Goal: Transaction & Acquisition: Purchase product/service

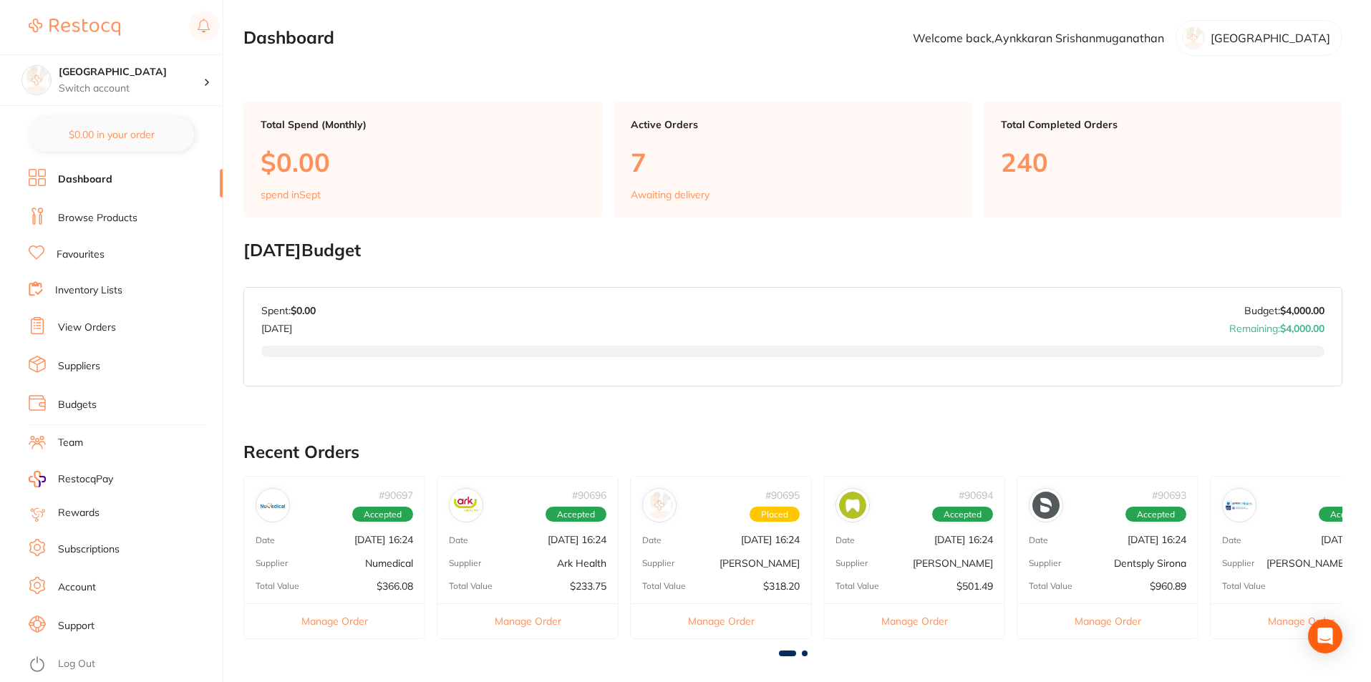
click at [97, 178] on link "Dashboard" at bounding box center [85, 180] width 54 height 14
click at [95, 326] on link "View Orders" at bounding box center [87, 328] width 58 height 14
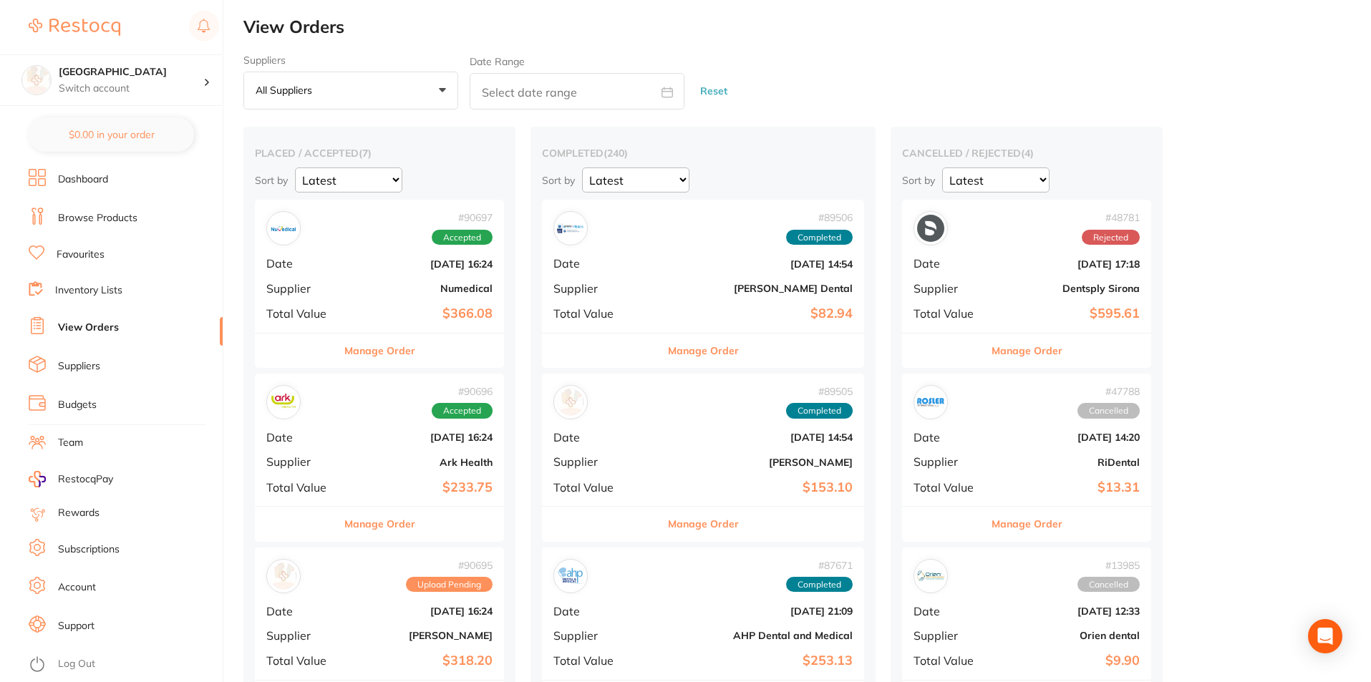
click at [361, 304] on div "# 90697 Accepted Date Aug 19 2025, 16:24 Supplier Numedical Total Value $366.08" at bounding box center [379, 266] width 249 height 132
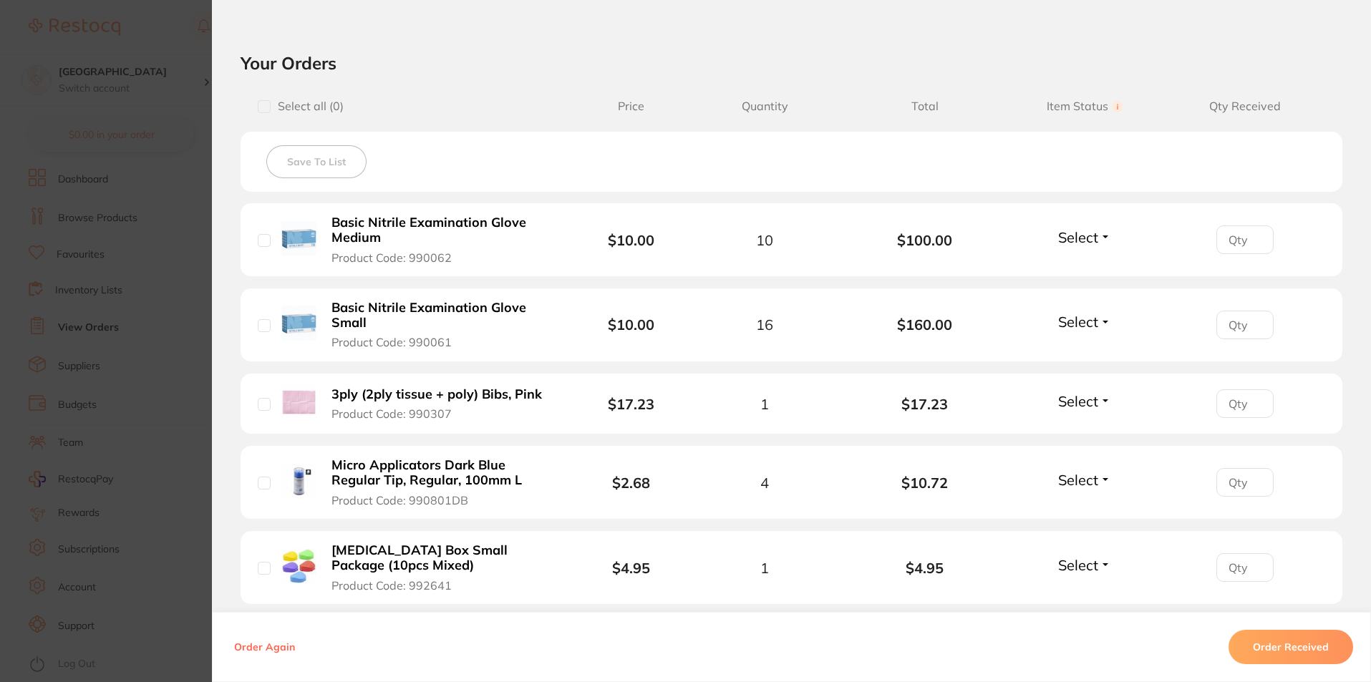
scroll to position [430, 0]
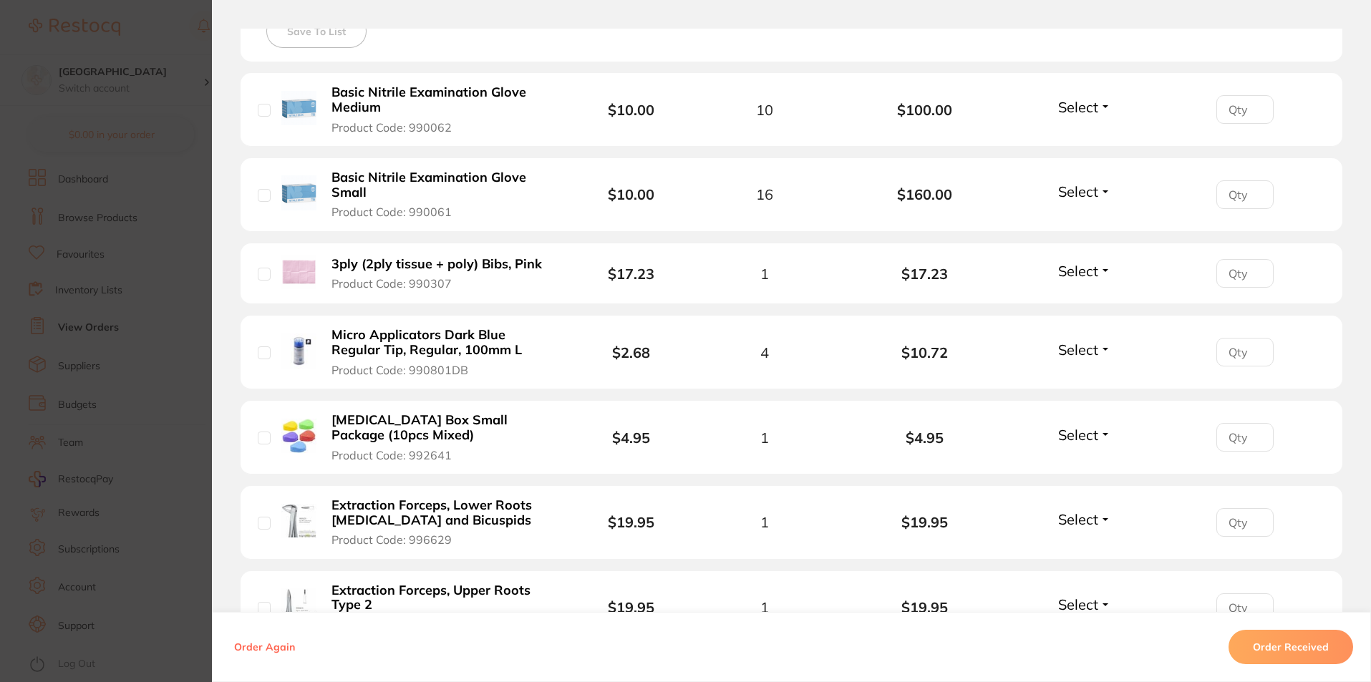
click at [1287, 642] on button "Order Received" at bounding box center [1291, 647] width 125 height 34
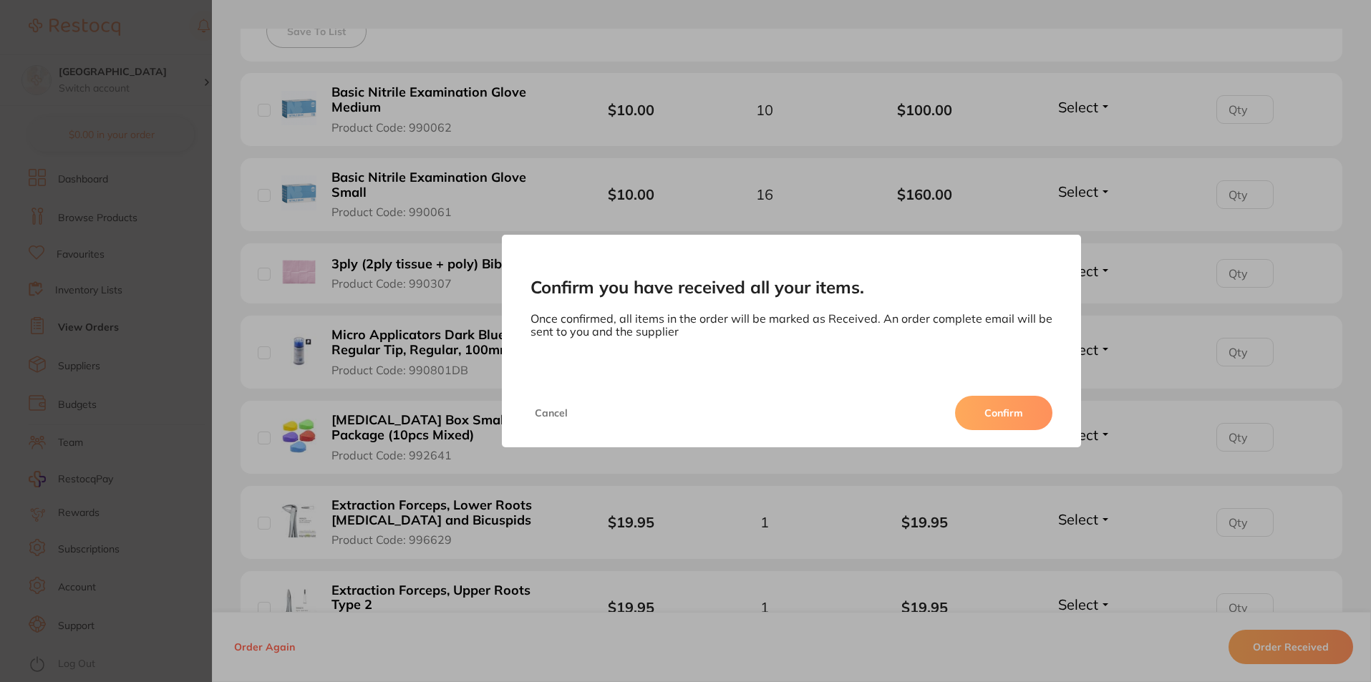
click at [1024, 404] on button "Confirm" at bounding box center [1003, 413] width 97 height 34
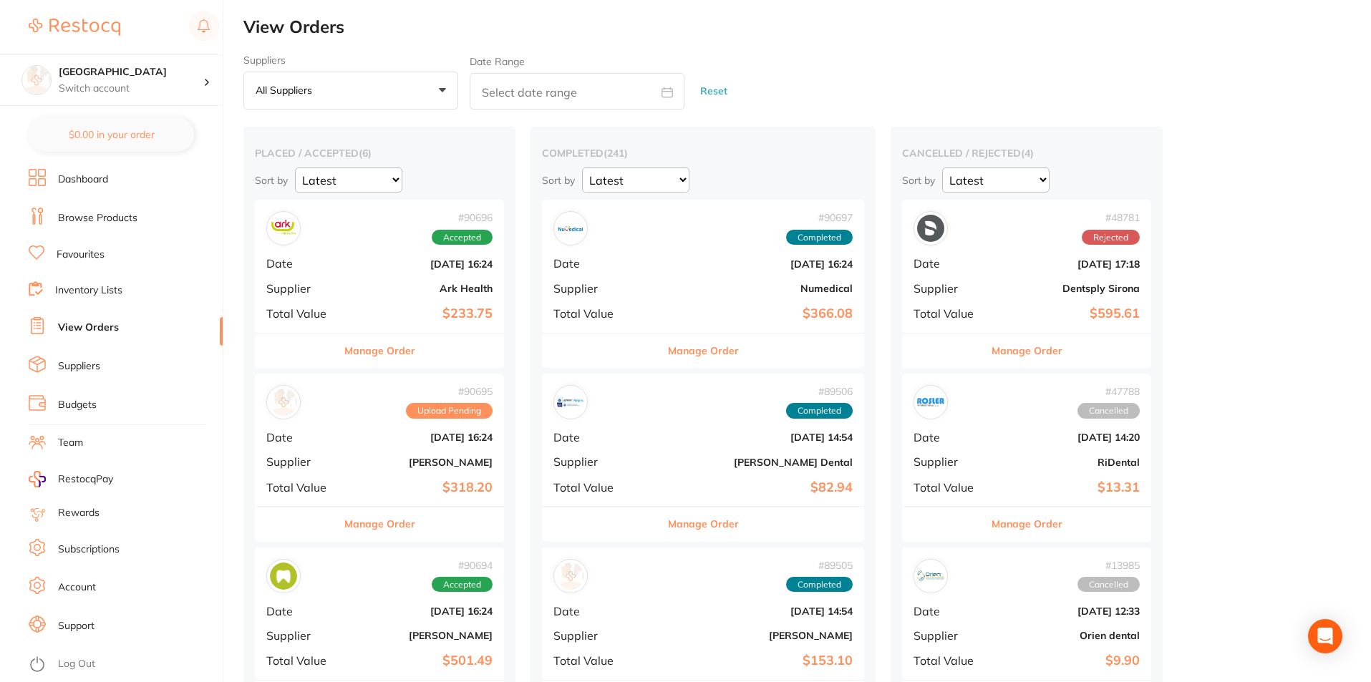
click at [397, 284] on b "Ark Health" at bounding box center [420, 288] width 143 height 11
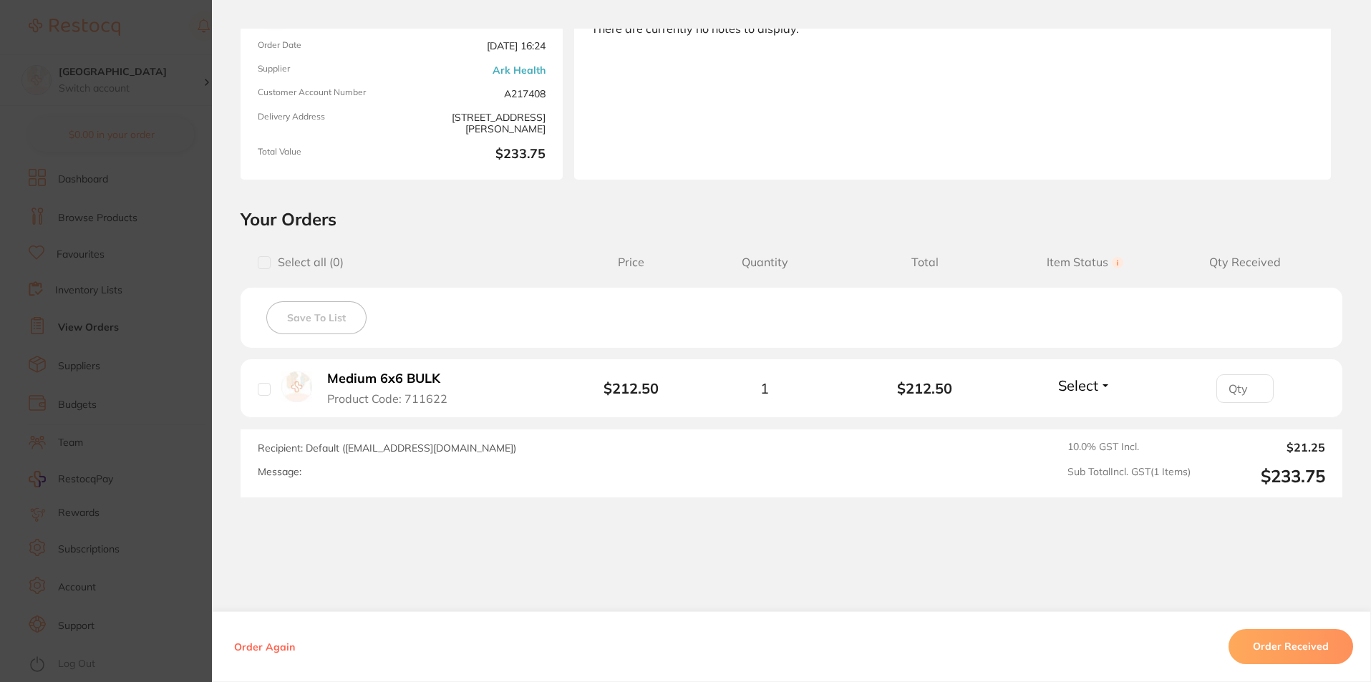
scroll to position [173, 0]
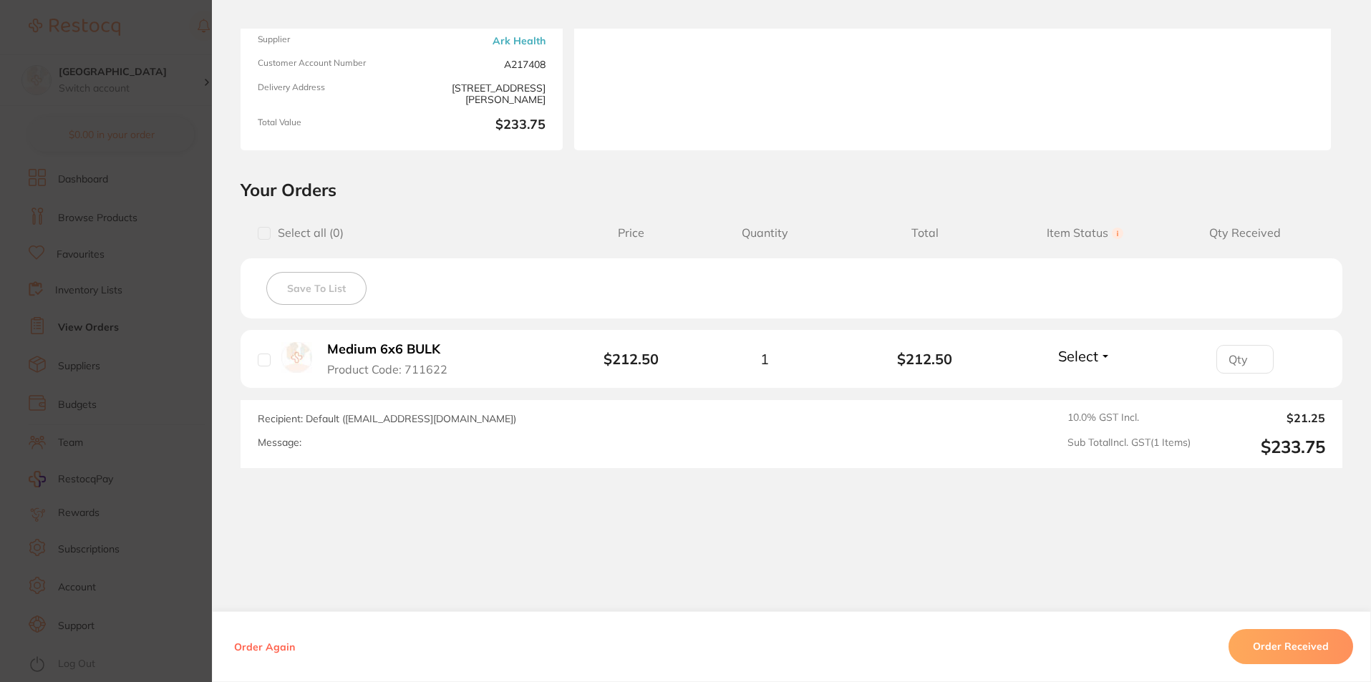
click at [1290, 644] on button "Order Received" at bounding box center [1291, 646] width 125 height 34
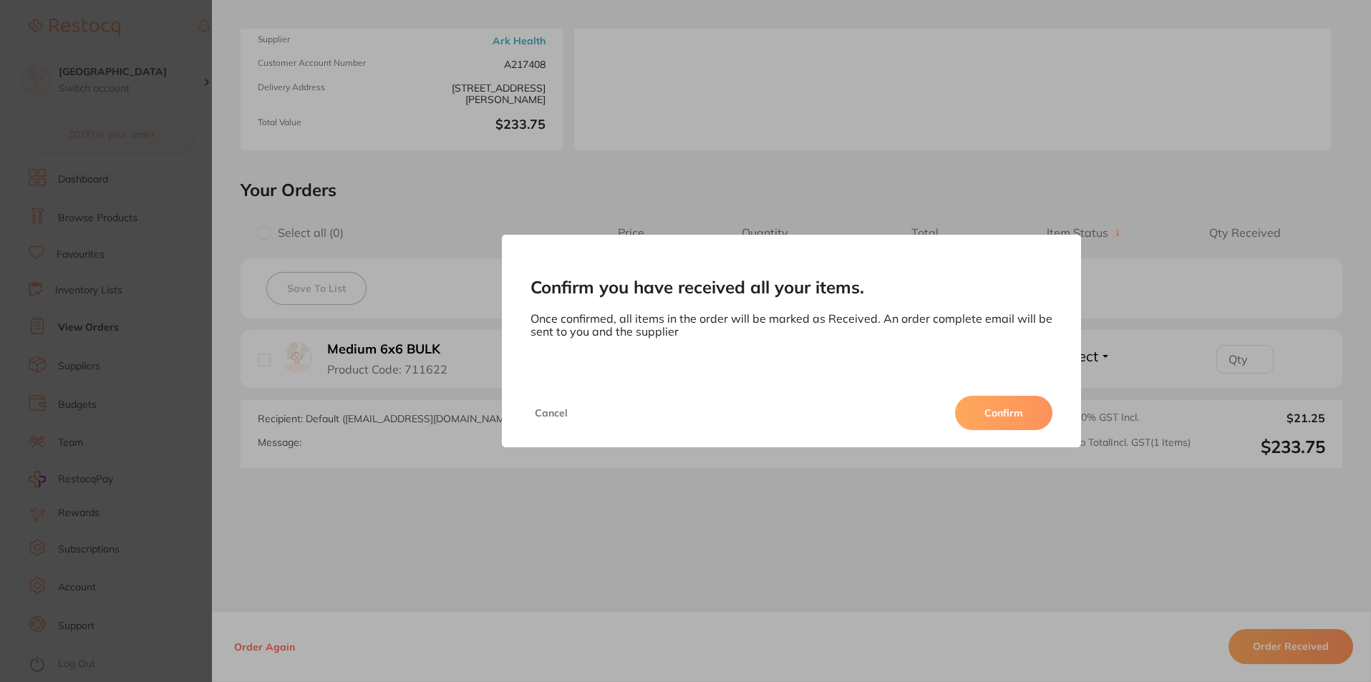
click at [982, 412] on button "Confirm" at bounding box center [1003, 413] width 97 height 34
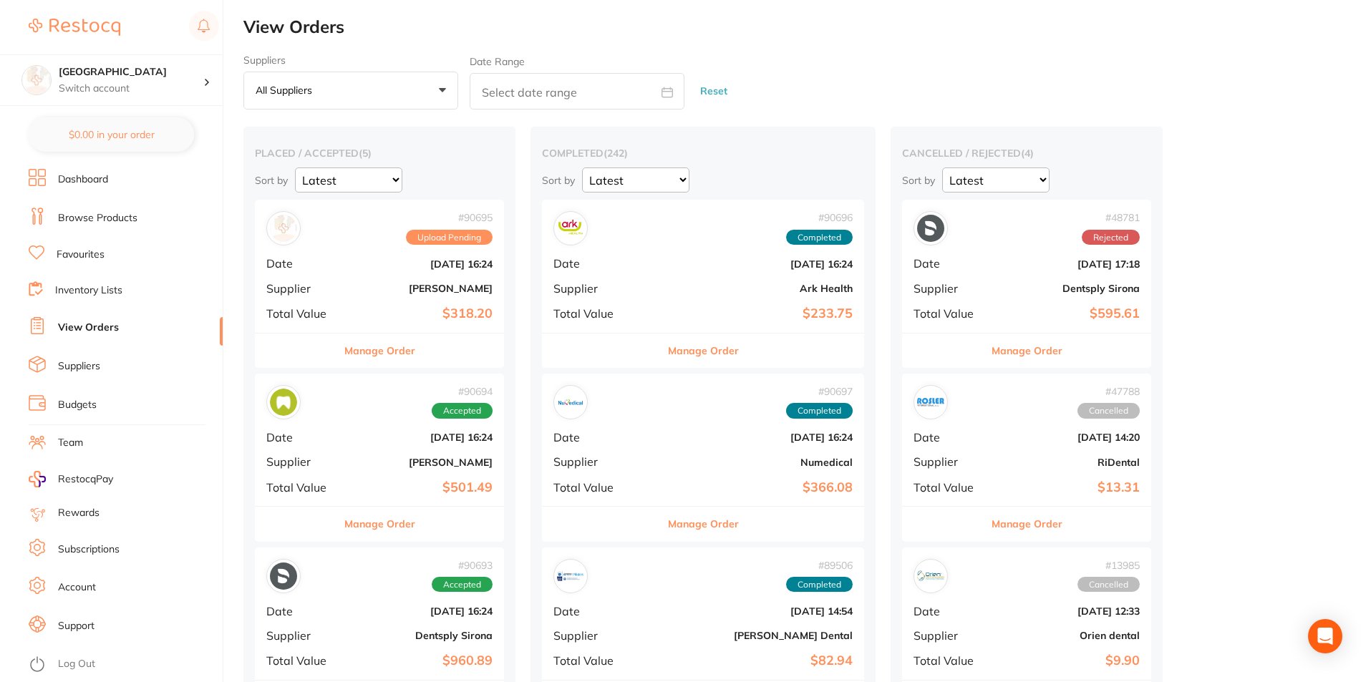
click at [407, 315] on b "$318.20" at bounding box center [420, 313] width 143 height 15
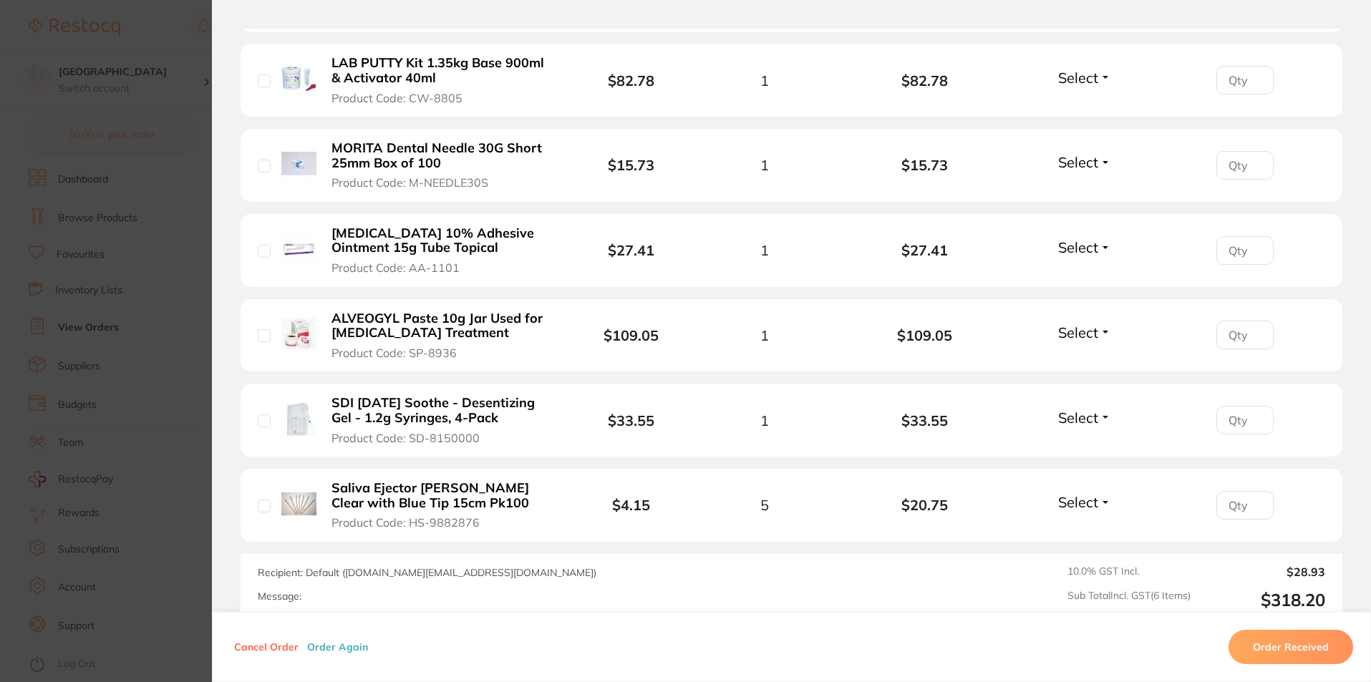
scroll to position [430, 0]
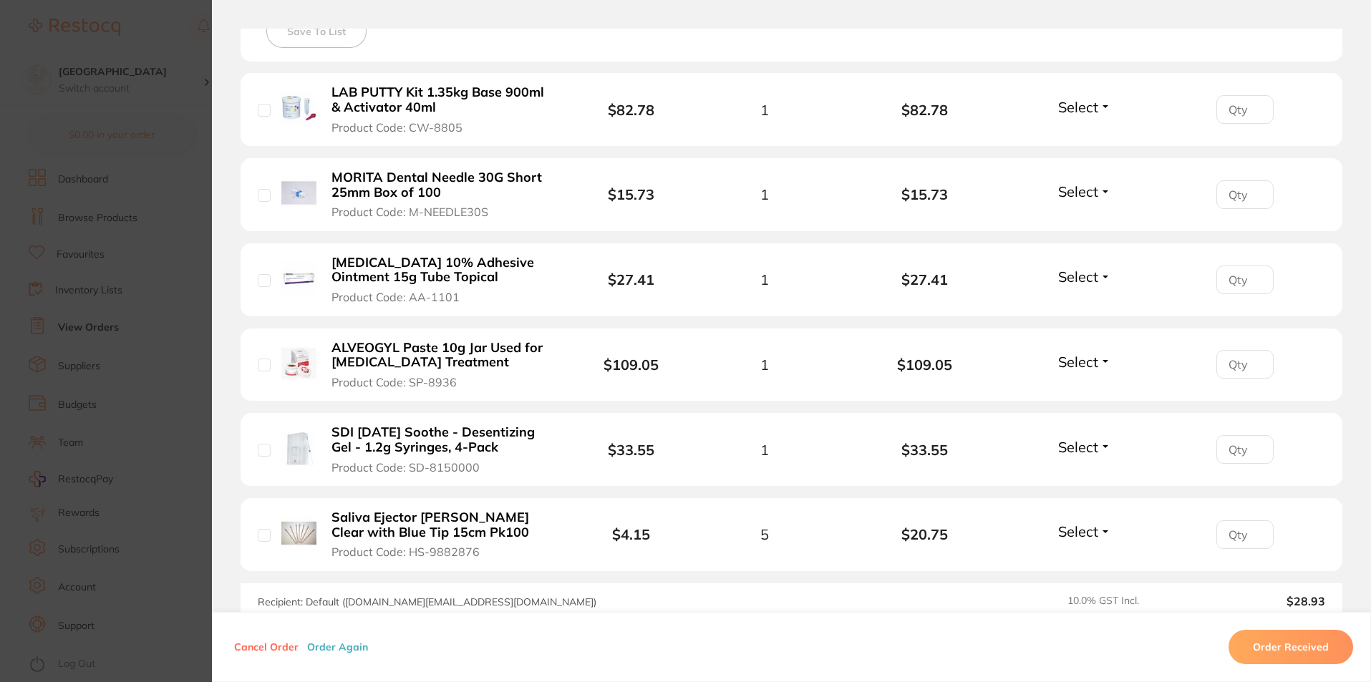
click at [772, 453] on div "1" at bounding box center [765, 450] width 160 height 16
click at [760, 452] on span "1" at bounding box center [764, 450] width 9 height 16
click at [1093, 445] on span "Select" at bounding box center [1078, 447] width 40 height 18
click at [760, 449] on span "1" at bounding box center [764, 450] width 9 height 16
click at [771, 450] on div "1" at bounding box center [765, 450] width 160 height 16
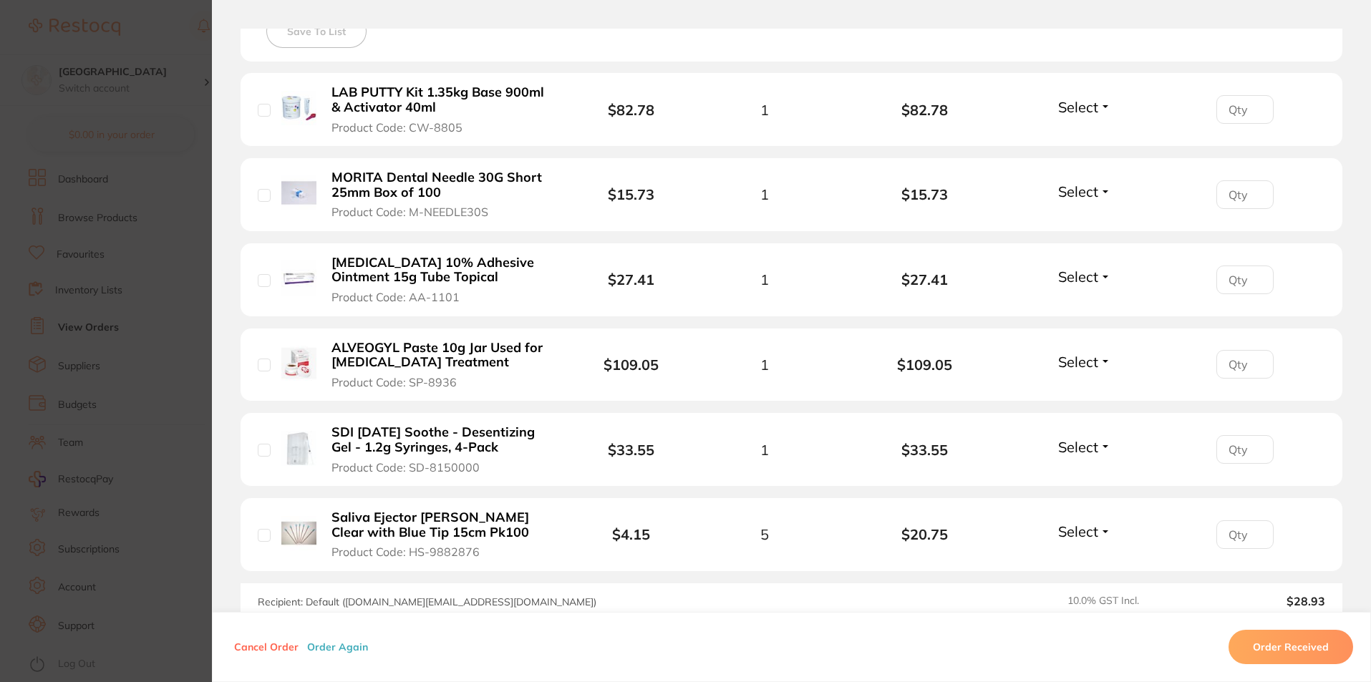
click at [762, 450] on span "1" at bounding box center [764, 450] width 9 height 16
drag, startPoint x: 761, startPoint y: 450, endPoint x: 265, endPoint y: 450, distance: 496.2
click at [265, 450] on input "checkbox" at bounding box center [264, 450] width 13 height 13
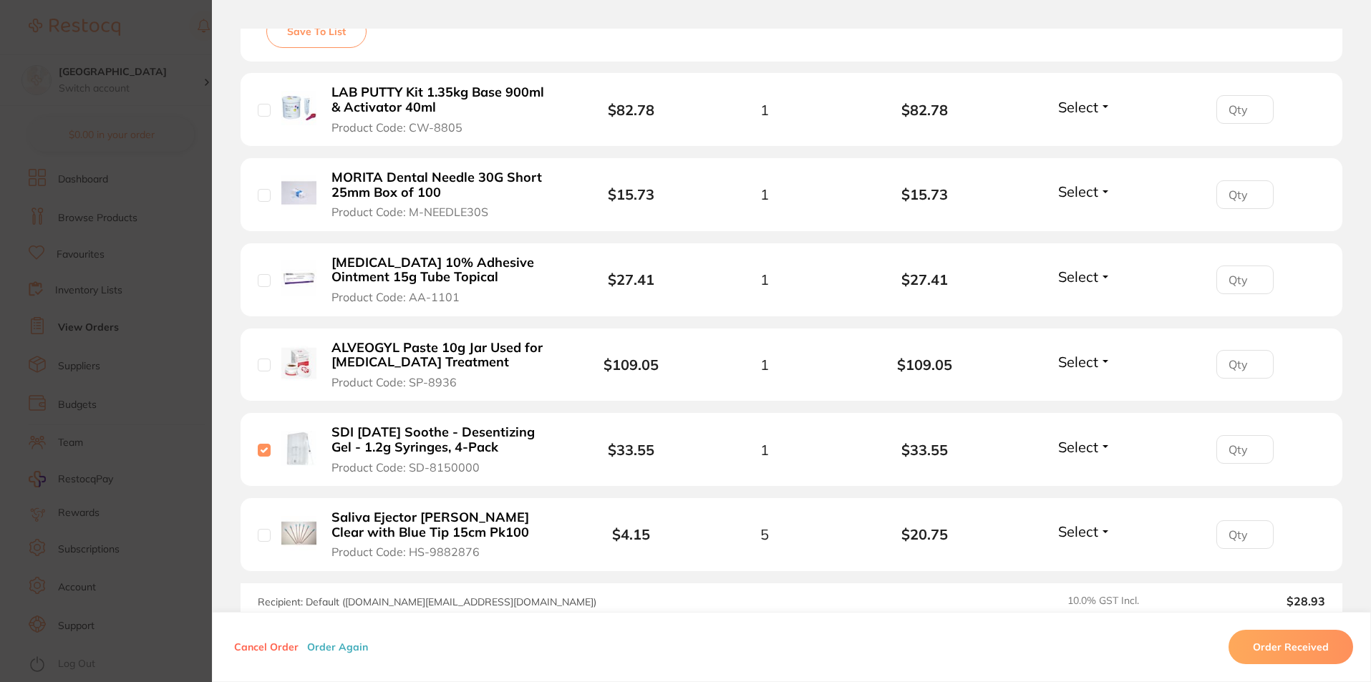
click at [265, 450] on input "checkbox" at bounding box center [264, 450] width 13 height 13
checkbox input "false"
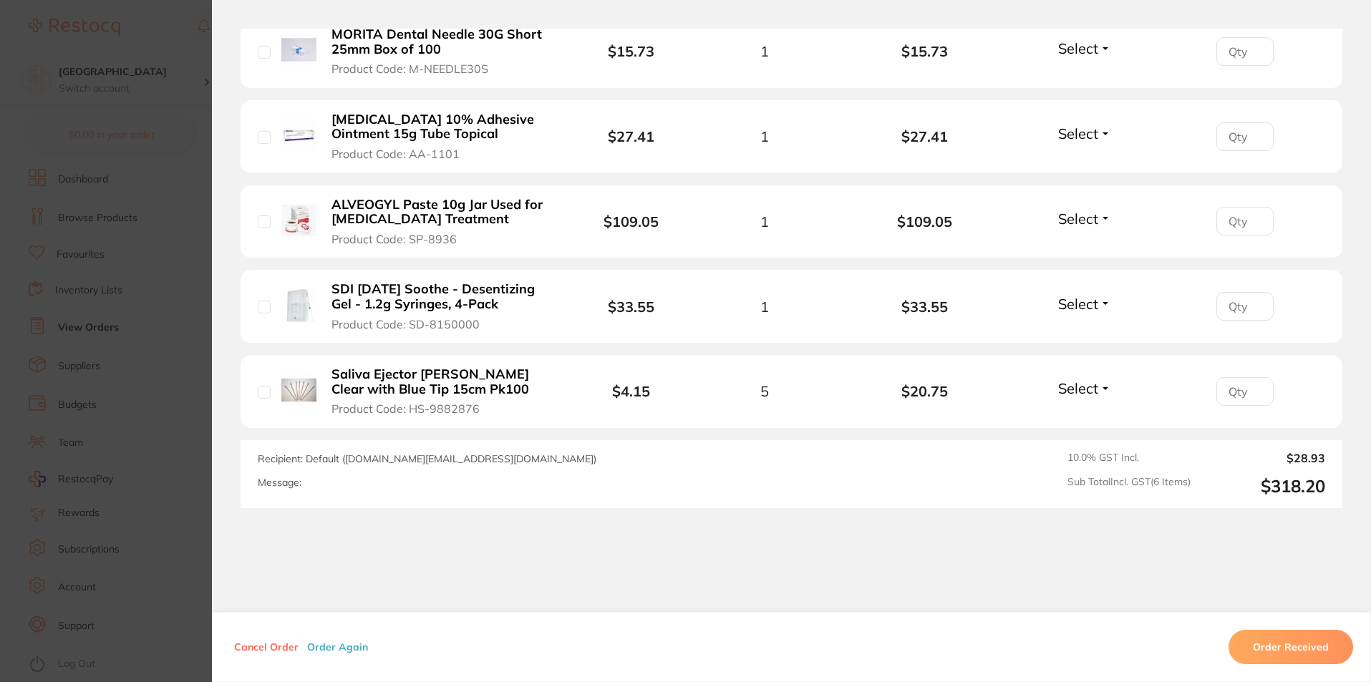
scroll to position [501, 0]
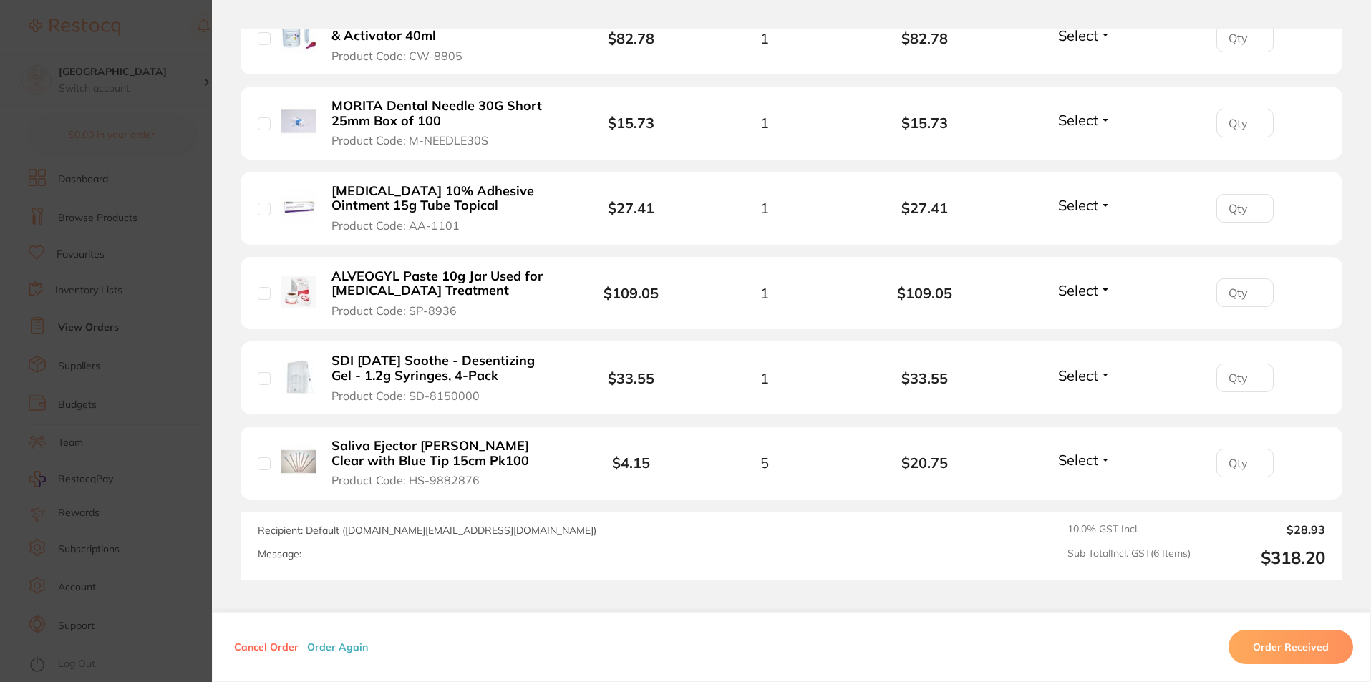
click at [1272, 385] on div at bounding box center [1245, 378] width 160 height 29
type input "0"
click at [1258, 385] on input "0" at bounding box center [1245, 378] width 57 height 29
click at [1274, 649] on button "Order Received" at bounding box center [1291, 647] width 125 height 34
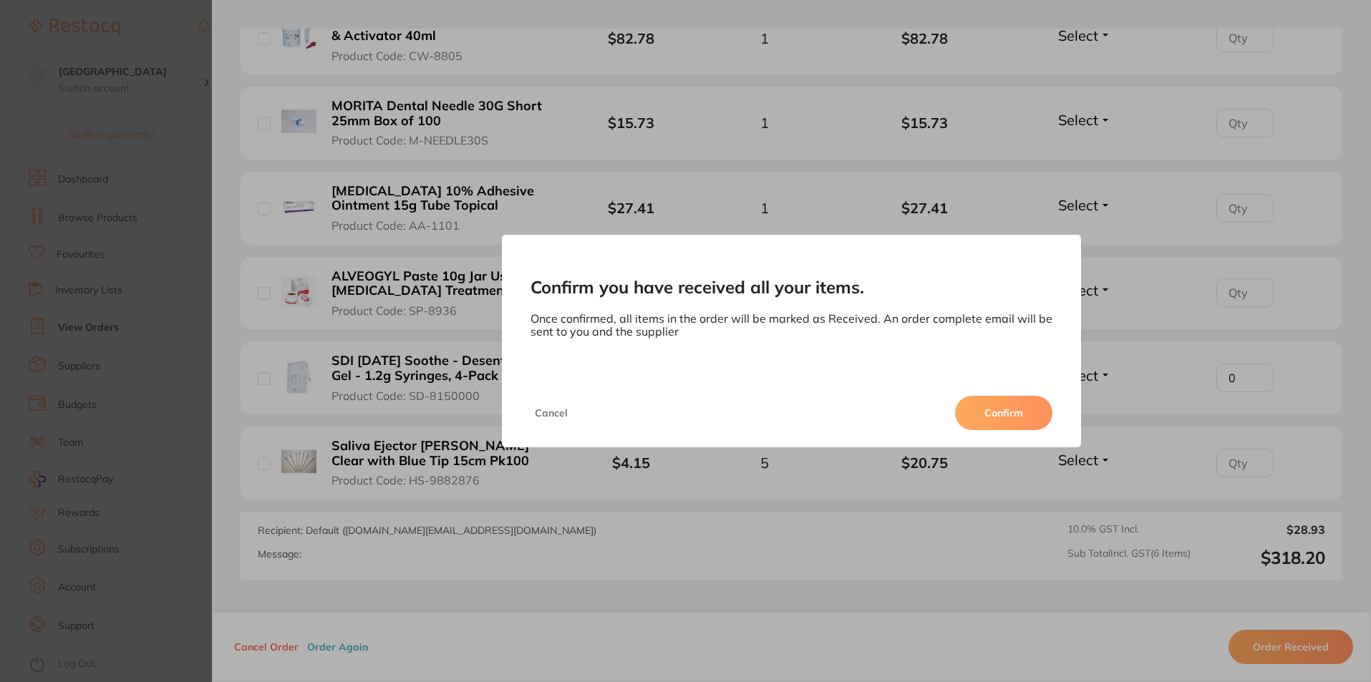
click at [1019, 420] on button "Confirm" at bounding box center [1003, 413] width 97 height 34
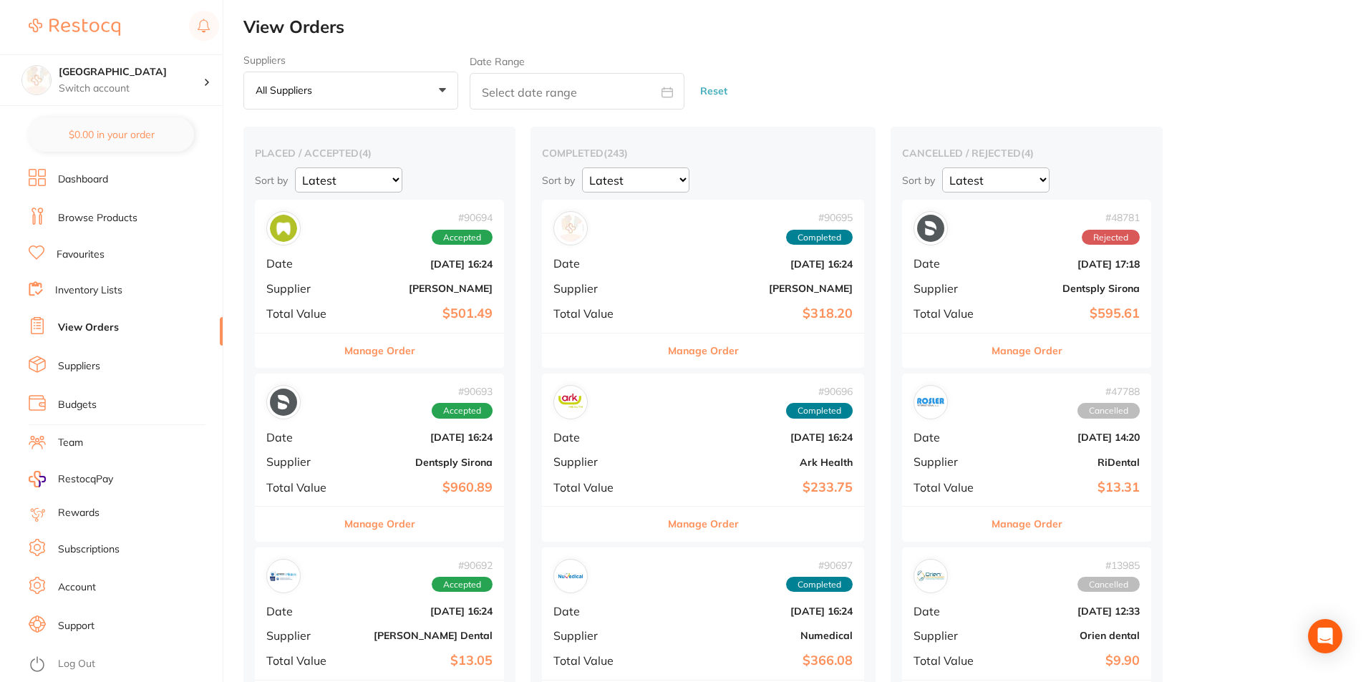
click at [422, 304] on div "# 90694 Accepted Date Aug 19 2025, 16:24 Supplier Kulzer Total Value $501.49" at bounding box center [379, 266] width 249 height 132
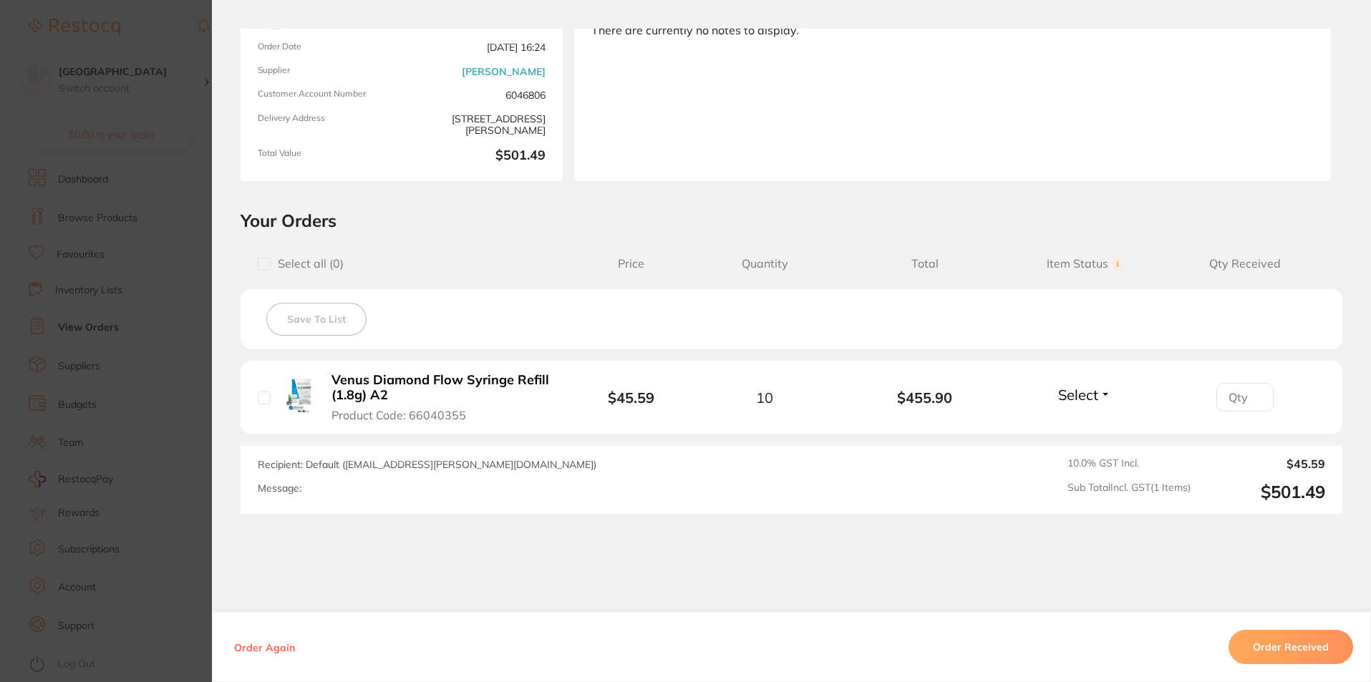
scroll to position [143, 0]
click at [1093, 398] on span "Select" at bounding box center [1078, 394] width 40 height 18
click at [1231, 399] on input "number" at bounding box center [1245, 396] width 57 height 29
click at [1249, 392] on input "1" at bounding box center [1245, 396] width 57 height 29
click at [1249, 392] on input "2" at bounding box center [1245, 396] width 57 height 29
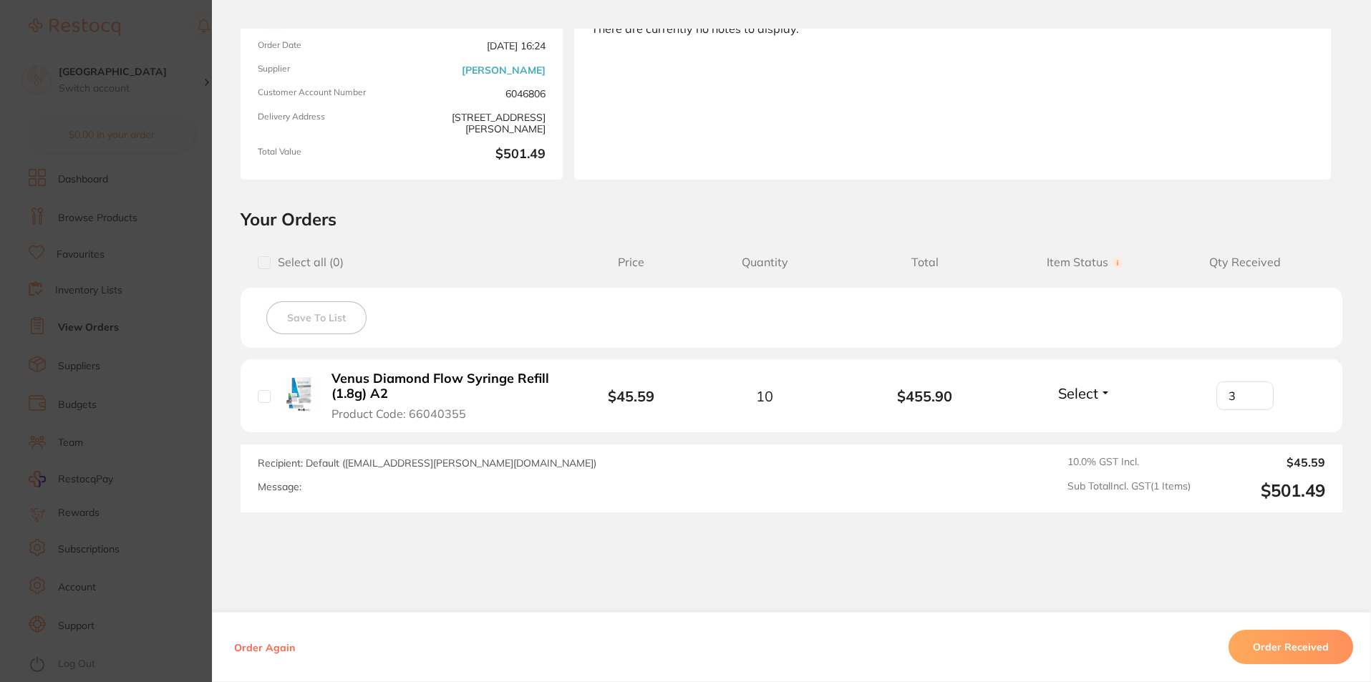
click at [1249, 392] on input "3" at bounding box center [1245, 396] width 57 height 29
click at [1095, 398] on span "Select" at bounding box center [1078, 394] width 40 height 18
click at [1089, 443] on span "Back Order" at bounding box center [1085, 445] width 44 height 11
click at [1229, 403] on input "3" at bounding box center [1245, 396] width 57 height 29
click at [1254, 395] on input "4" at bounding box center [1245, 396] width 57 height 29
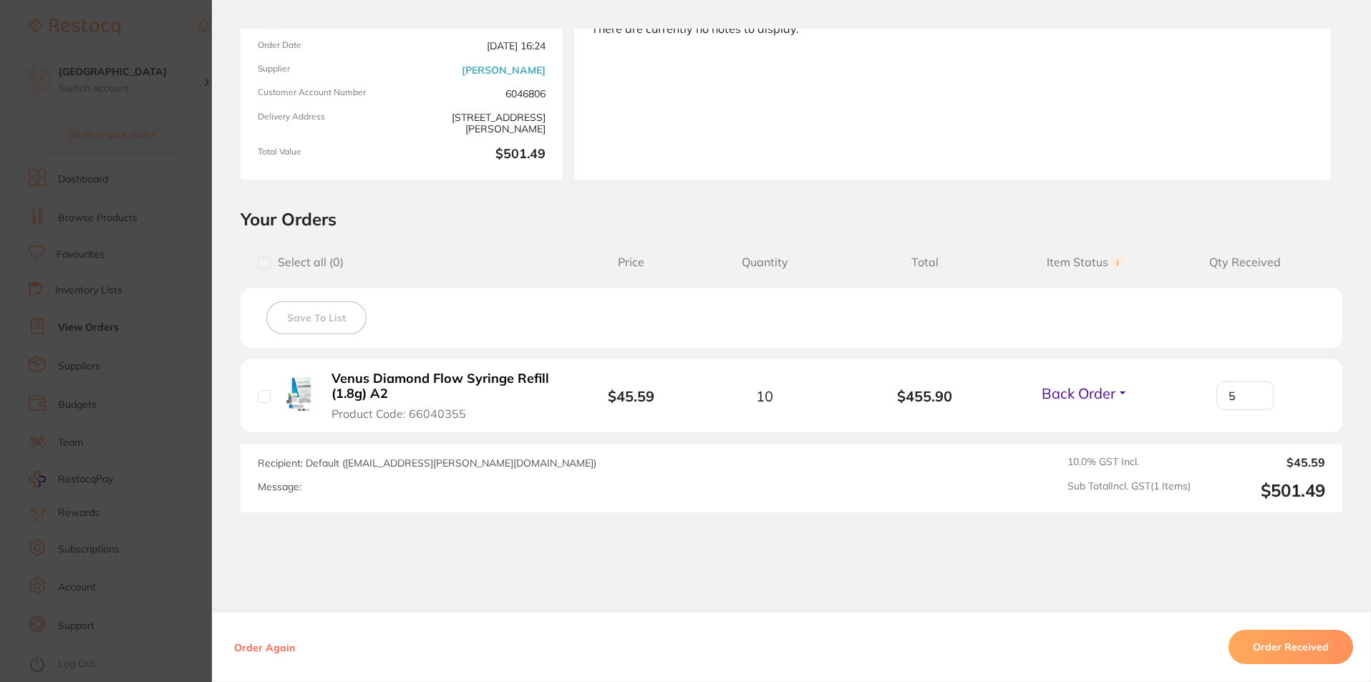
click at [1254, 395] on input "5" at bounding box center [1245, 396] width 57 height 29
click at [1254, 395] on input "6" at bounding box center [1245, 396] width 57 height 29
type input "7"
click at [1254, 395] on input "7" at bounding box center [1245, 396] width 57 height 29
click at [1292, 642] on button "Order Received" at bounding box center [1291, 647] width 125 height 34
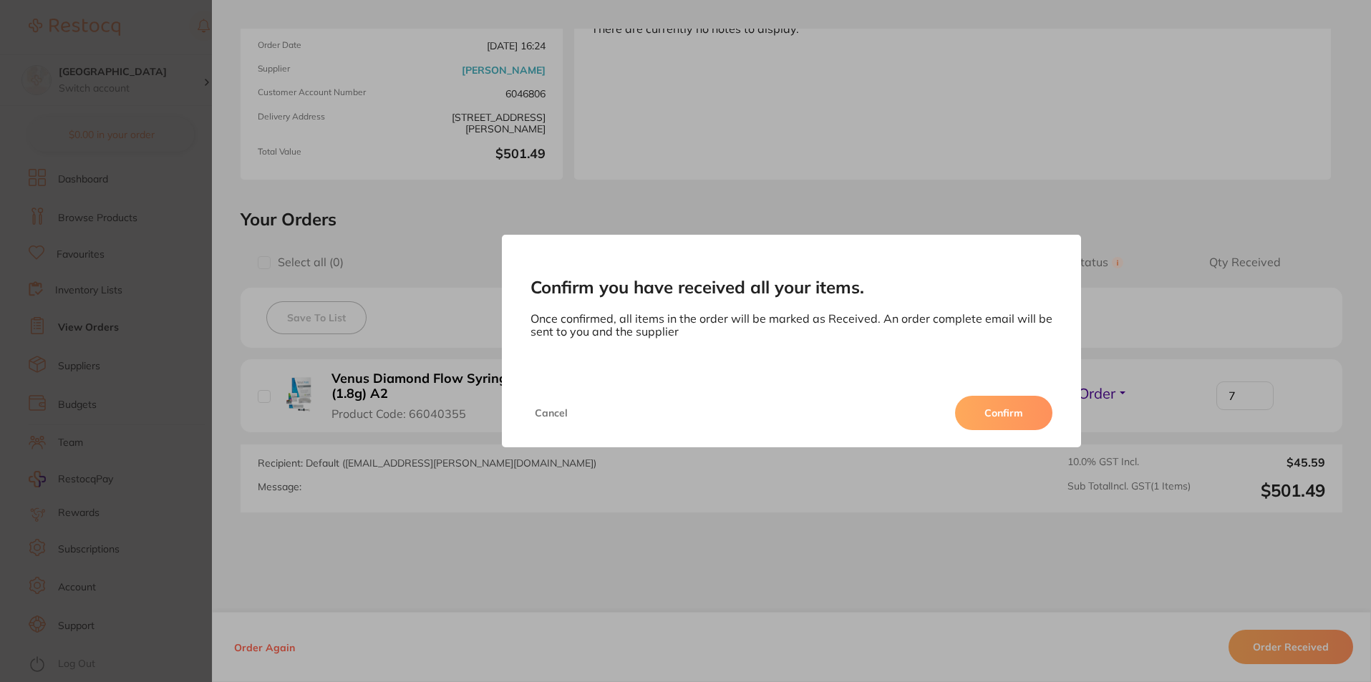
click at [563, 420] on button "Cancel" at bounding box center [552, 413] width 42 height 34
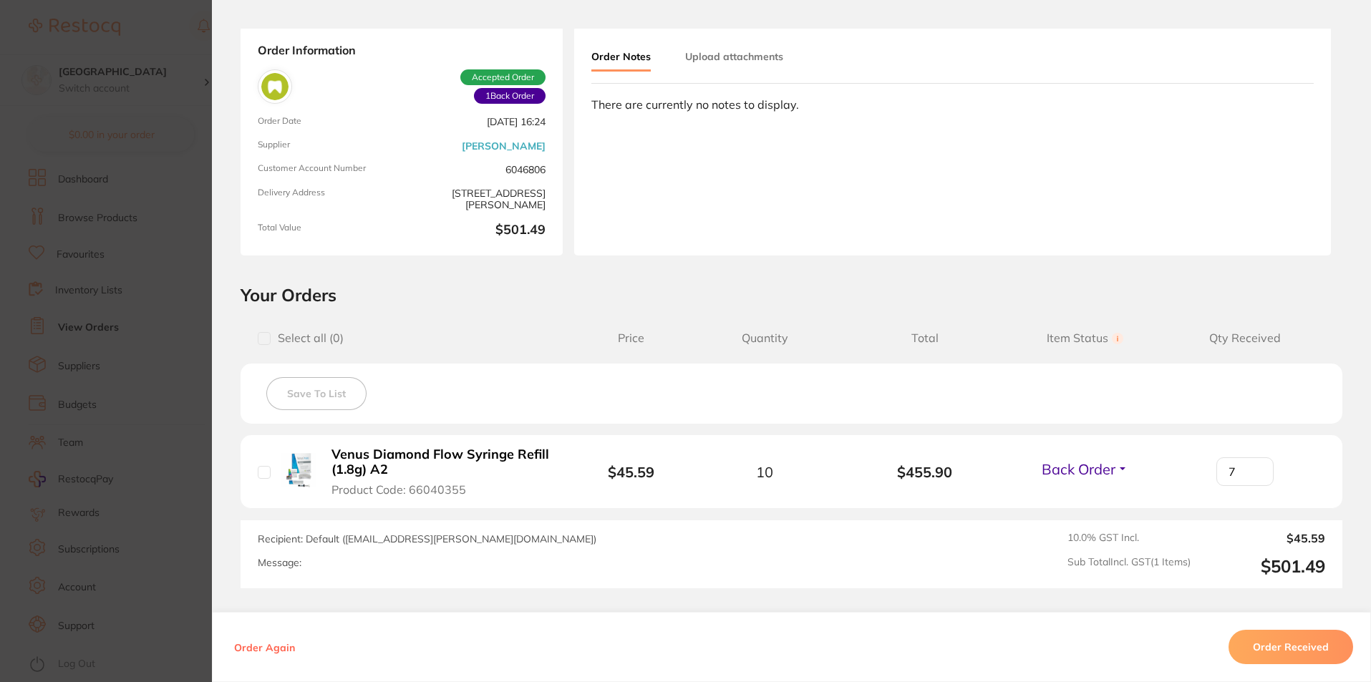
scroll to position [0, 0]
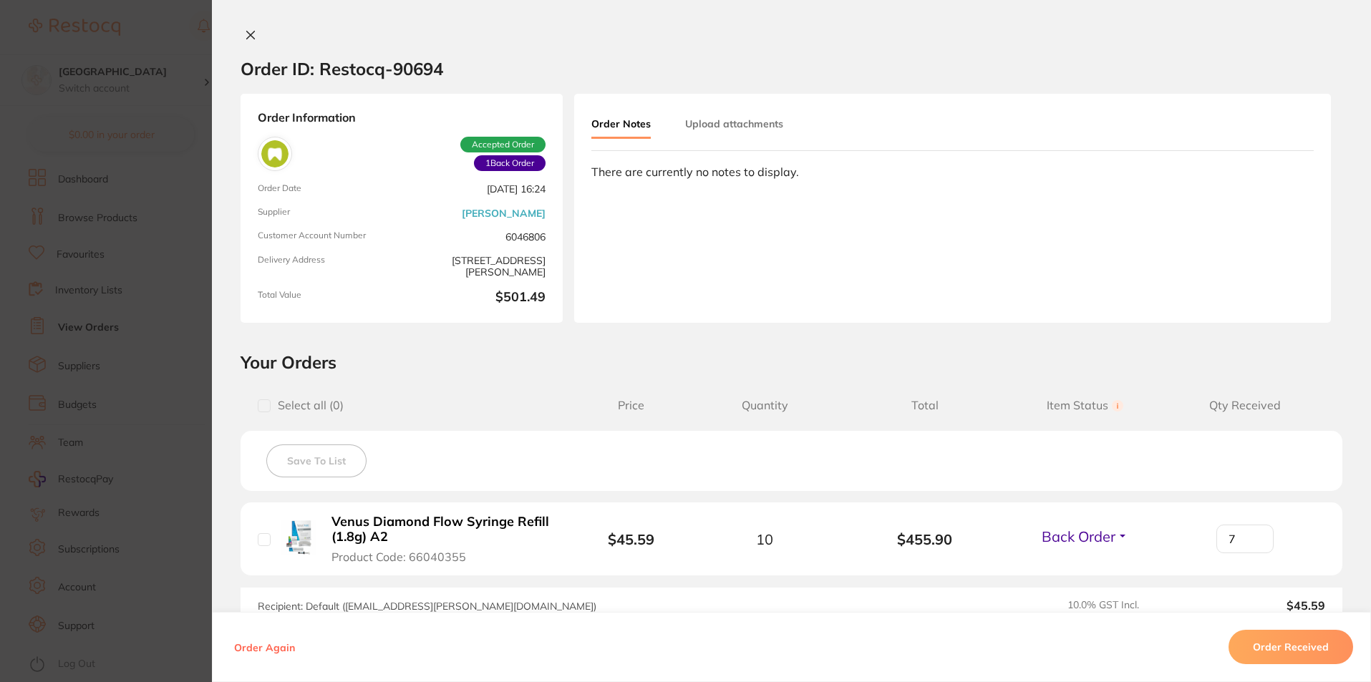
click at [250, 33] on icon at bounding box center [251, 36] width 8 height 8
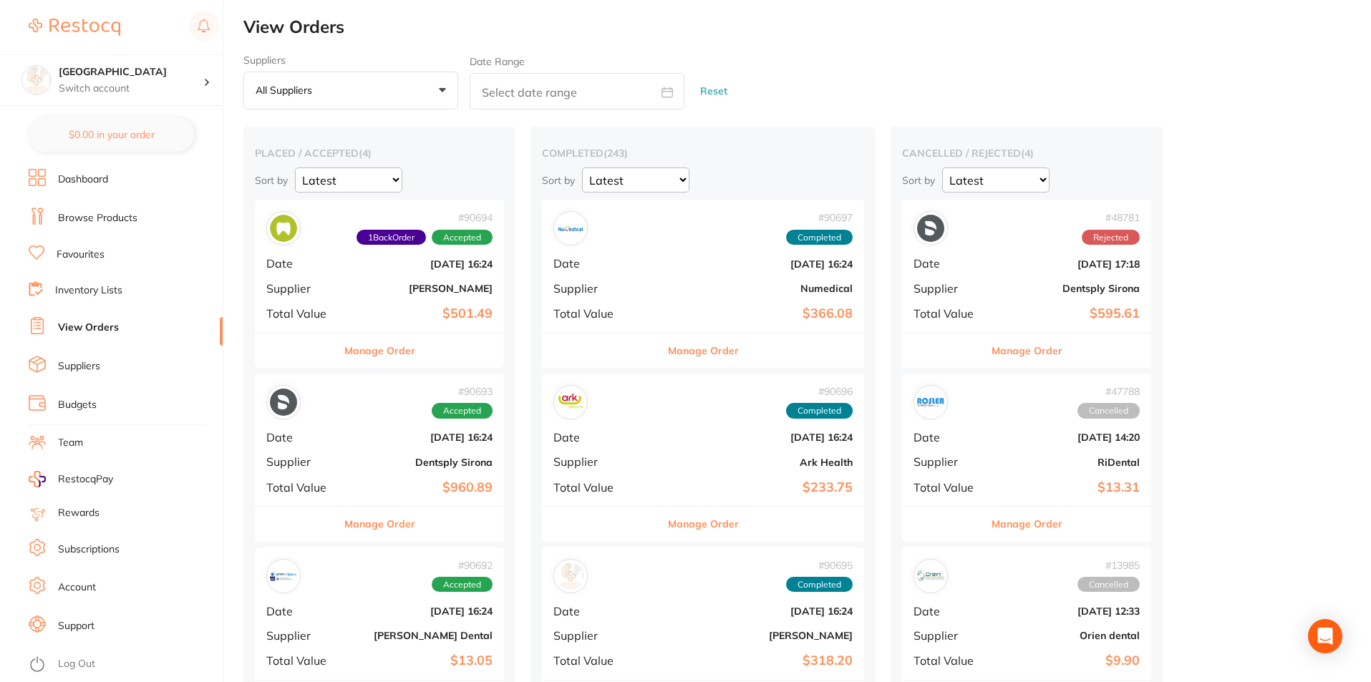
click at [357, 440] on b "[DATE] 16:24" at bounding box center [420, 437] width 143 height 11
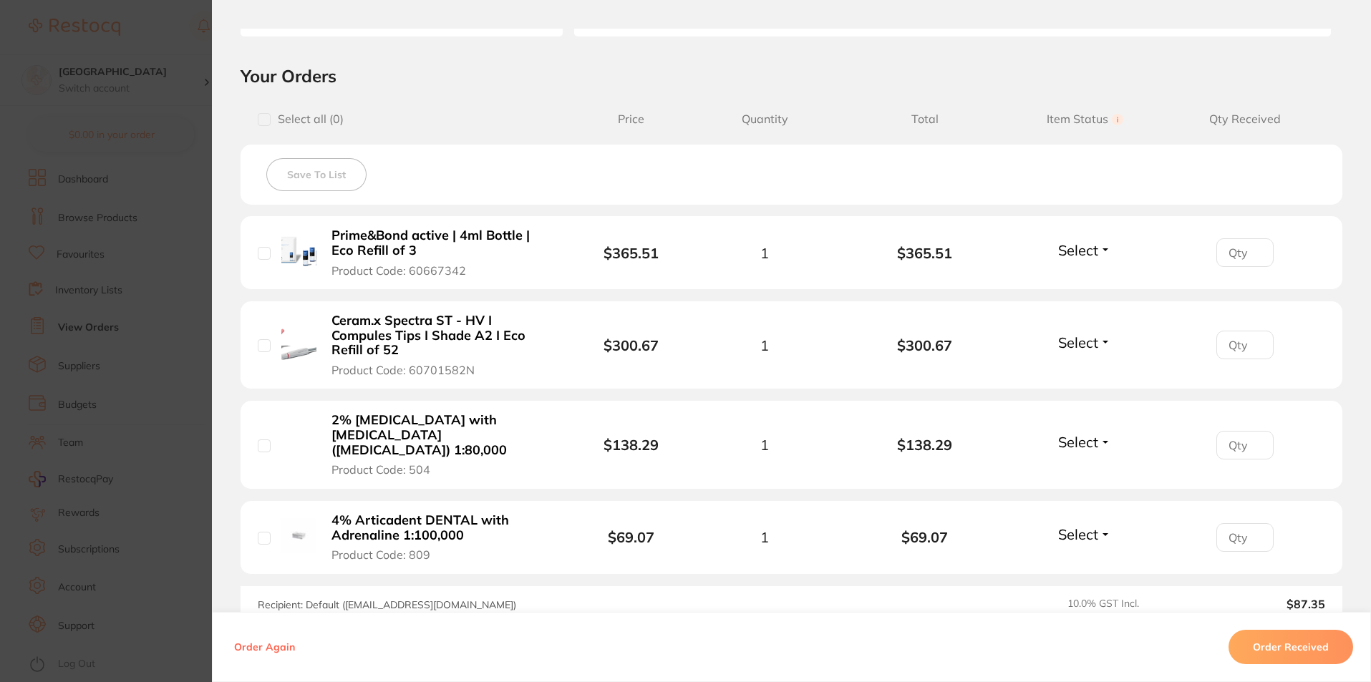
scroll to position [430, 0]
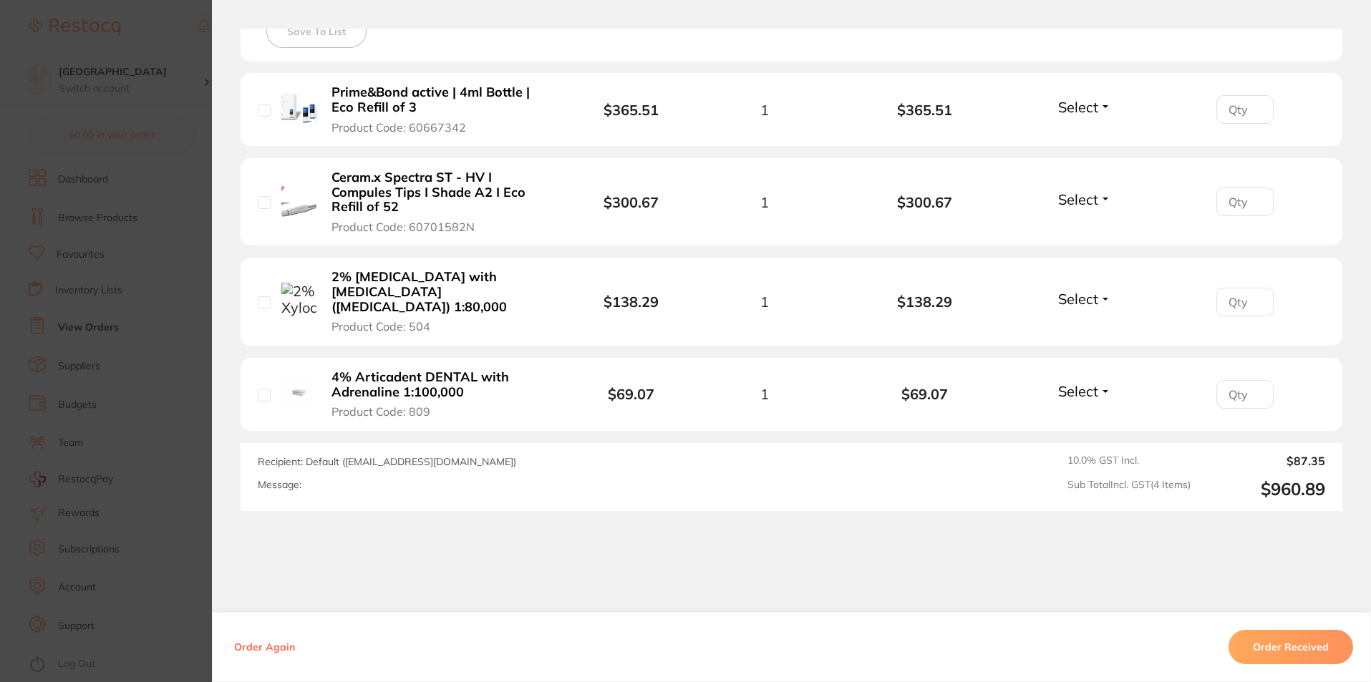
click at [1285, 648] on button "Order Received" at bounding box center [1291, 647] width 125 height 34
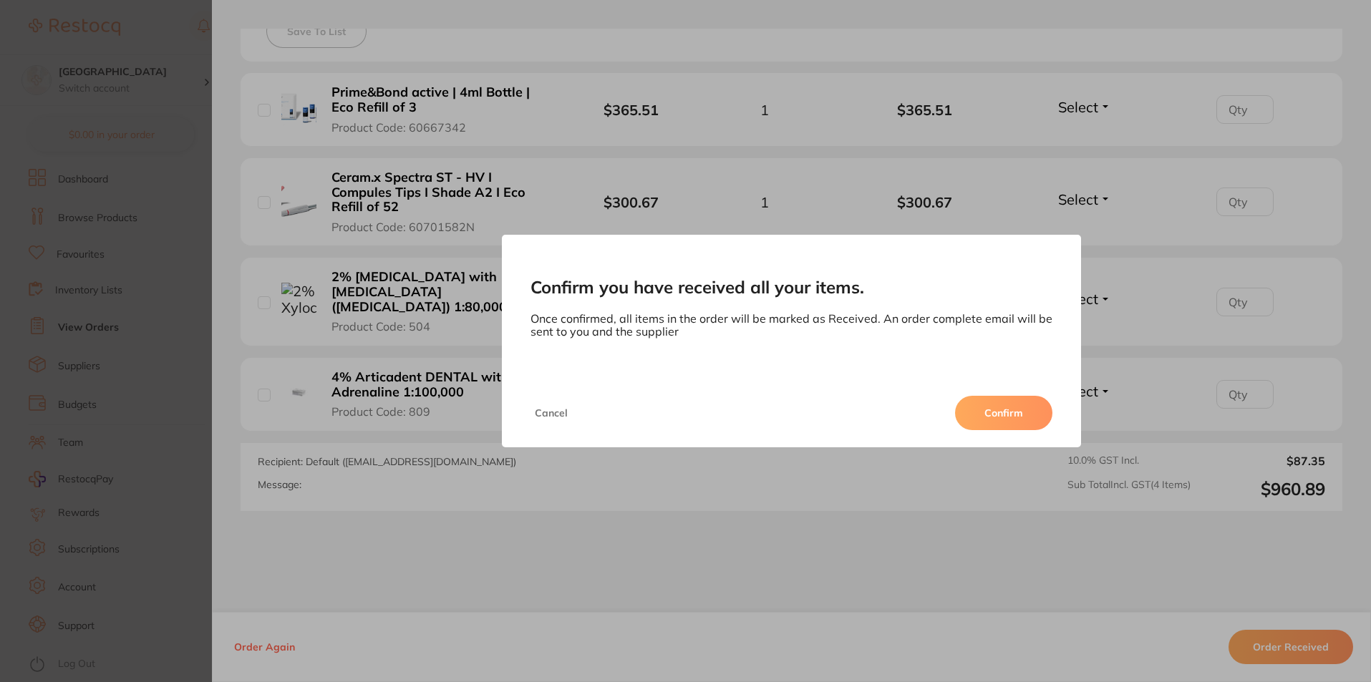
click at [997, 412] on button "Confirm" at bounding box center [1003, 413] width 97 height 34
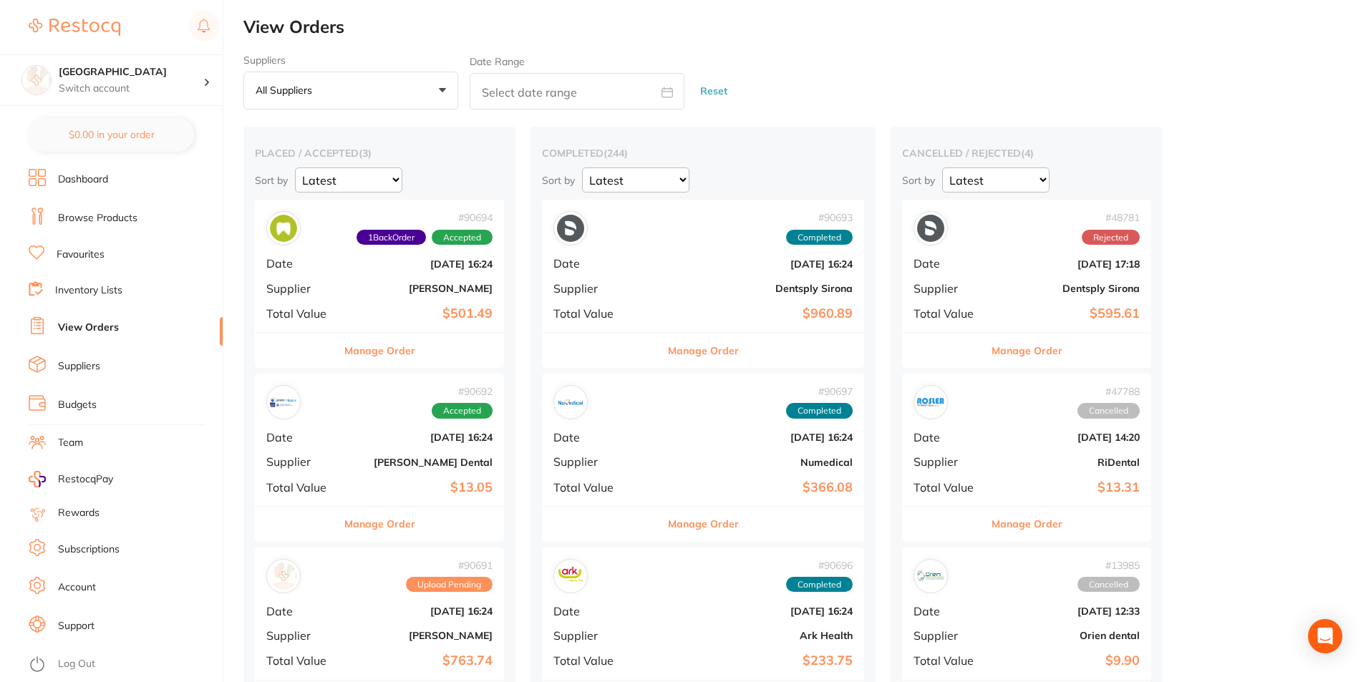
click at [382, 441] on b "[DATE] 16:24" at bounding box center [420, 437] width 143 height 11
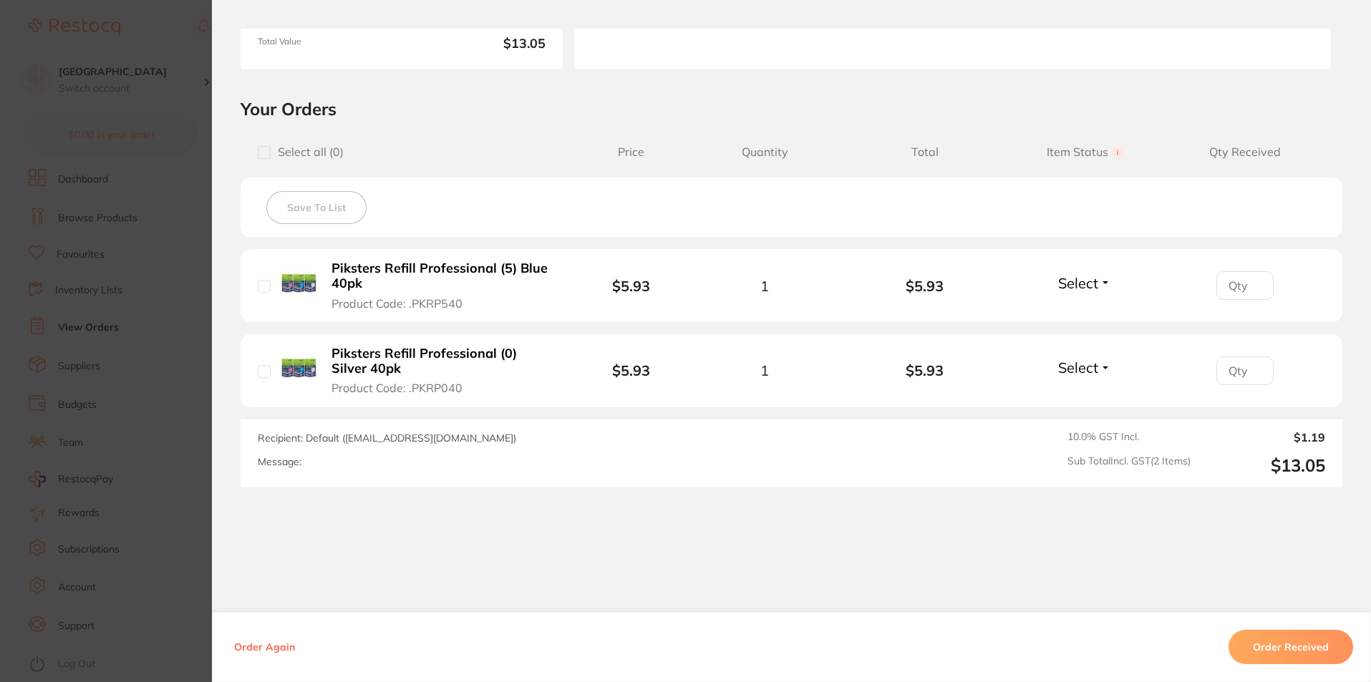
scroll to position [272, 0]
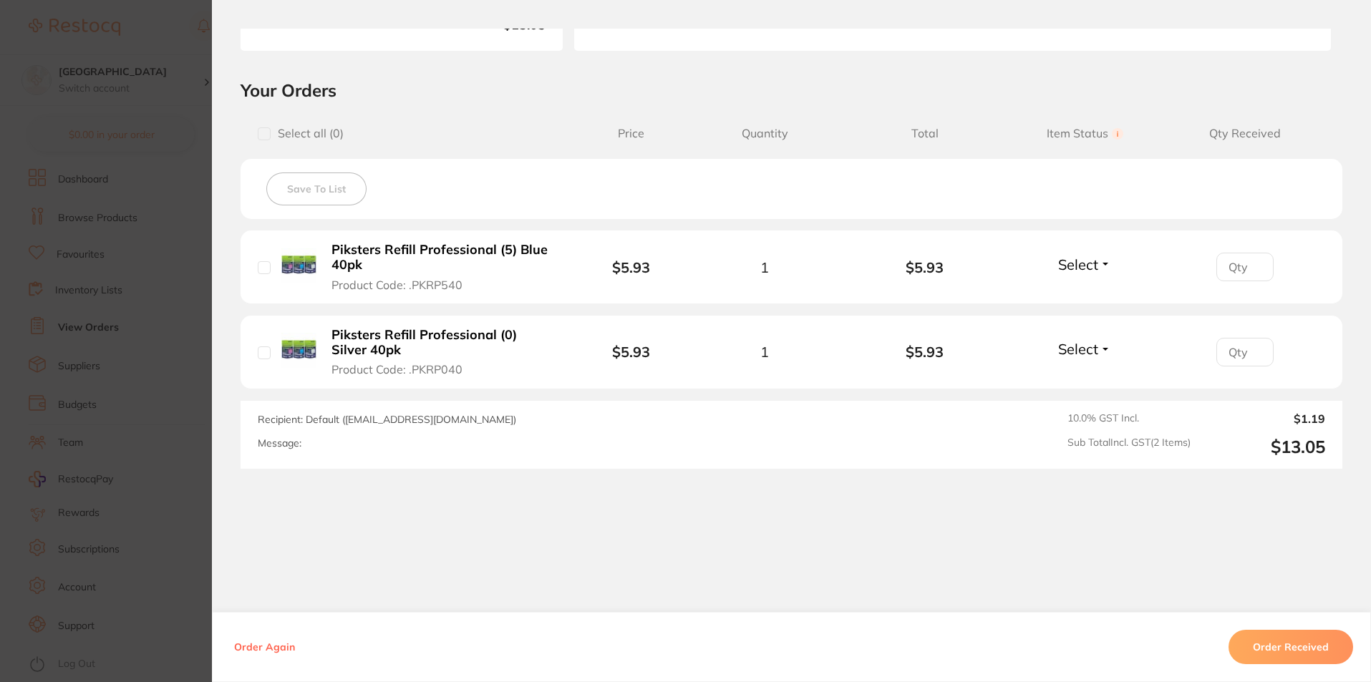
click at [1279, 642] on button "Order Received" at bounding box center [1291, 647] width 125 height 34
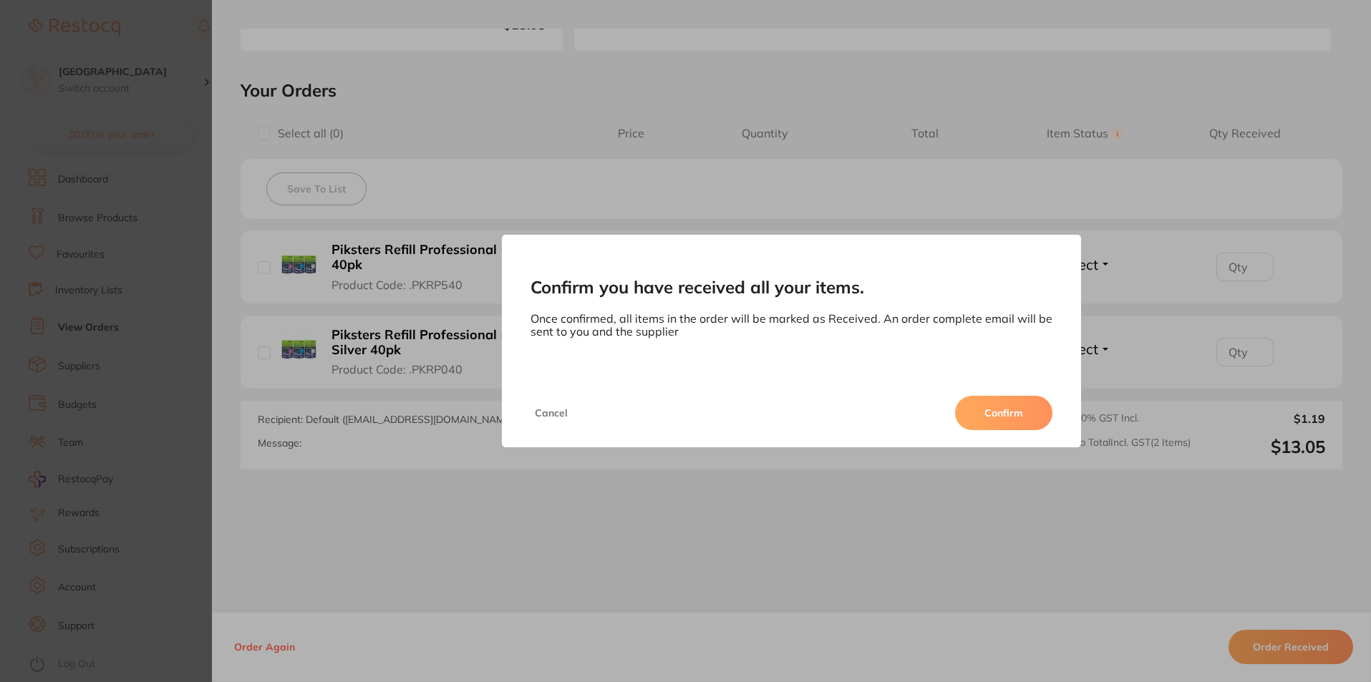
click at [1015, 410] on button "Confirm" at bounding box center [1003, 413] width 97 height 34
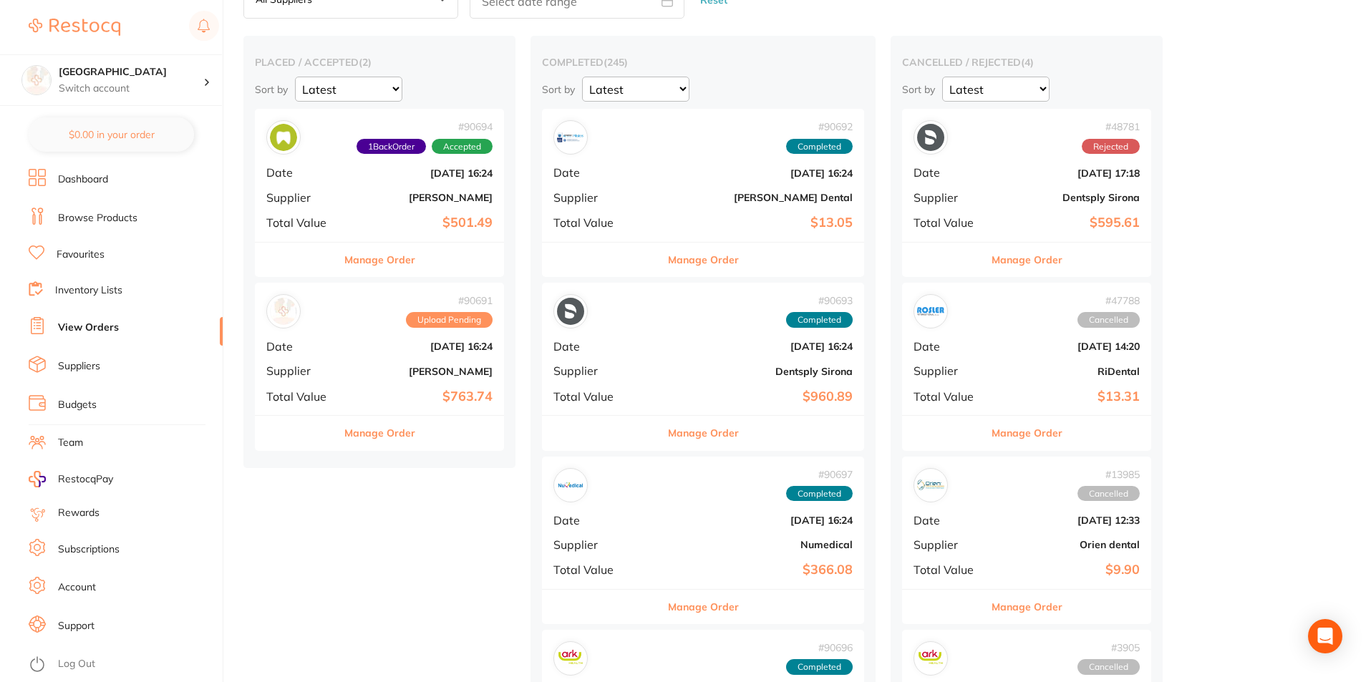
scroll to position [72, 0]
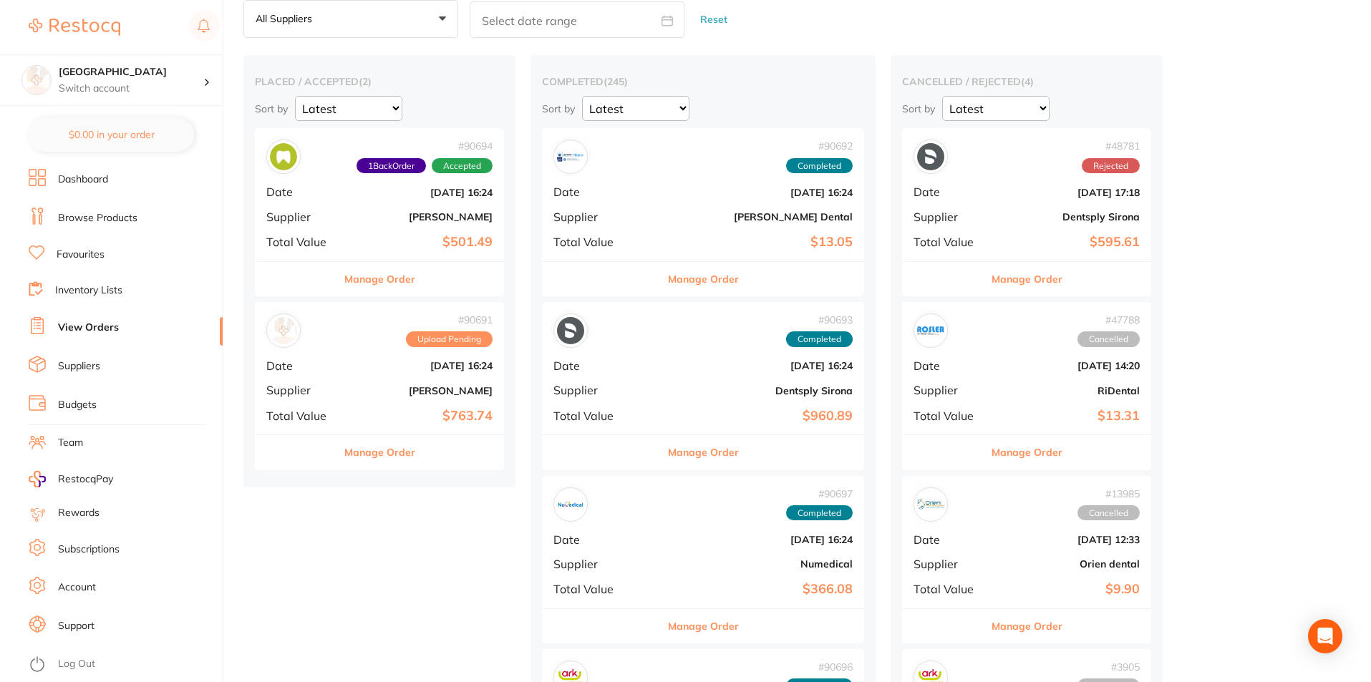
click at [369, 397] on div "# 90691 Upload Pending Date Aug 19 2025, 16:24 Supplier Adam Dental Total Value…" at bounding box center [379, 368] width 249 height 132
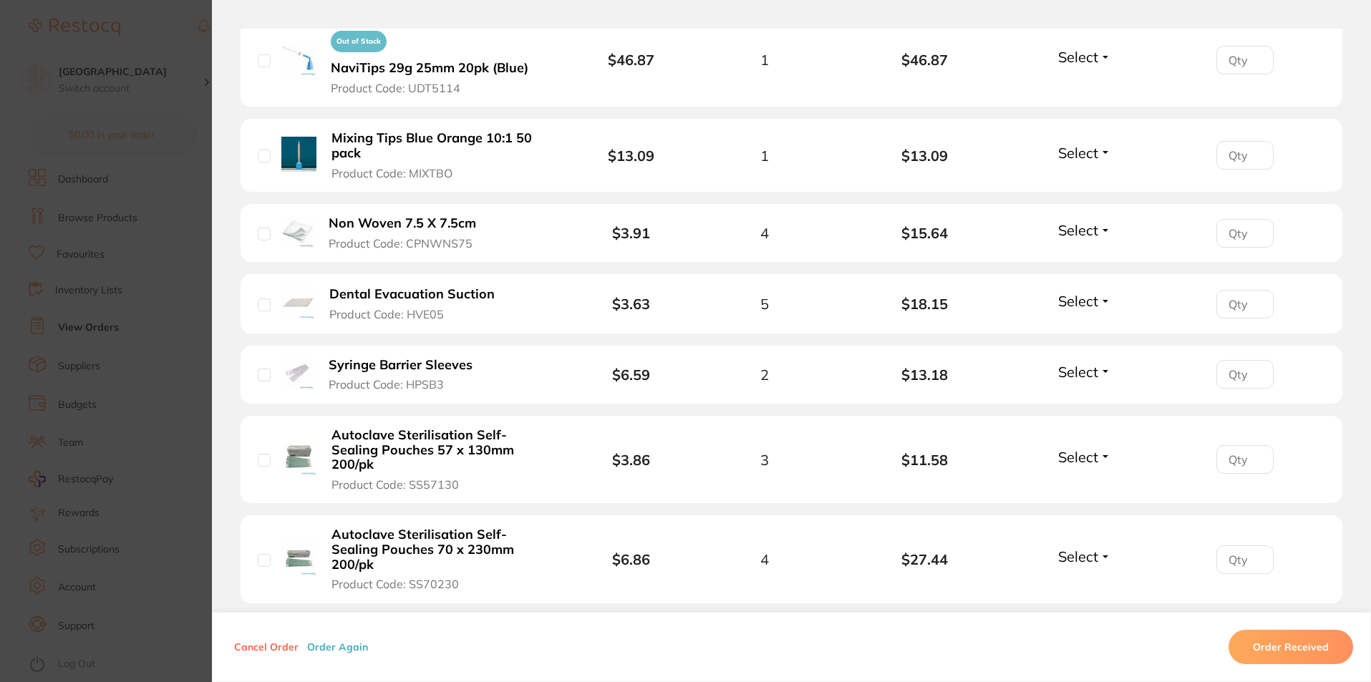
scroll to position [1002, 0]
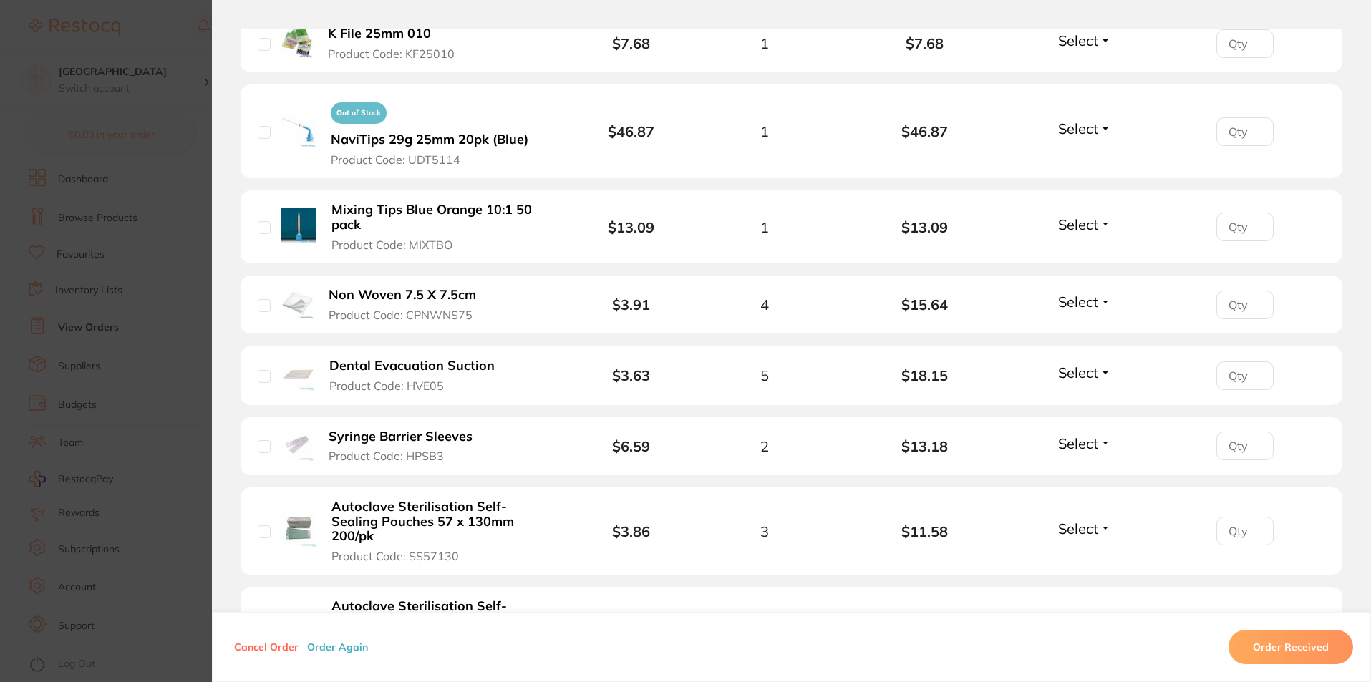
click at [1098, 115] on li "Out of Stock NaviTips 29g 25mm 20pk (Blue) Product Code: UDT5114 $46.87 1 $46.8…" at bounding box center [792, 131] width 1102 height 95
click at [1093, 130] on span "Select" at bounding box center [1078, 129] width 40 height 18
click at [1086, 176] on span "Back Order" at bounding box center [1085, 181] width 44 height 11
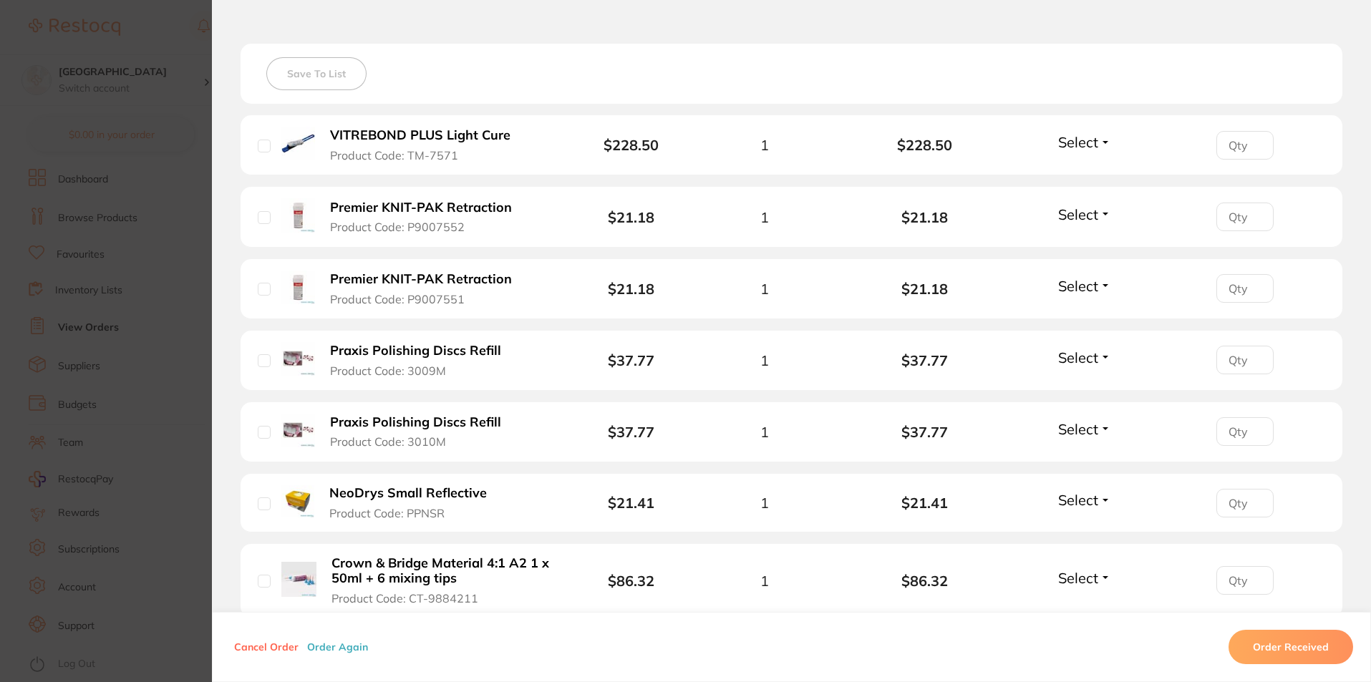
scroll to position [358, 0]
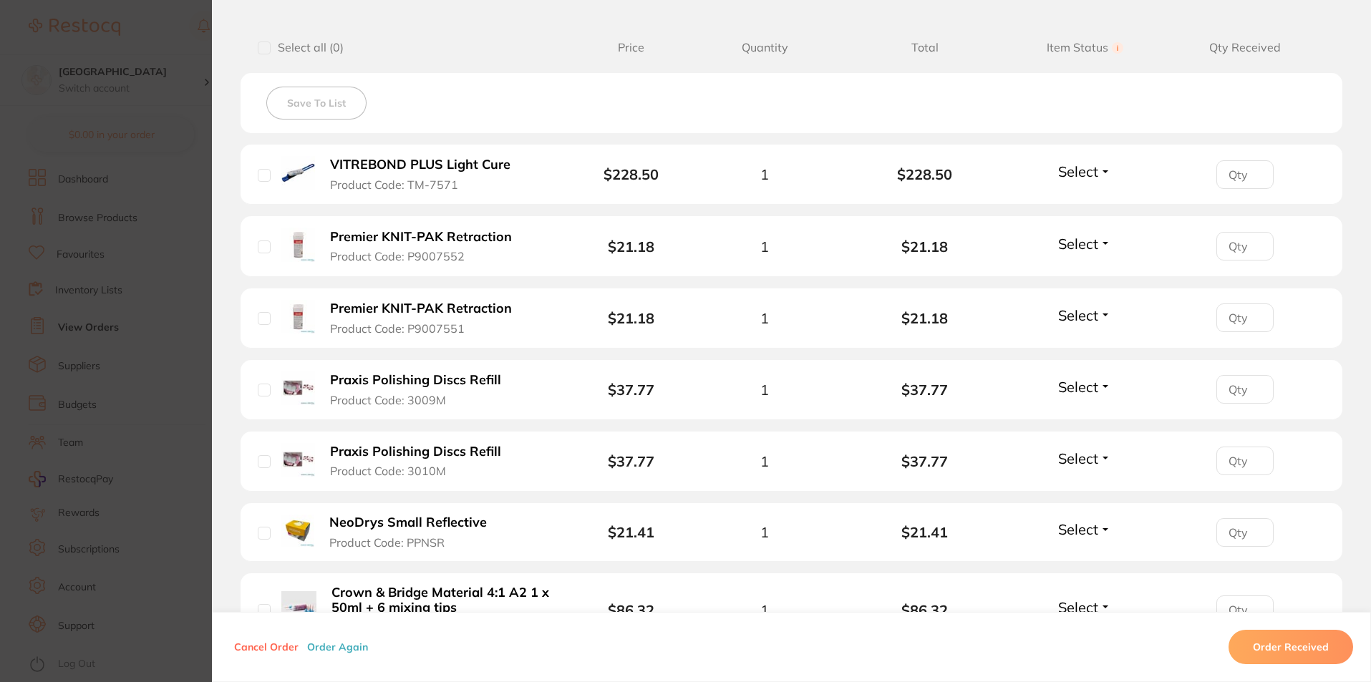
click at [1093, 173] on span "Select" at bounding box center [1078, 172] width 40 height 18
click at [1084, 197] on span "Received" at bounding box center [1085, 202] width 37 height 11
click at [1086, 245] on span "Select" at bounding box center [1078, 244] width 40 height 18
click at [1090, 270] on span "Received" at bounding box center [1085, 274] width 37 height 11
click at [1088, 320] on span "Select" at bounding box center [1078, 315] width 40 height 18
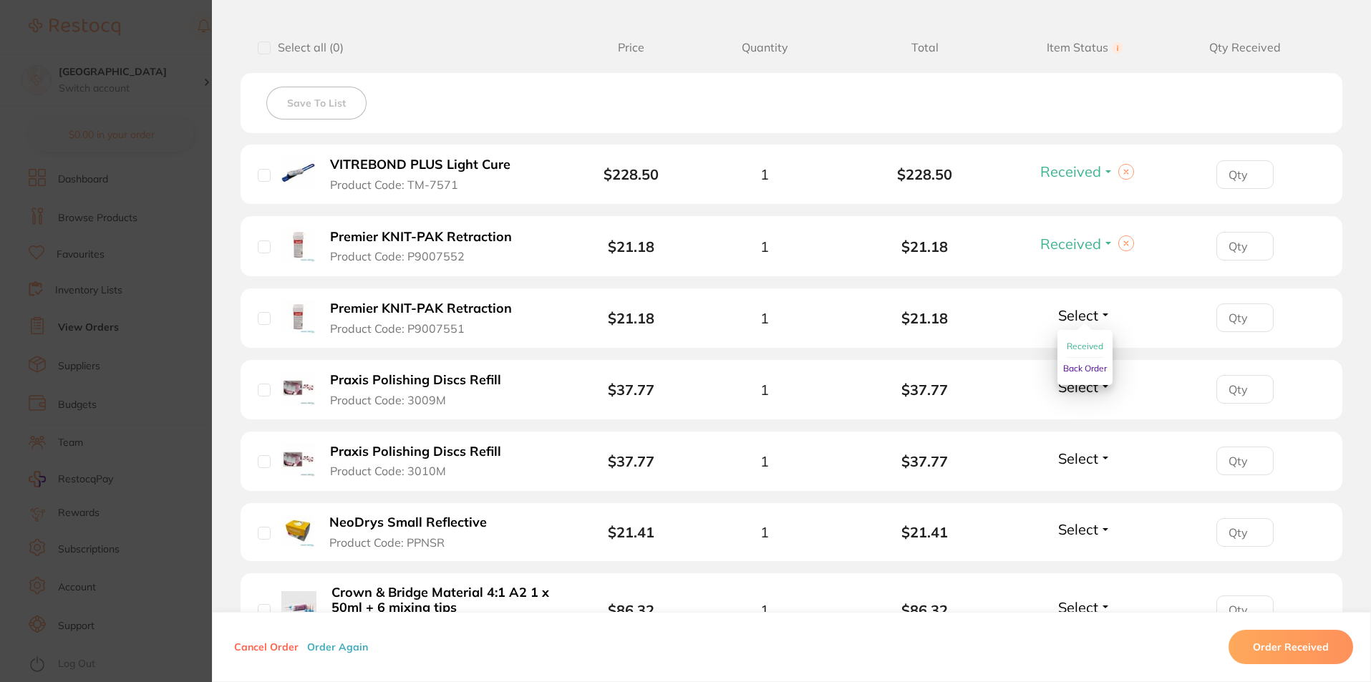
click at [1091, 341] on span "Received" at bounding box center [1085, 346] width 37 height 11
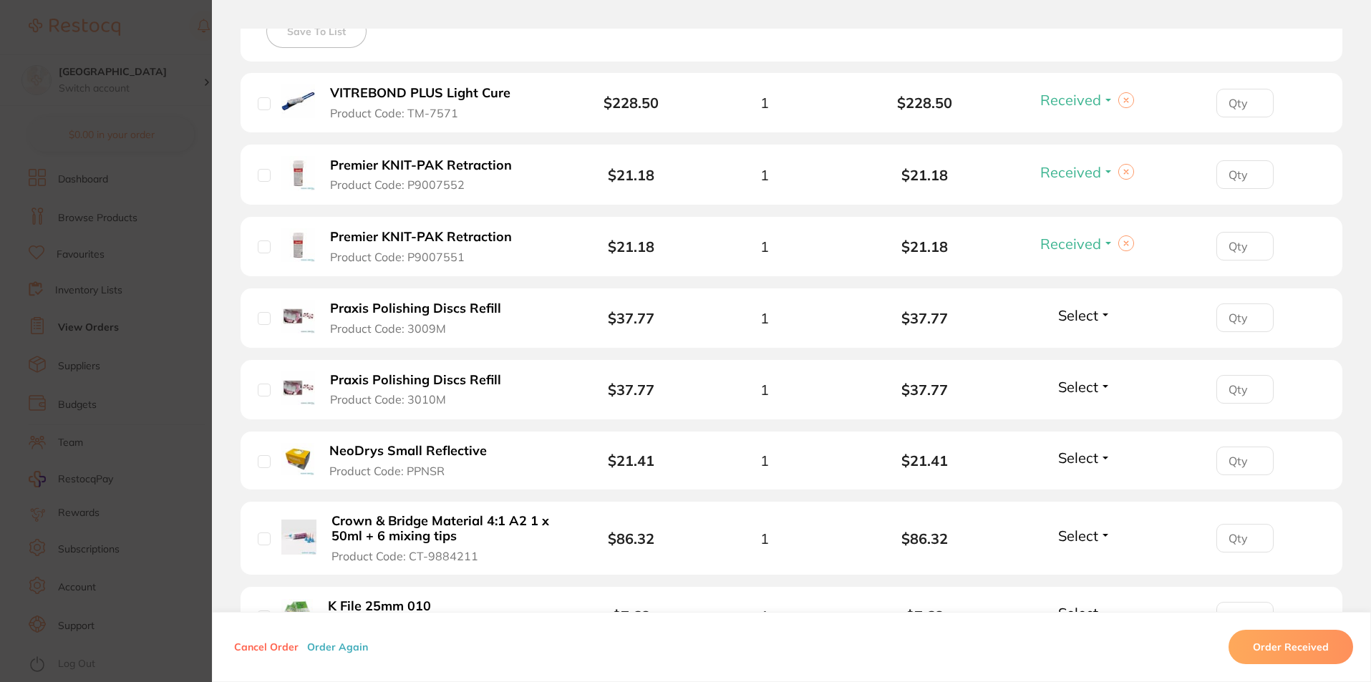
click at [1088, 315] on span "Select" at bounding box center [1078, 315] width 40 height 18
click at [1089, 344] on span "Received" at bounding box center [1085, 346] width 37 height 11
click at [1080, 385] on span "Select" at bounding box center [1078, 387] width 40 height 18
click at [1074, 413] on span "Received" at bounding box center [1085, 417] width 37 height 11
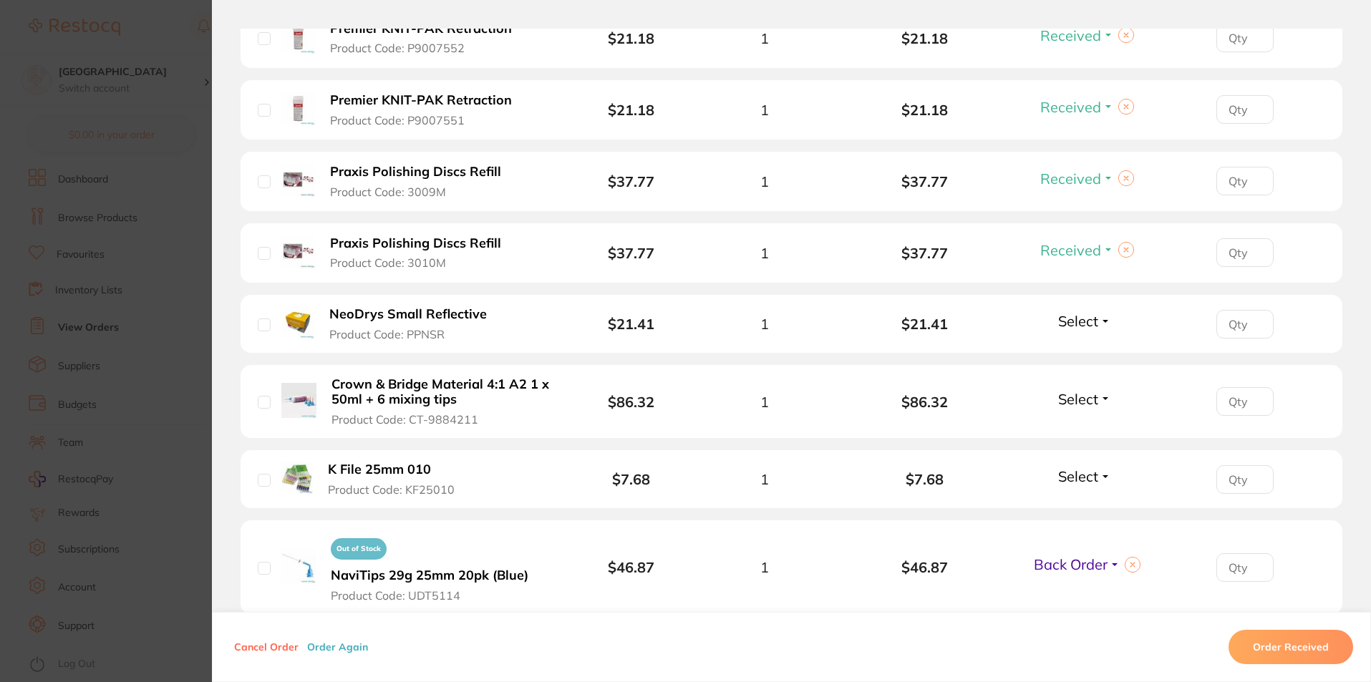
scroll to position [573, 0]
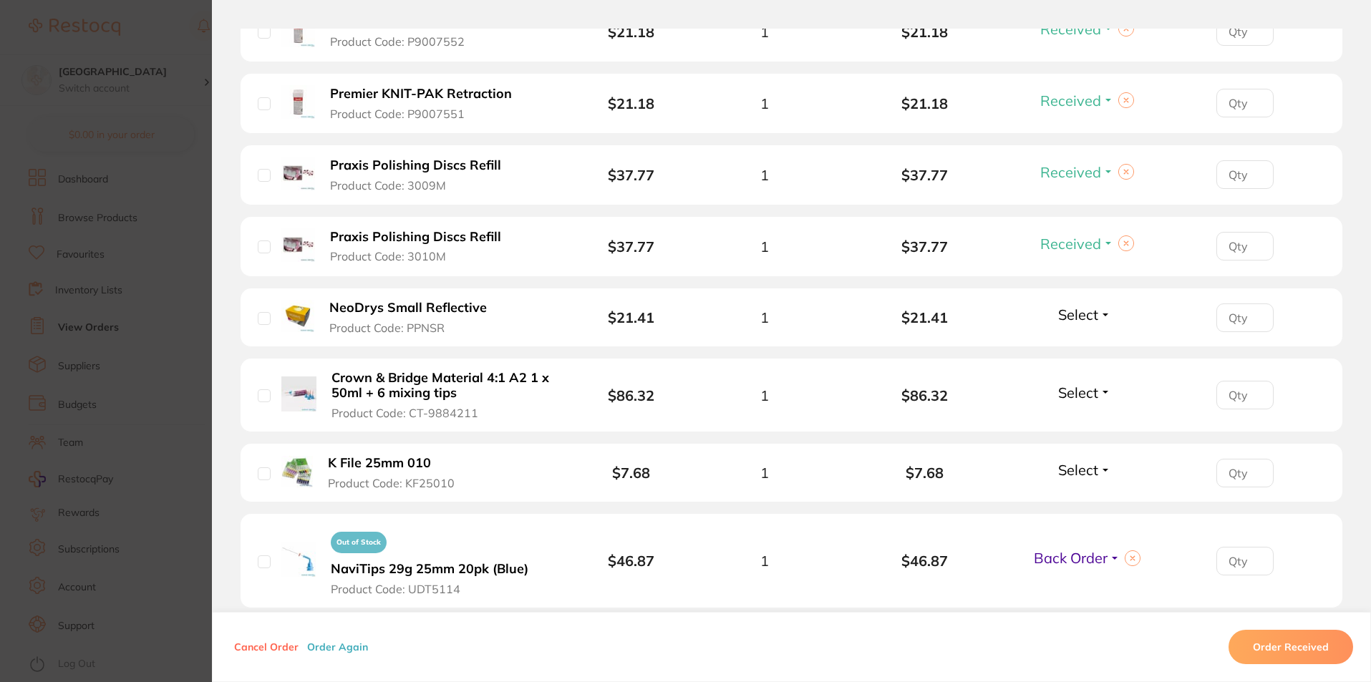
click at [1075, 316] on span "Select" at bounding box center [1078, 315] width 40 height 18
click at [1076, 347] on span "Received" at bounding box center [1085, 345] width 37 height 11
click at [1072, 395] on span "Select" at bounding box center [1078, 393] width 40 height 18
click at [1075, 415] on button "Received" at bounding box center [1085, 424] width 37 height 22
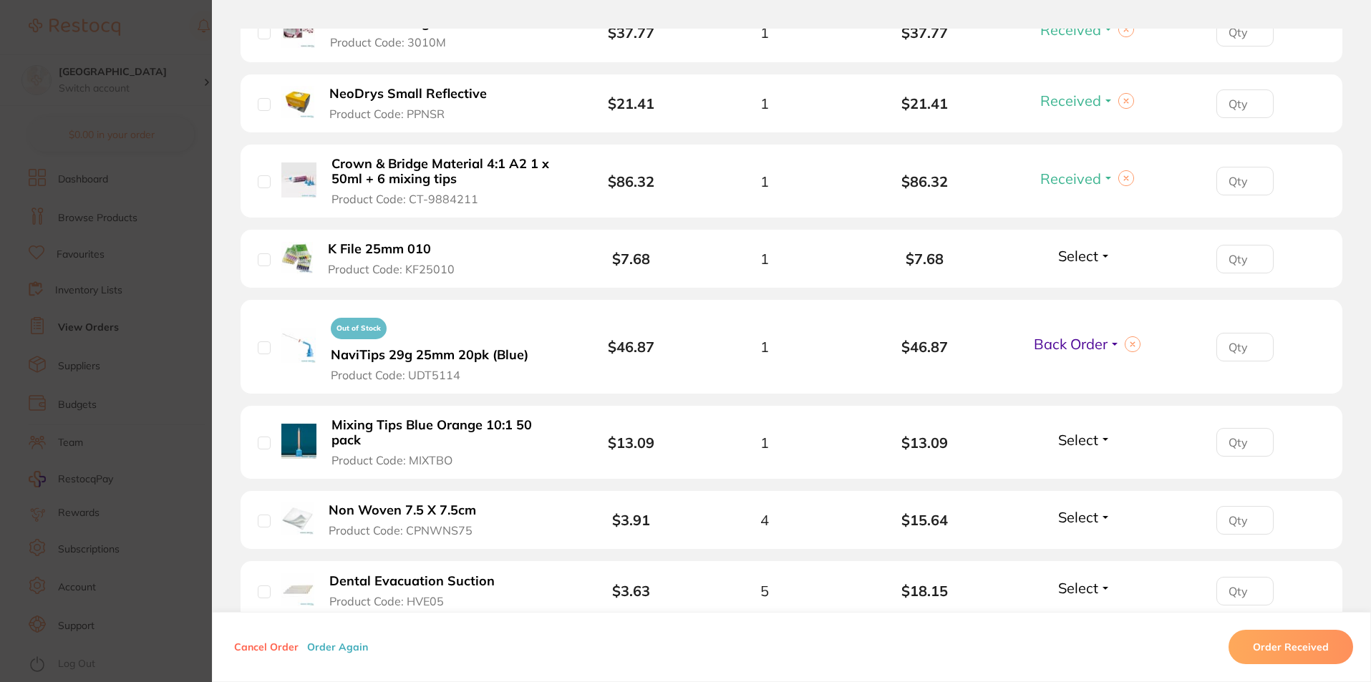
scroll to position [788, 0]
click at [1083, 256] on span "Select" at bounding box center [1078, 255] width 40 height 18
click at [1084, 291] on button "Received" at bounding box center [1085, 287] width 37 height 22
click at [1084, 437] on span "Select" at bounding box center [1078, 439] width 40 height 18
click at [1081, 468] on span "Received" at bounding box center [1085, 470] width 37 height 11
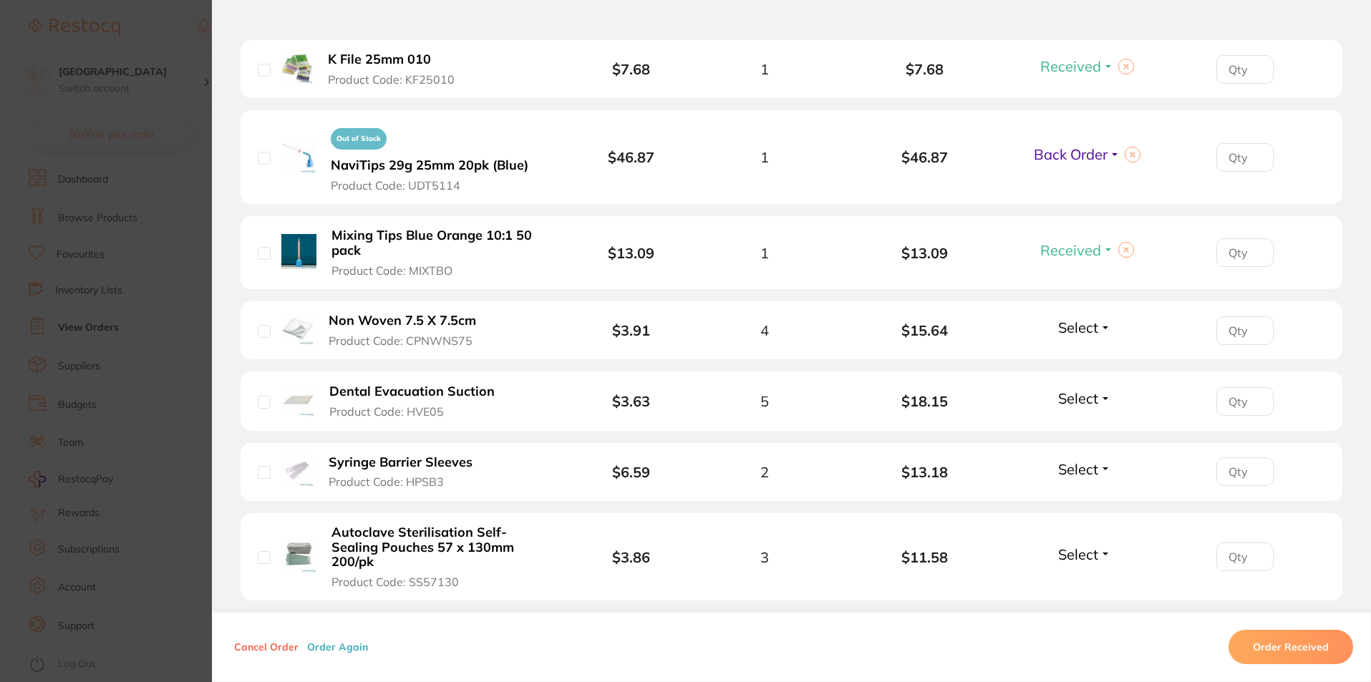
scroll to position [1002, 0]
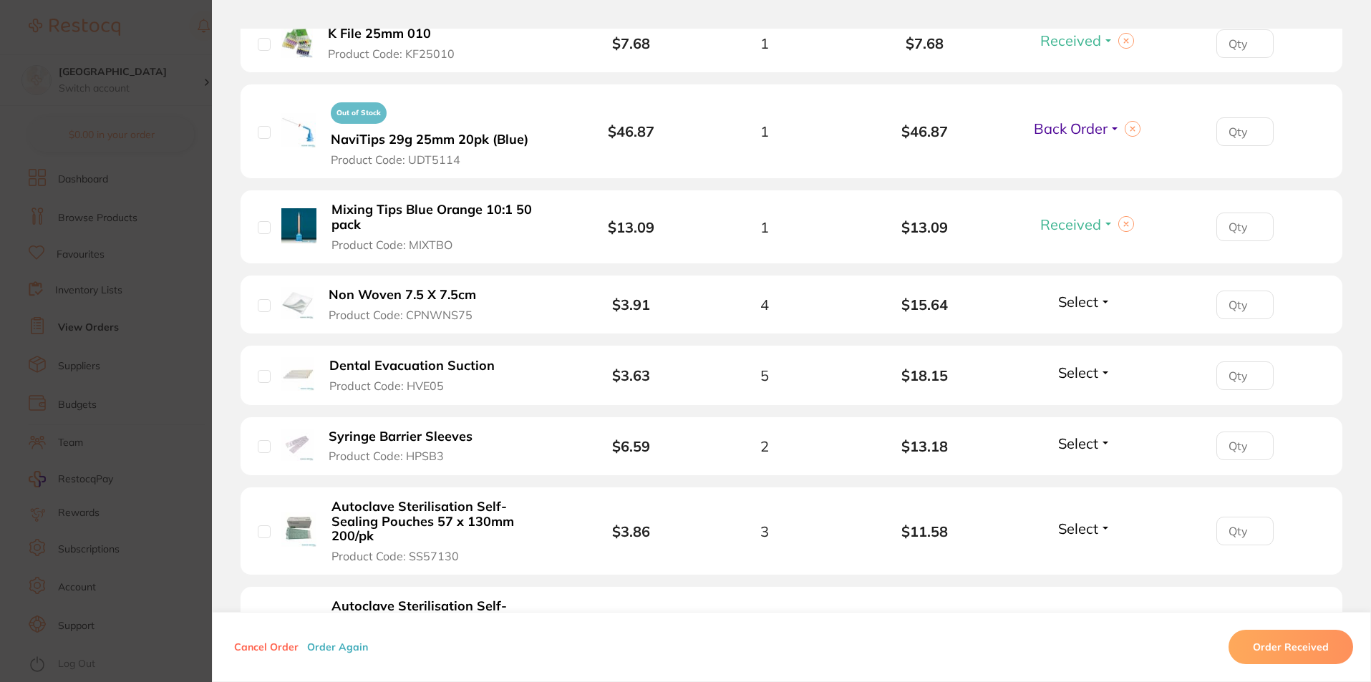
click at [1091, 307] on span "Select" at bounding box center [1078, 302] width 40 height 18
click at [1088, 329] on span "Received" at bounding box center [1085, 332] width 37 height 11
click at [1088, 369] on span "Select" at bounding box center [1078, 373] width 40 height 18
click at [1090, 398] on span "Received" at bounding box center [1085, 403] width 37 height 11
click at [1087, 446] on span "Select" at bounding box center [1078, 444] width 40 height 18
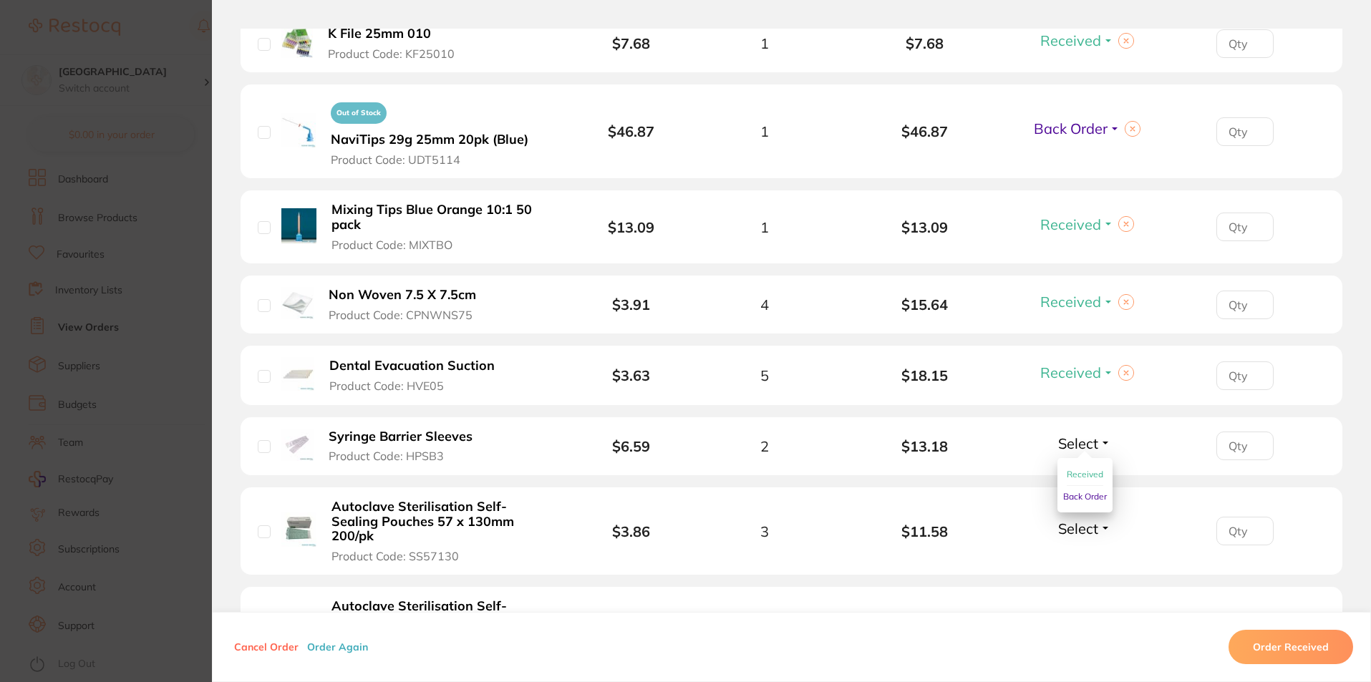
click at [1083, 474] on span "Received" at bounding box center [1085, 474] width 37 height 11
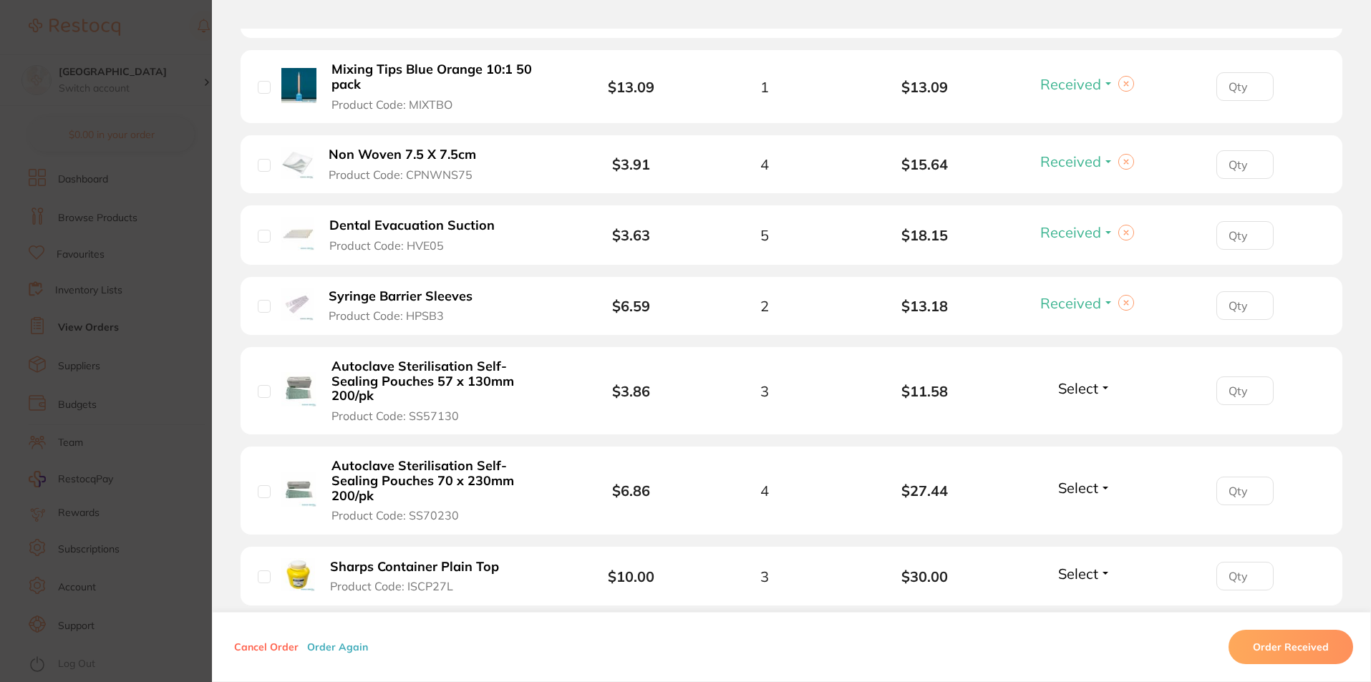
scroll to position [1146, 0]
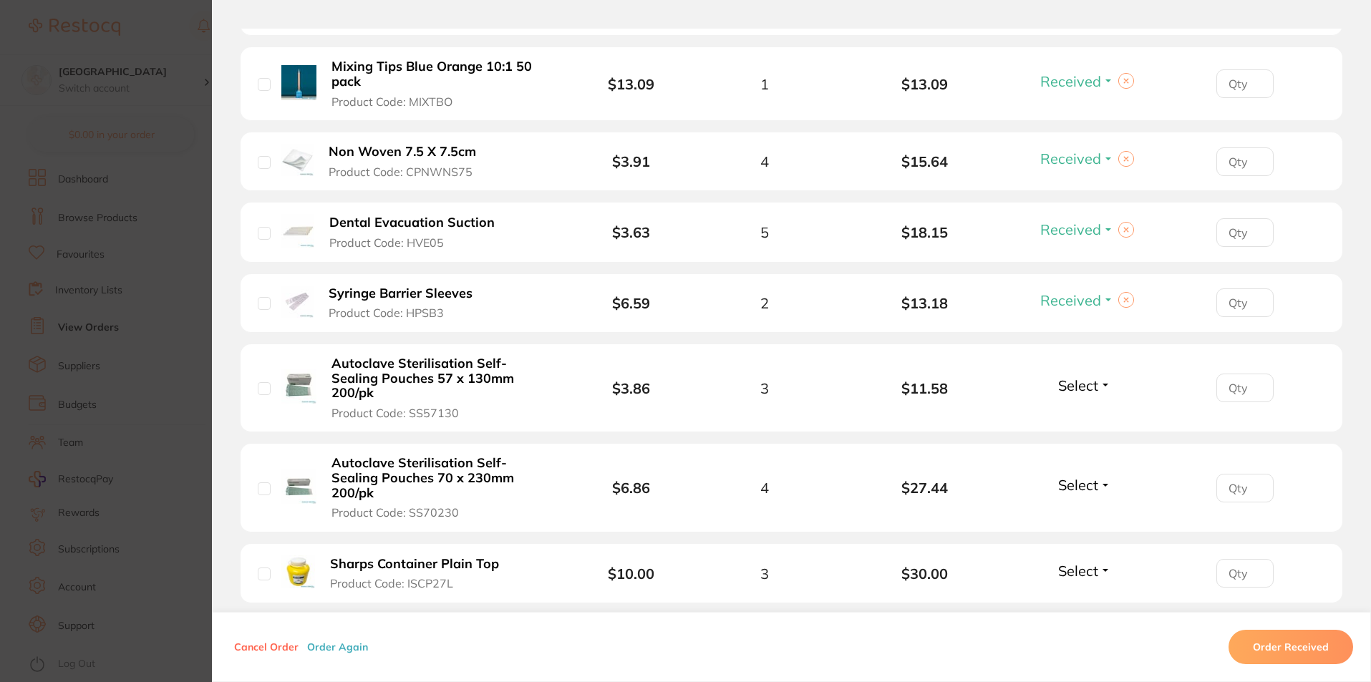
click at [1082, 382] on span "Select" at bounding box center [1078, 386] width 40 height 18
click at [1085, 411] on span "Received" at bounding box center [1085, 416] width 37 height 11
click at [1084, 476] on span "Select" at bounding box center [1078, 485] width 40 height 18
click at [1071, 511] on span "Received" at bounding box center [1085, 516] width 37 height 11
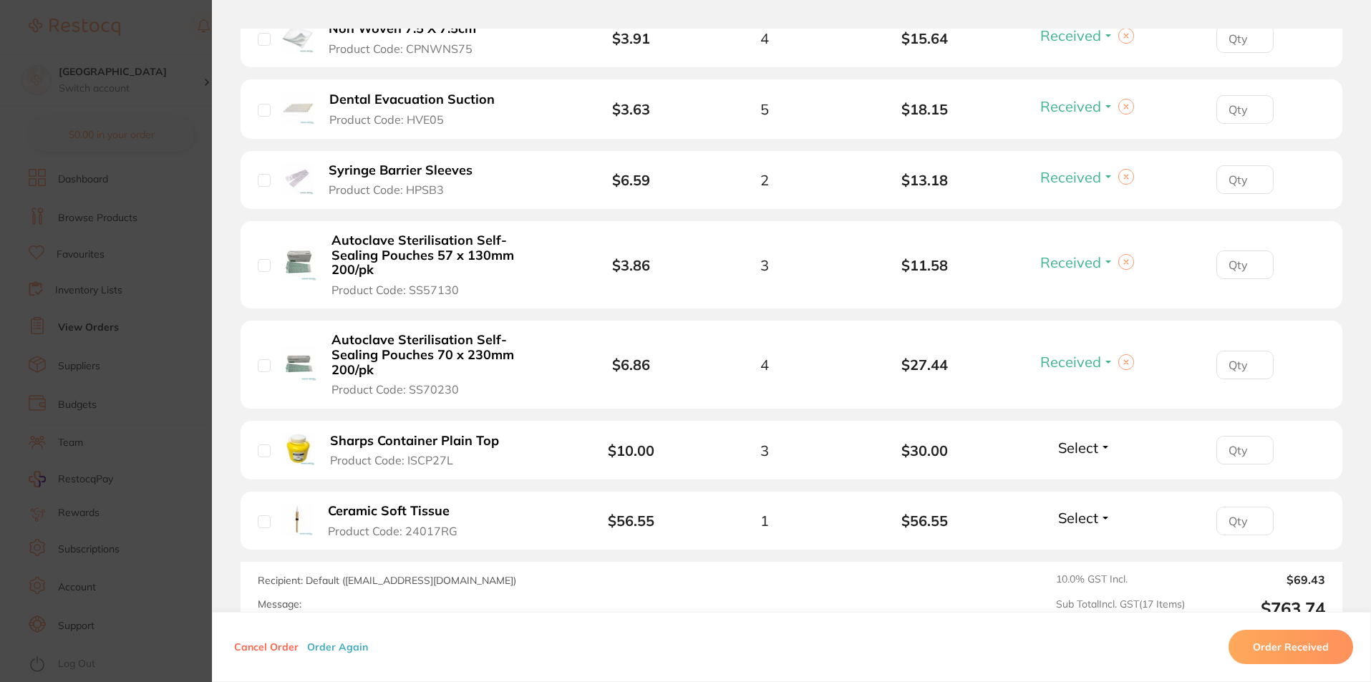
scroll to position [1289, 0]
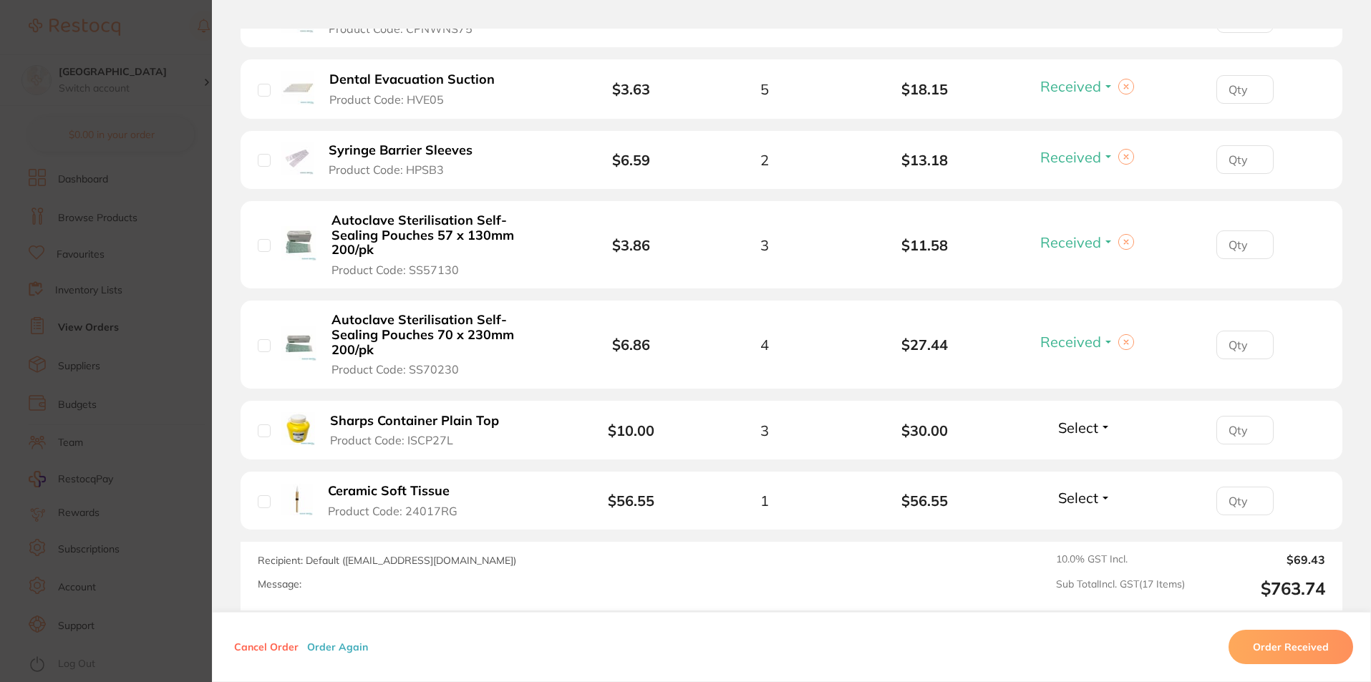
click at [1091, 419] on span "Select" at bounding box center [1078, 428] width 40 height 18
click at [1013, 475] on li "Ceramic Soft Tissue Product Code: 24017RG $56.55 1 $56.55 Select Received Back …" at bounding box center [792, 501] width 1102 height 59
click at [1075, 489] on span "Select" at bounding box center [1078, 498] width 40 height 18
click at [1059, 513] on ul "Received Back Order" at bounding box center [1085, 540] width 55 height 55
click at [1084, 489] on div "Select Received Back Order" at bounding box center [1085, 501] width 62 height 24
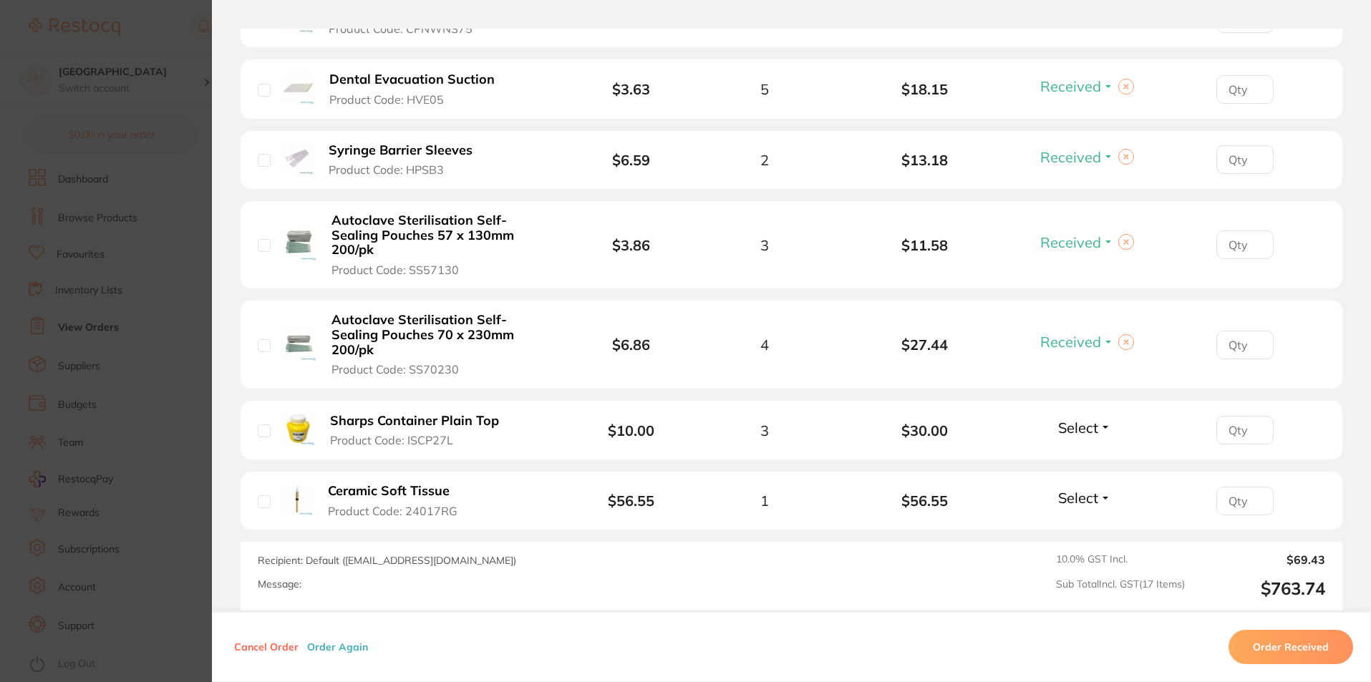
click at [1086, 489] on span "Select" at bounding box center [1078, 498] width 40 height 18
click at [1093, 523] on span "Received" at bounding box center [1085, 528] width 37 height 11
click at [1088, 419] on span "Select" at bounding box center [1078, 428] width 40 height 18
click at [1087, 475] on span "Back Order" at bounding box center [1085, 480] width 44 height 11
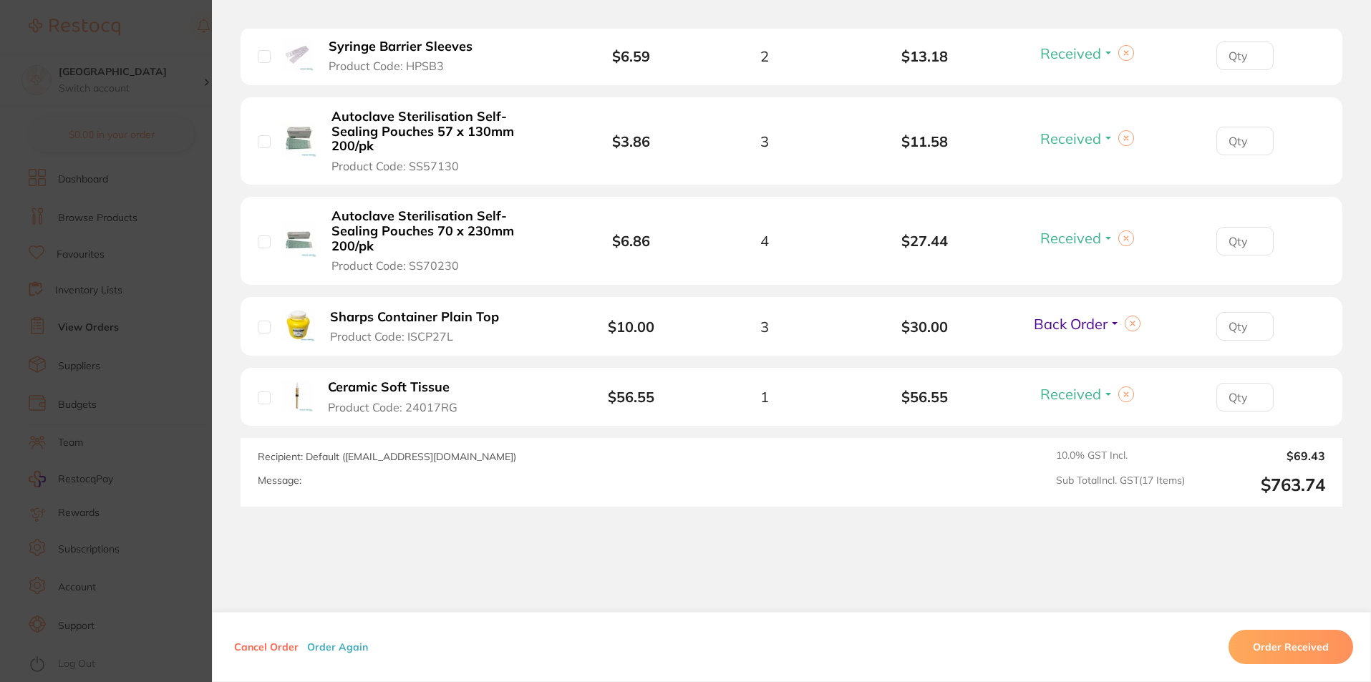
scroll to position [1400, 0]
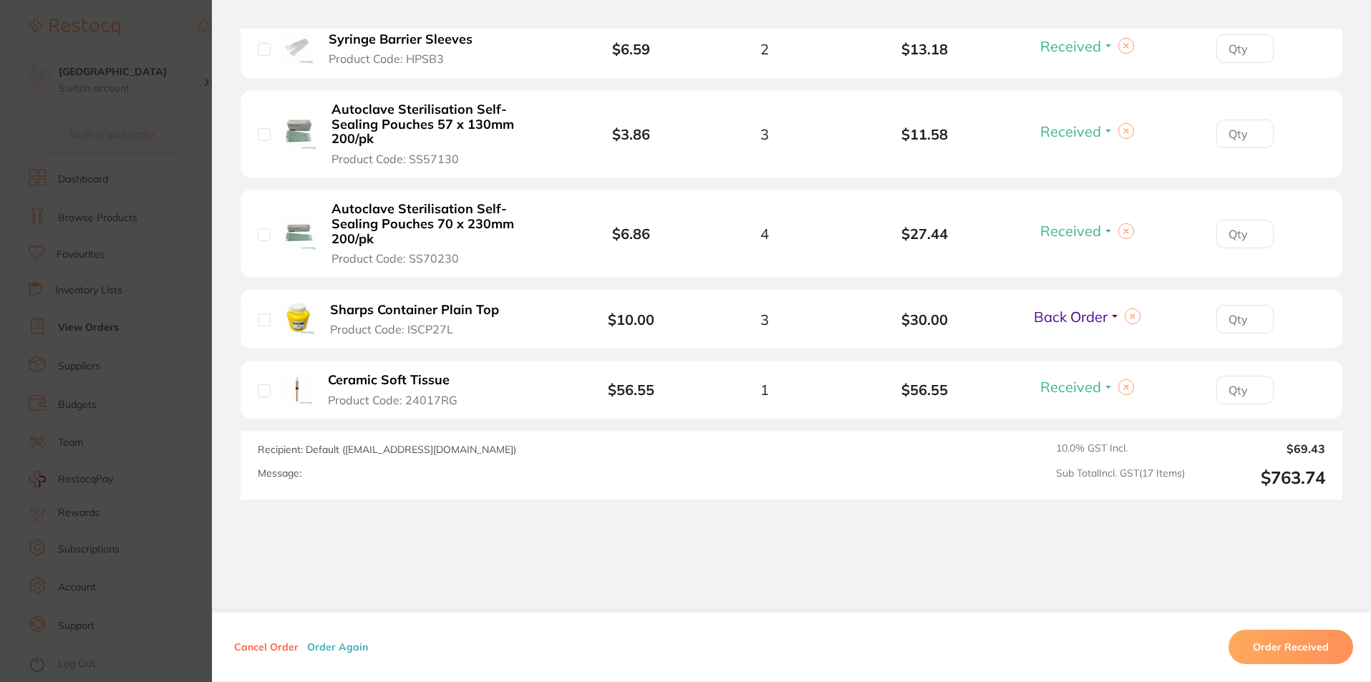
click at [1262, 645] on button "Order Received" at bounding box center [1291, 647] width 125 height 34
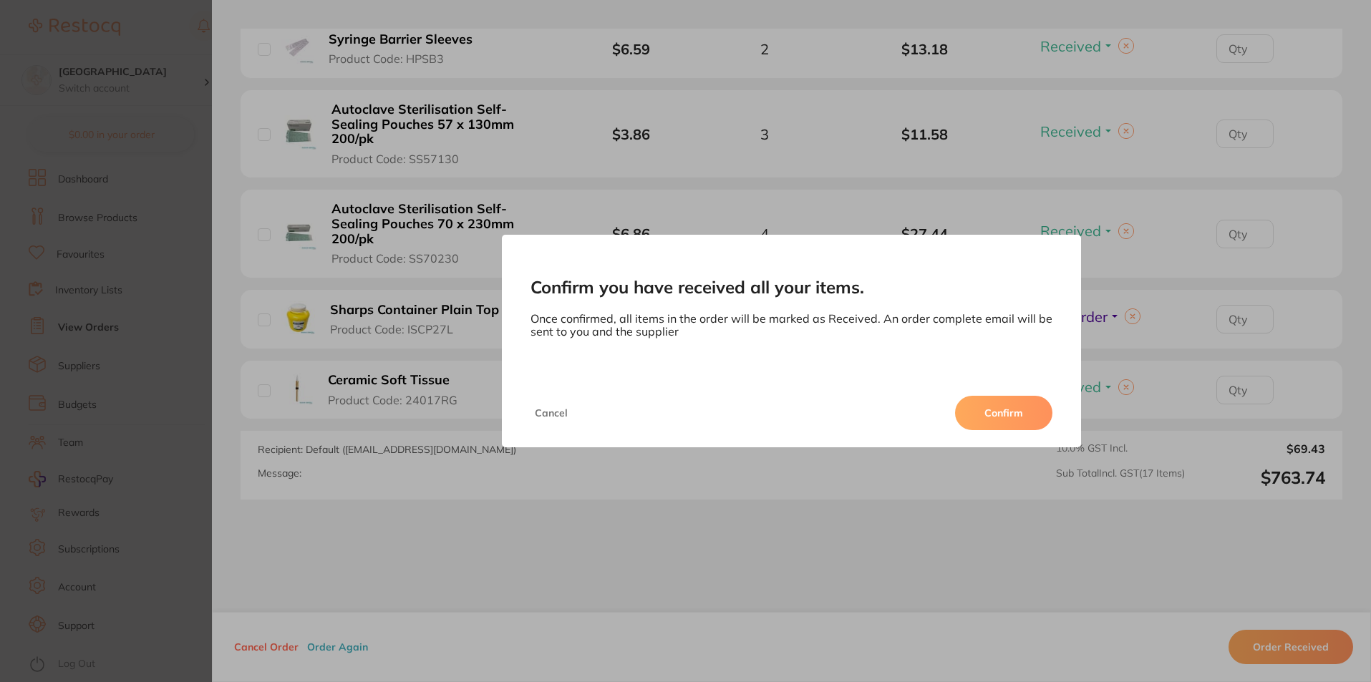
click at [531, 410] on button "Cancel" at bounding box center [552, 413] width 42 height 34
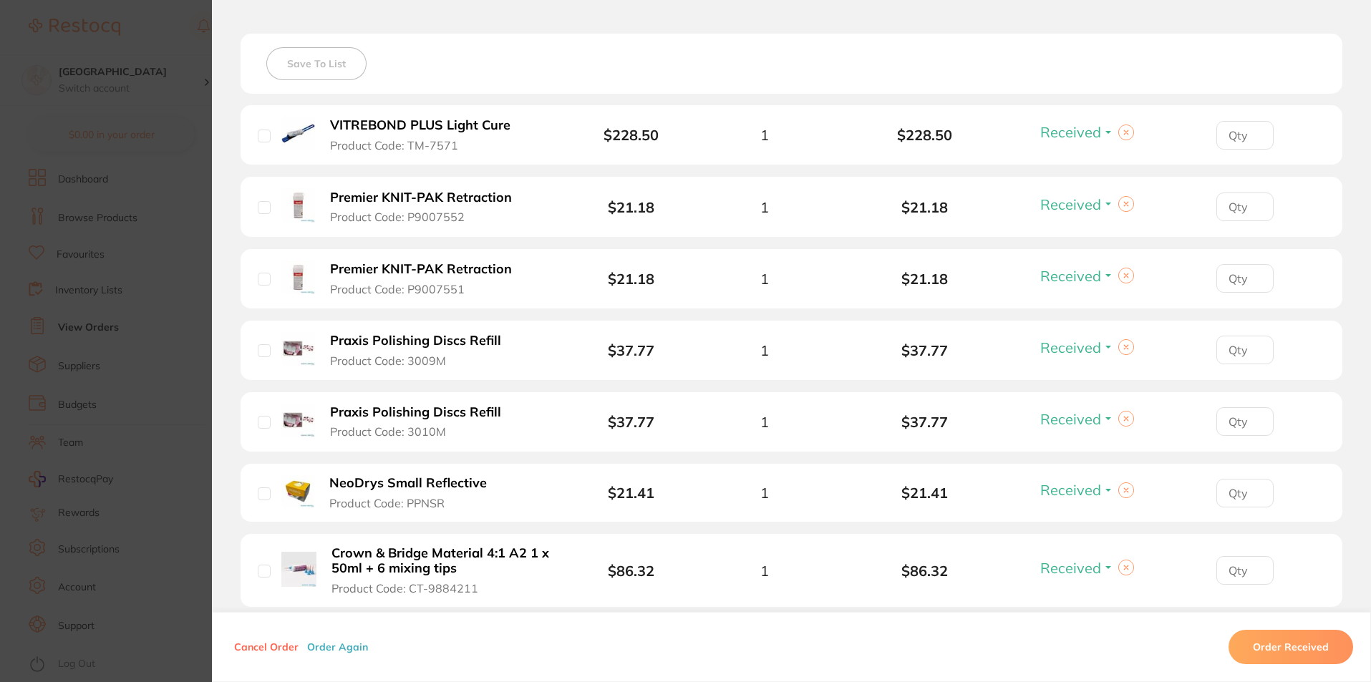
scroll to position [0, 0]
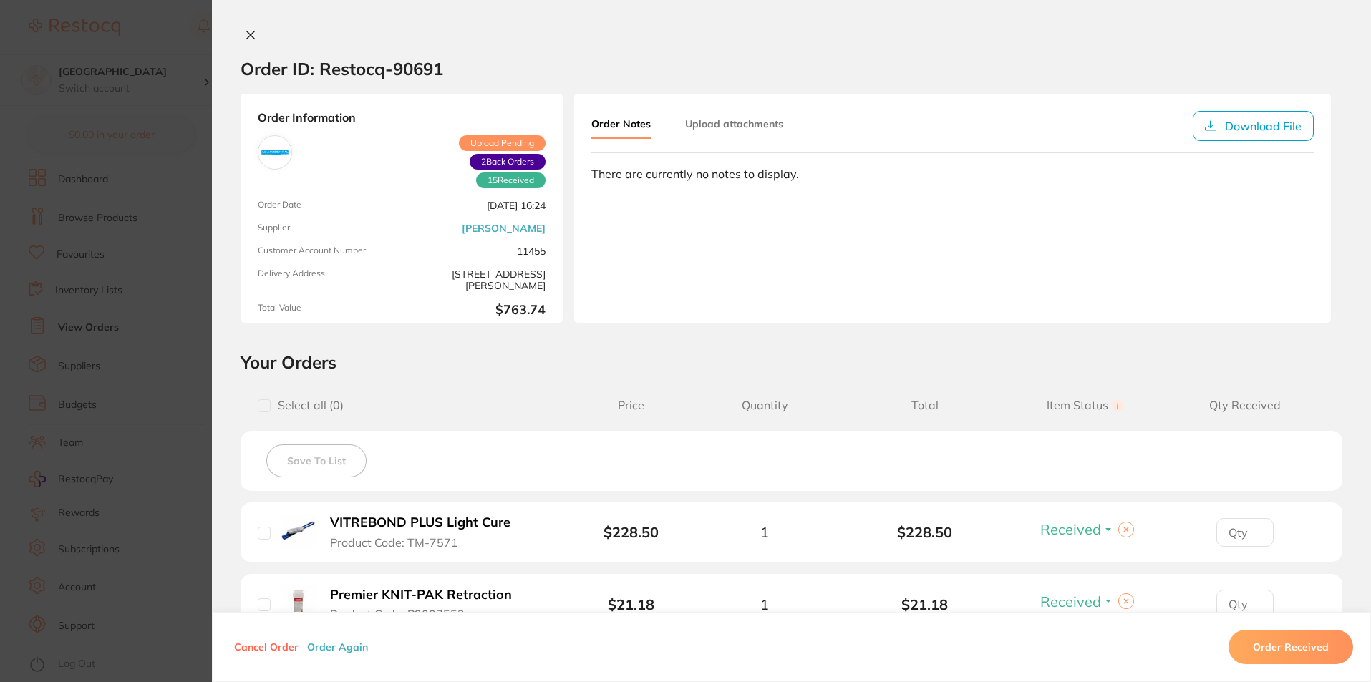
click at [249, 41] on button at bounding box center [251, 36] width 20 height 15
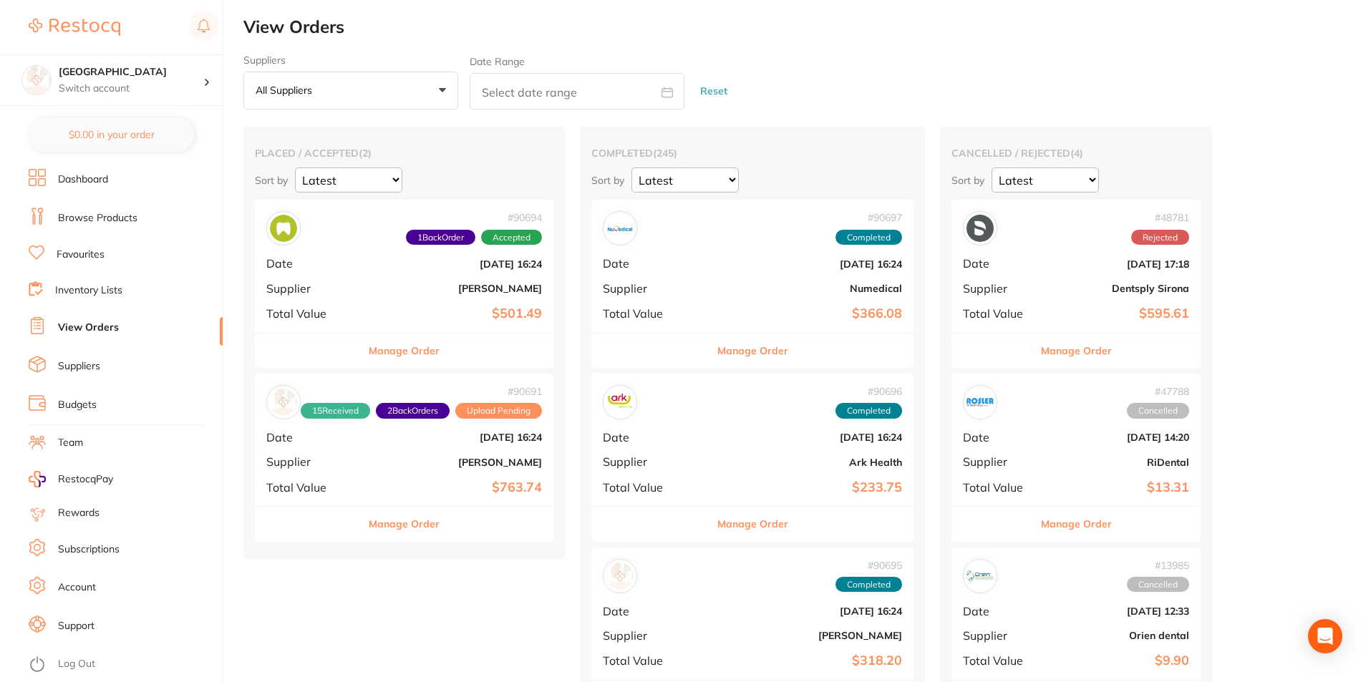
click at [97, 218] on link "Browse Products" at bounding box center [97, 218] width 79 height 14
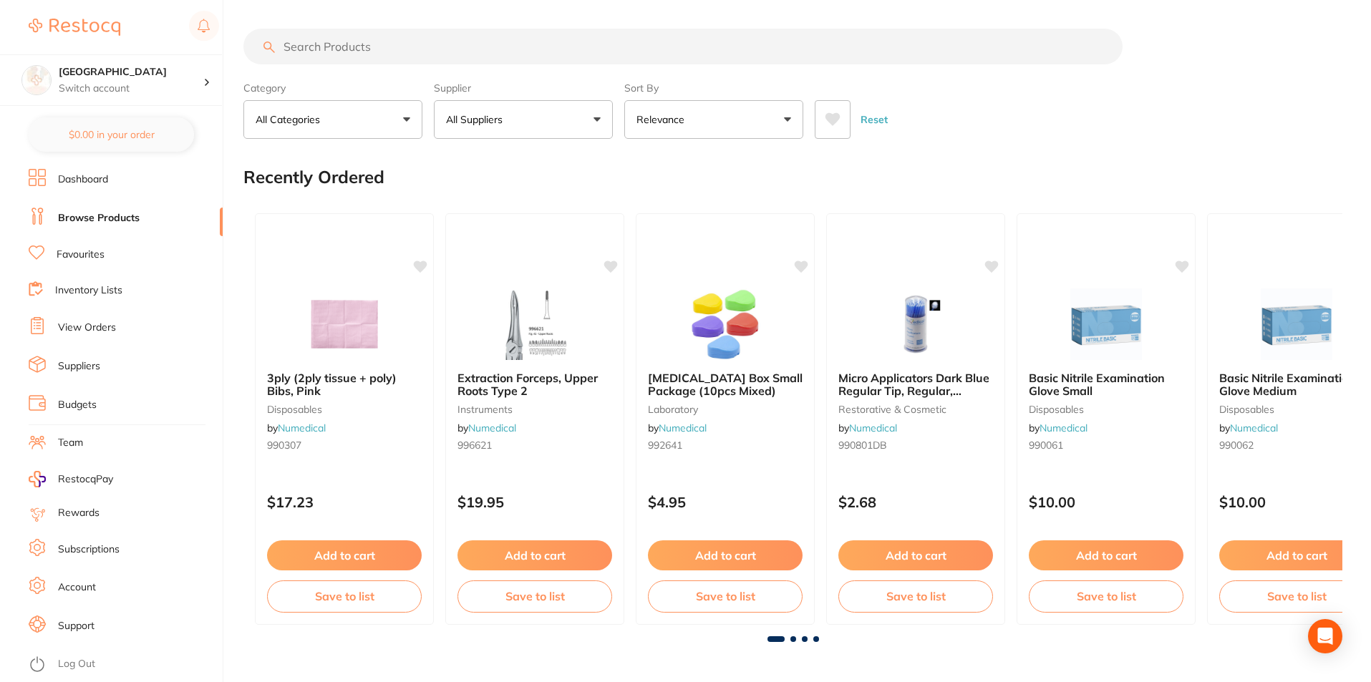
click at [449, 47] on input "search" at bounding box center [682, 47] width 879 height 36
click at [436, 44] on input "search" at bounding box center [682, 47] width 879 height 36
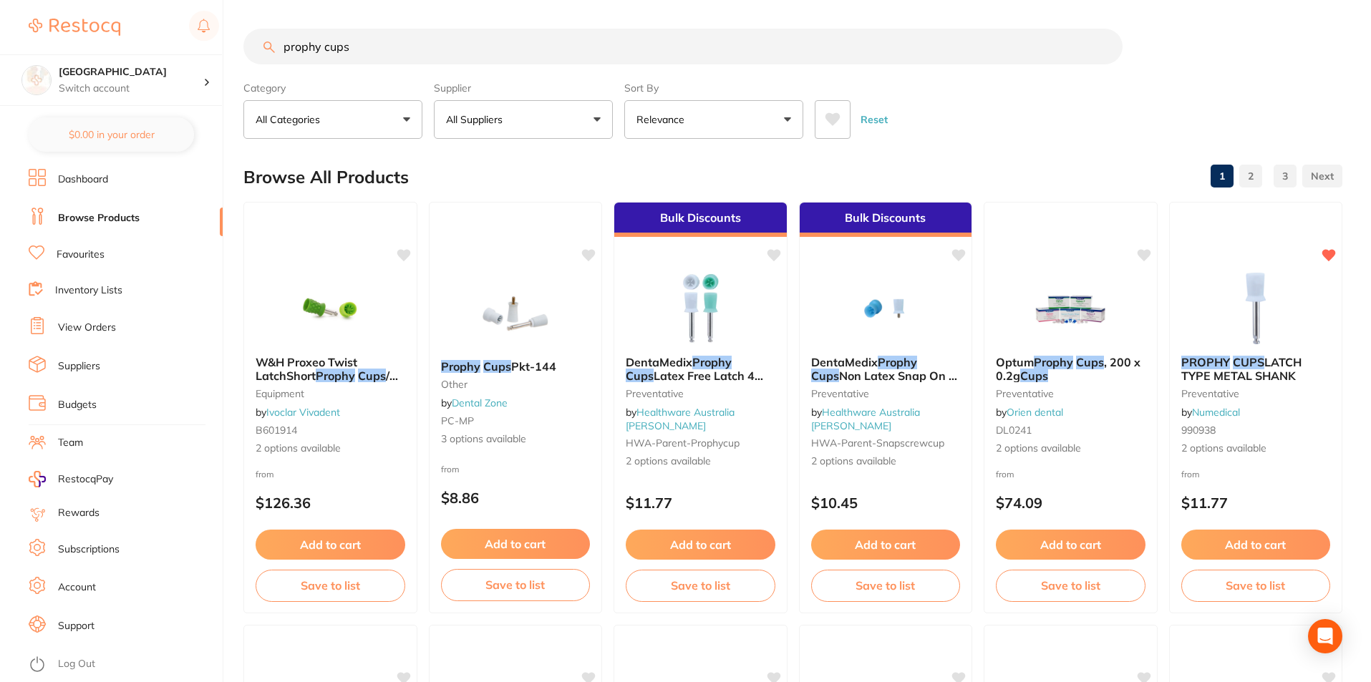
type input "prophy cups"
click at [834, 126] on icon at bounding box center [833, 119] width 16 height 14
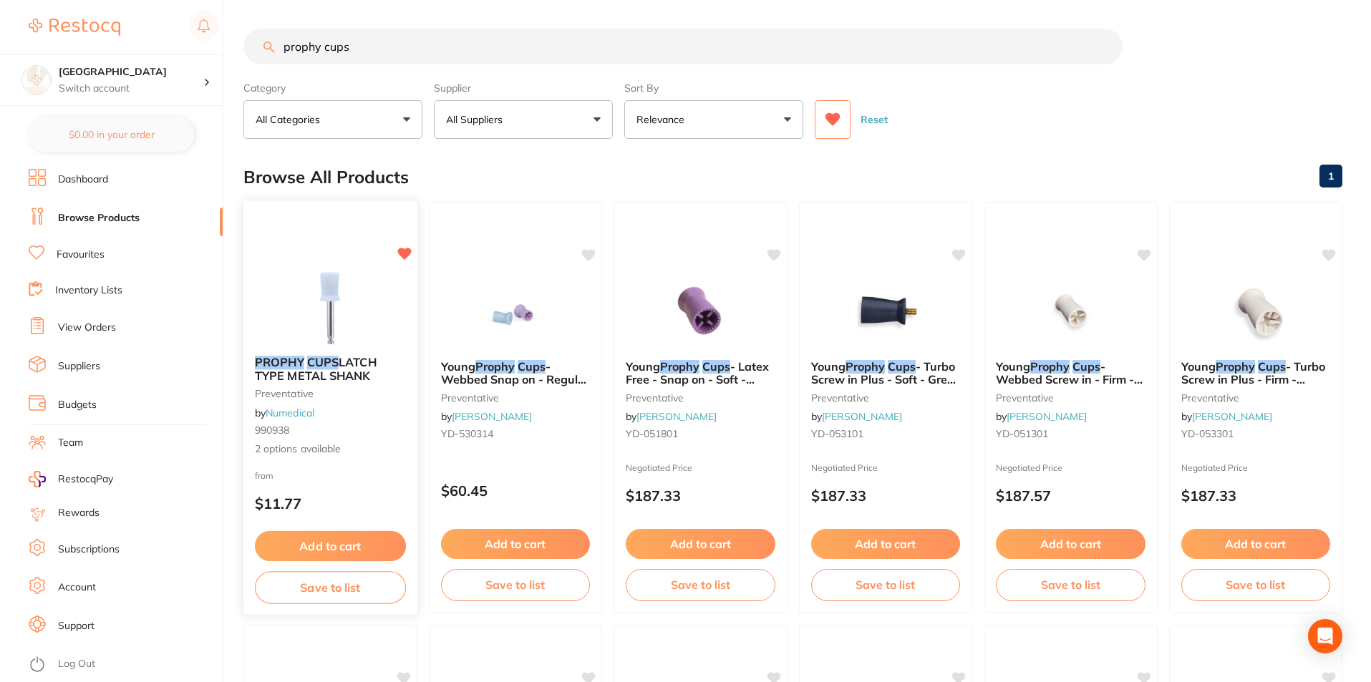
click at [343, 297] on img at bounding box center [331, 308] width 94 height 72
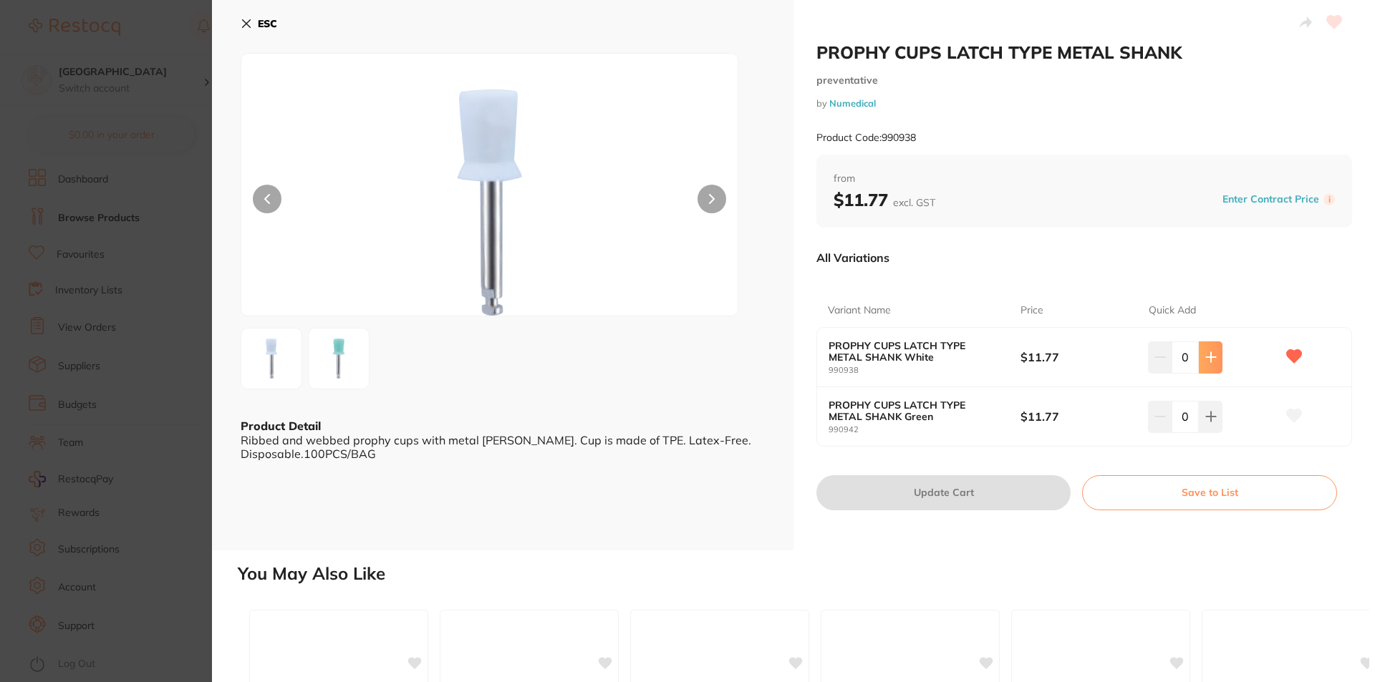
click at [1206, 357] on icon at bounding box center [1210, 357] width 9 height 9
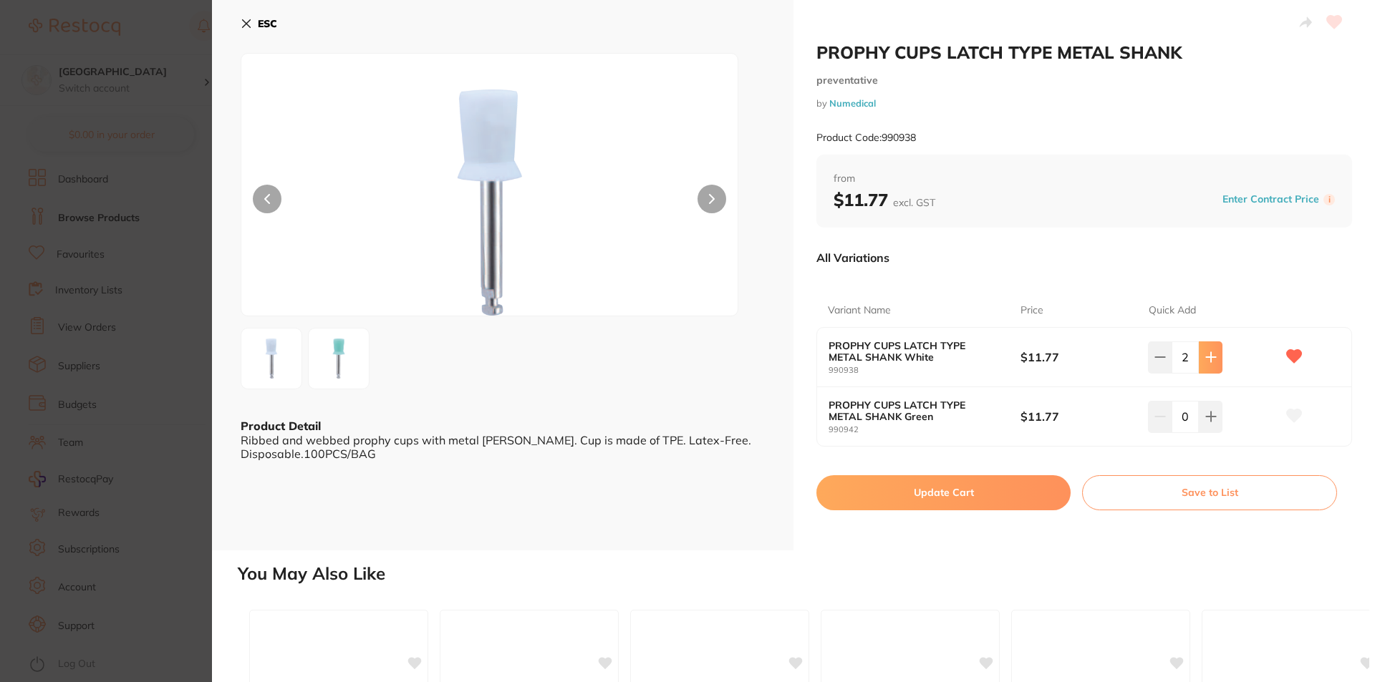
click at [1214, 353] on button at bounding box center [1211, 358] width 24 height 32
type input "3"
click at [947, 498] on button "Update Cart" at bounding box center [943, 492] width 254 height 34
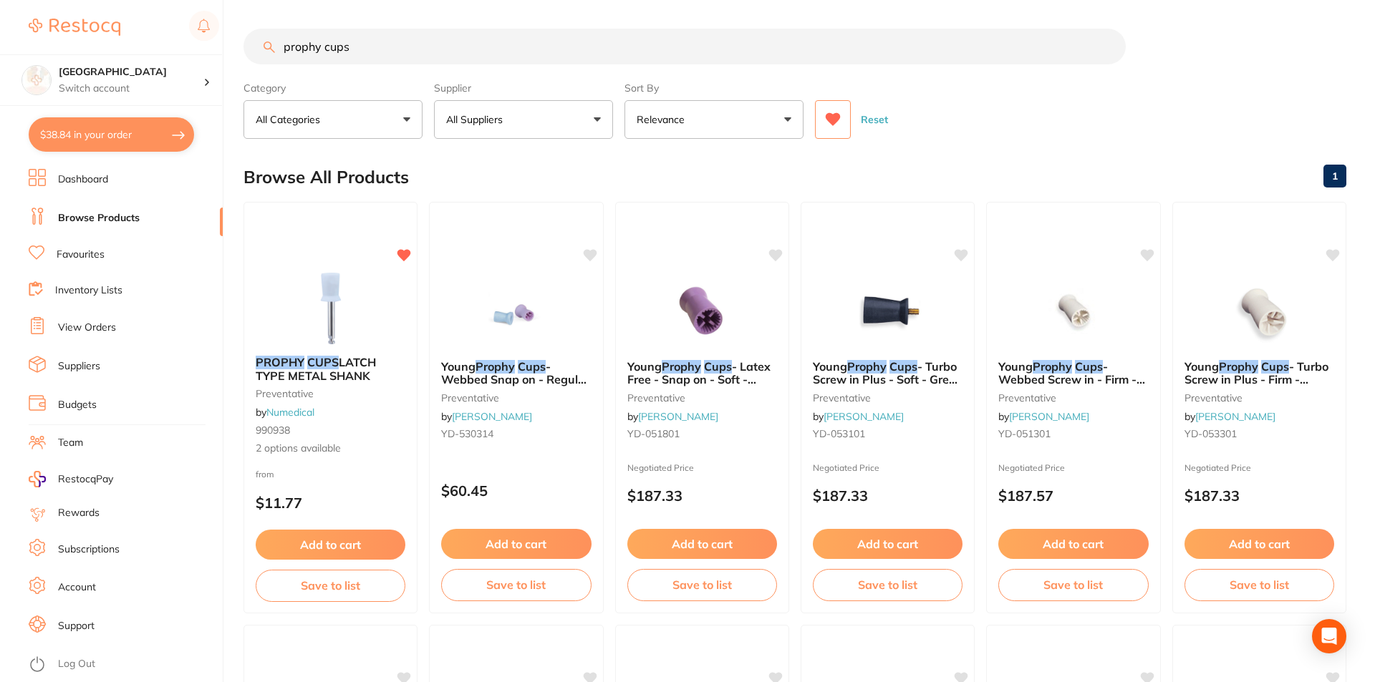
checkbox input "false"
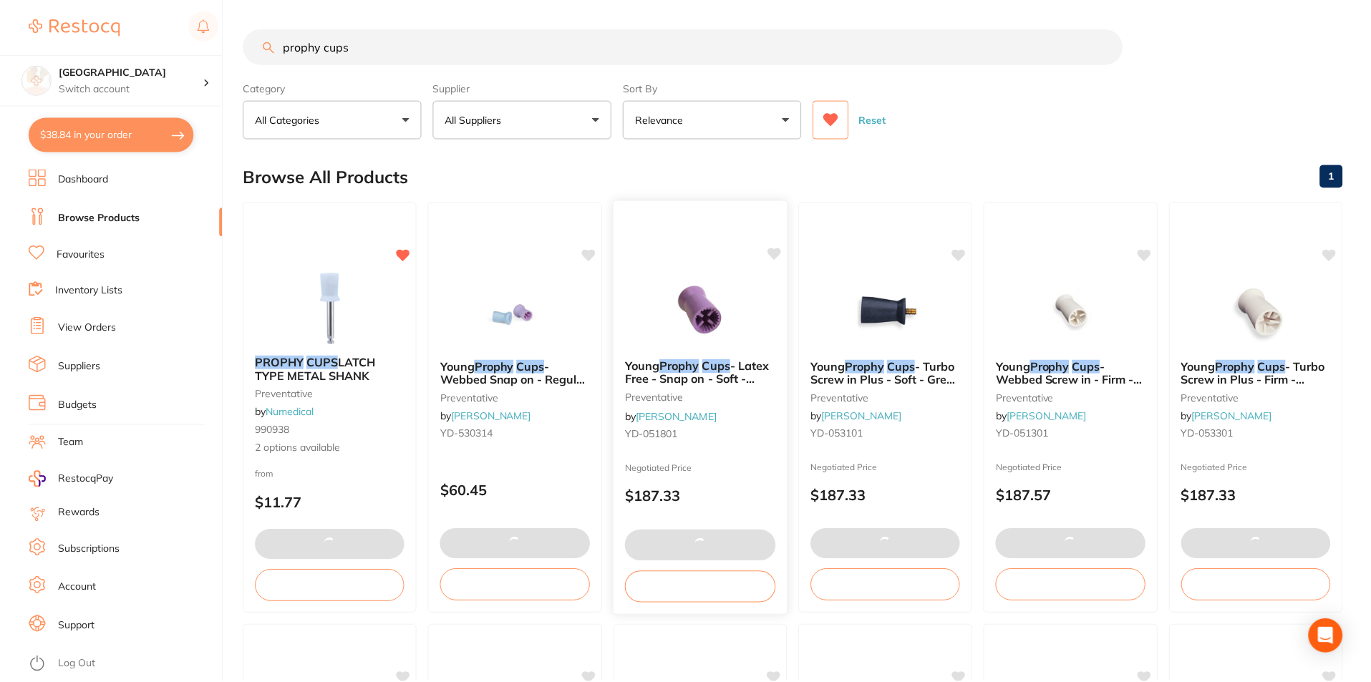
scroll to position [1, 0]
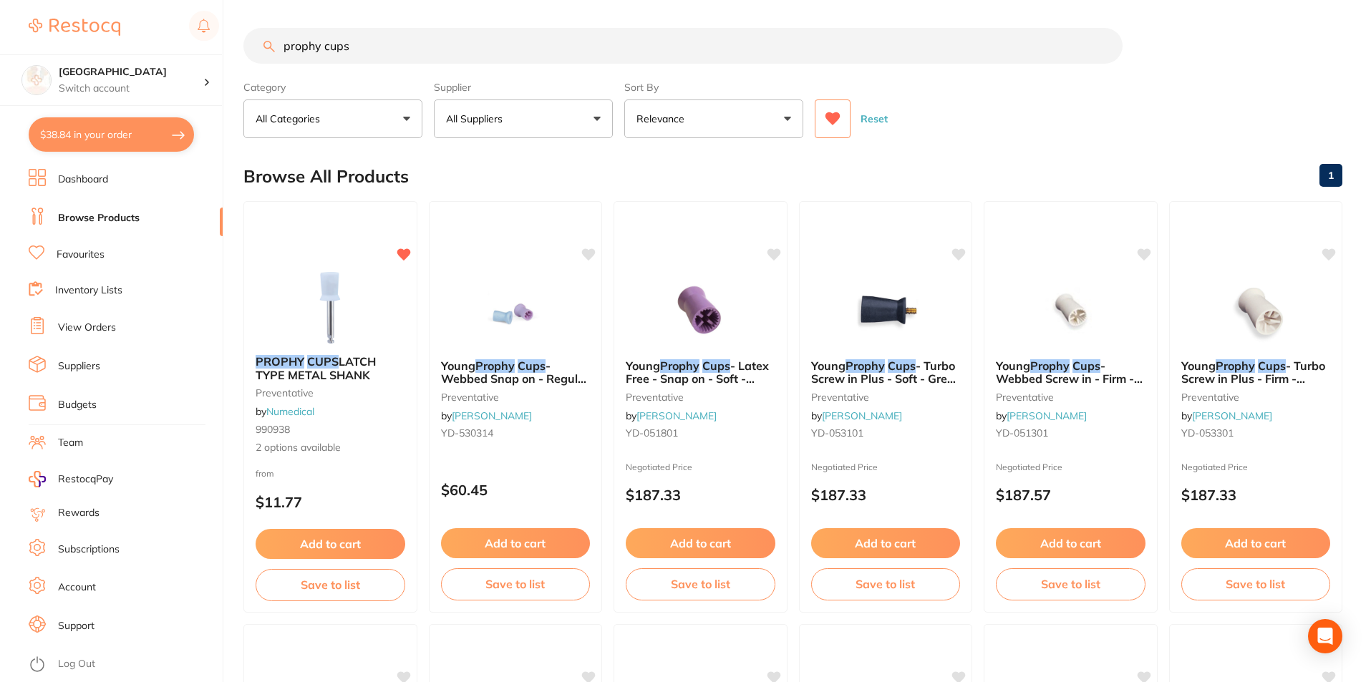
click at [831, 121] on icon at bounding box center [833, 118] width 15 height 13
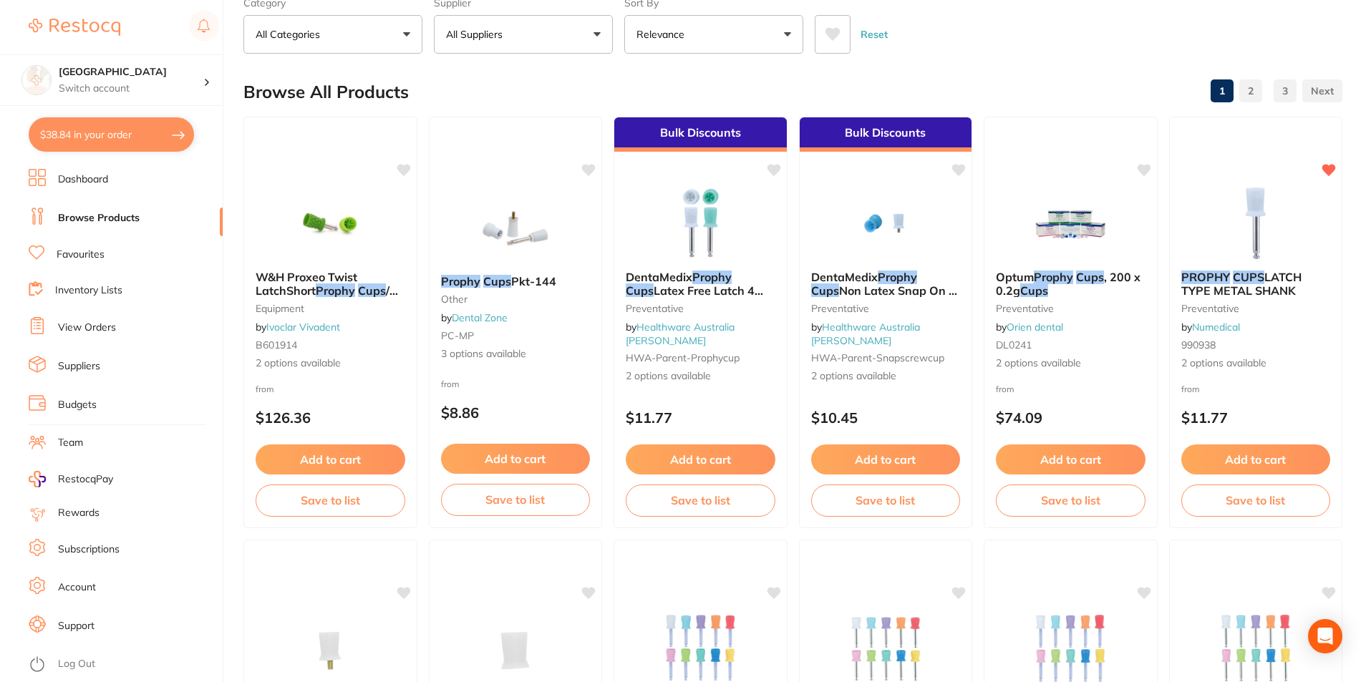
scroll to position [0, 0]
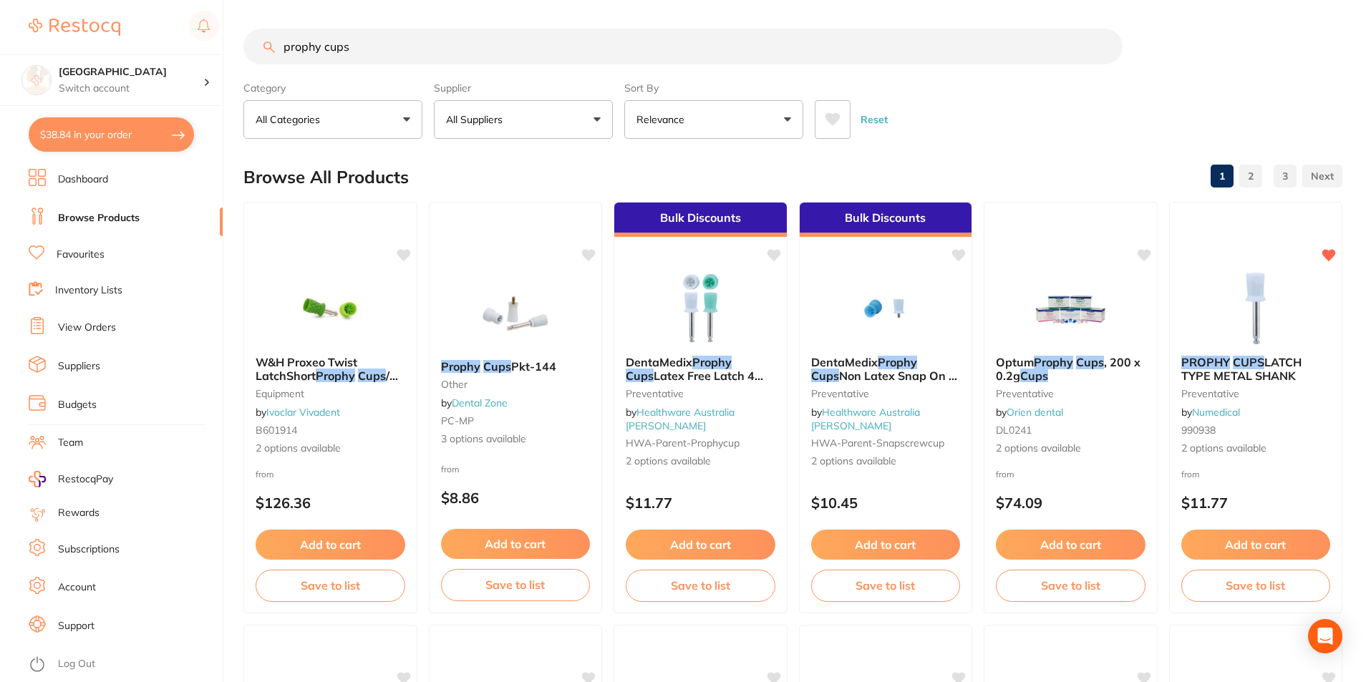
click at [366, 48] on input "prophy cups" at bounding box center [682, 47] width 879 height 36
drag, startPoint x: 366, startPoint y: 48, endPoint x: 233, endPoint y: 53, distance: 133.3
click at [234, 54] on div "$38.84 Lakes Boulevard Dental Switch account Lakes Boulevard Dental $38.84 in y…" at bounding box center [685, 341] width 1371 height 682
type input "AH plus"
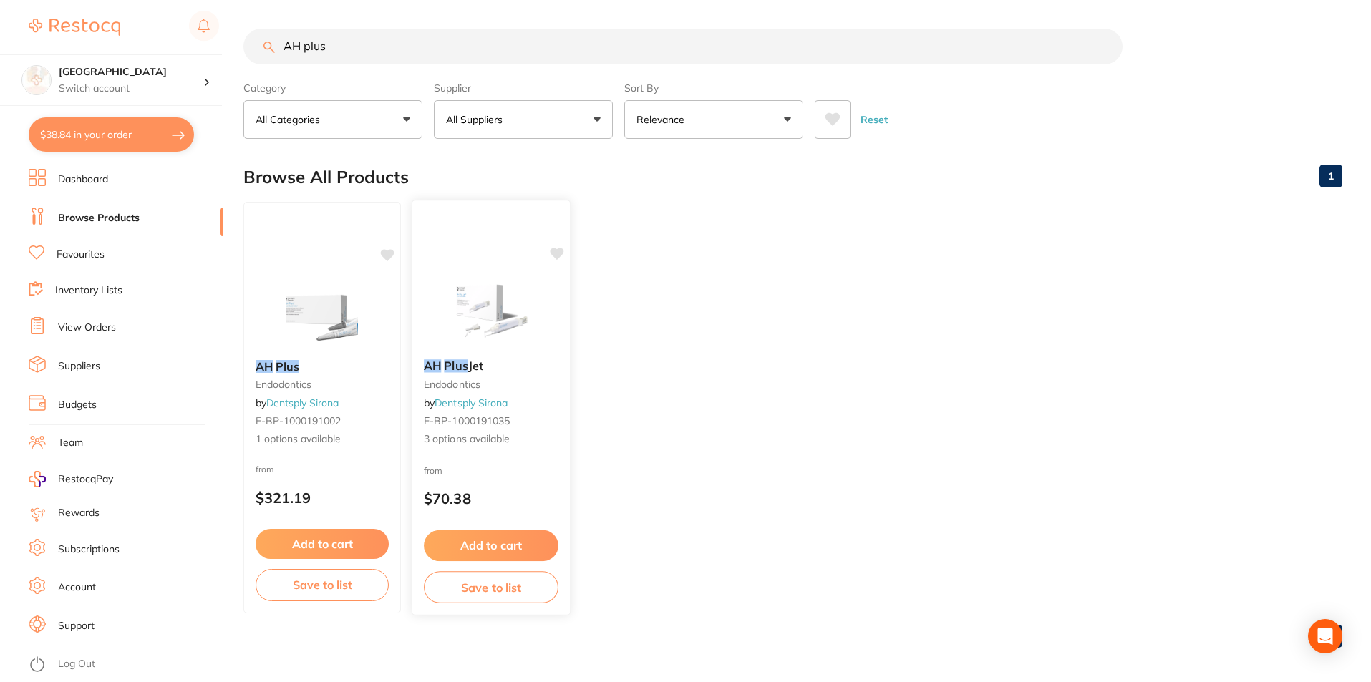
click at [501, 382] on small "endodontics" at bounding box center [491, 384] width 135 height 11
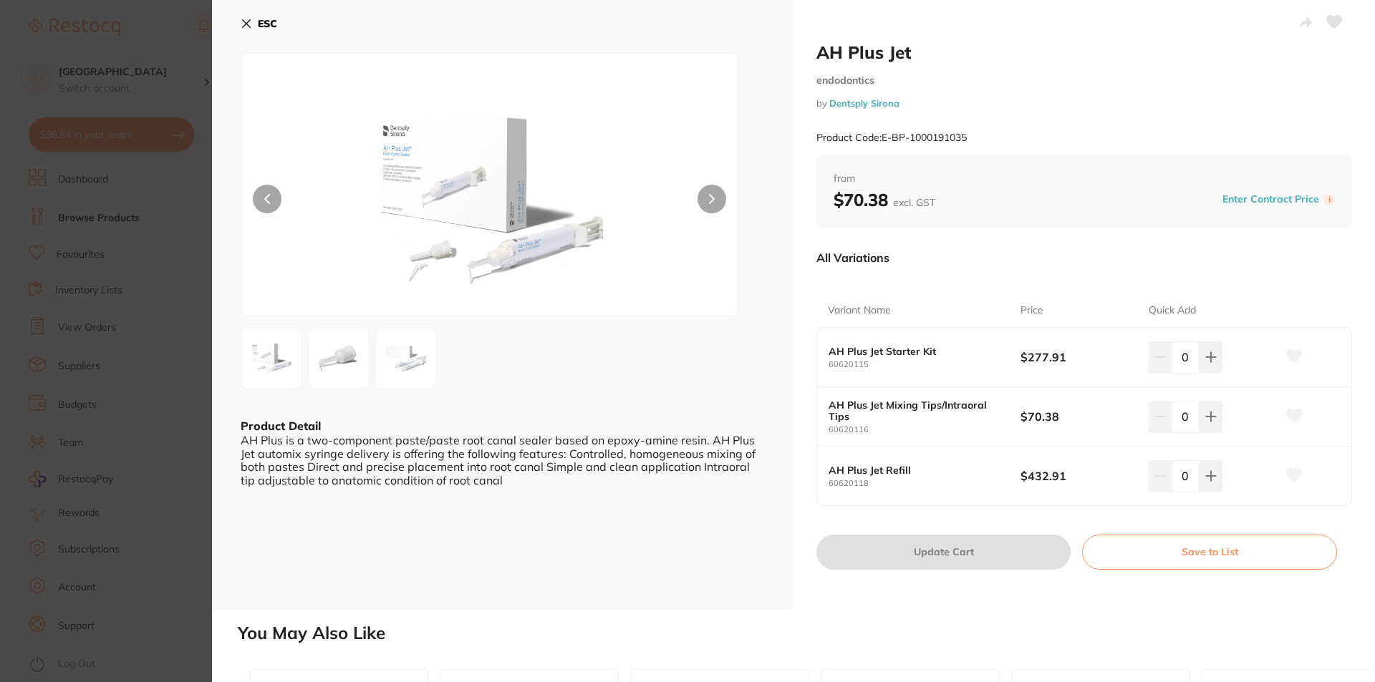
click at [874, 485] on small "60620118" at bounding box center [924, 483] width 192 height 9
click at [882, 475] on b "AH Plus Jet Refill" at bounding box center [914, 470] width 173 height 11
click at [1215, 362] on button at bounding box center [1211, 358] width 24 height 32
type input "1"
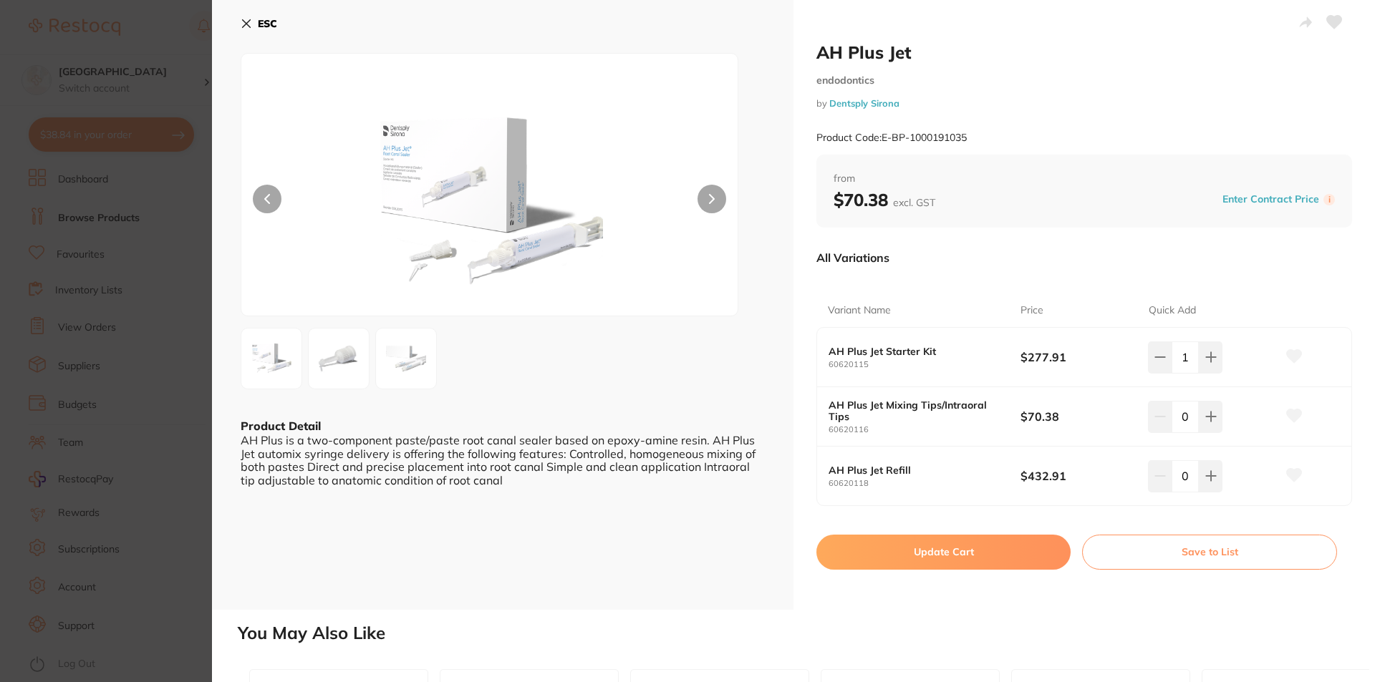
click at [1287, 355] on icon at bounding box center [1294, 356] width 15 height 13
click at [979, 553] on button "Update Cart" at bounding box center [943, 552] width 254 height 34
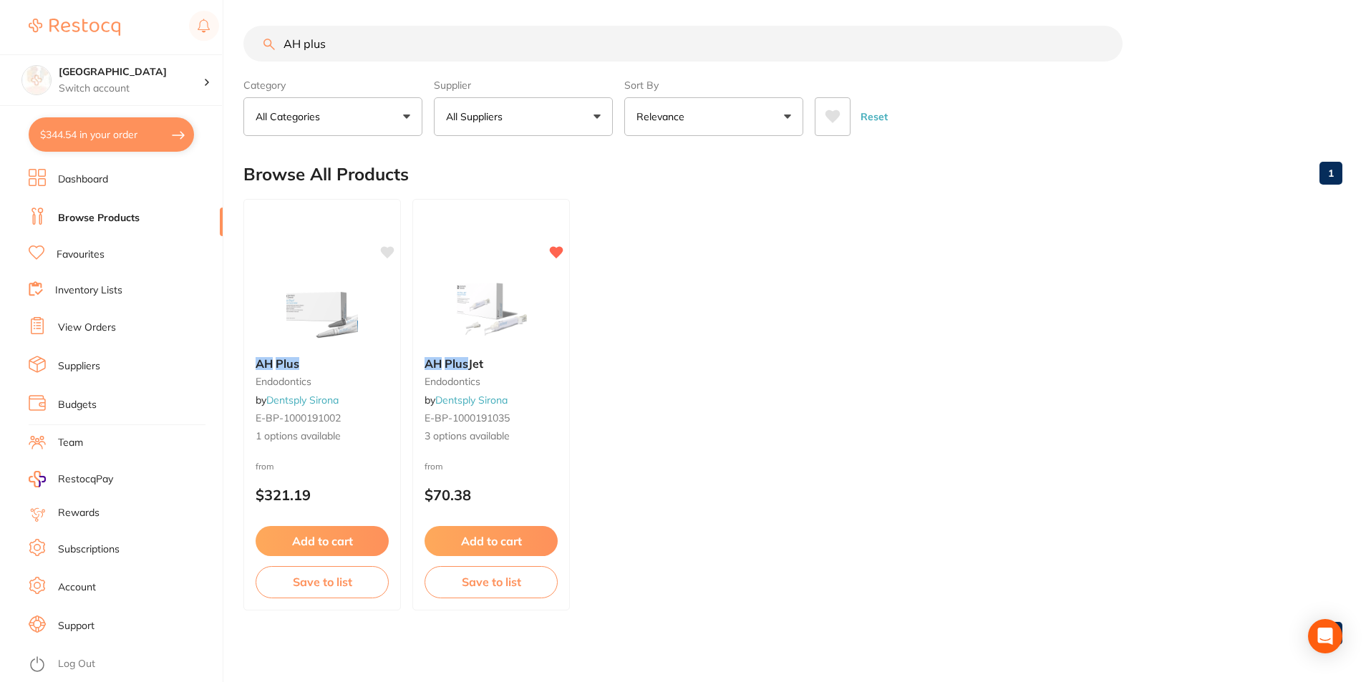
scroll to position [6, 0]
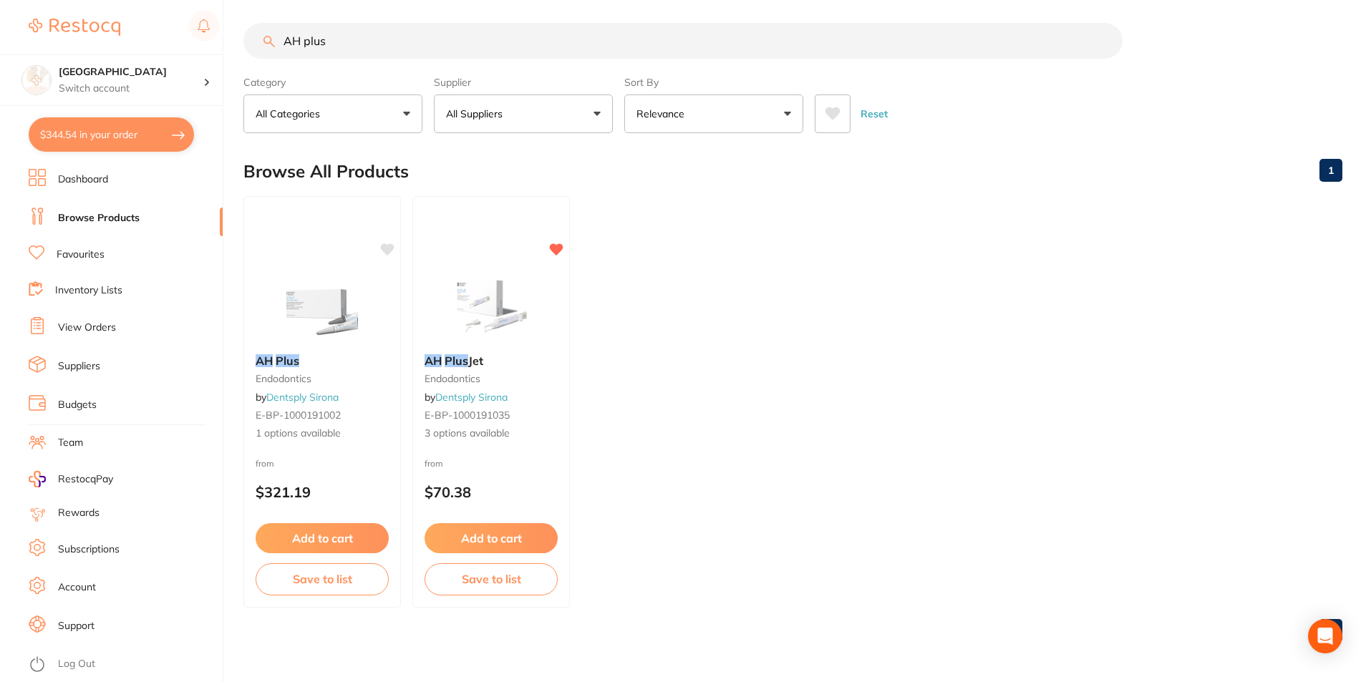
click at [437, 47] on input "AH plus" at bounding box center [682, 41] width 879 height 36
drag, startPoint x: 365, startPoint y: 39, endPoint x: 241, endPoint y: 48, distance: 124.9
click at [241, 48] on div "$344.54 Lakes Boulevard Dental Switch account Lakes Boulevard Dental $344.54 in…" at bounding box center [685, 335] width 1371 height 682
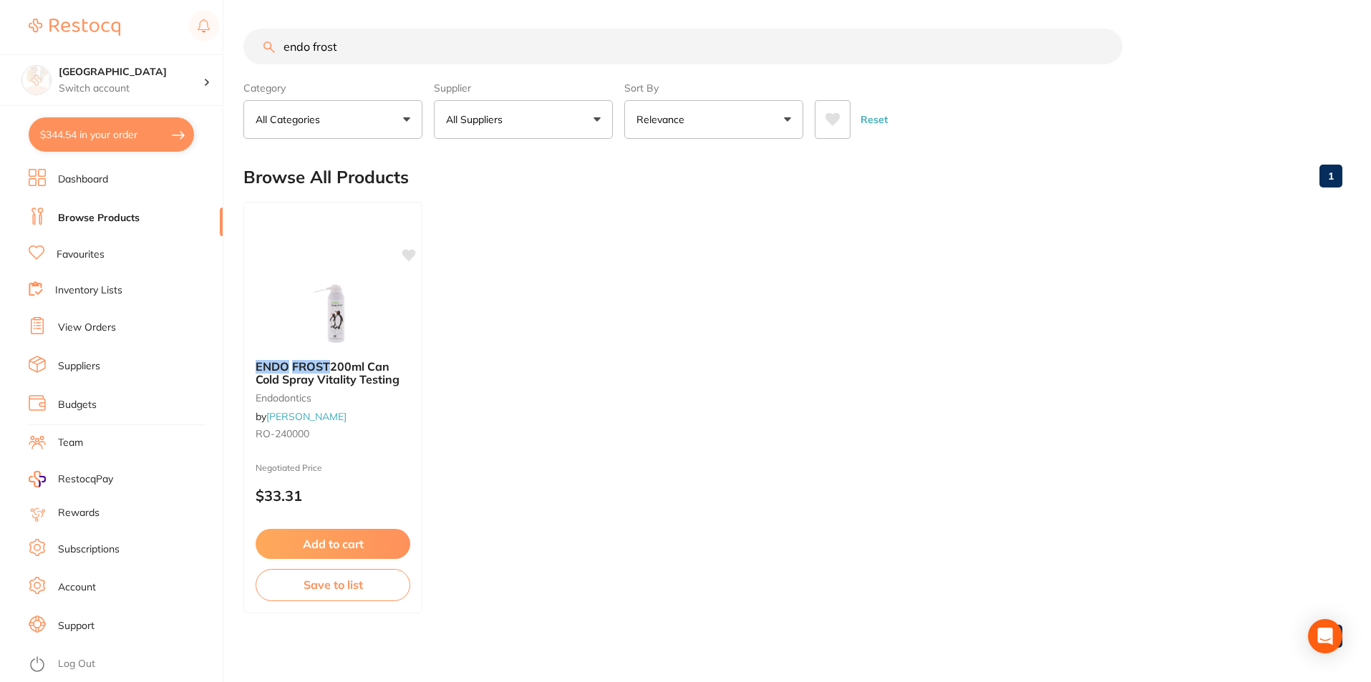
scroll to position [1, 0]
drag, startPoint x: 347, startPoint y: 48, endPoint x: 311, endPoint y: 60, distance: 37.8
click at [311, 60] on input "endo frost" at bounding box center [682, 47] width 879 height 36
type input "e"
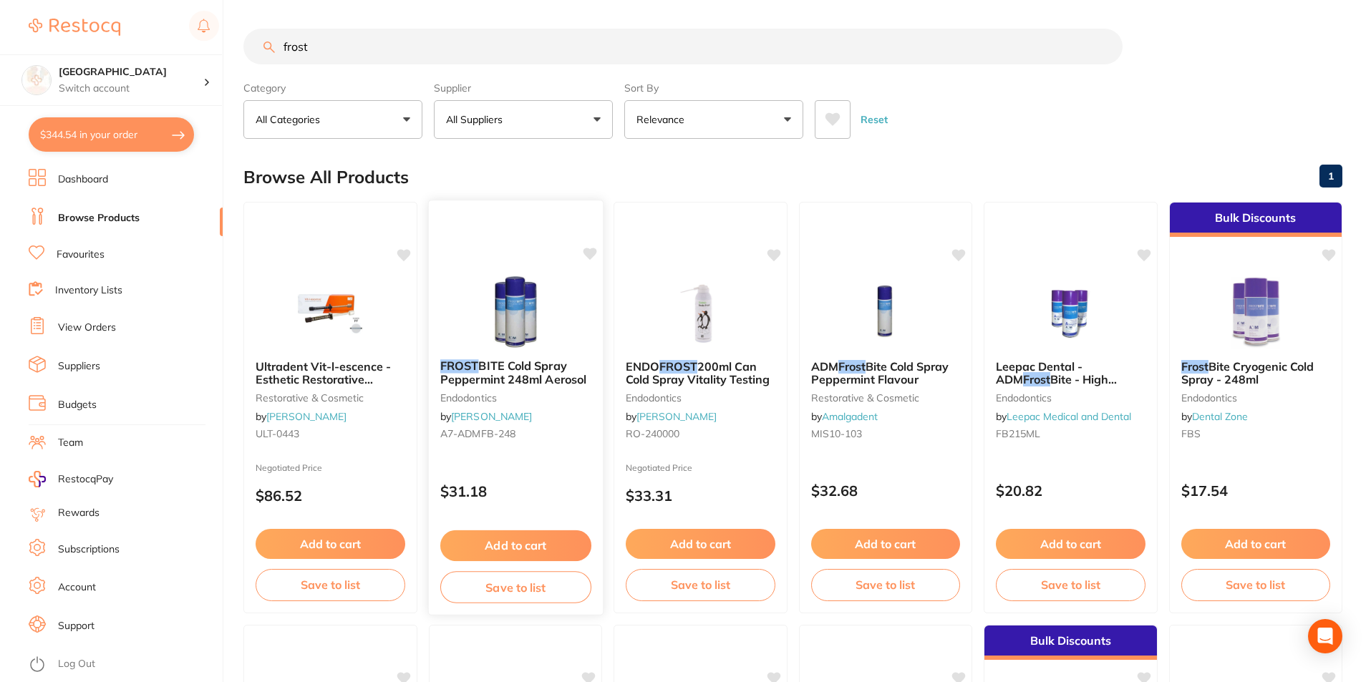
type input "frost"
click at [506, 312] on img at bounding box center [515, 312] width 94 height 72
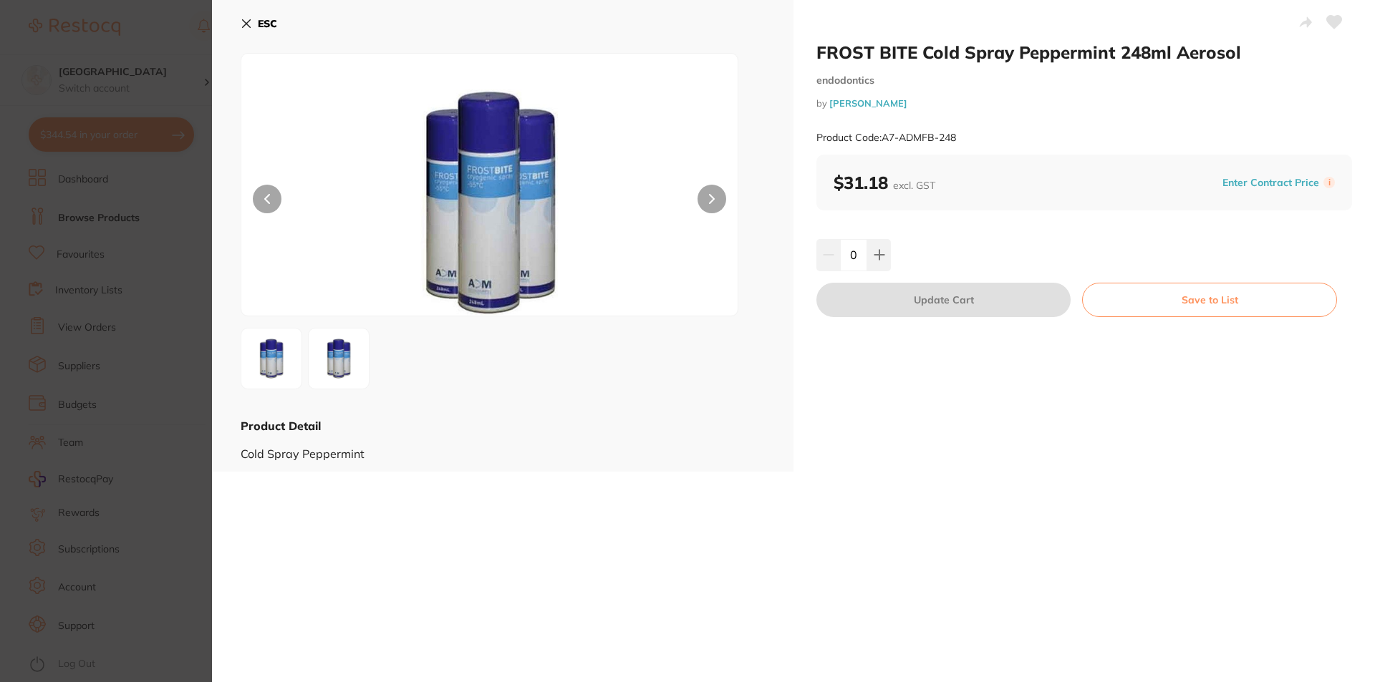
click at [874, 260] on icon at bounding box center [879, 254] width 11 height 11
type input "1"
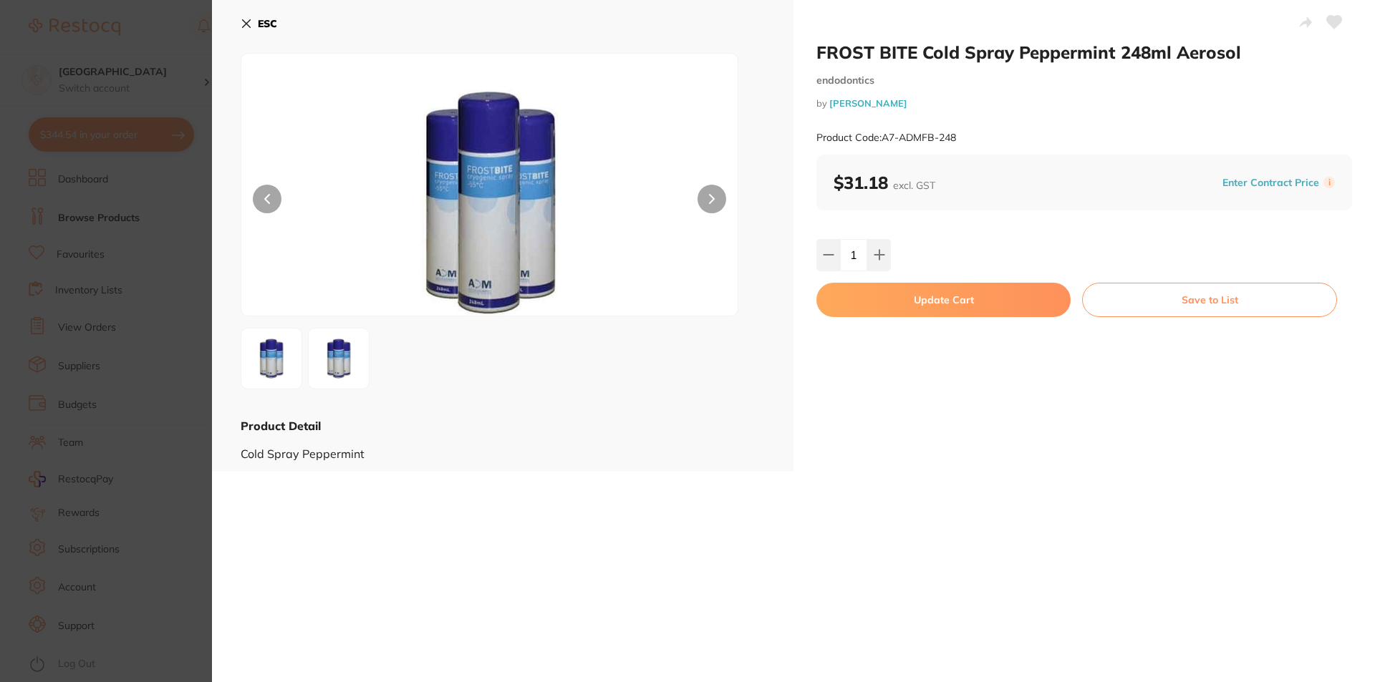
click at [897, 296] on button "Update Cart" at bounding box center [943, 300] width 254 height 34
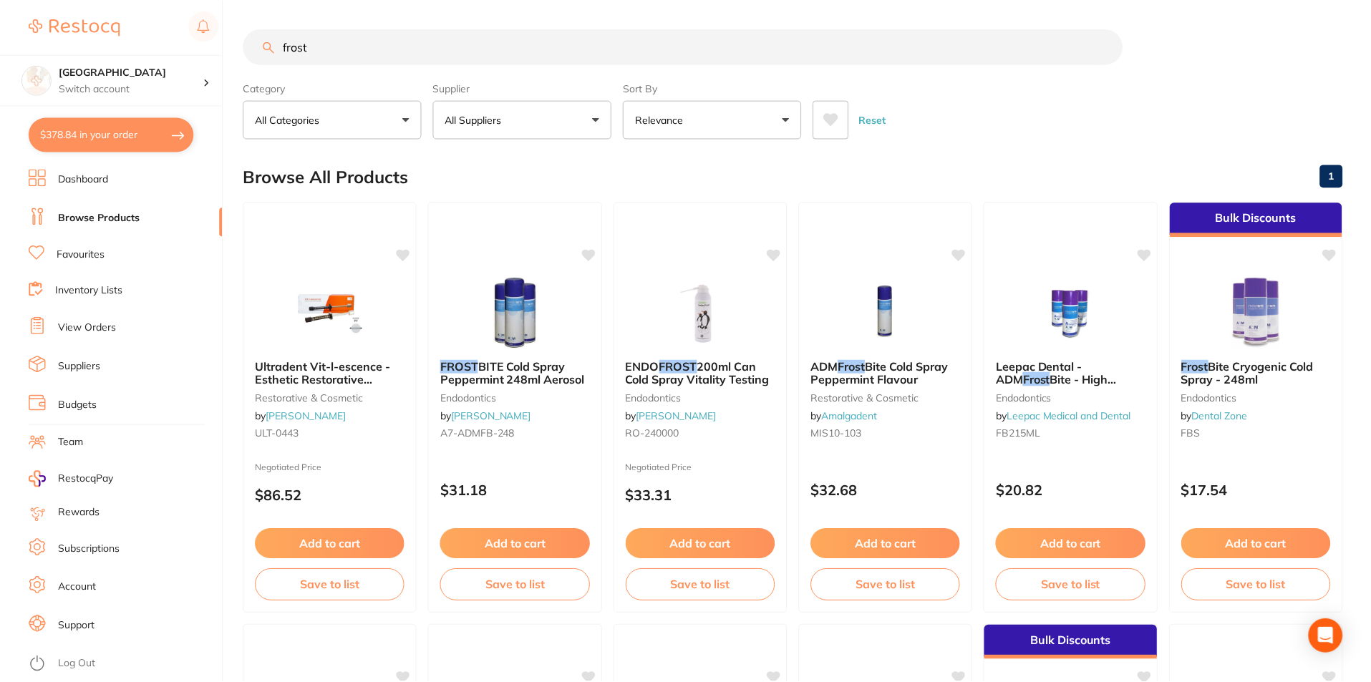
scroll to position [6, 0]
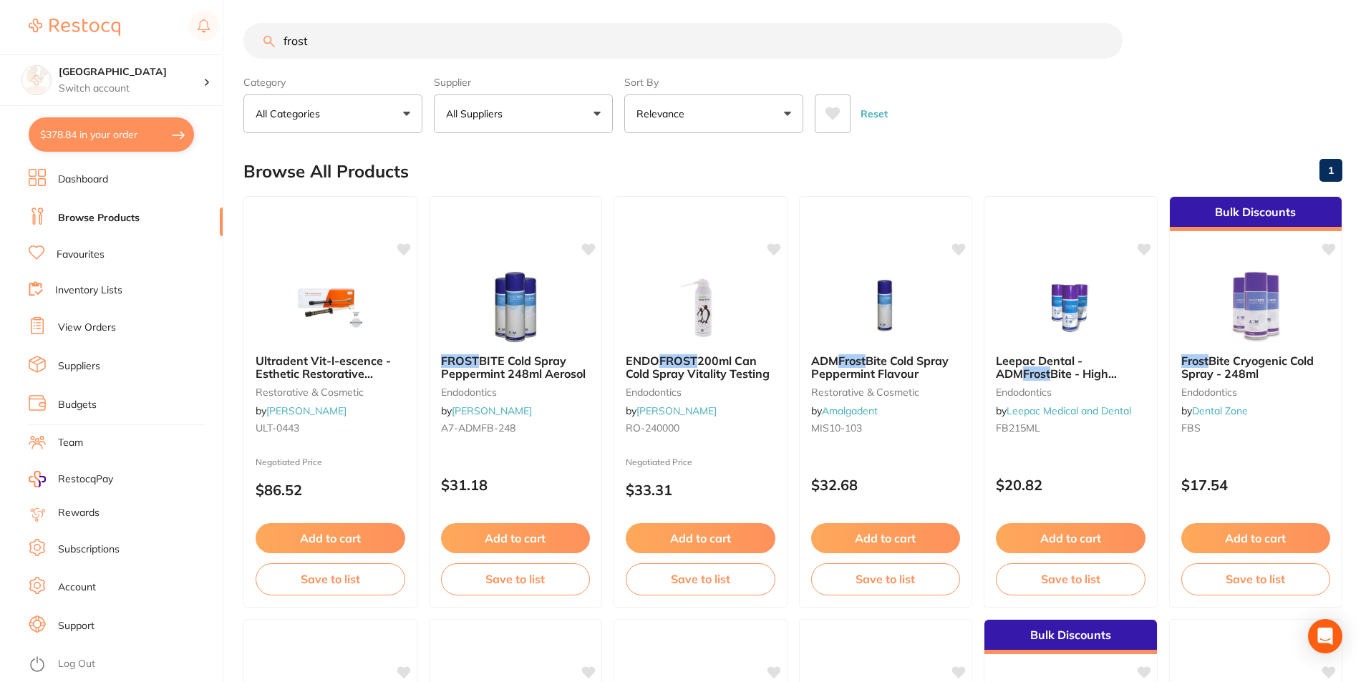
click at [498, 49] on input "frost" at bounding box center [682, 41] width 879 height 36
drag, startPoint x: 448, startPoint y: 54, endPoint x: 224, endPoint y: 74, distance: 224.3
click at [224, 74] on div "$378.84 Lakes Boulevard Dental Switch account Lakes Boulevard Dental $378.84 in…" at bounding box center [685, 335] width 1371 height 682
type input "topical"
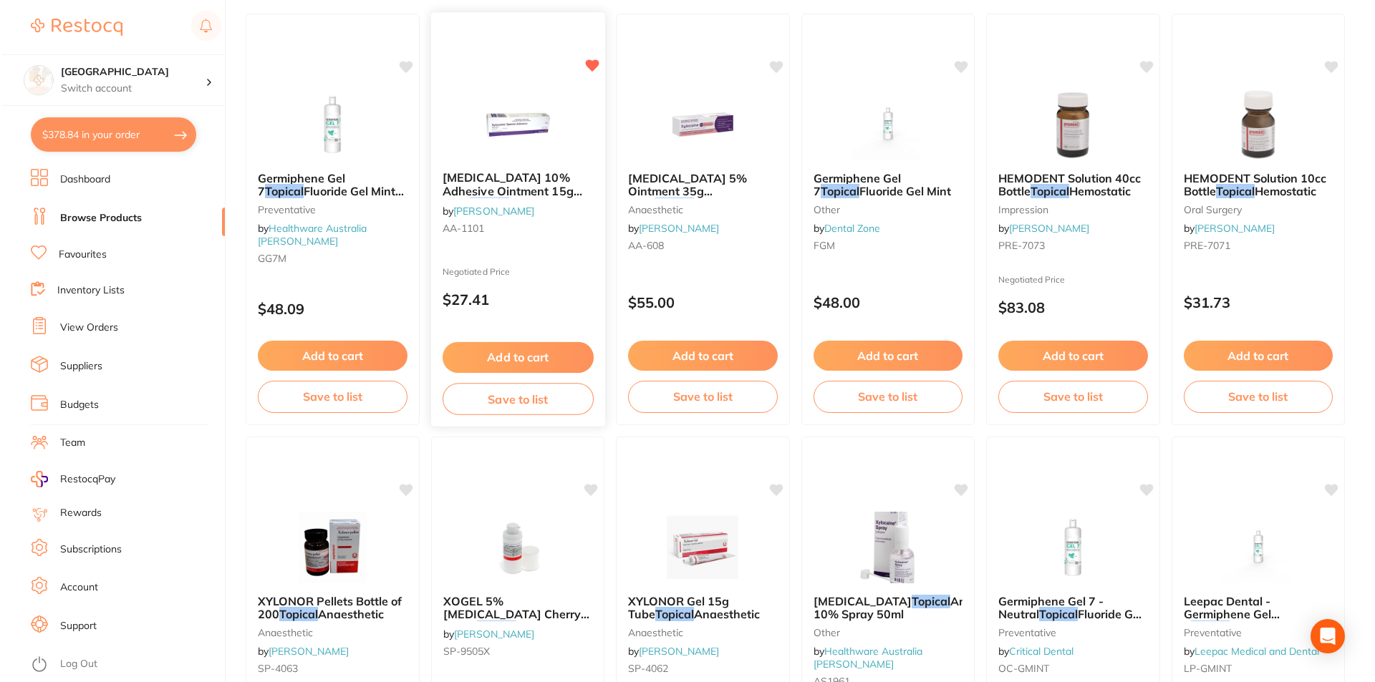
scroll to position [0, 0]
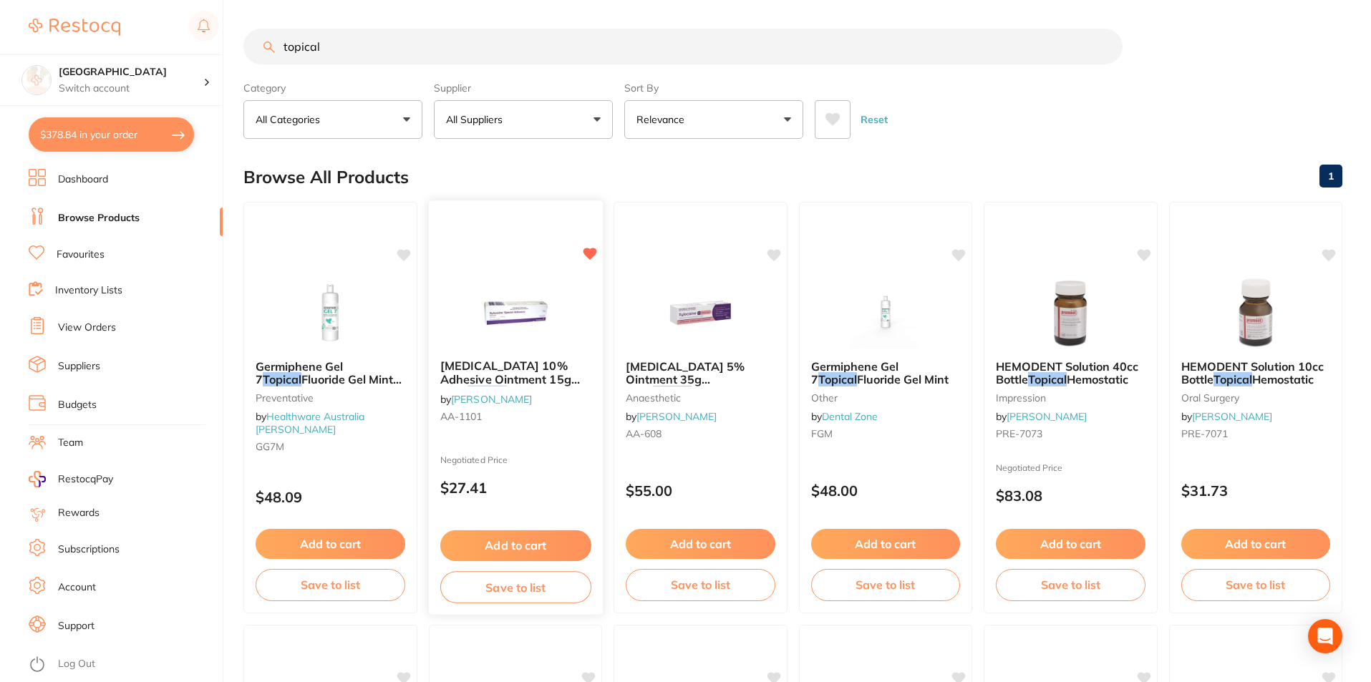
click at [521, 290] on img at bounding box center [515, 312] width 94 height 72
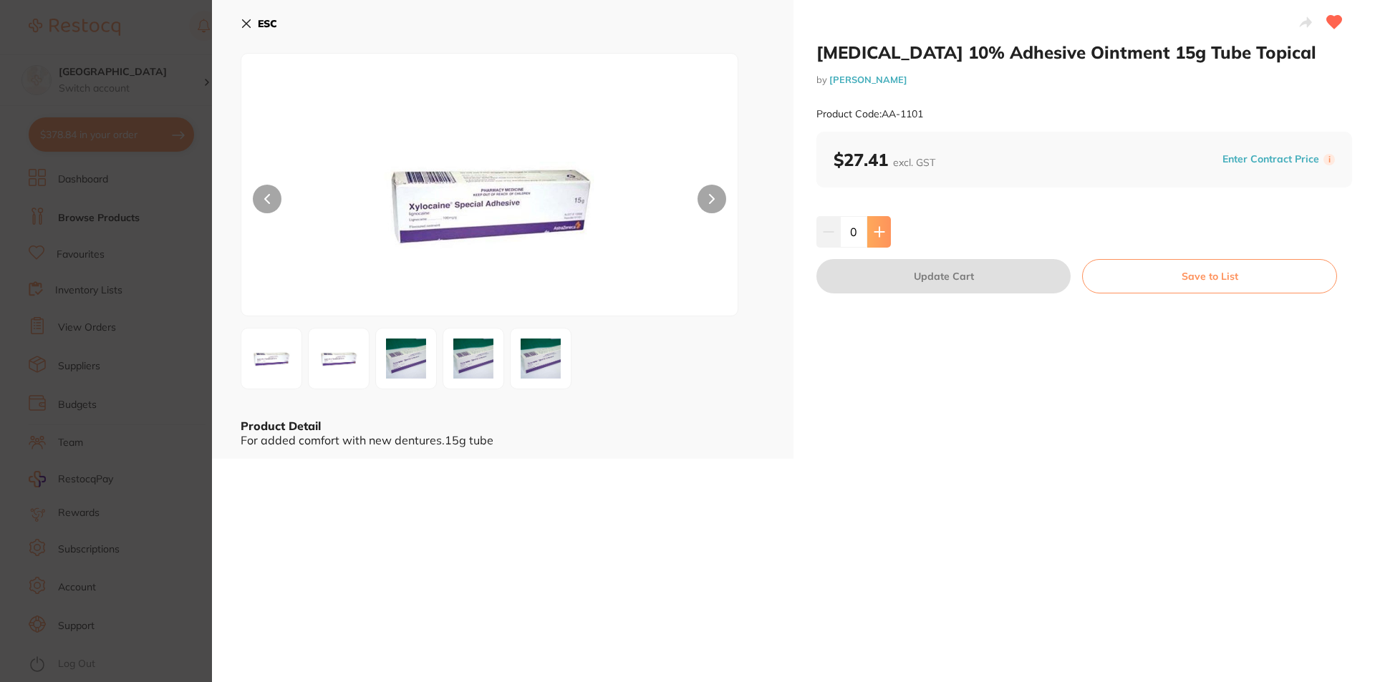
click at [869, 231] on button at bounding box center [879, 232] width 24 height 32
type input "2"
click at [899, 281] on button "Update Cart" at bounding box center [943, 276] width 254 height 34
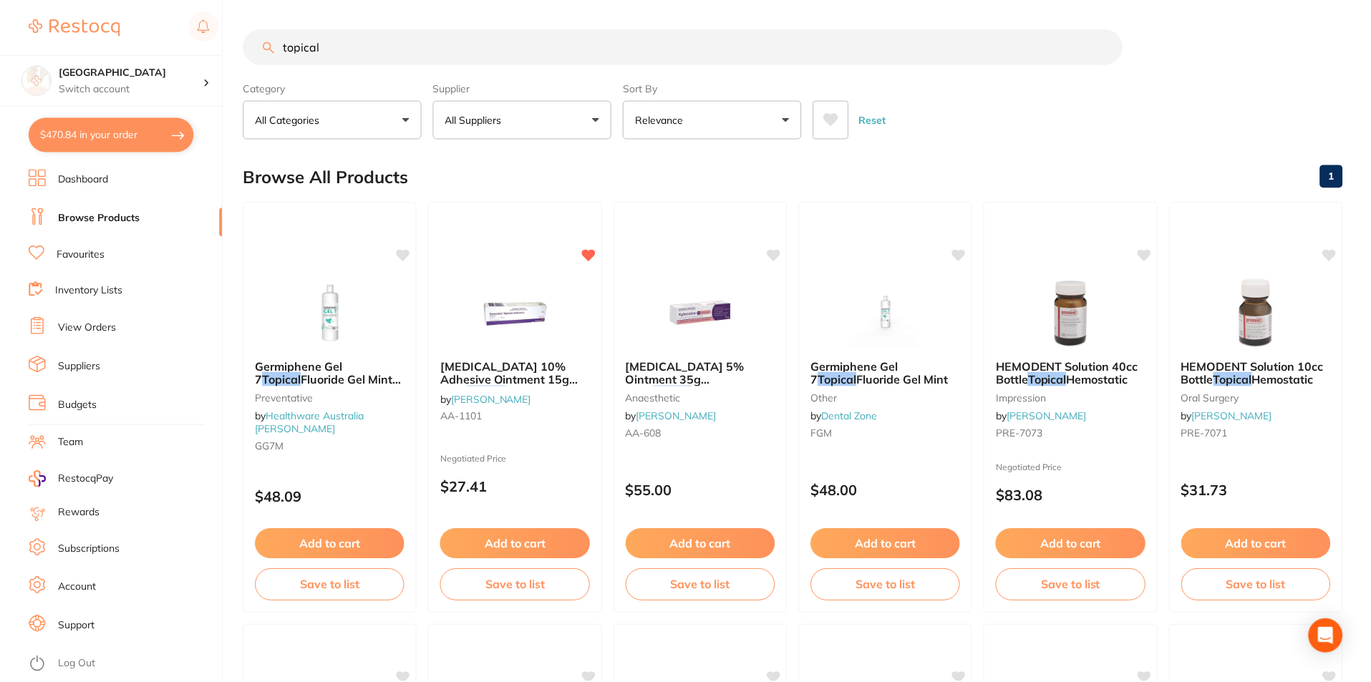
scroll to position [1, 0]
drag, startPoint x: 359, startPoint y: 42, endPoint x: 248, endPoint y: 49, distance: 111.9
click at [248, 49] on input "topical" at bounding box center [682, 46] width 879 height 36
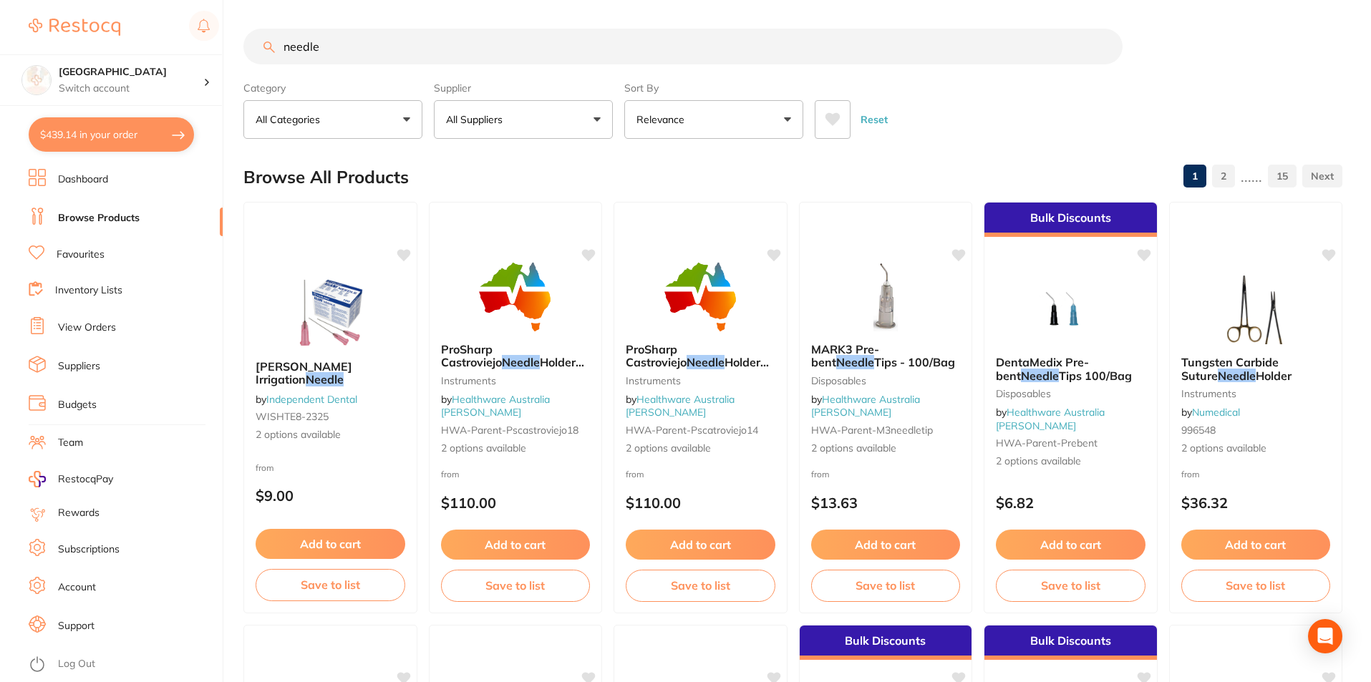
click at [835, 119] on icon at bounding box center [833, 119] width 15 height 13
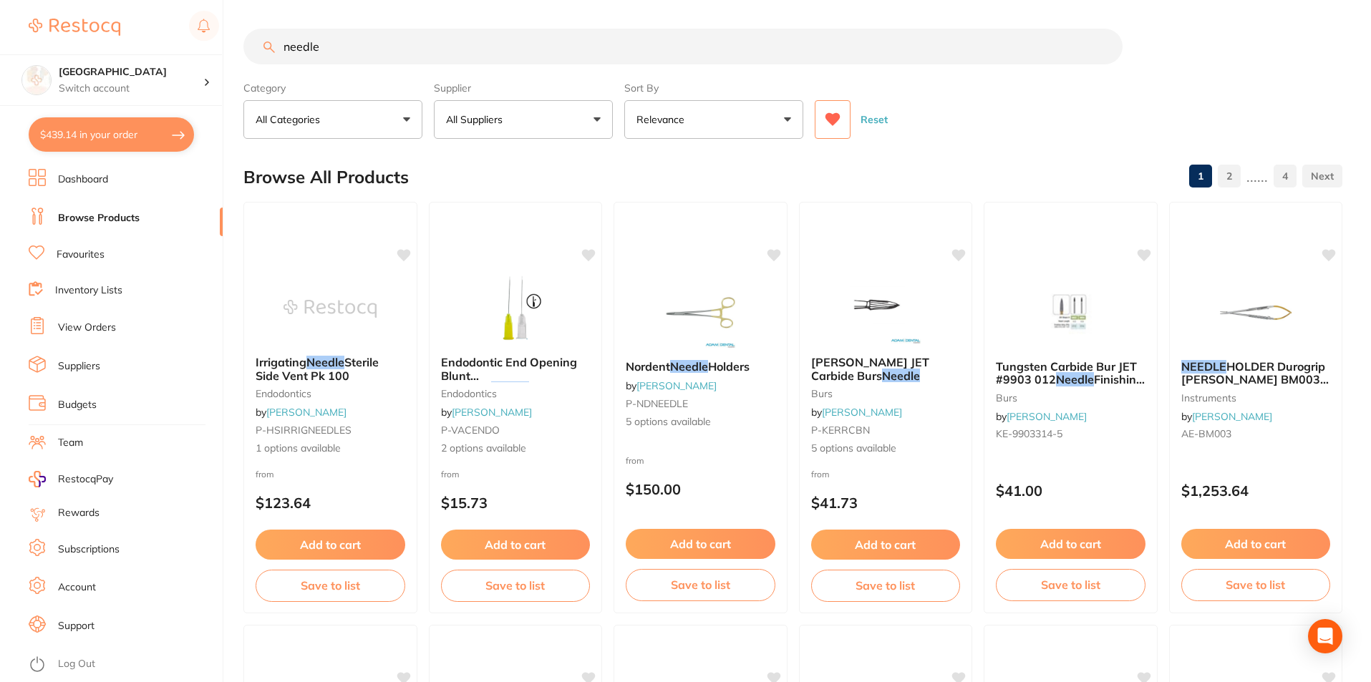
click at [344, 53] on input "needle" at bounding box center [682, 47] width 879 height 36
drag, startPoint x: 342, startPoint y: 47, endPoint x: 230, endPoint y: 46, distance: 112.4
click at [230, 46] on div "$439.14 Lakes Boulevard Dental Switch account Lakes Boulevard Dental $439.14 in…" at bounding box center [685, 341] width 1371 height 682
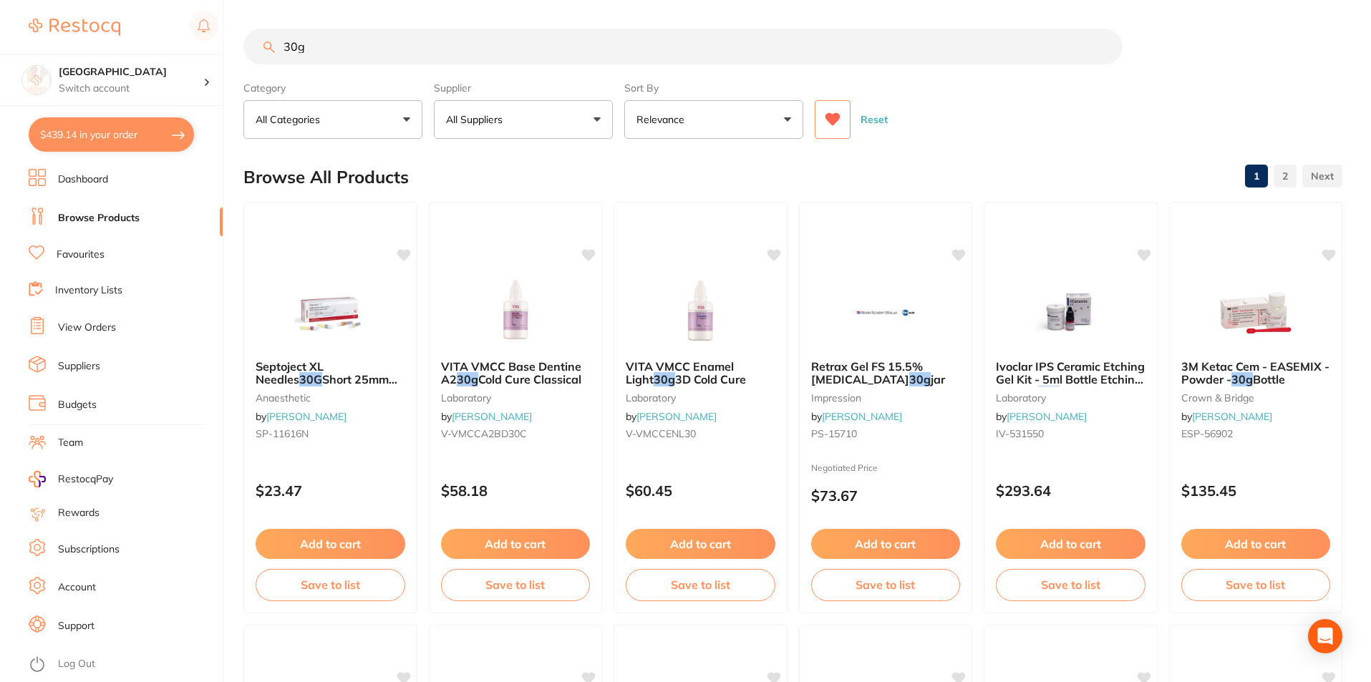
type input "30g"
click at [86, 263] on li "Favourites" at bounding box center [126, 255] width 194 height 19
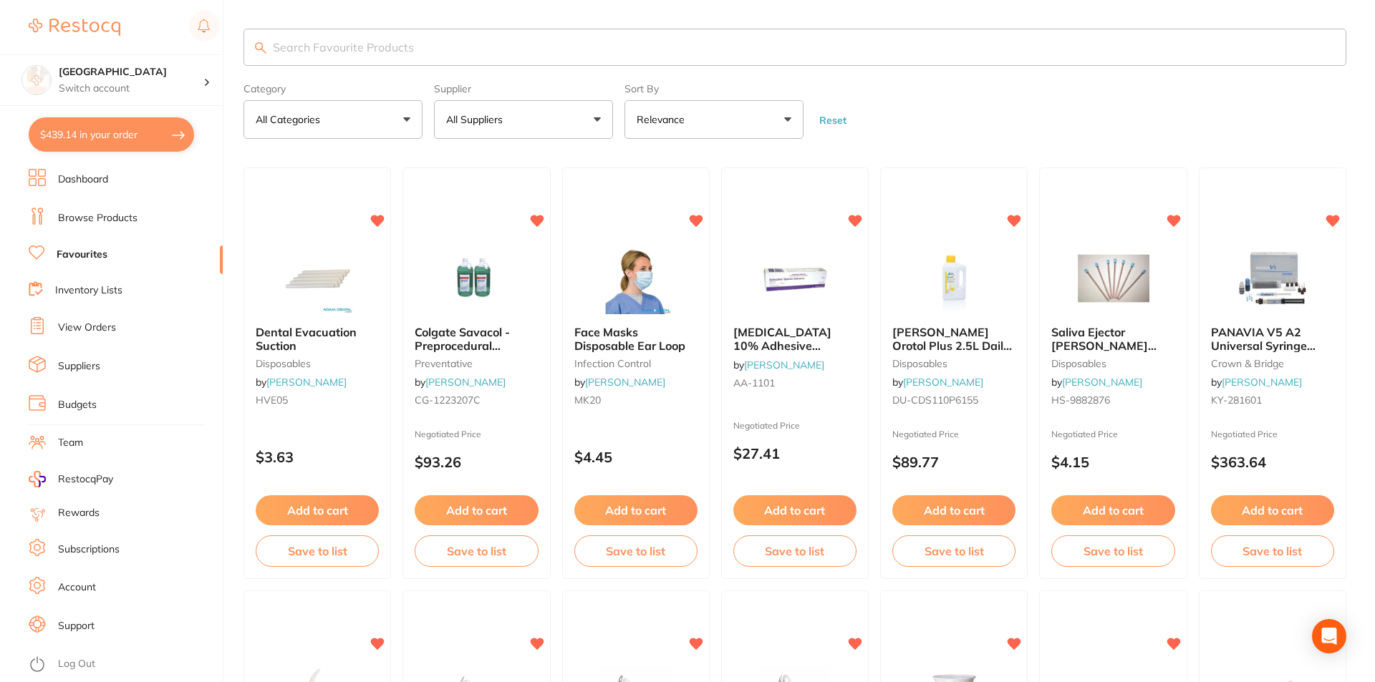
click at [446, 60] on input "search" at bounding box center [794, 47] width 1103 height 37
click at [436, 50] on input "search" at bounding box center [794, 47] width 1103 height 37
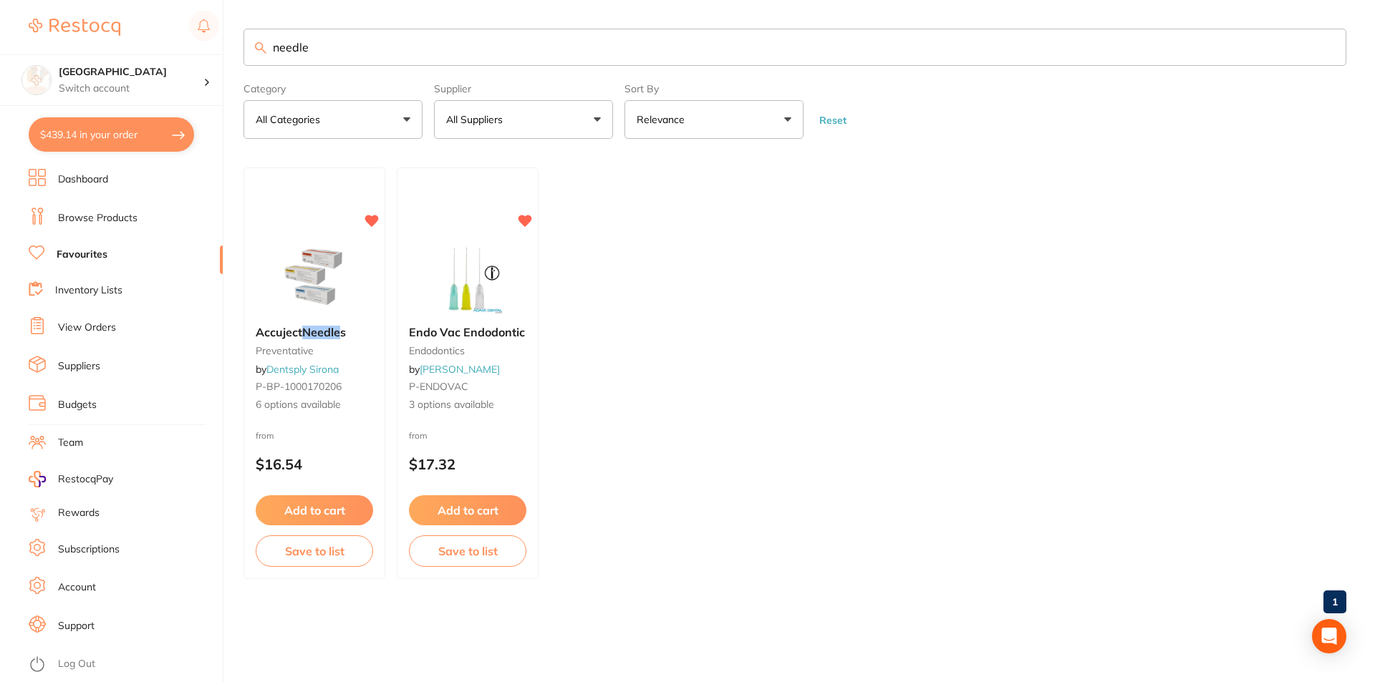
drag, startPoint x: 350, startPoint y: 41, endPoint x: 246, endPoint y: 48, distance: 104.8
click at [246, 48] on input "needle" at bounding box center [794, 47] width 1103 height 37
type input "morita"
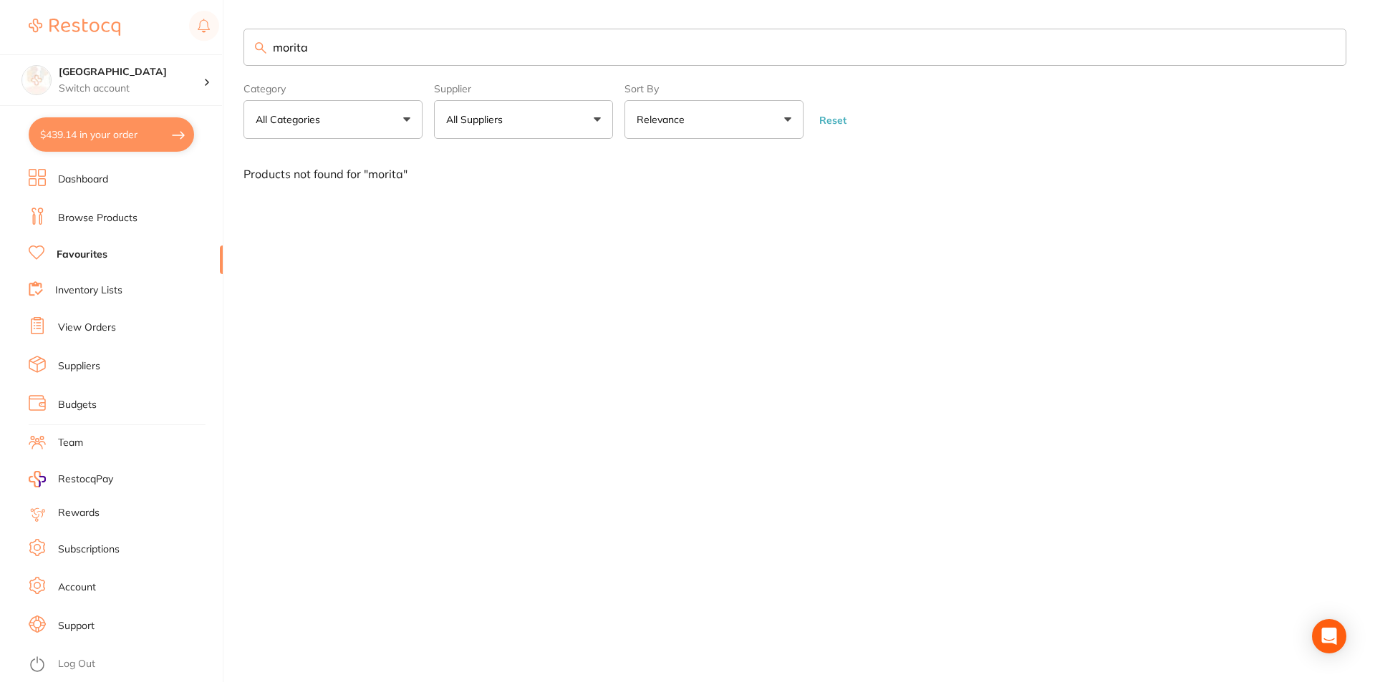
click at [91, 215] on link "Browse Products" at bounding box center [97, 218] width 79 height 14
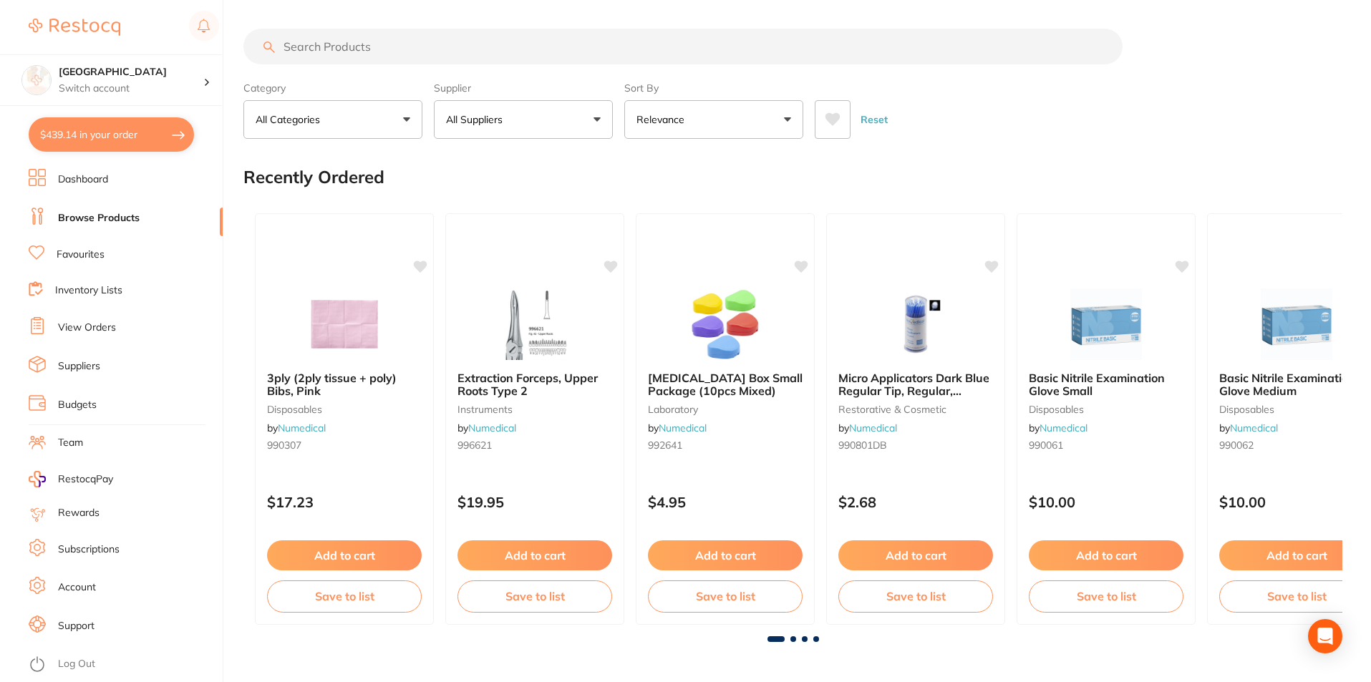
click at [328, 41] on input "search" at bounding box center [682, 47] width 879 height 36
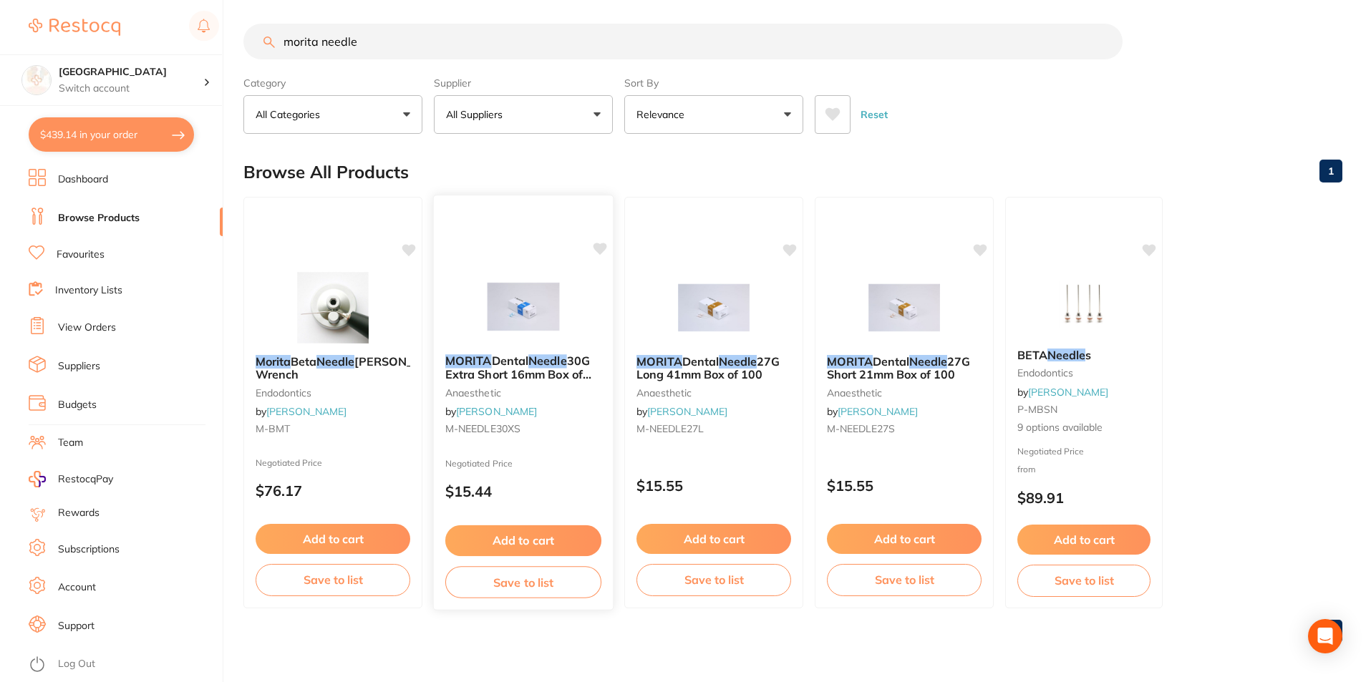
scroll to position [6, 0]
type input "morita needle"
click at [599, 246] on icon at bounding box center [601, 248] width 14 height 12
click at [524, 309] on img at bounding box center [523, 306] width 94 height 72
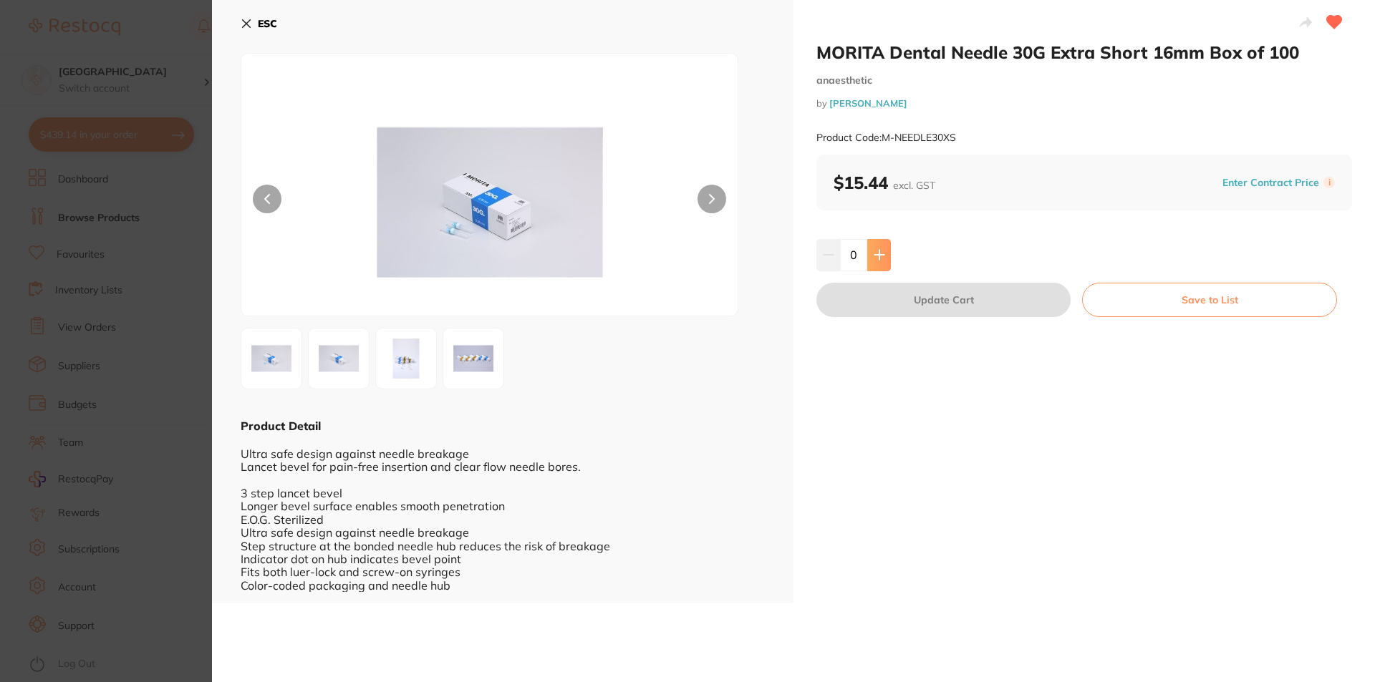
click at [882, 261] on button at bounding box center [879, 255] width 24 height 32
type input "1"
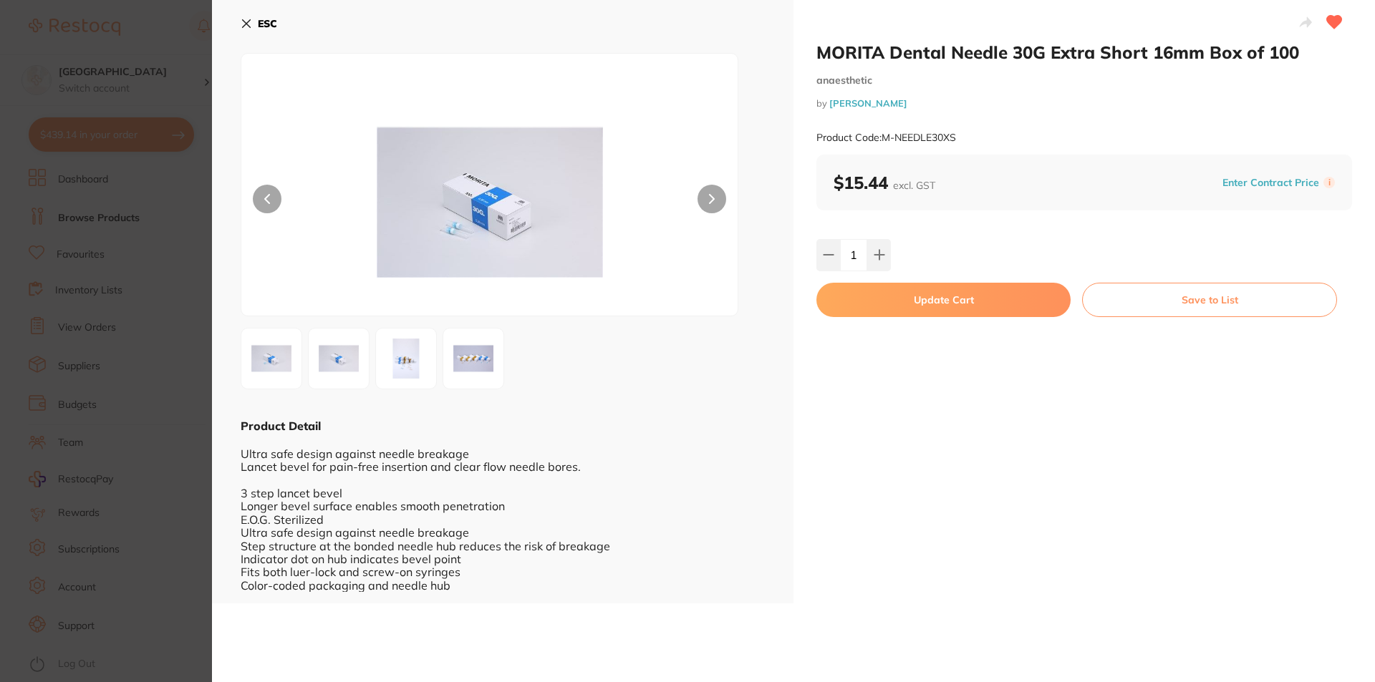
click at [879, 301] on button "Update Cart" at bounding box center [943, 300] width 254 height 34
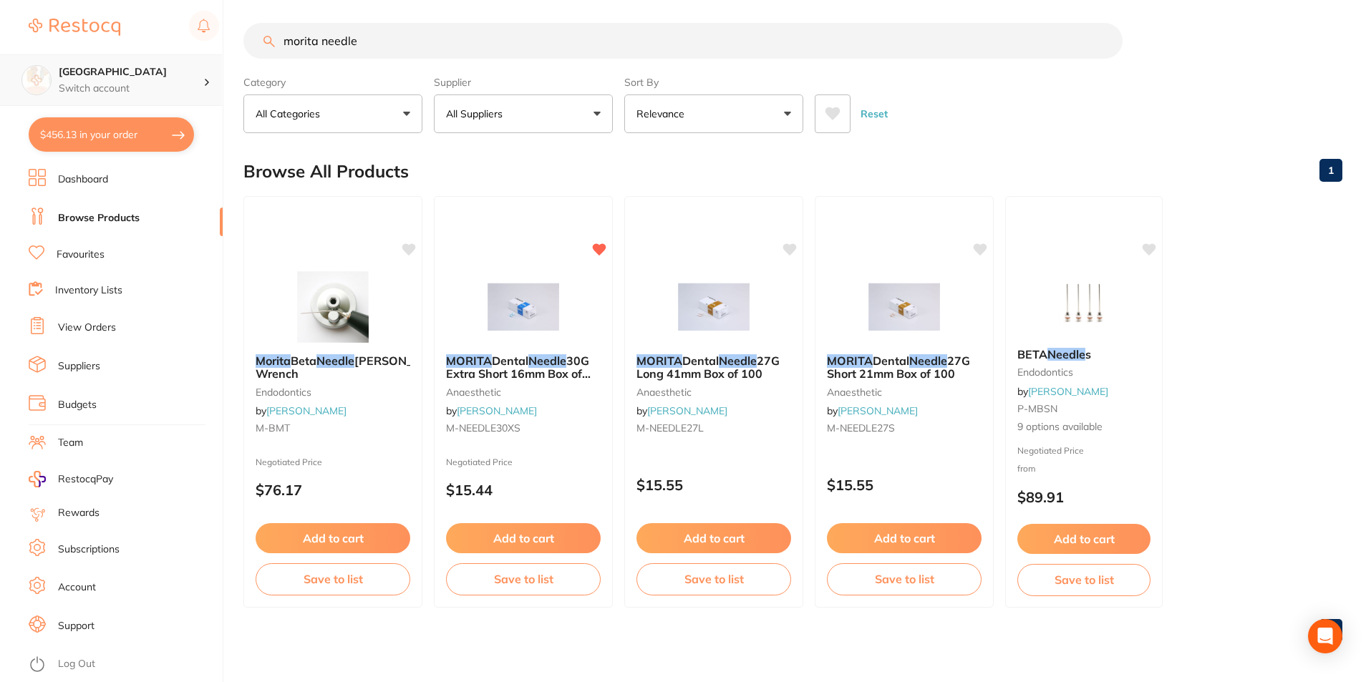
scroll to position [1, 0]
drag, startPoint x: 422, startPoint y: 40, endPoint x: 207, endPoint y: 72, distance: 217.1
click at [207, 72] on div "$456.13 Lakes Boulevard Dental Switch account Lakes Boulevard Dental $456.13 in…" at bounding box center [685, 335] width 1371 height 682
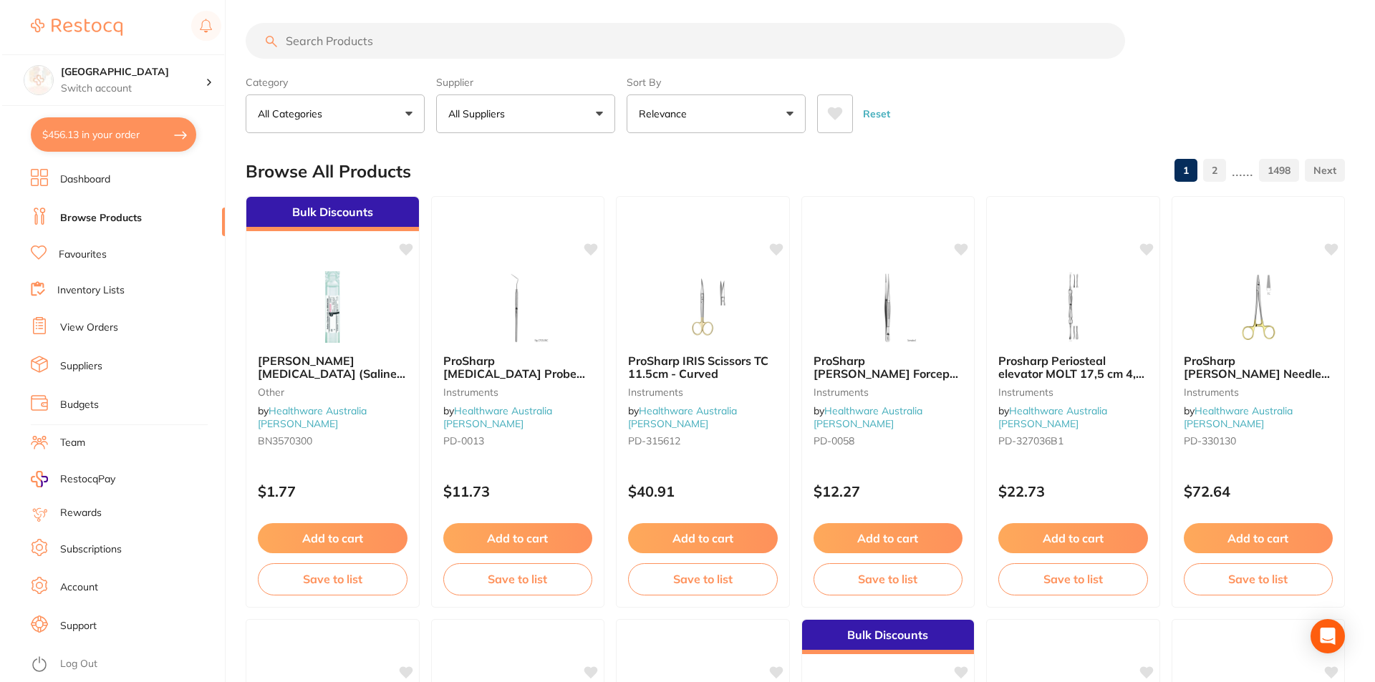
scroll to position [0, 0]
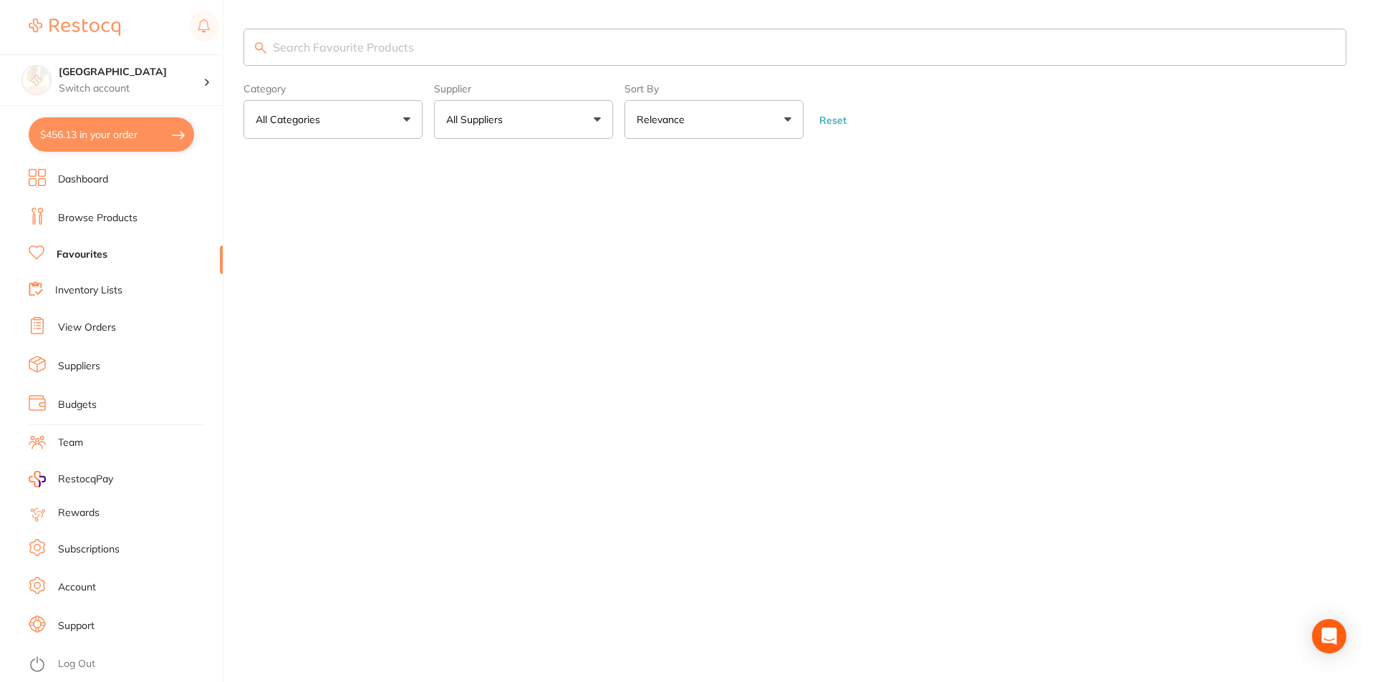
click at [410, 49] on input "search" at bounding box center [794, 47] width 1103 height 37
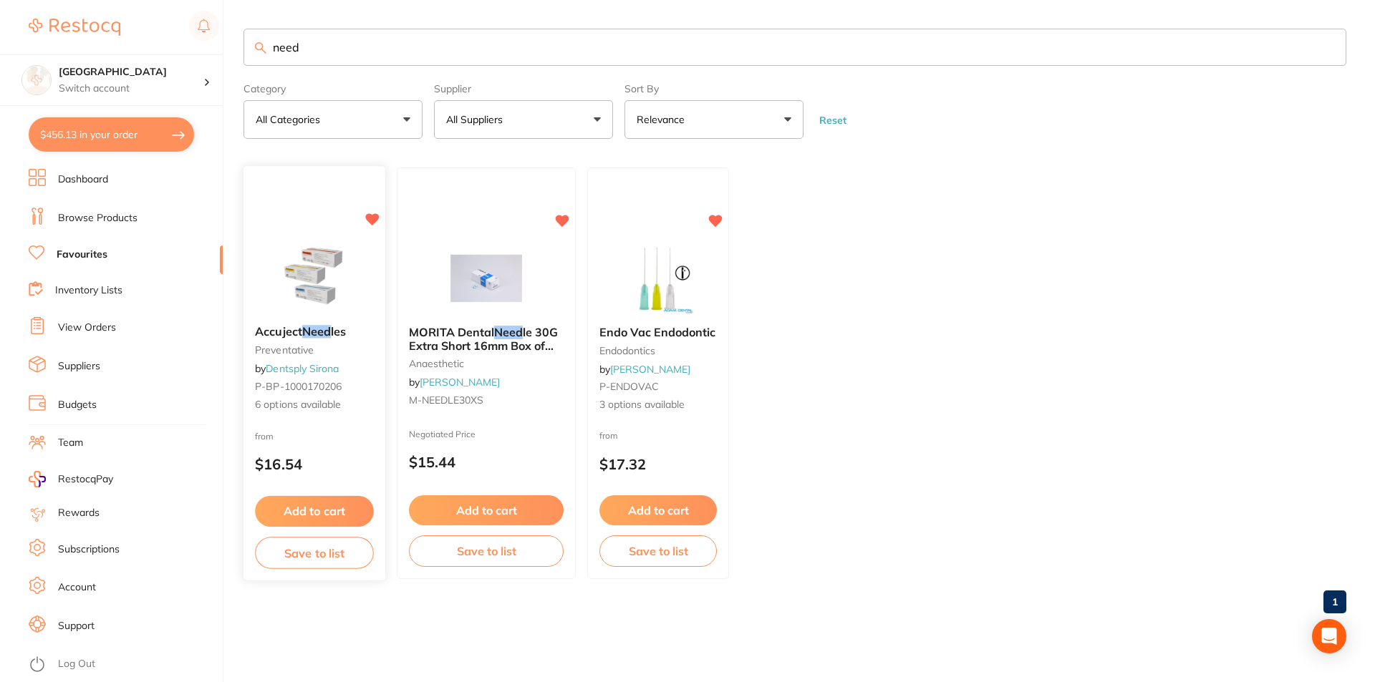
type input "need"
click at [323, 299] on img at bounding box center [314, 278] width 94 height 72
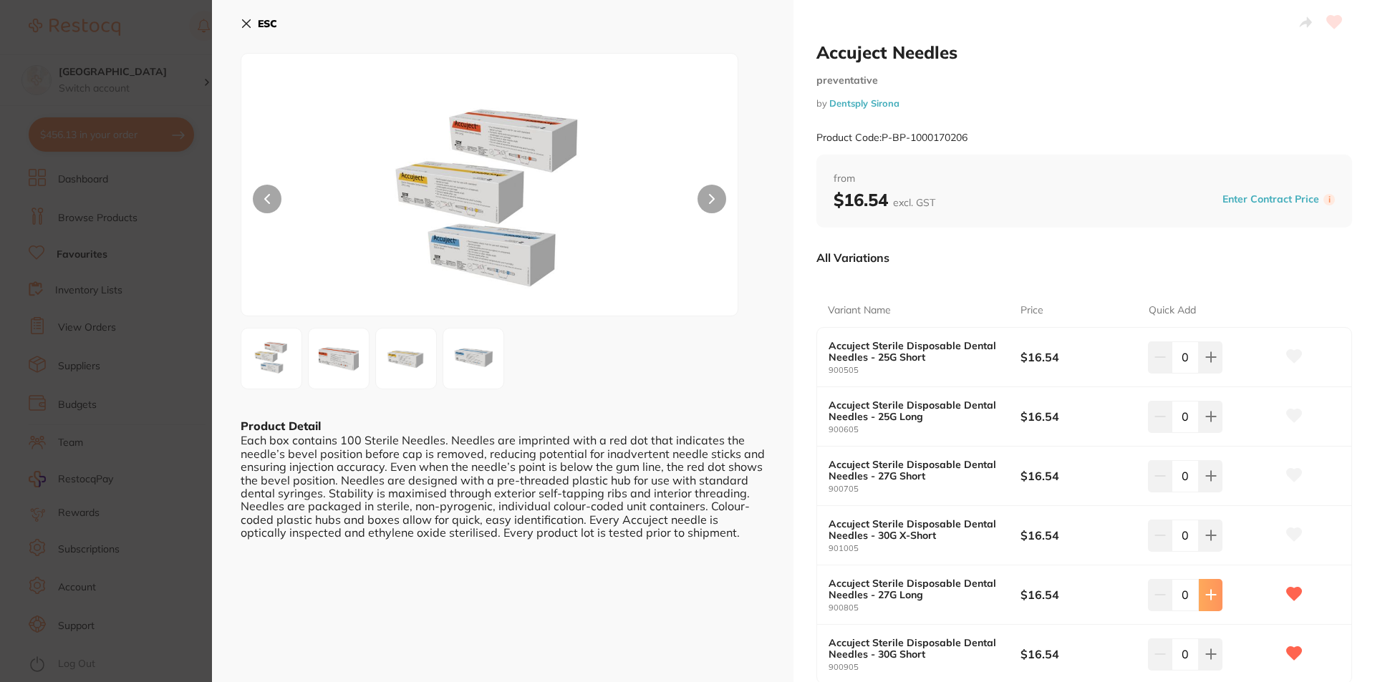
click at [1205, 598] on icon at bounding box center [1210, 594] width 11 height 11
type input "1"
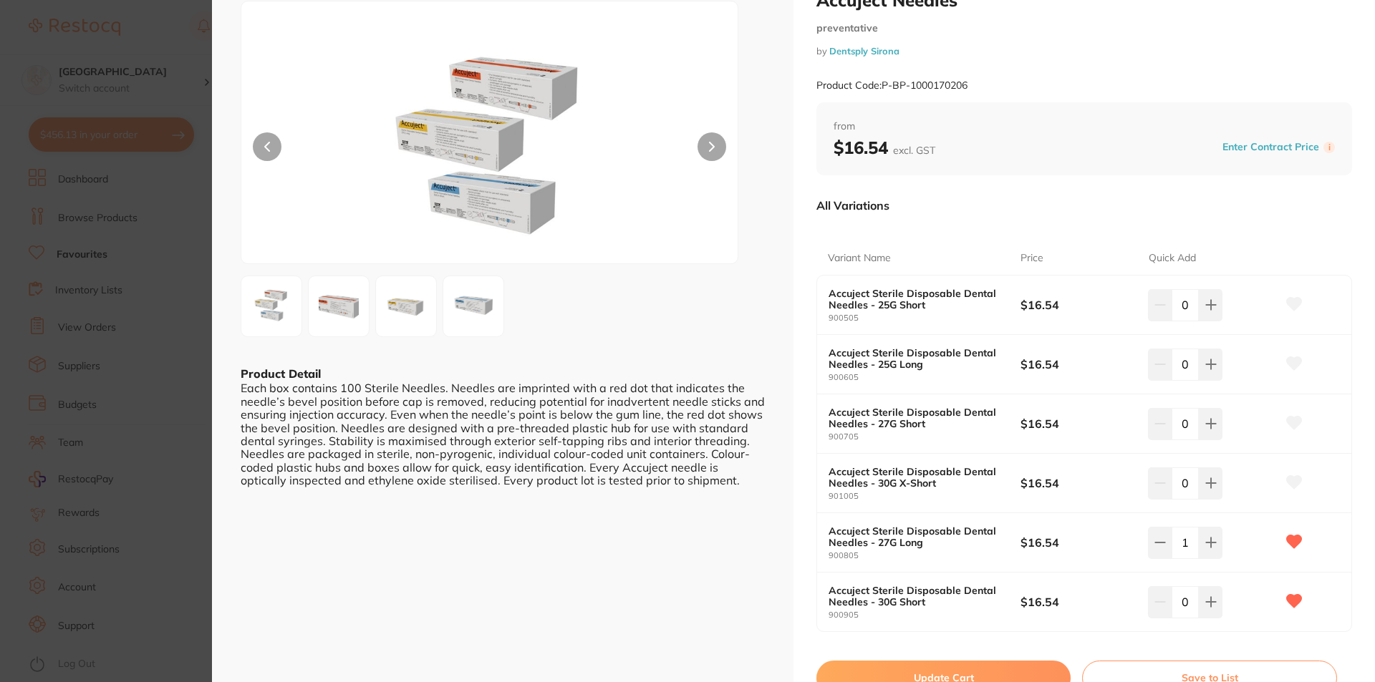
scroll to position [143, 0]
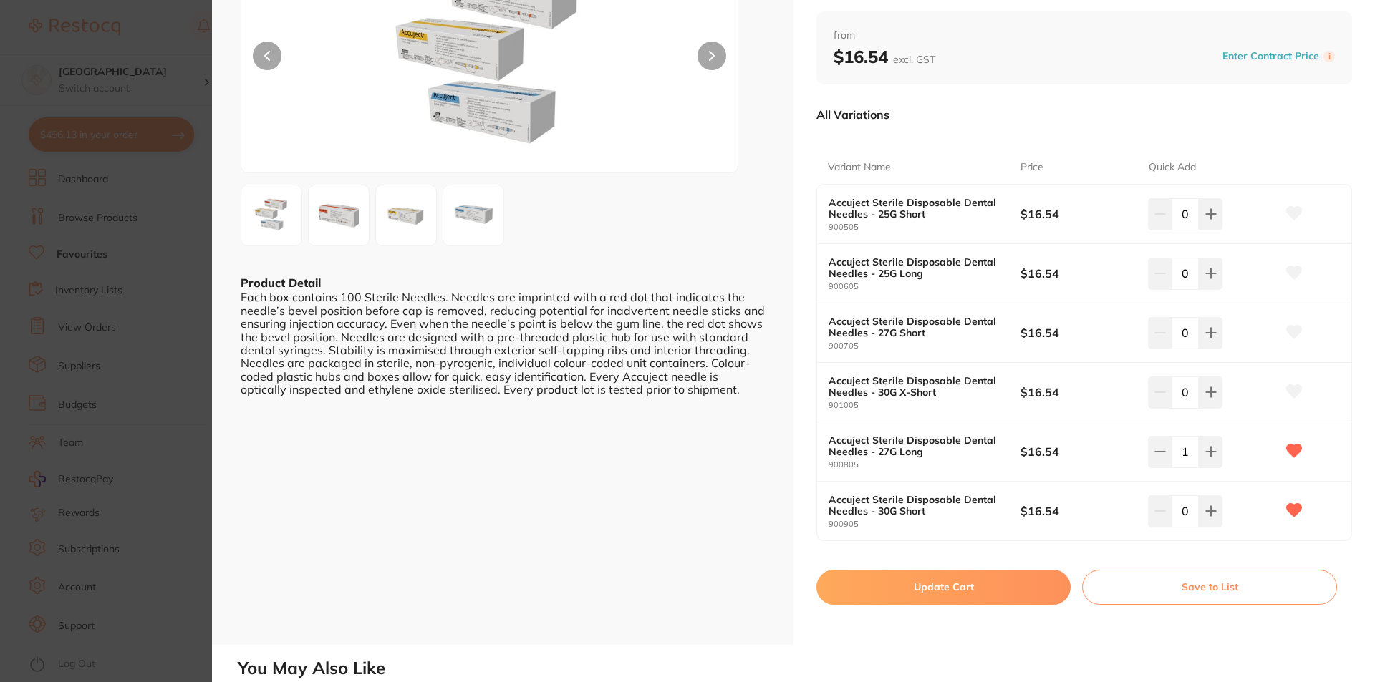
click at [947, 595] on button "Update Cart" at bounding box center [943, 587] width 254 height 34
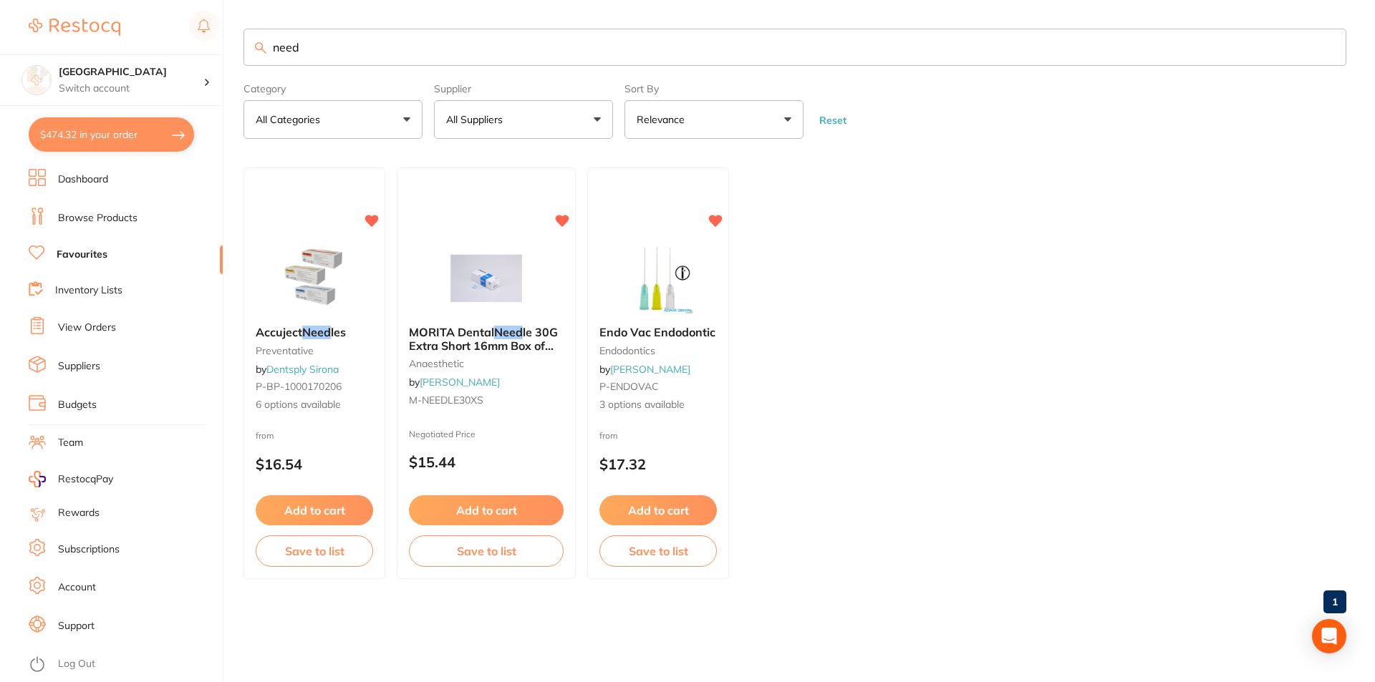
click at [442, 50] on input "need" at bounding box center [794, 47] width 1103 height 37
drag, startPoint x: 442, startPoint y: 50, endPoint x: 264, endPoint y: 51, distance: 177.6
click at [264, 51] on div "need" at bounding box center [794, 47] width 1103 height 37
click at [117, 222] on link "Browse Products" at bounding box center [97, 218] width 79 height 14
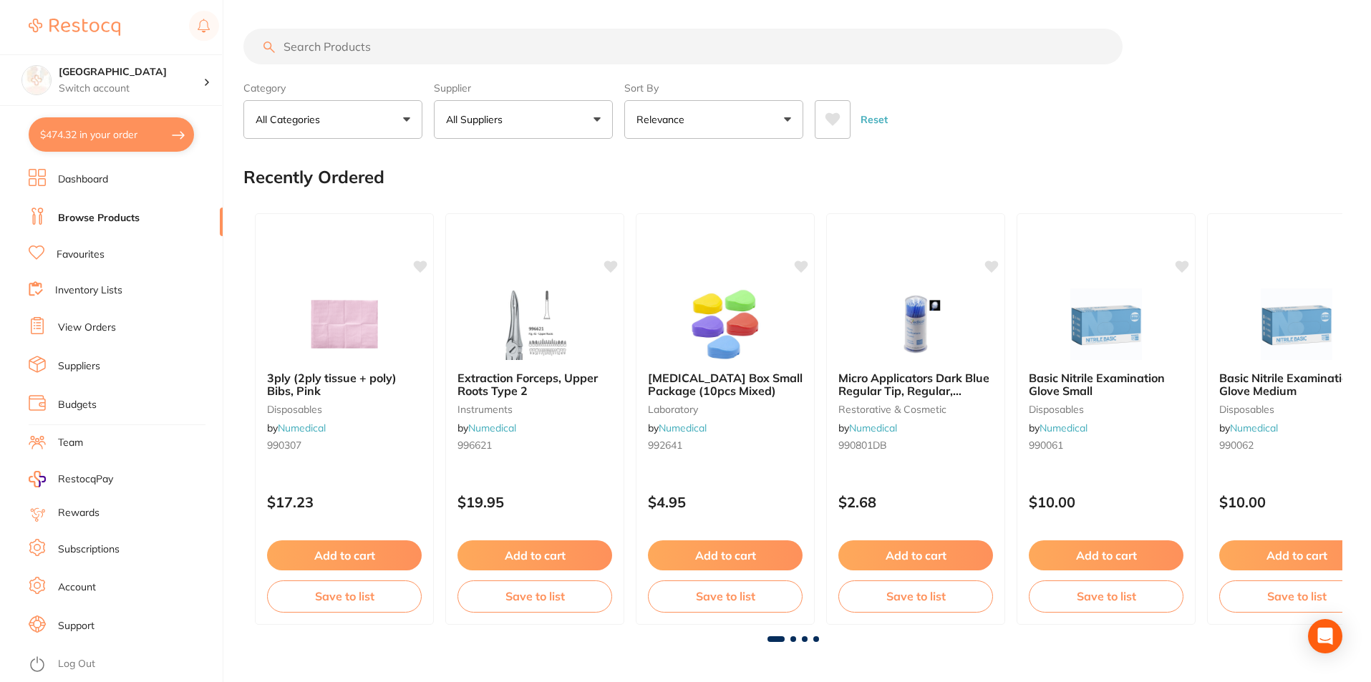
click at [464, 47] on input "search" at bounding box center [682, 47] width 879 height 36
type input "morita needle"
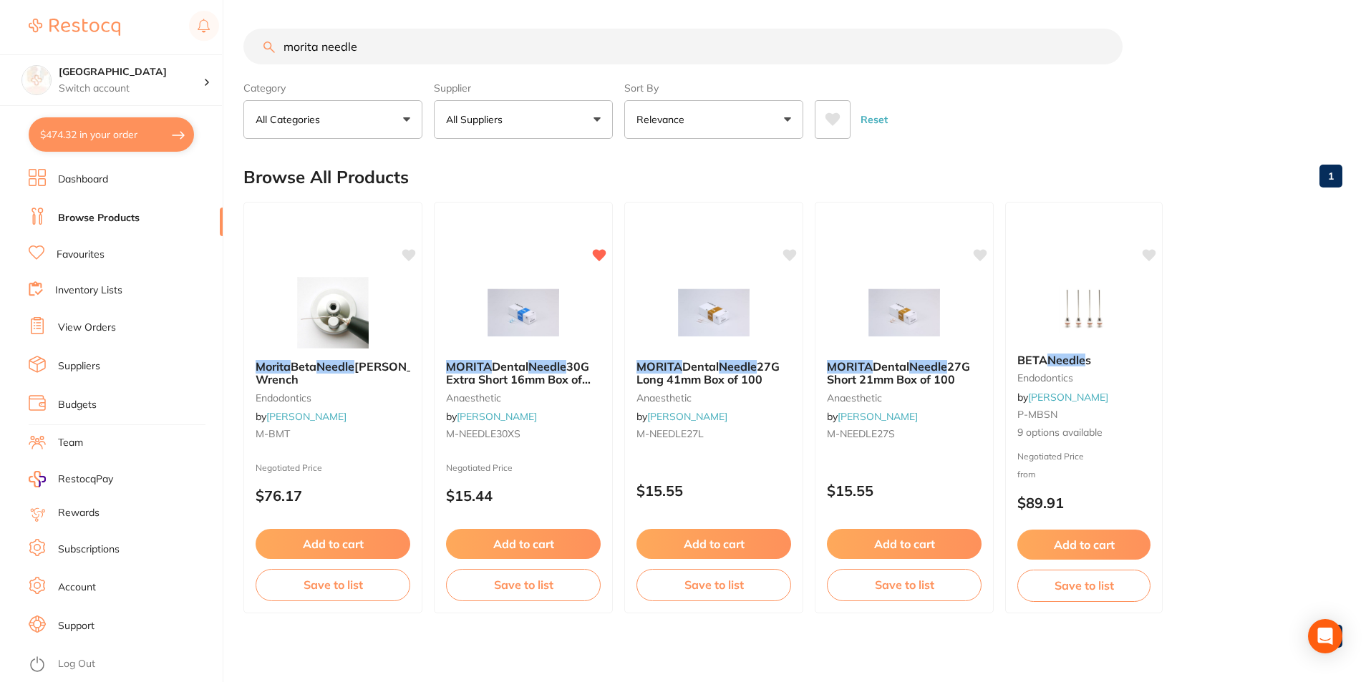
click at [130, 135] on button "$474.32 in your order" at bounding box center [111, 134] width 165 height 34
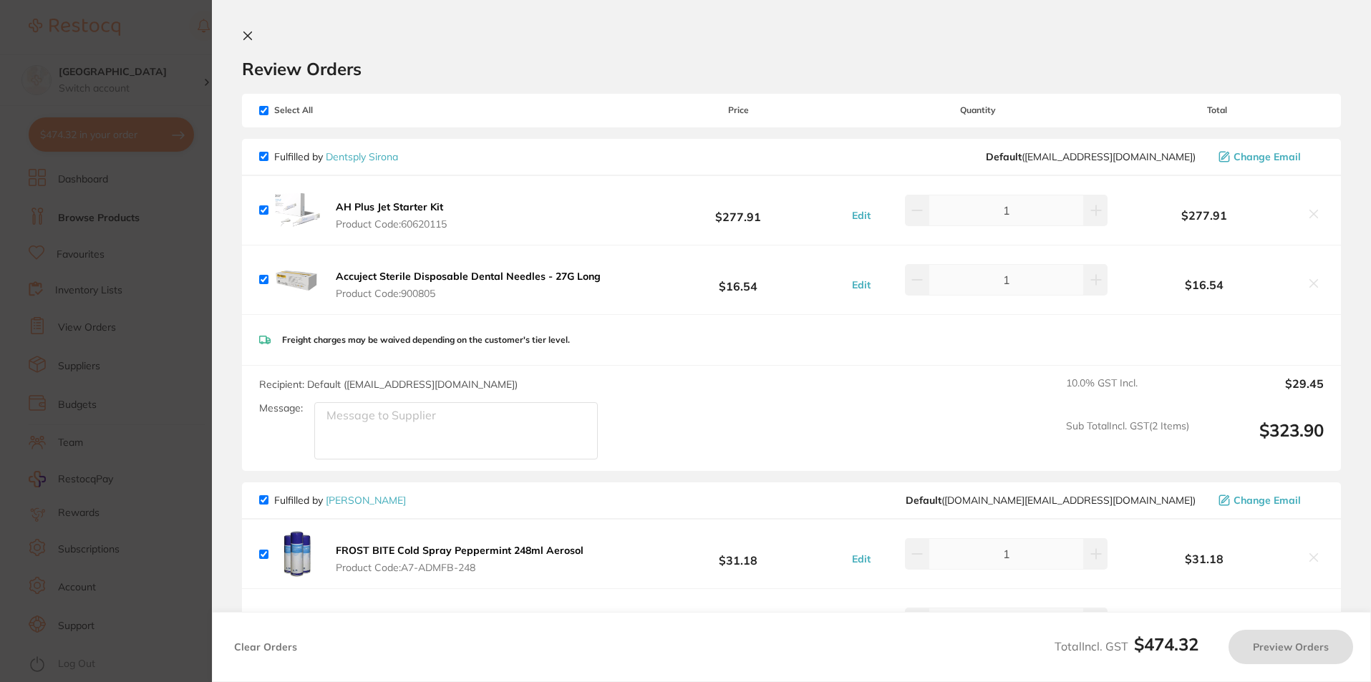
checkbox input "true"
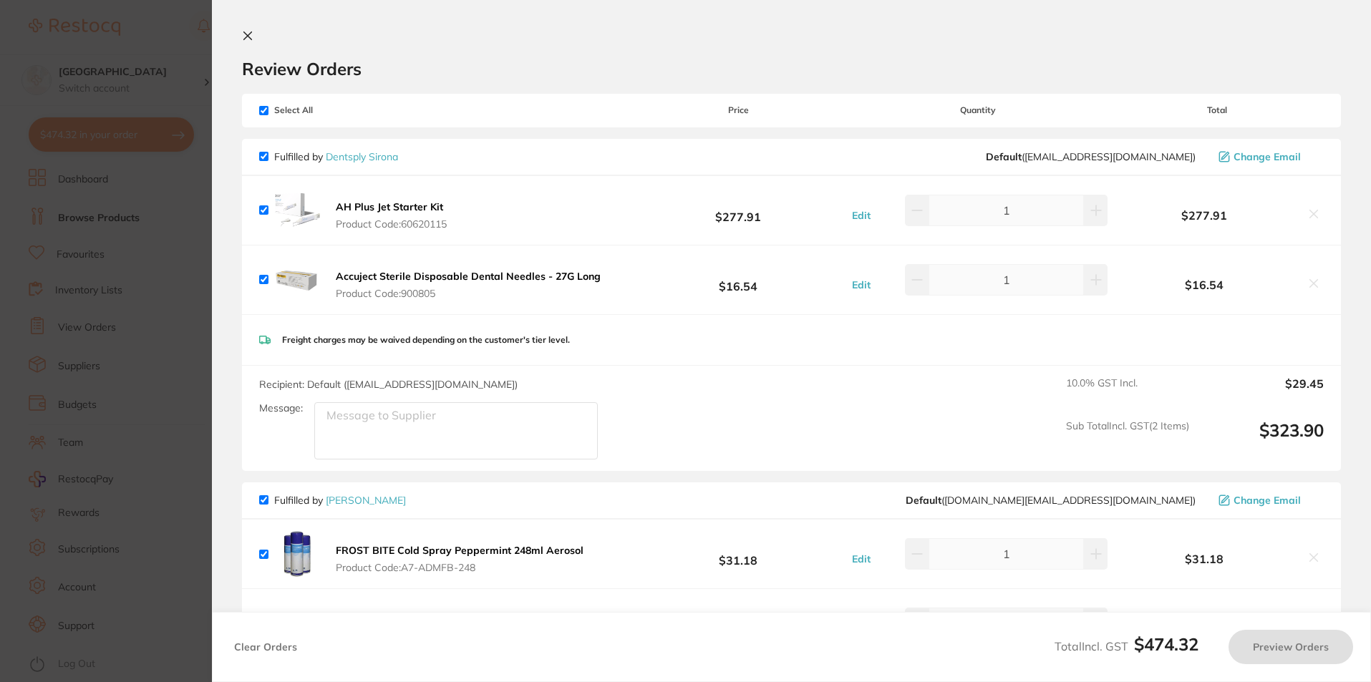
checkbox input "true"
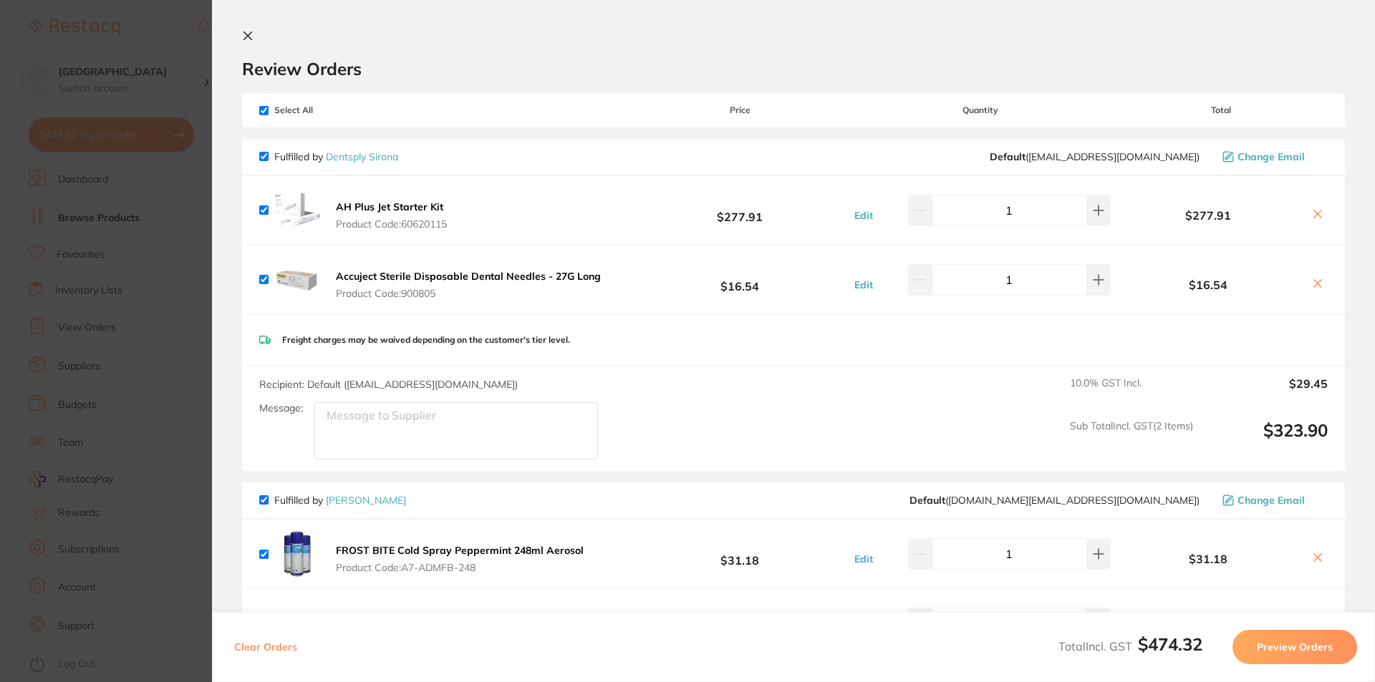
click at [246, 37] on icon at bounding box center [248, 36] width 8 height 8
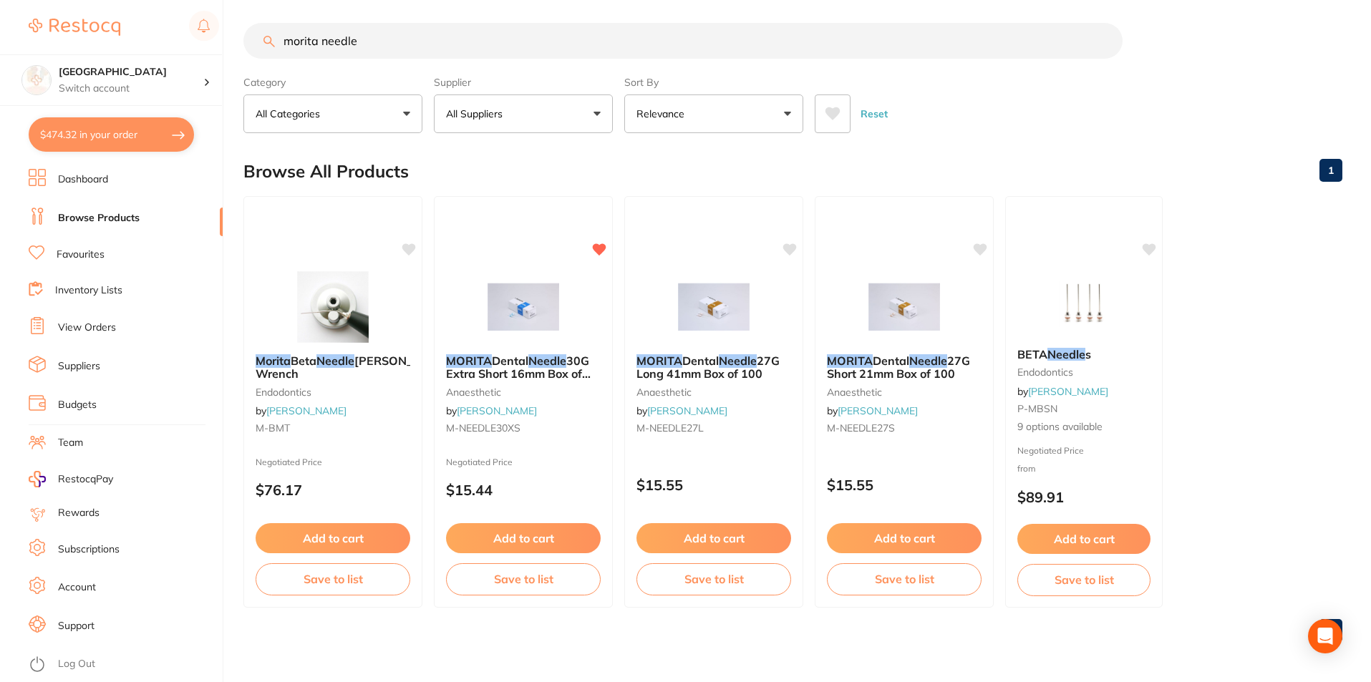
drag, startPoint x: 361, startPoint y: 42, endPoint x: 261, endPoint y: 43, distance: 99.5
click at [261, 43] on input "morita needle" at bounding box center [682, 41] width 879 height 36
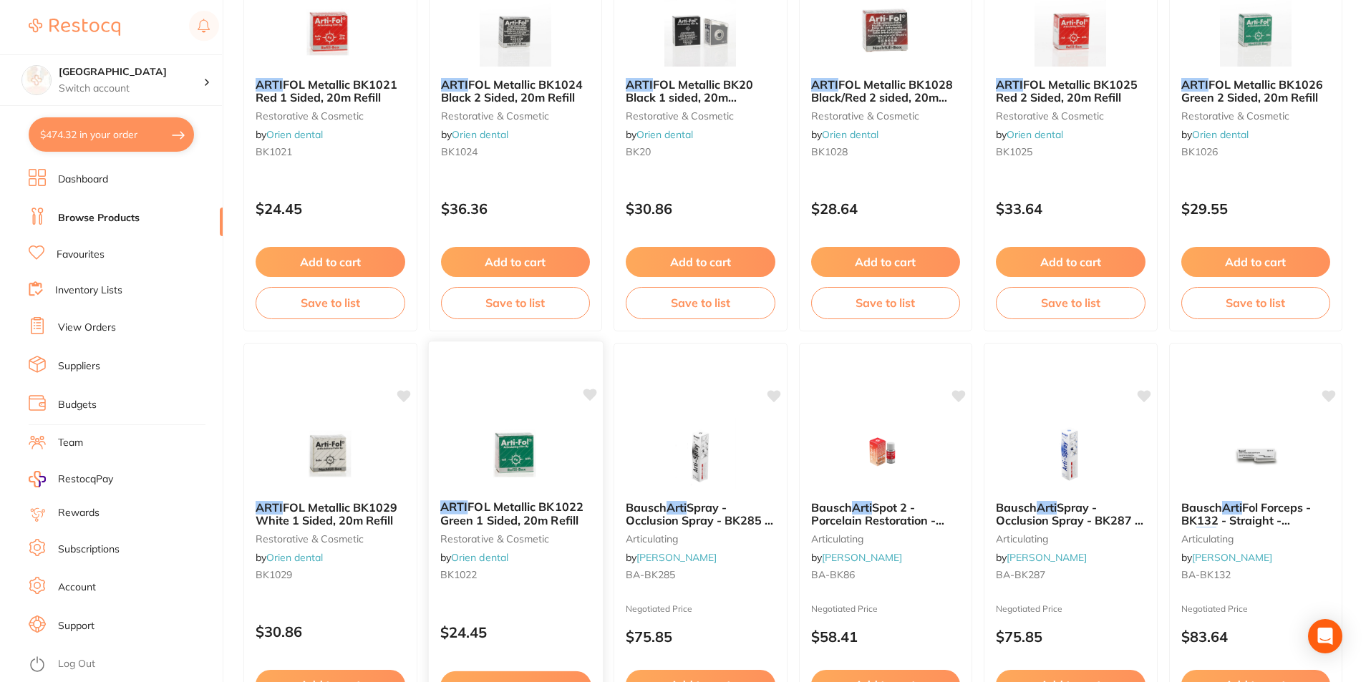
scroll to position [0, 0]
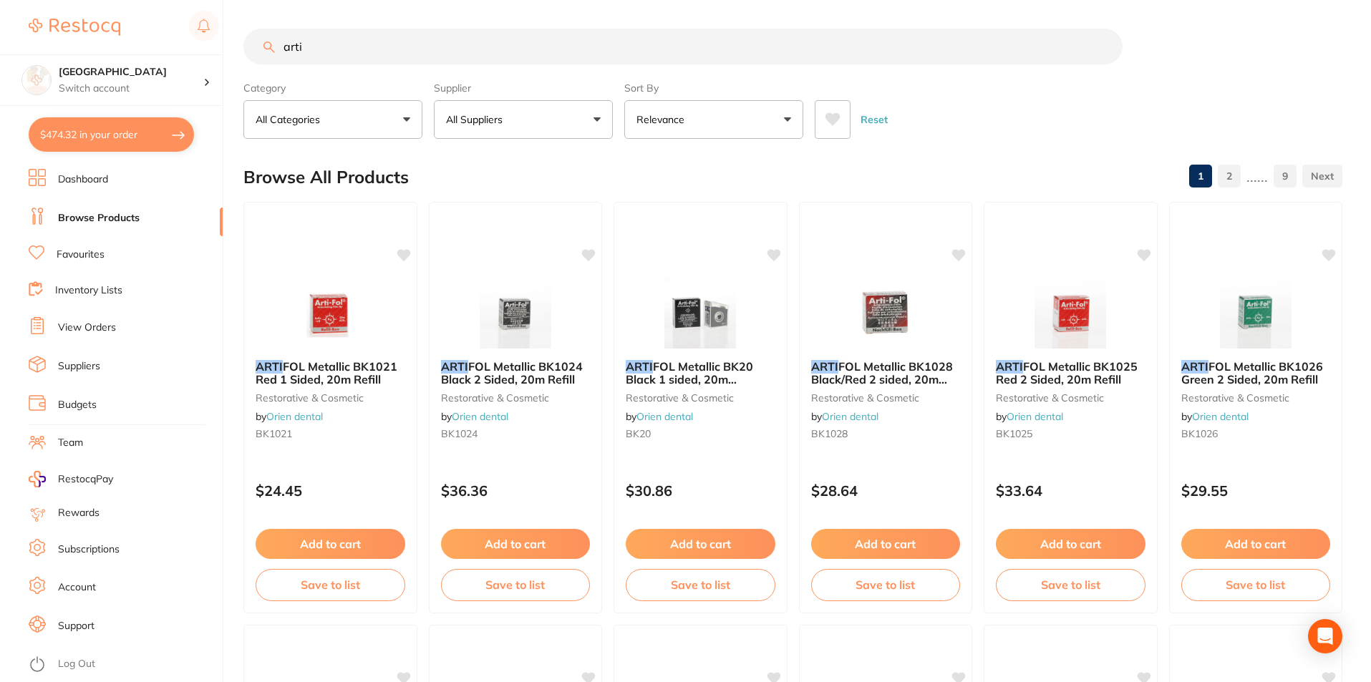
type input "arti"
click at [93, 248] on ul "Dashboard Browse Products Favourites Inventory Lists View Orders Suppliers Budg…" at bounding box center [126, 425] width 194 height 513
click at [32, 253] on icon at bounding box center [37, 253] width 16 height 14
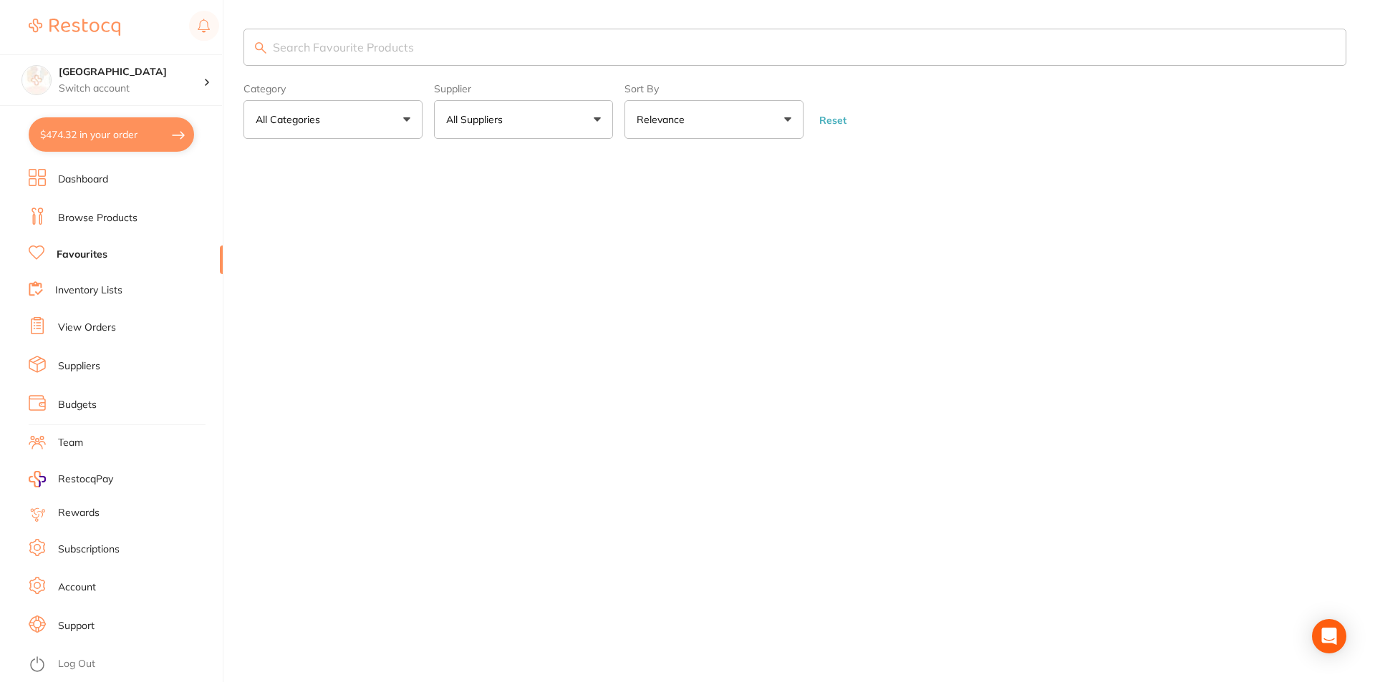
click at [381, 48] on input "search" at bounding box center [794, 47] width 1103 height 37
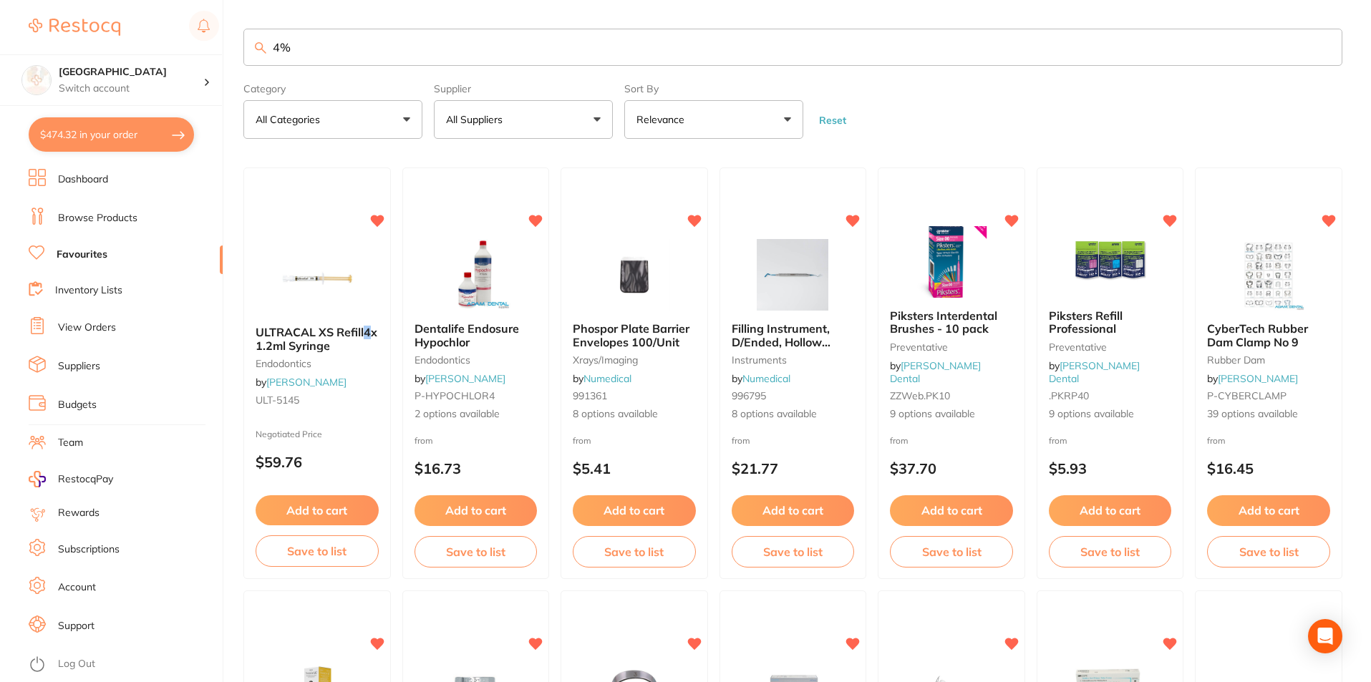
drag, startPoint x: 338, startPoint y: 46, endPoint x: 131, endPoint y: 49, distance: 207.0
click at [131, 49] on div "$474.32 Lakes Boulevard Dental Switch account Lakes Boulevard Dental $474.32 in…" at bounding box center [685, 341] width 1371 height 682
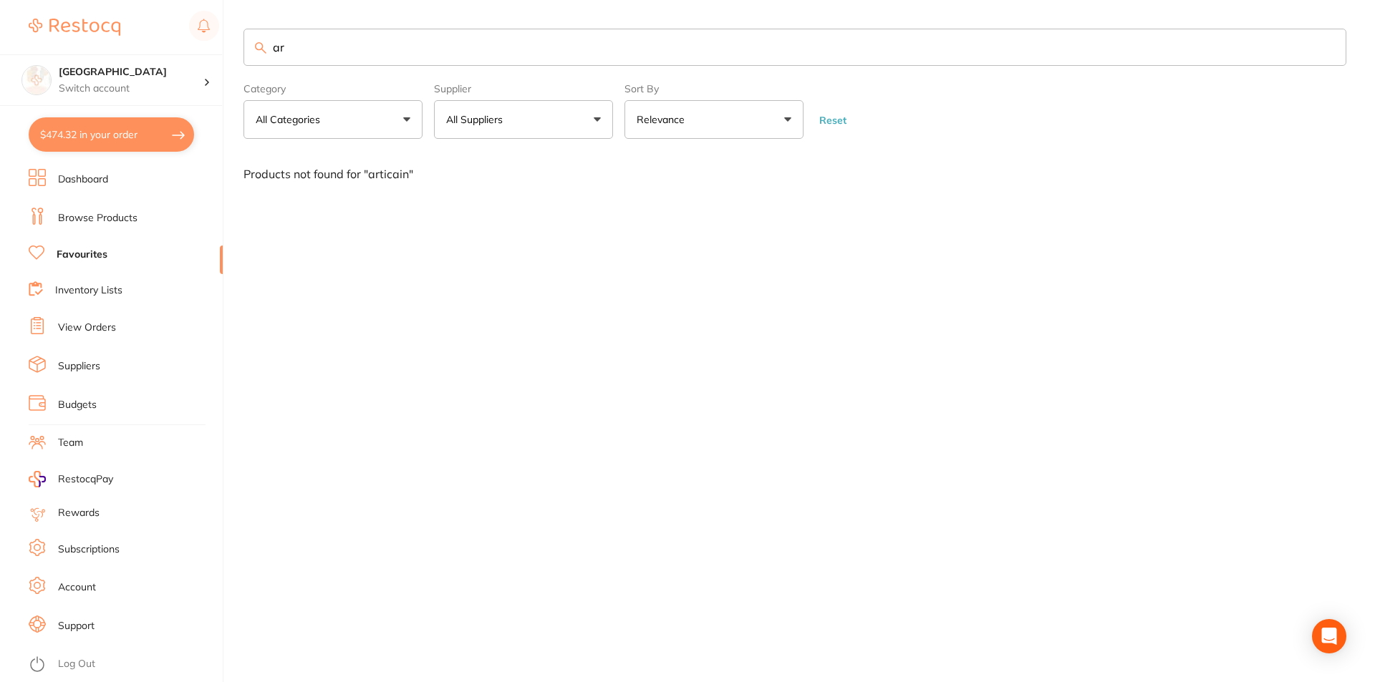
type input "a"
type input "artic"
drag, startPoint x: 99, startPoint y: 220, endPoint x: 241, endPoint y: 105, distance: 182.8
click at [100, 220] on link "Browse Products" at bounding box center [97, 218] width 79 height 14
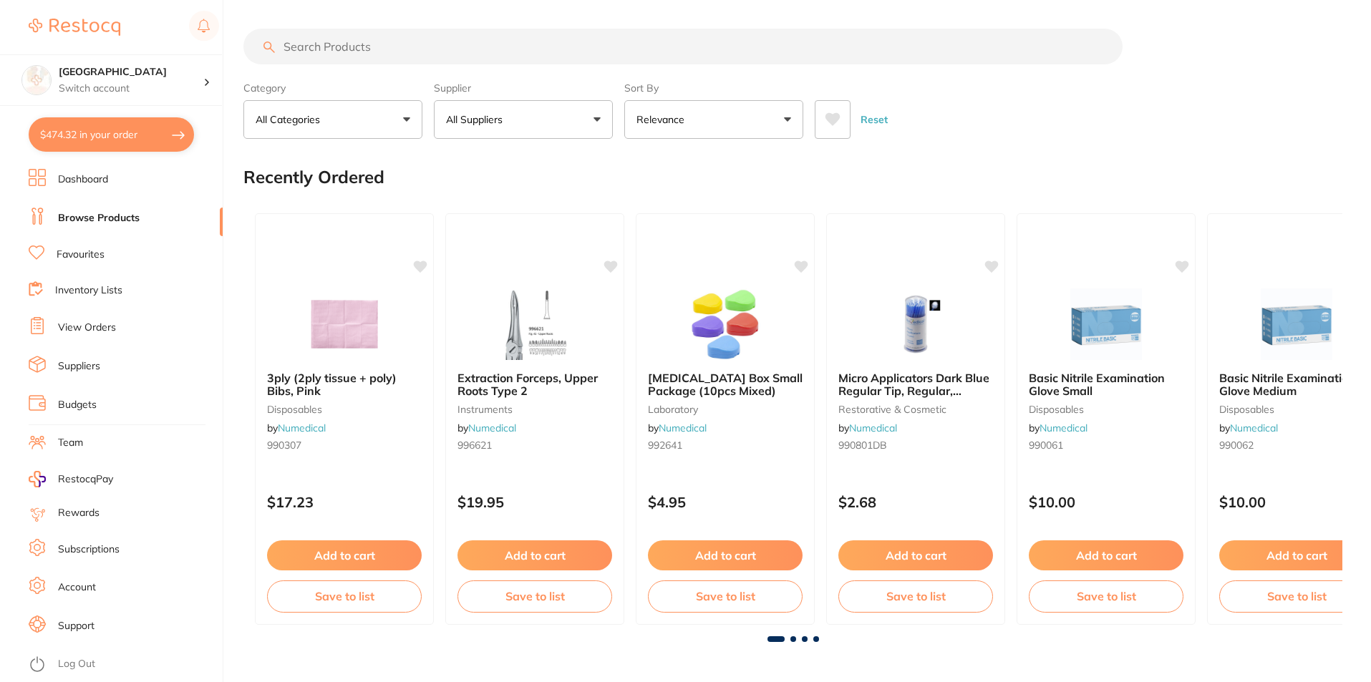
click at [307, 45] on input "search" at bounding box center [682, 47] width 879 height 36
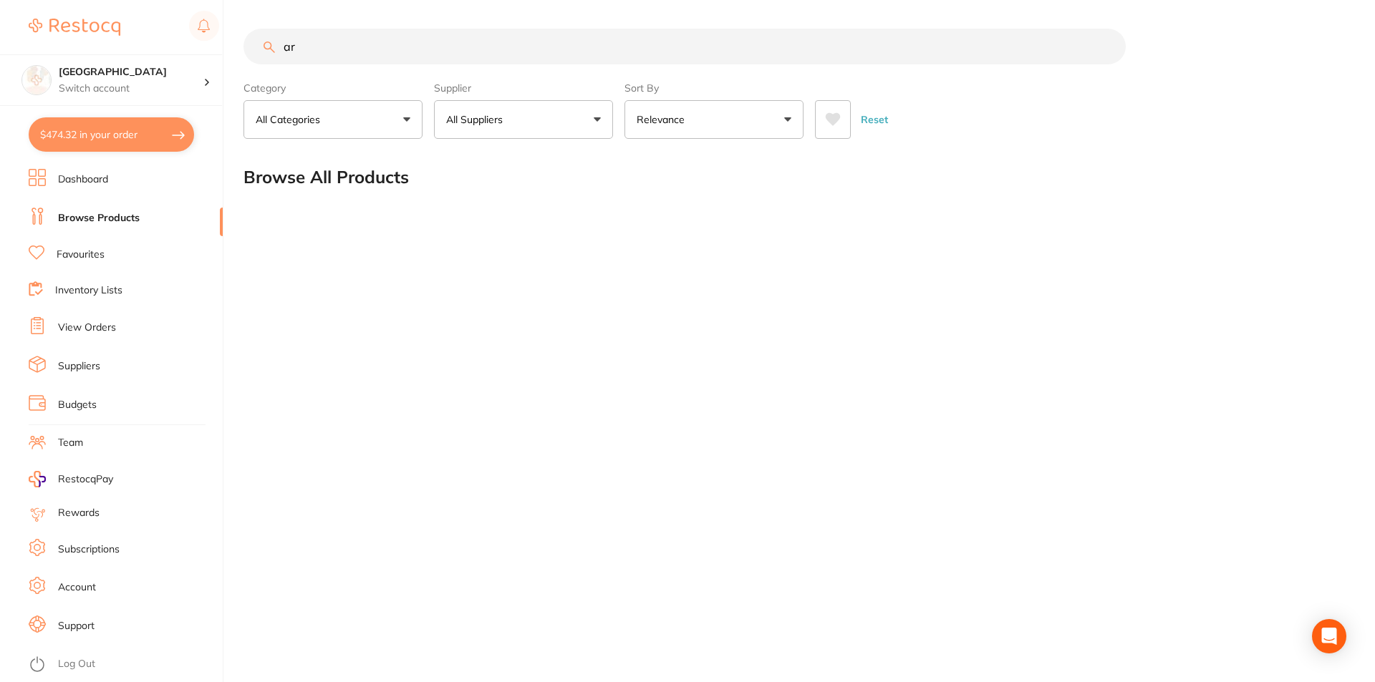
type input "a"
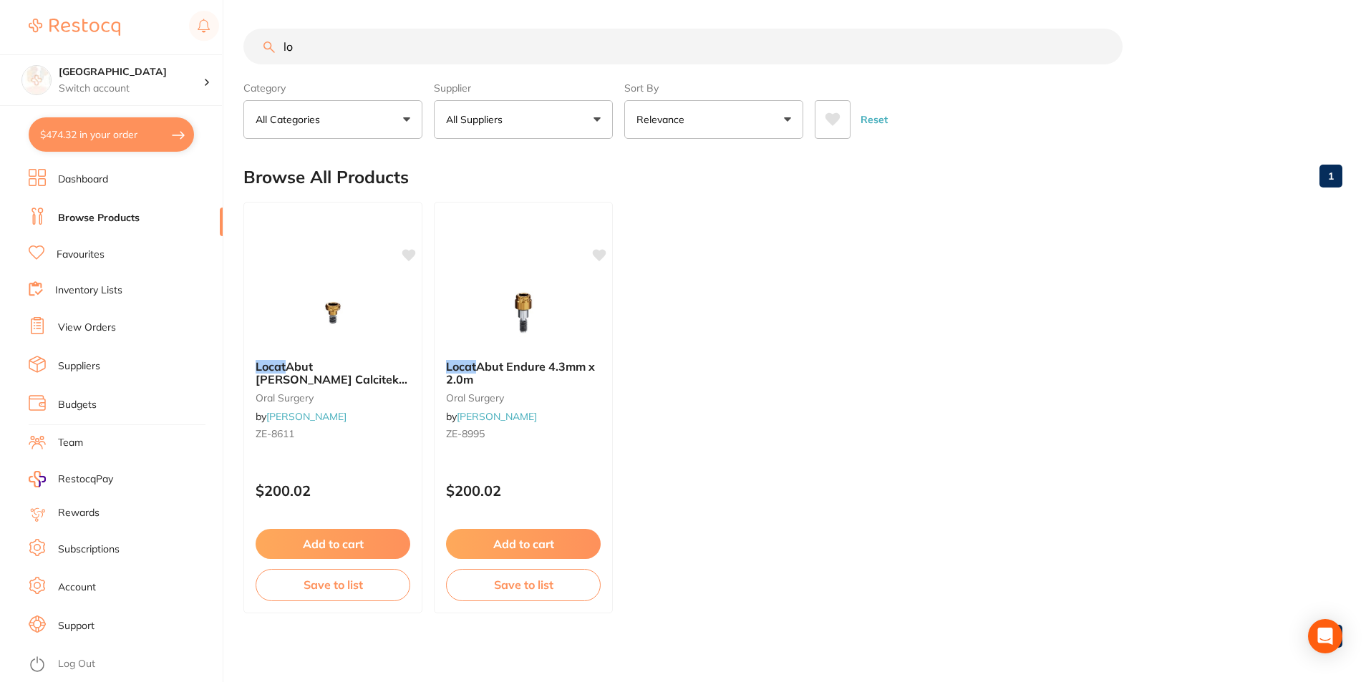
type input "l"
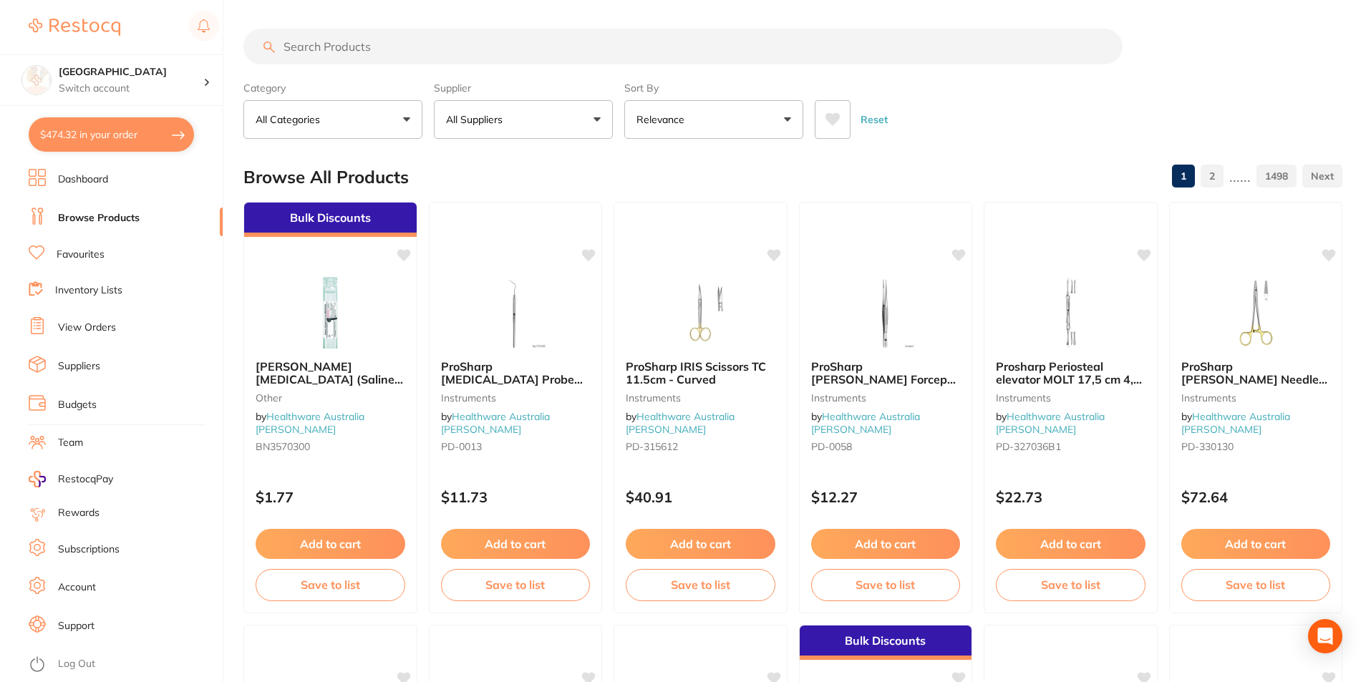
click at [595, 115] on button "All Suppliers" at bounding box center [523, 119] width 179 height 39
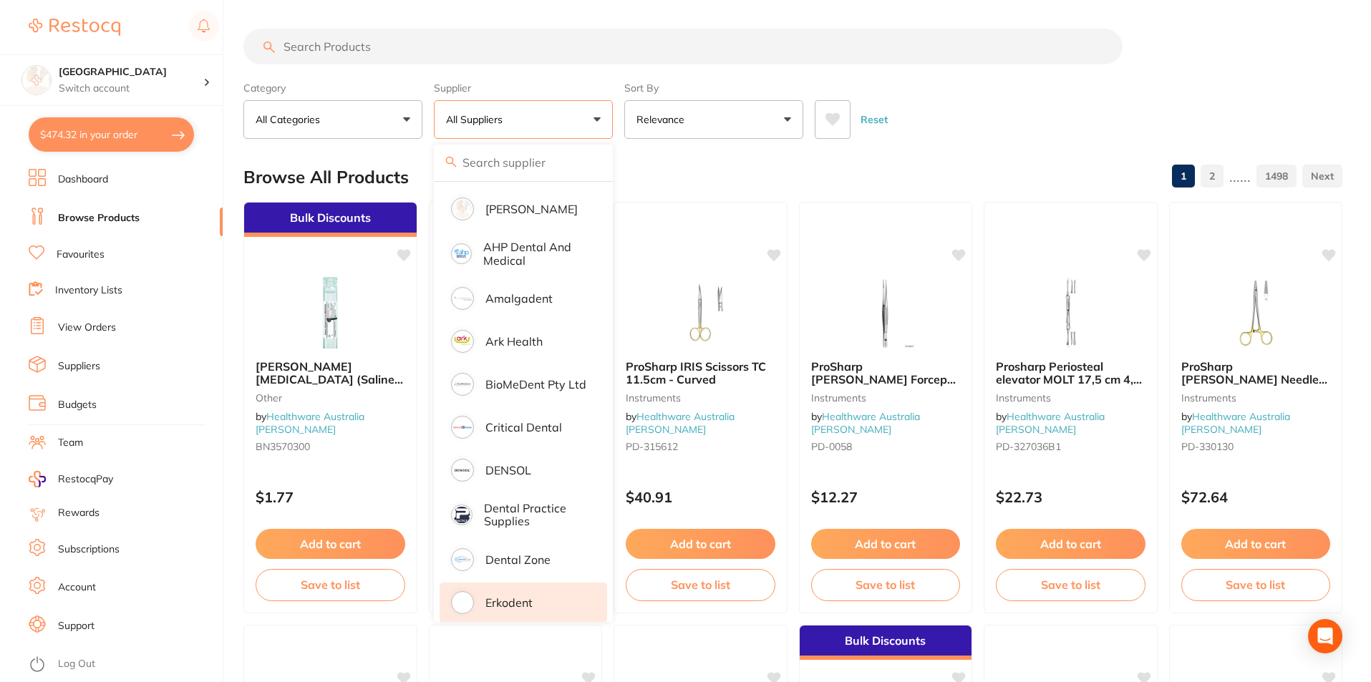
scroll to position [143, 0]
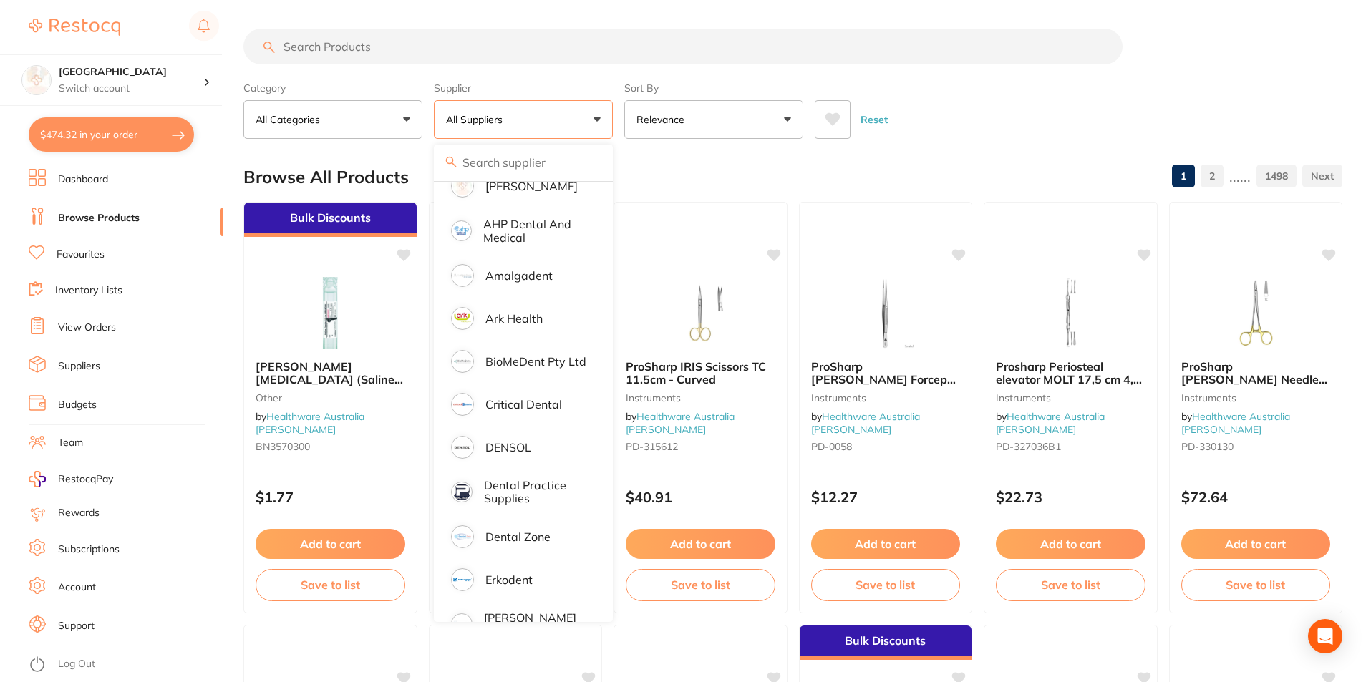
click at [677, 154] on div "Browse All Products 1 2 ...... 1498" at bounding box center [792, 177] width 1099 height 48
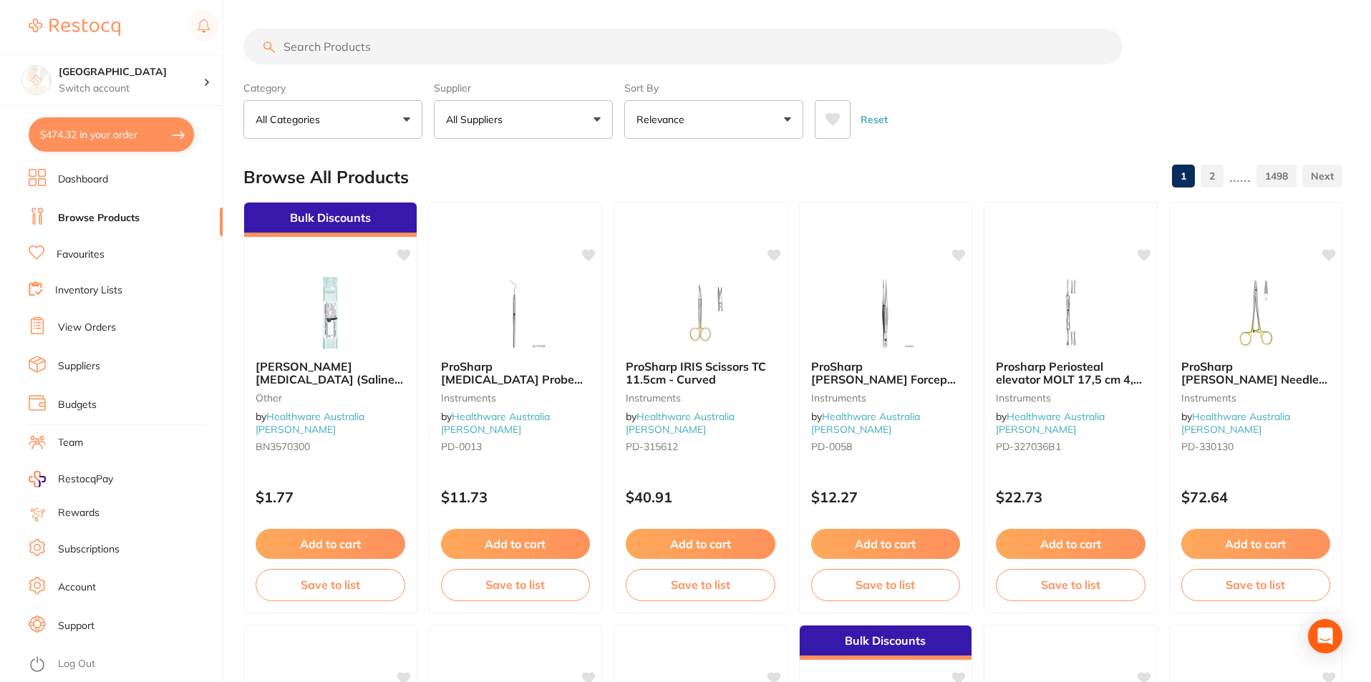
click at [95, 215] on link "Browse Products" at bounding box center [99, 218] width 82 height 14
click at [89, 180] on link "Dashboard" at bounding box center [83, 180] width 50 height 14
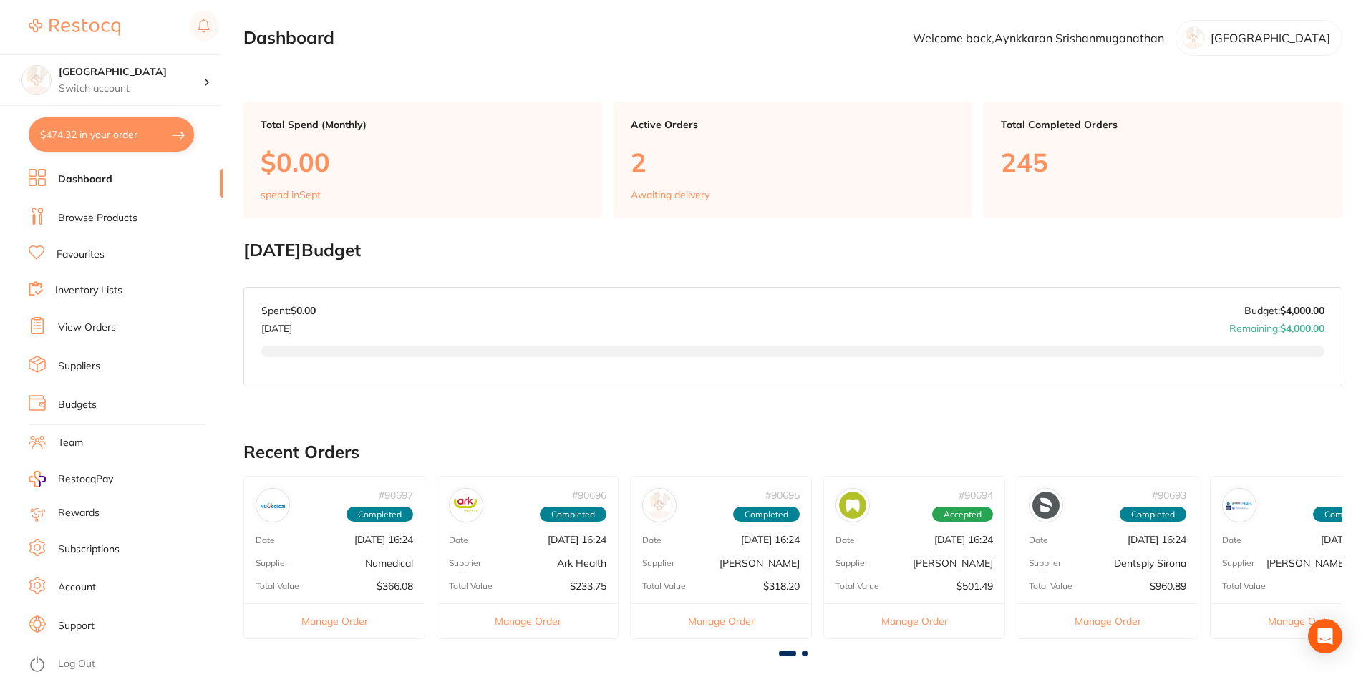
click at [89, 213] on link "Browse Products" at bounding box center [97, 218] width 79 height 14
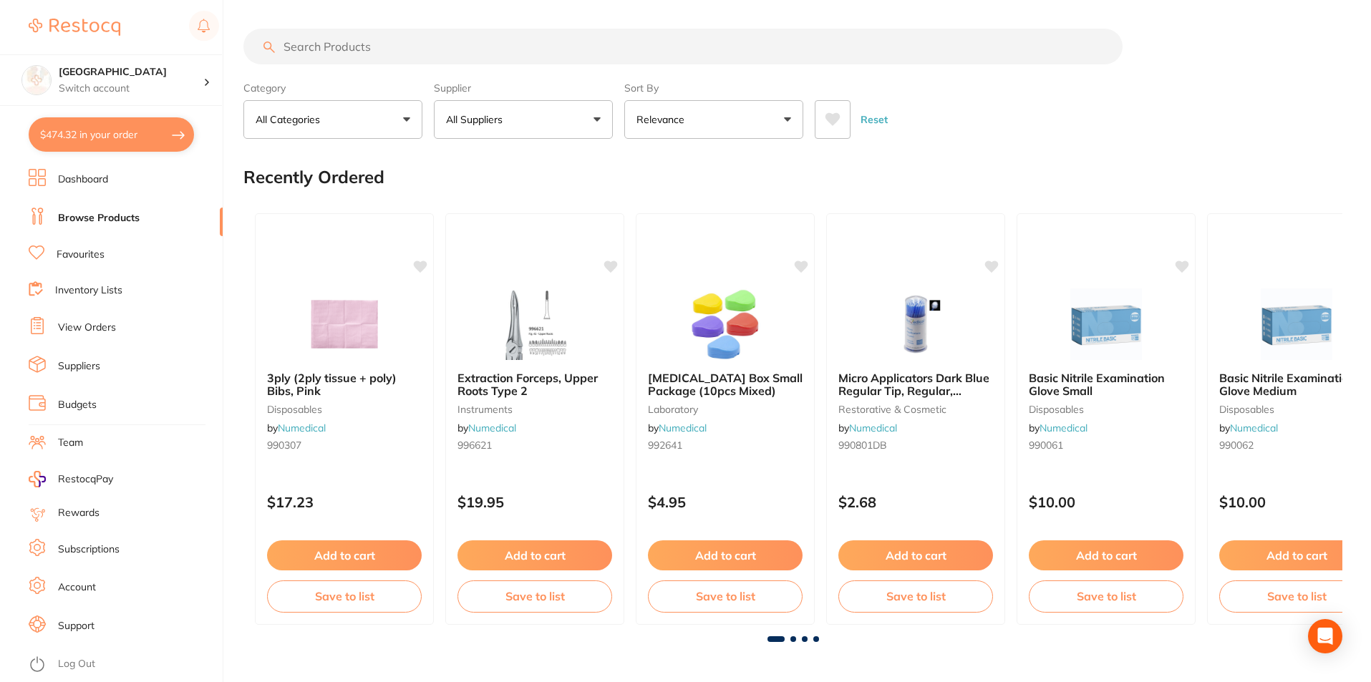
click at [554, 110] on button "All Suppliers" at bounding box center [523, 119] width 179 height 39
click at [599, 120] on button "All Suppliers" at bounding box center [523, 119] width 179 height 39
click at [594, 120] on button "All Suppliers" at bounding box center [523, 119] width 179 height 39
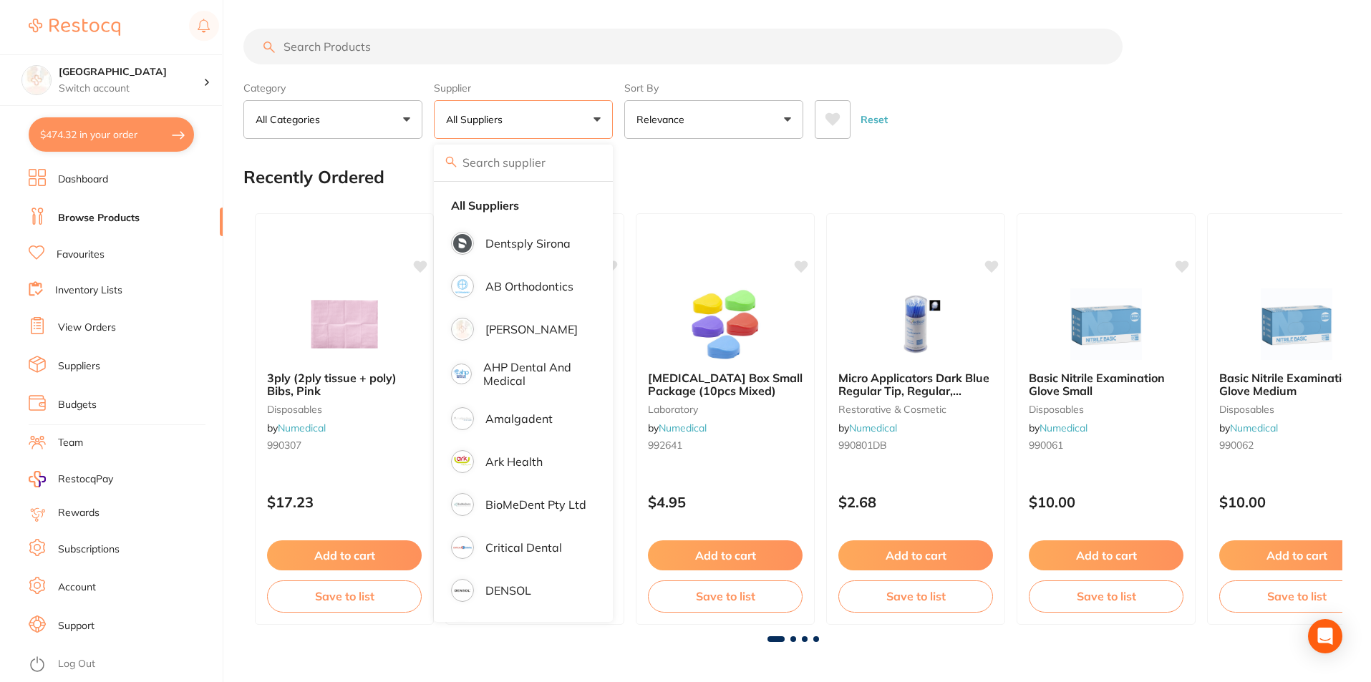
click at [595, 120] on button "All Suppliers" at bounding box center [523, 119] width 179 height 39
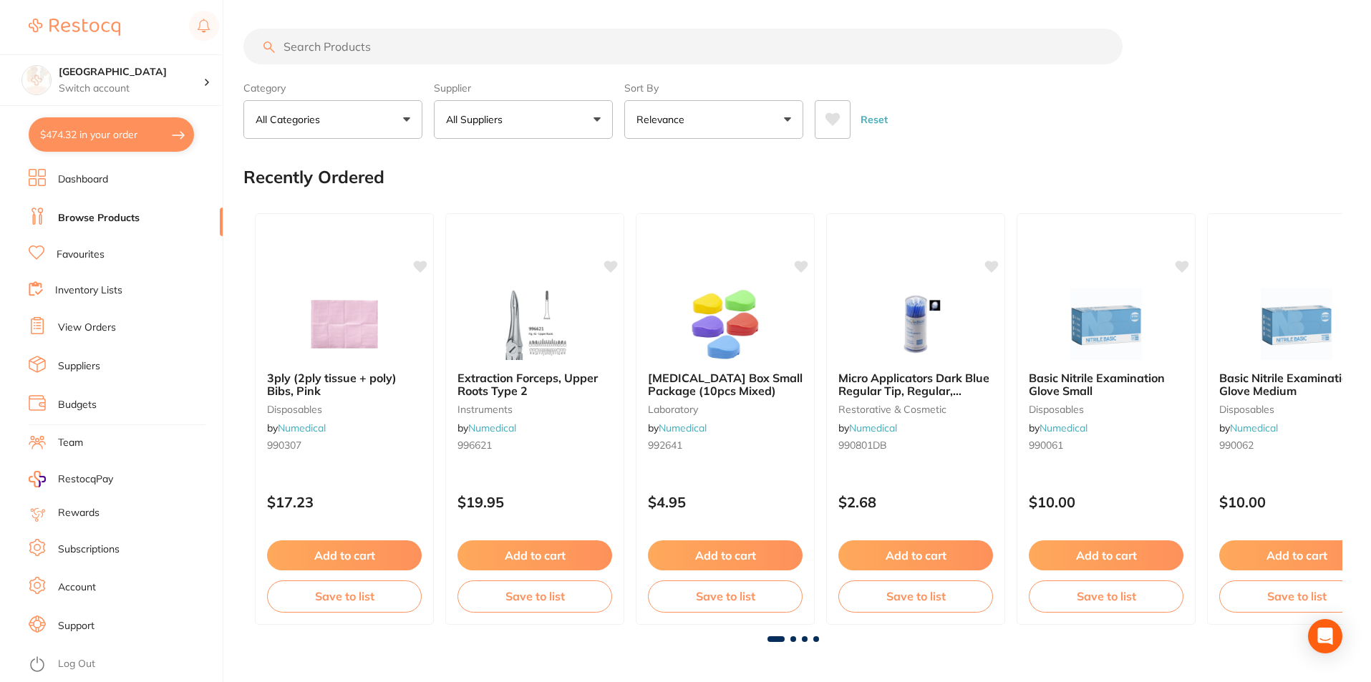
click at [595, 120] on button "All Suppliers" at bounding box center [523, 119] width 179 height 39
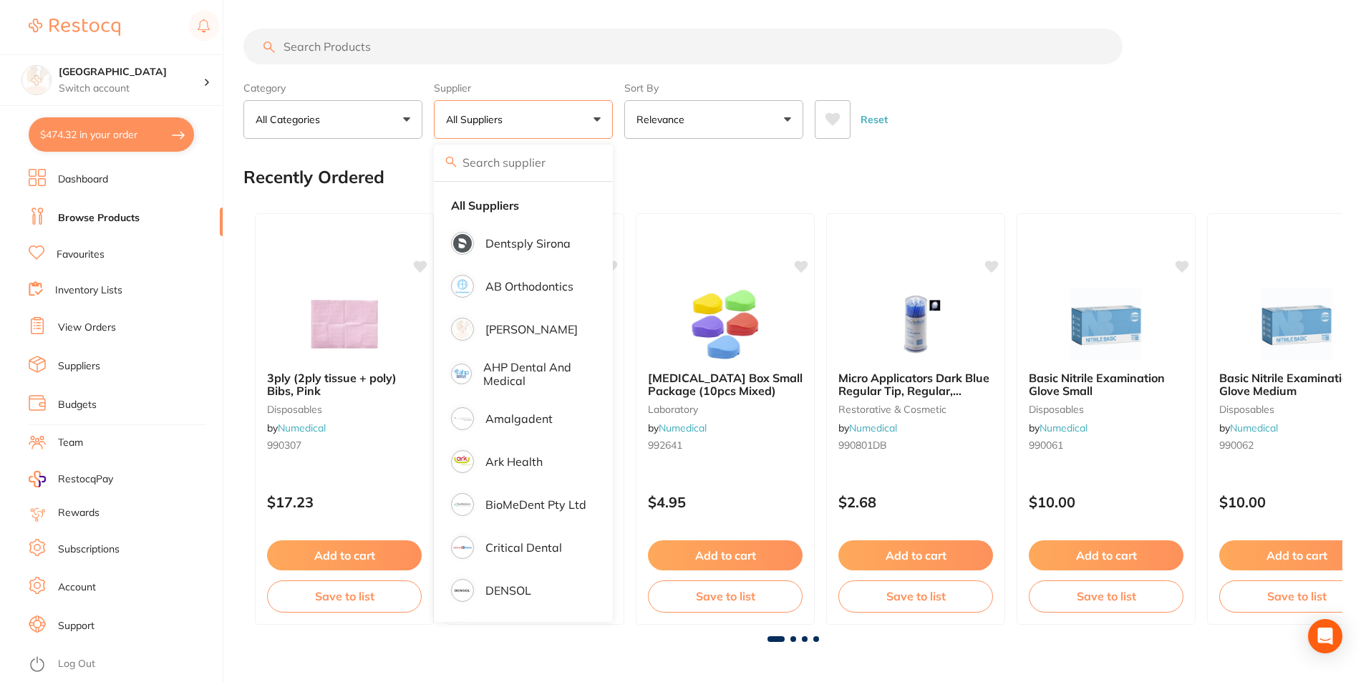
click at [597, 117] on button "All Suppliers" at bounding box center [523, 119] width 179 height 39
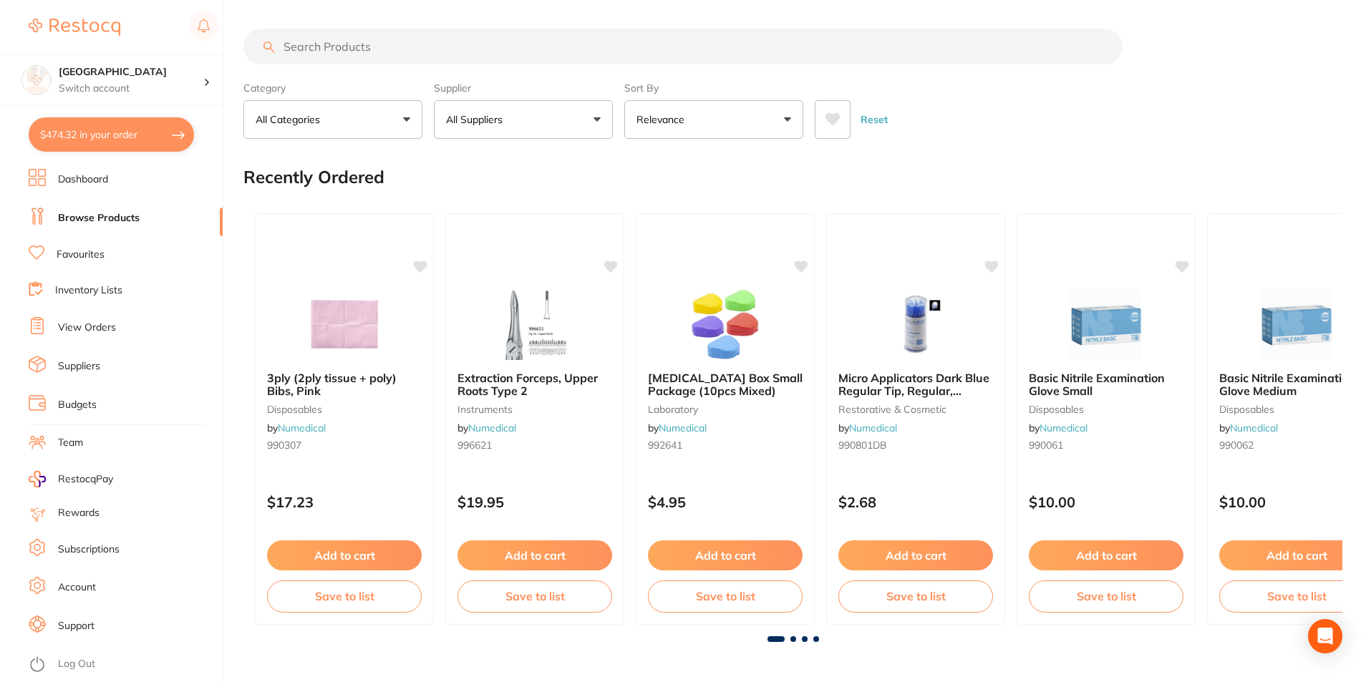
click at [100, 292] on link "Inventory Lists" at bounding box center [88, 291] width 67 height 14
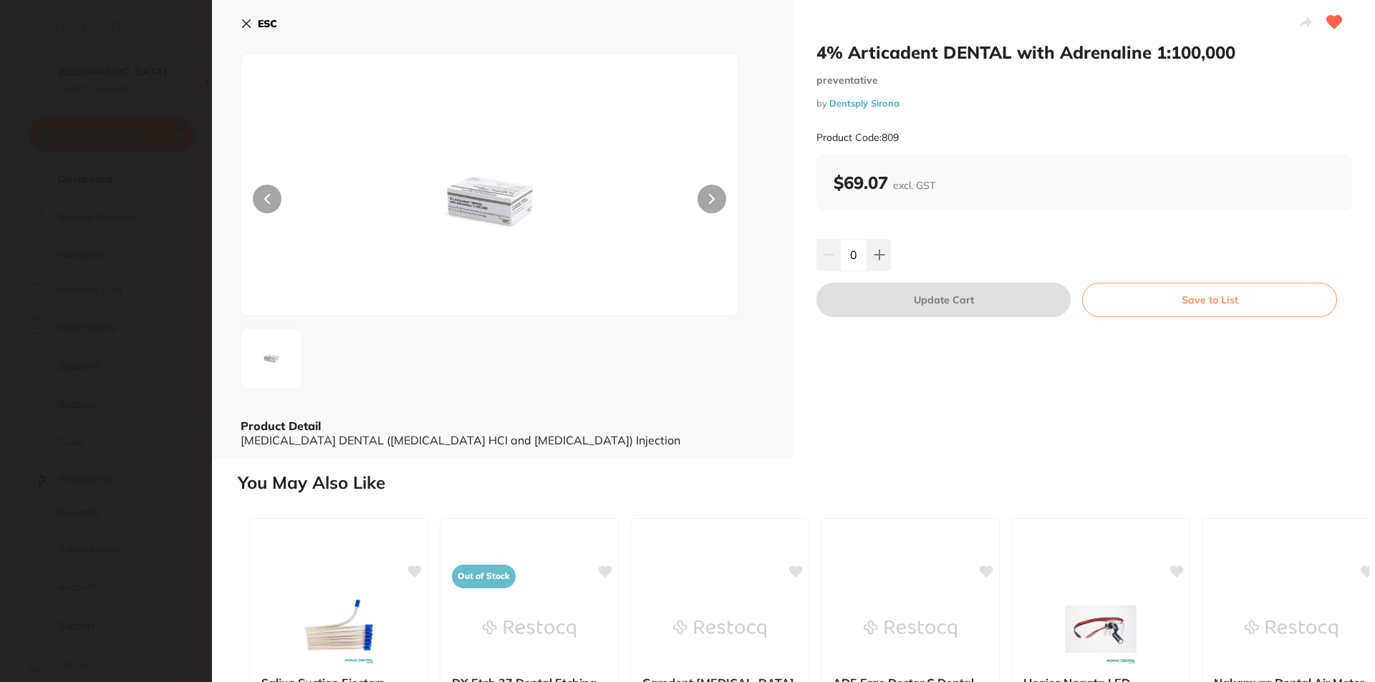
scroll to position [286, 0]
click at [884, 252] on button at bounding box center [879, 255] width 24 height 32
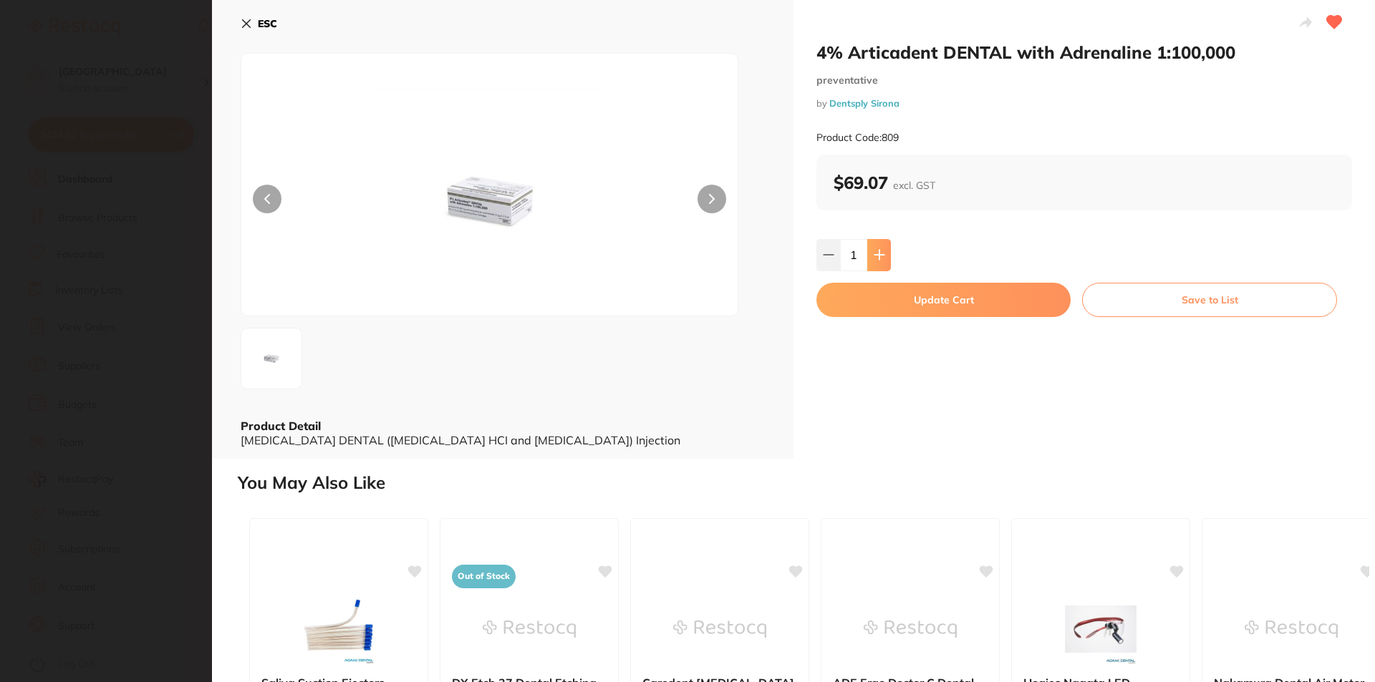
click at [884, 252] on button at bounding box center [879, 255] width 24 height 32
type input "2"
click at [897, 308] on button "Update Cart" at bounding box center [943, 300] width 254 height 34
checkbox input "false"
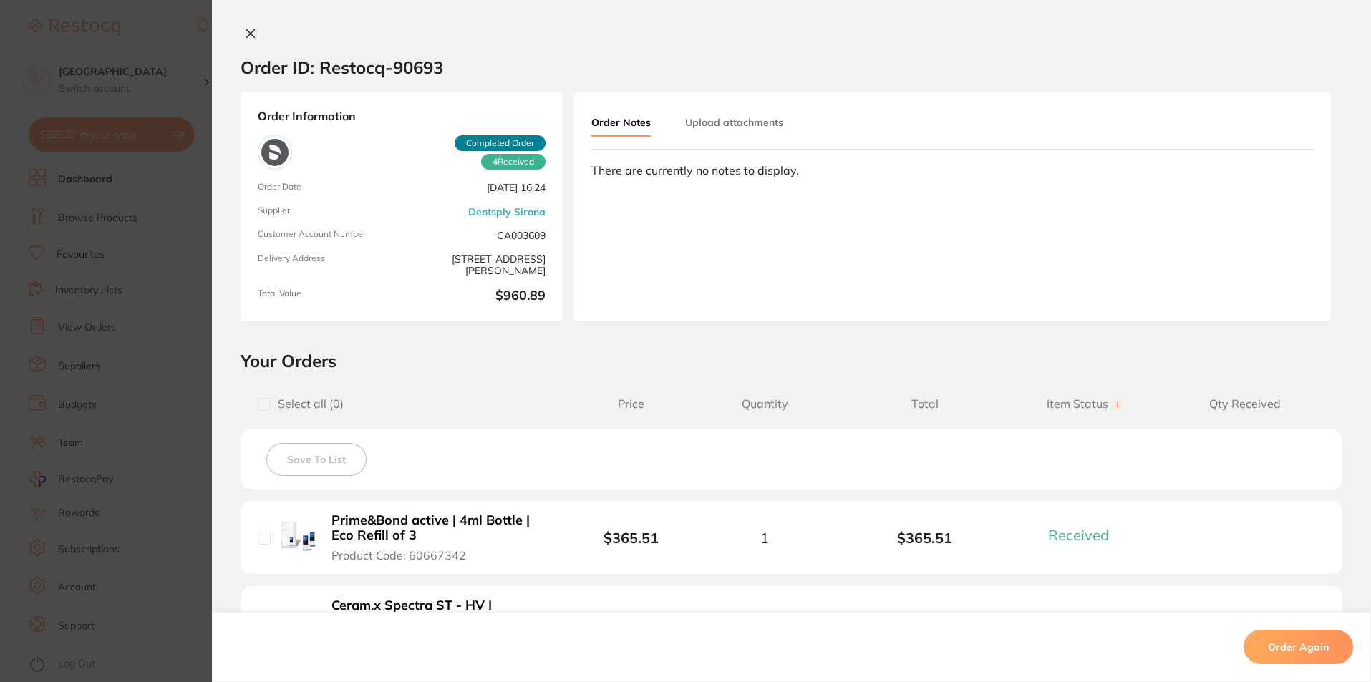
scroll to position [0, 0]
click at [249, 34] on icon at bounding box center [251, 36] width 8 height 8
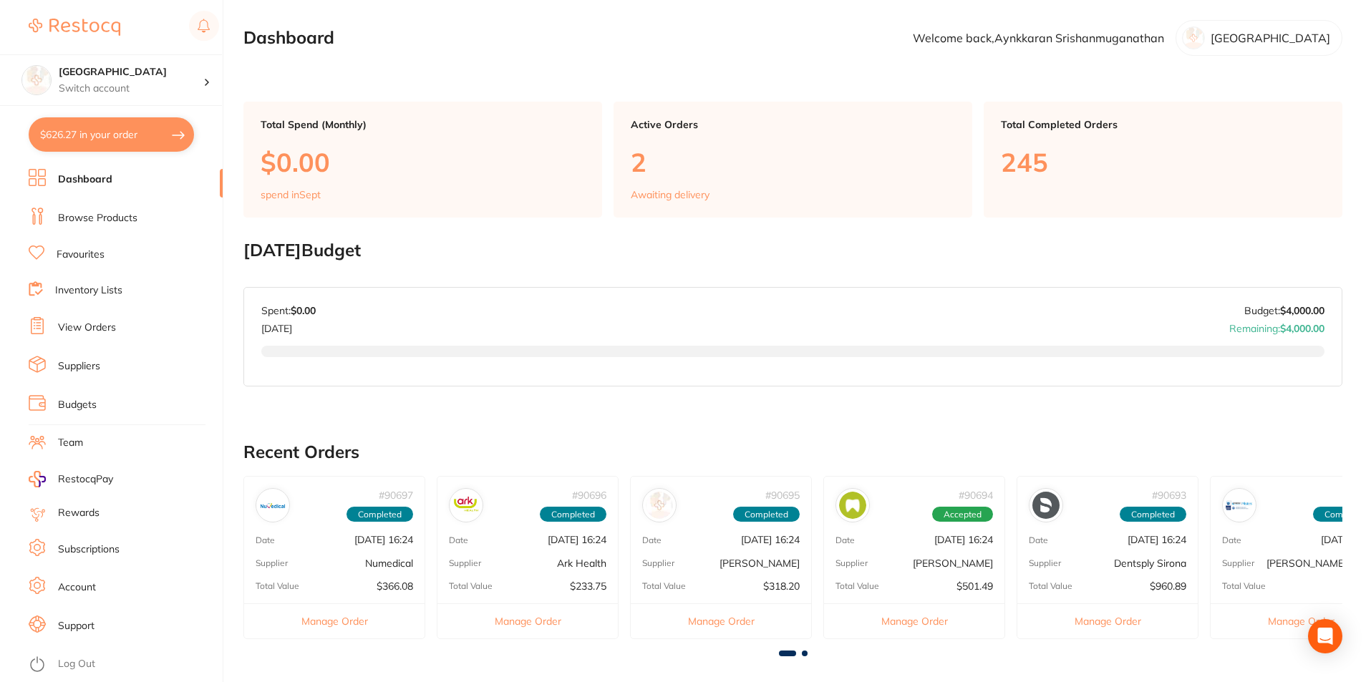
click at [125, 211] on link "Browse Products" at bounding box center [97, 218] width 79 height 14
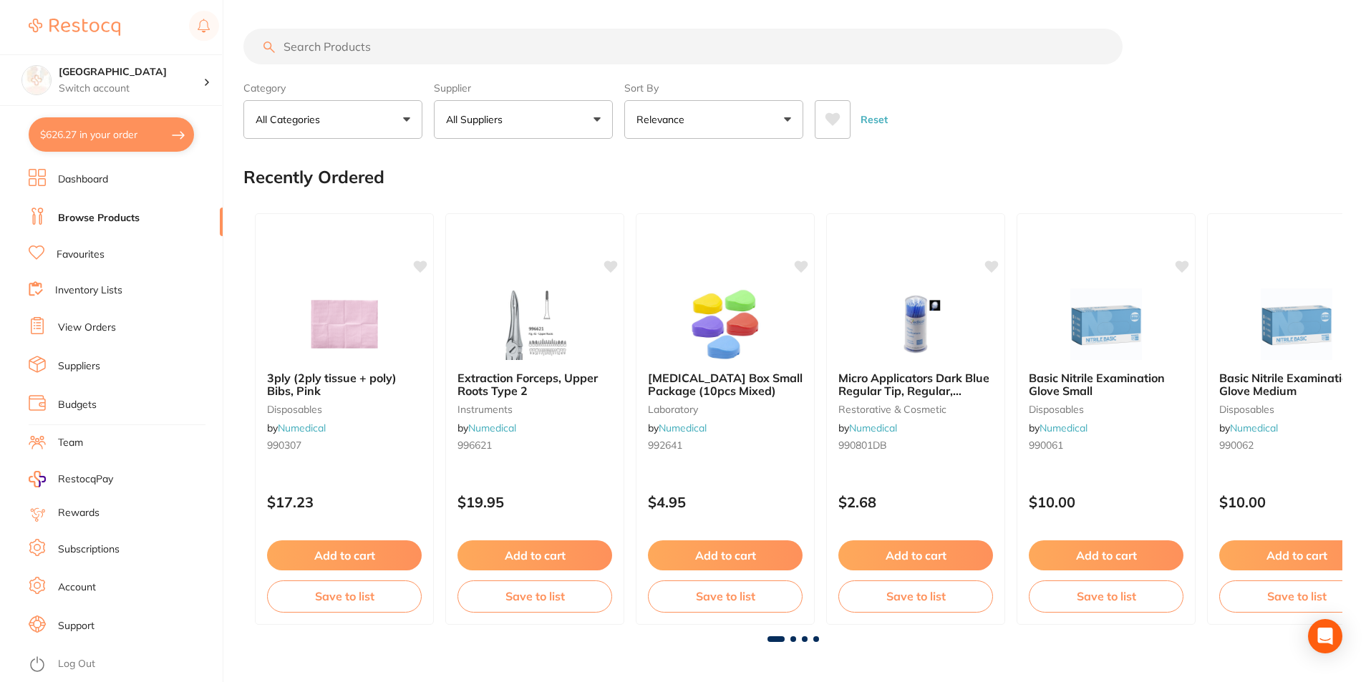
click at [329, 46] on input "search" at bounding box center [682, 47] width 879 height 36
click at [432, 34] on input "search" at bounding box center [682, 47] width 879 height 36
drag, startPoint x: 423, startPoint y: 35, endPoint x: 400, endPoint y: 37, distance: 23.0
click at [400, 37] on input "search" at bounding box center [682, 47] width 879 height 36
click at [399, 37] on input "search" at bounding box center [682, 47] width 879 height 36
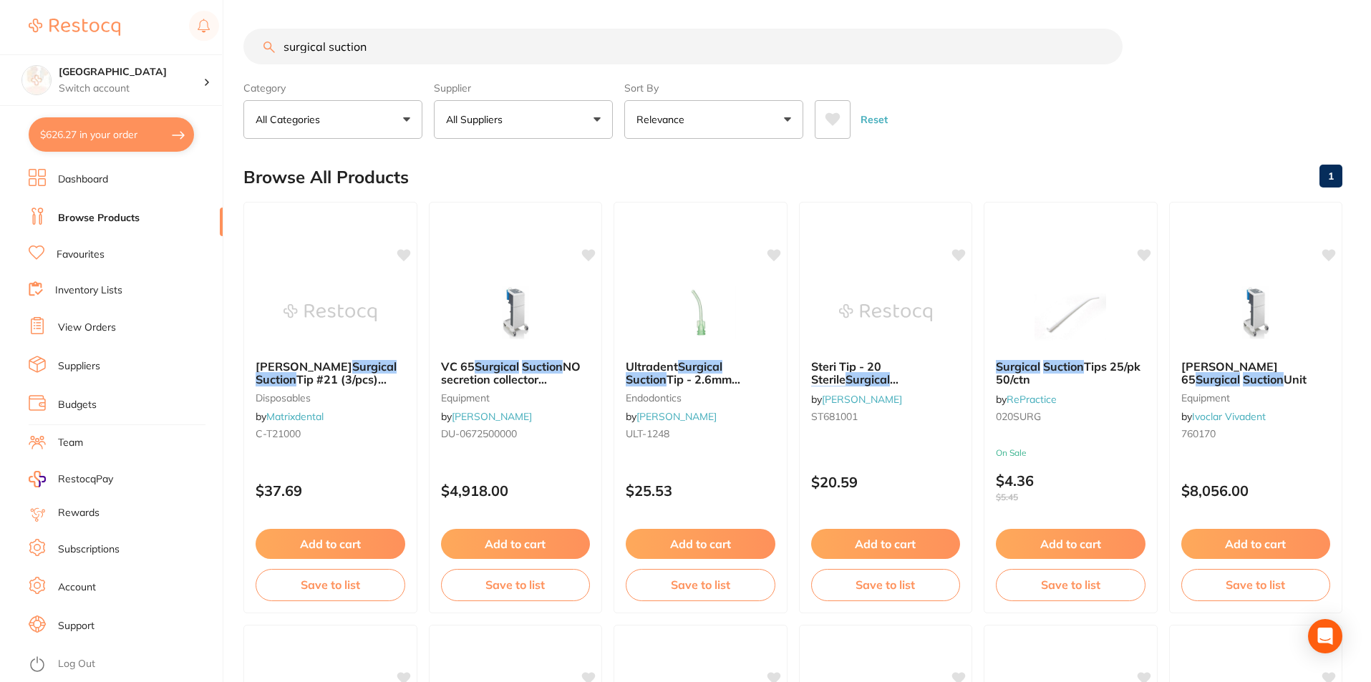
type input "surgical suction"
click at [826, 114] on icon at bounding box center [833, 119] width 16 height 14
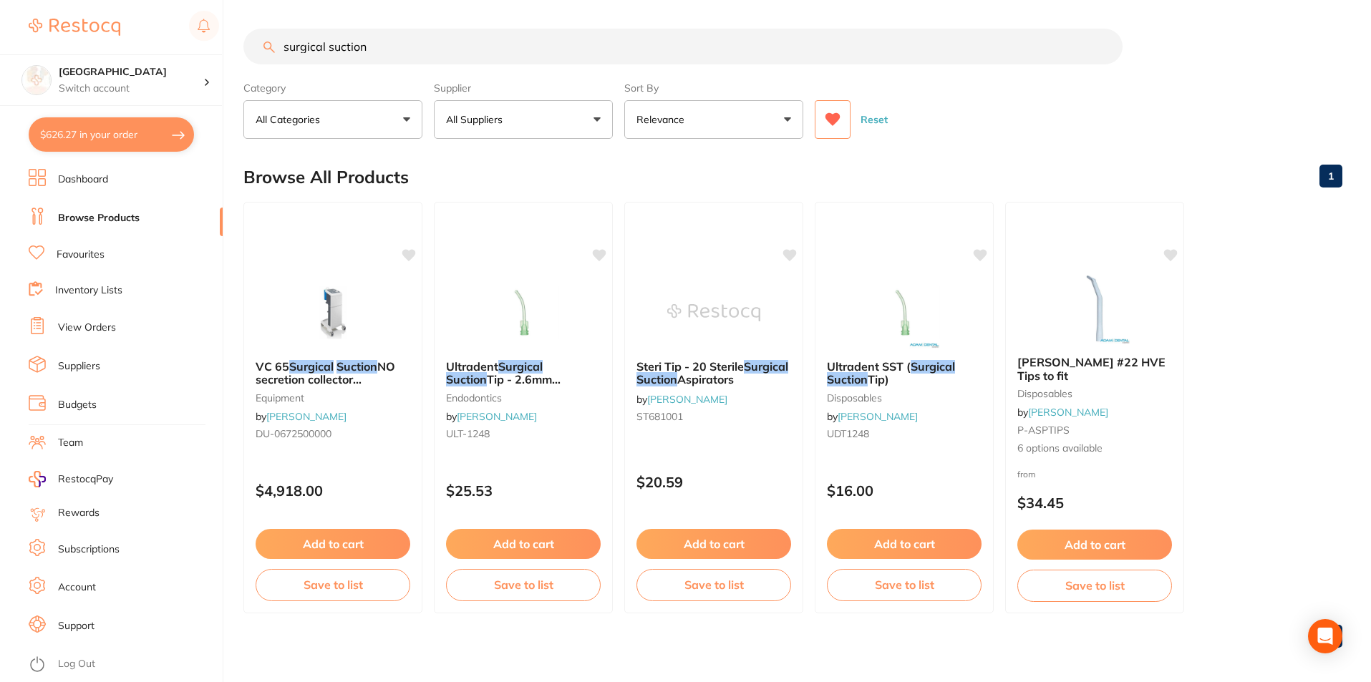
drag, startPoint x: 422, startPoint y: 59, endPoint x: 226, endPoint y: 42, distance: 197.7
click at [227, 44] on div "$626.27 Lakes Boulevard Dental Switch account Lakes Boulevard Dental $626.27 in…" at bounding box center [685, 341] width 1371 height 682
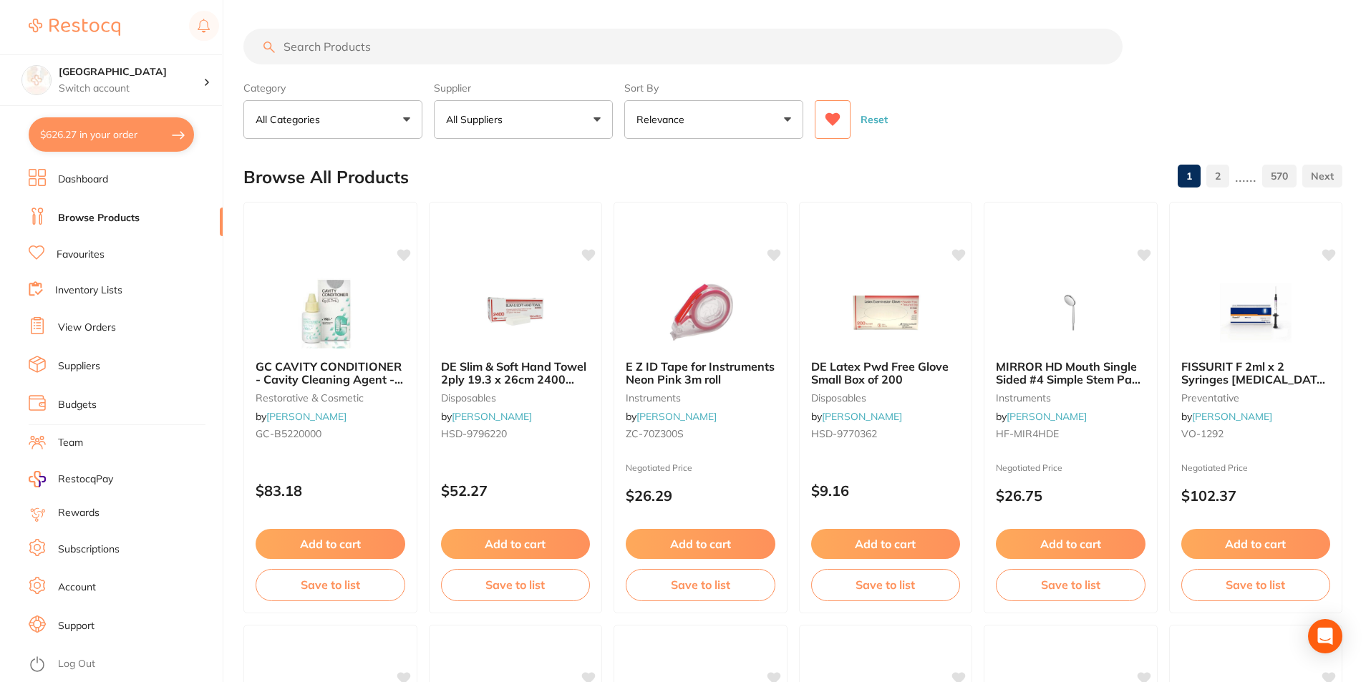
click at [96, 327] on link "View Orders" at bounding box center [87, 328] width 58 height 14
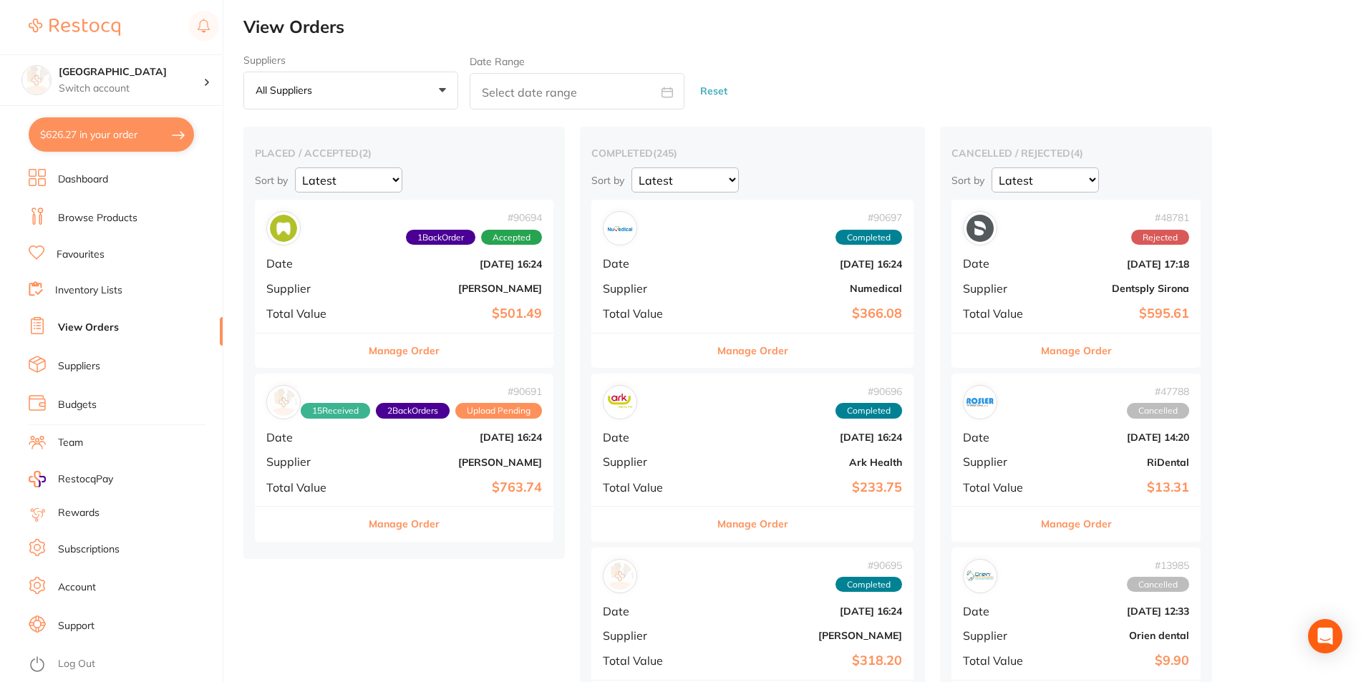
click at [90, 219] on link "Browse Products" at bounding box center [97, 218] width 79 height 14
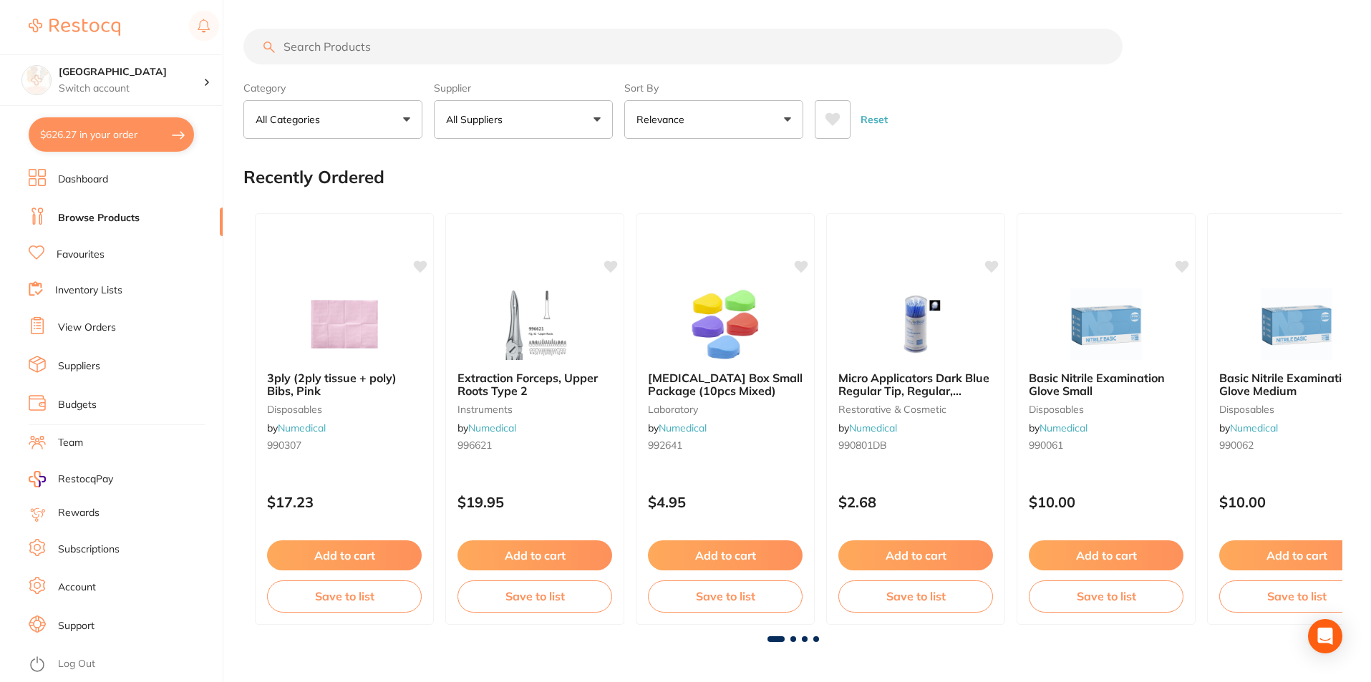
click at [82, 254] on link "Favourites" at bounding box center [81, 255] width 48 height 14
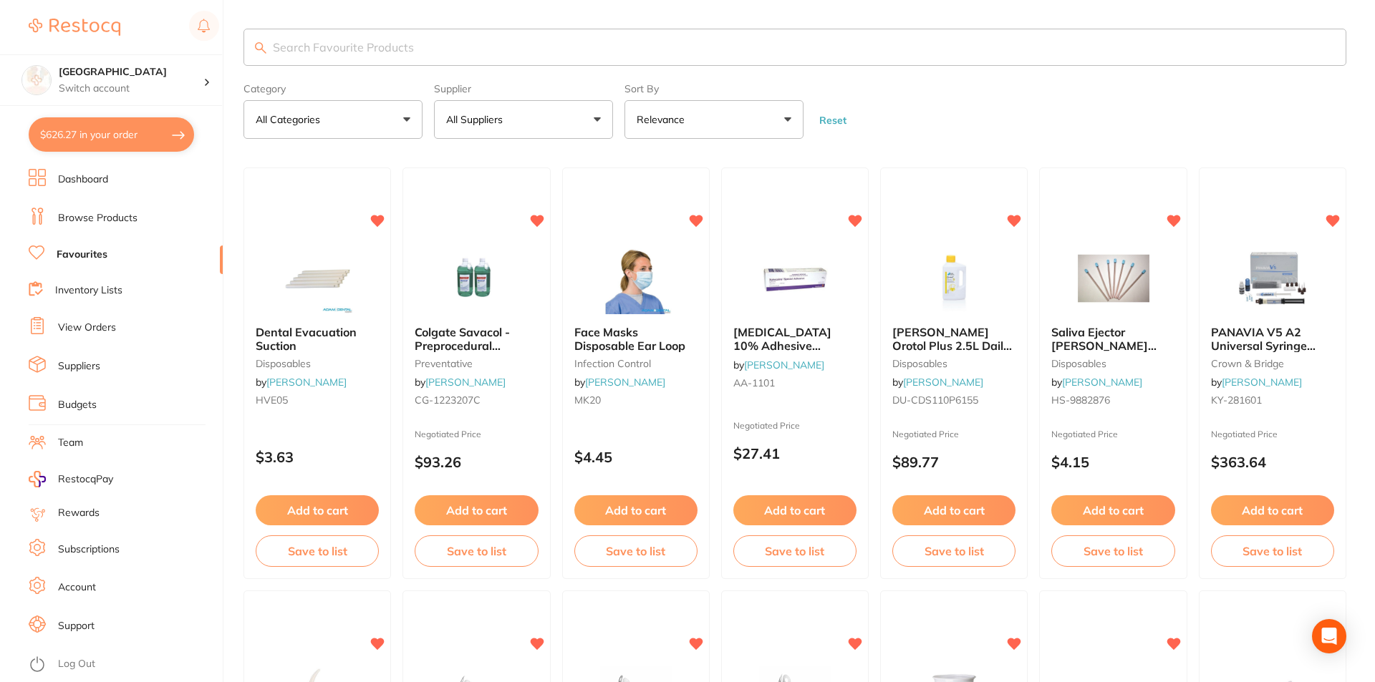
click at [377, 47] on input "search" at bounding box center [794, 47] width 1103 height 37
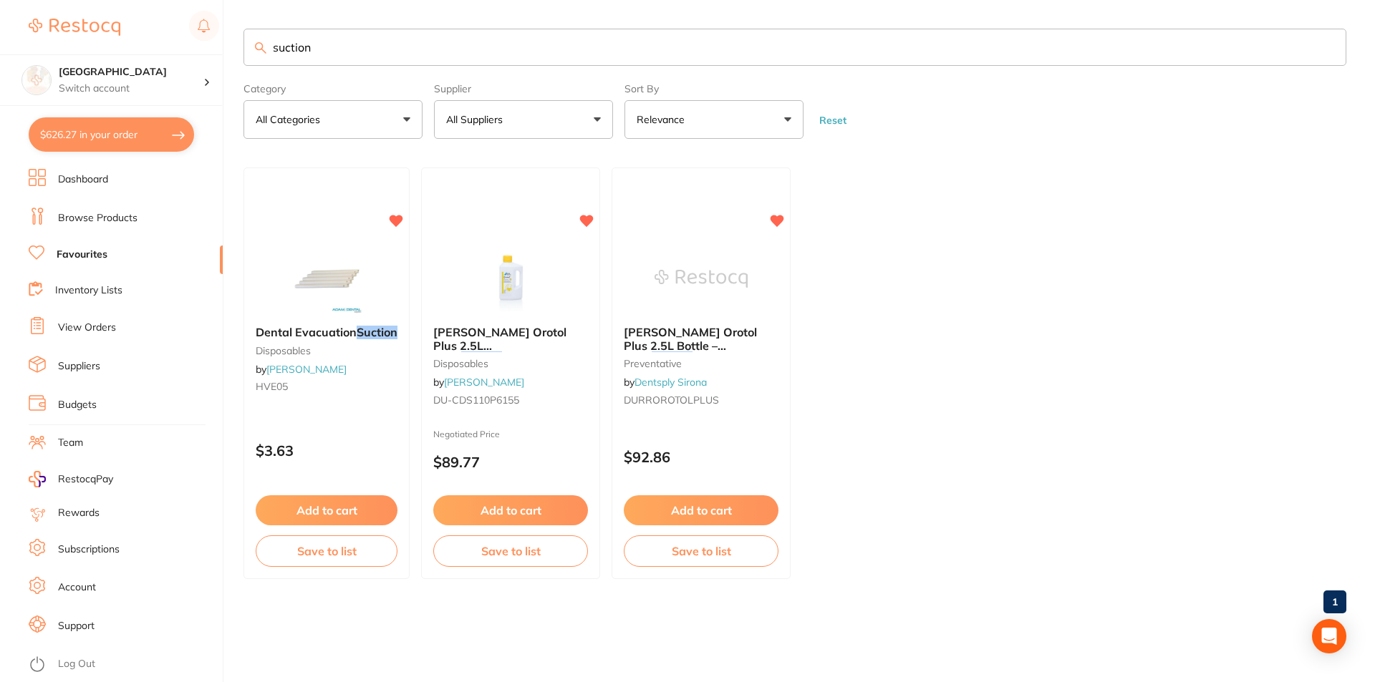
drag, startPoint x: 332, startPoint y: 42, endPoint x: 230, endPoint y: 47, distance: 102.5
click at [230, 47] on div "$626.27 Lakes Boulevard Dental Switch account Lakes Boulevard Dental $626.27 in…" at bounding box center [687, 341] width 1375 height 682
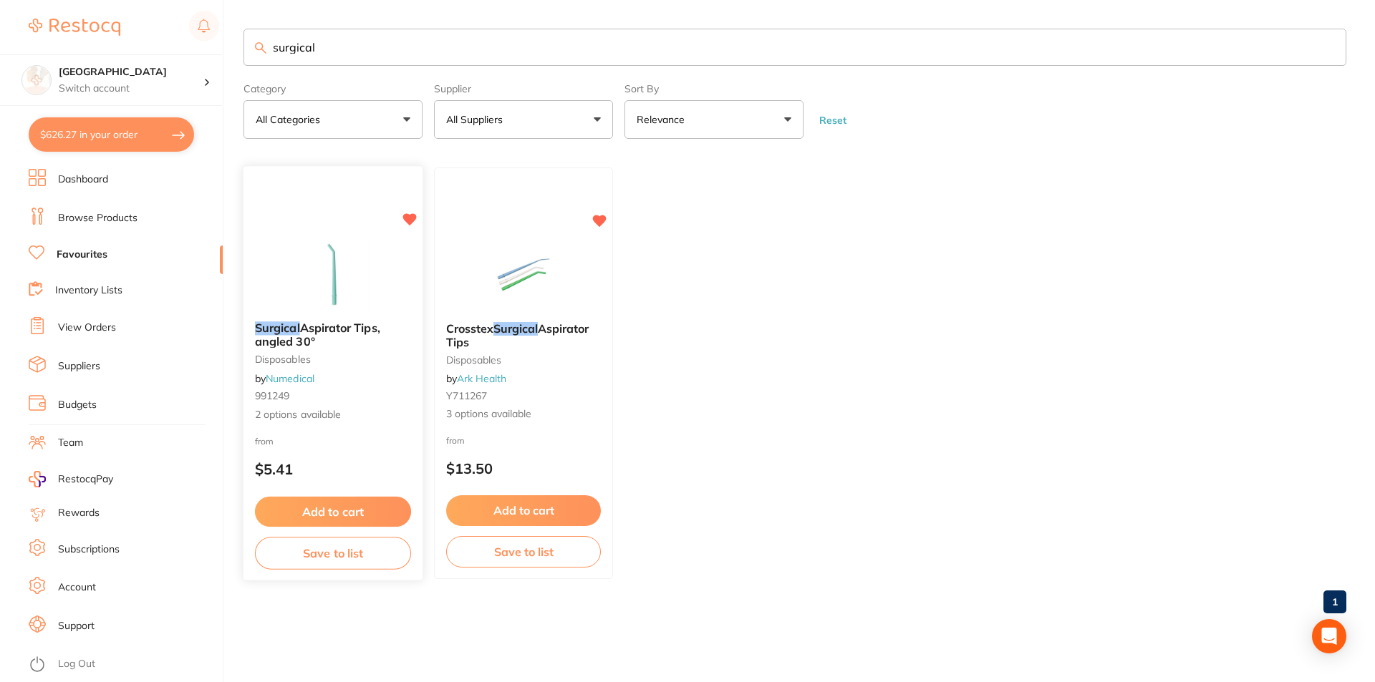
type input "surgical"
click at [341, 274] on img at bounding box center [333, 274] width 94 height 72
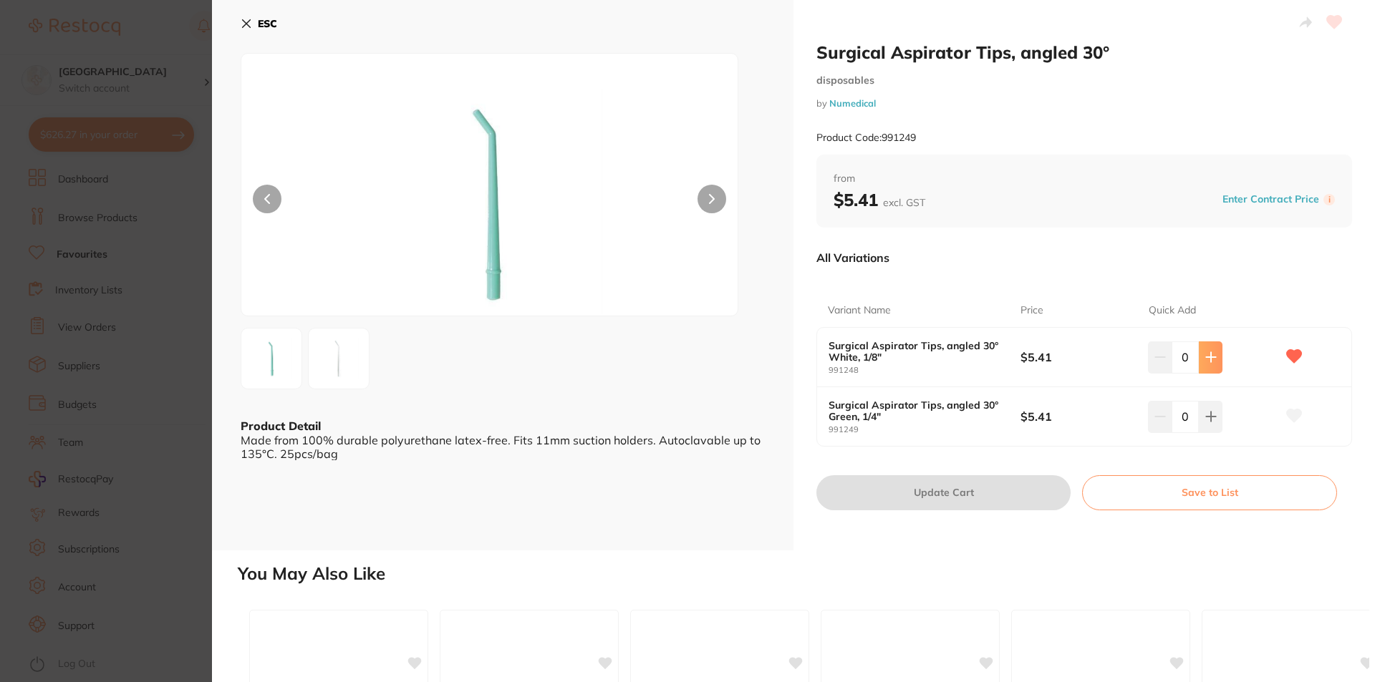
click at [1207, 353] on icon at bounding box center [1210, 357] width 11 height 11
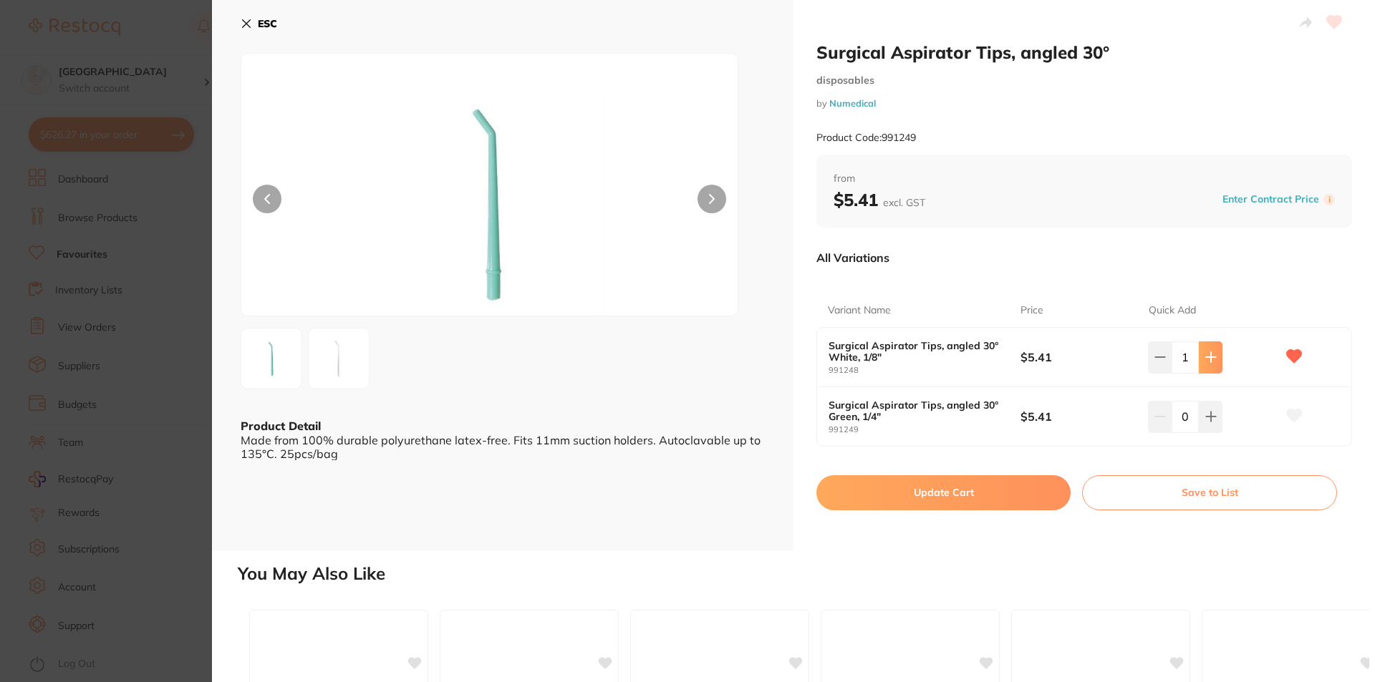
click at [1208, 353] on icon at bounding box center [1210, 357] width 9 height 9
type input "4"
click at [984, 493] on button "Update Cart" at bounding box center [943, 492] width 254 height 34
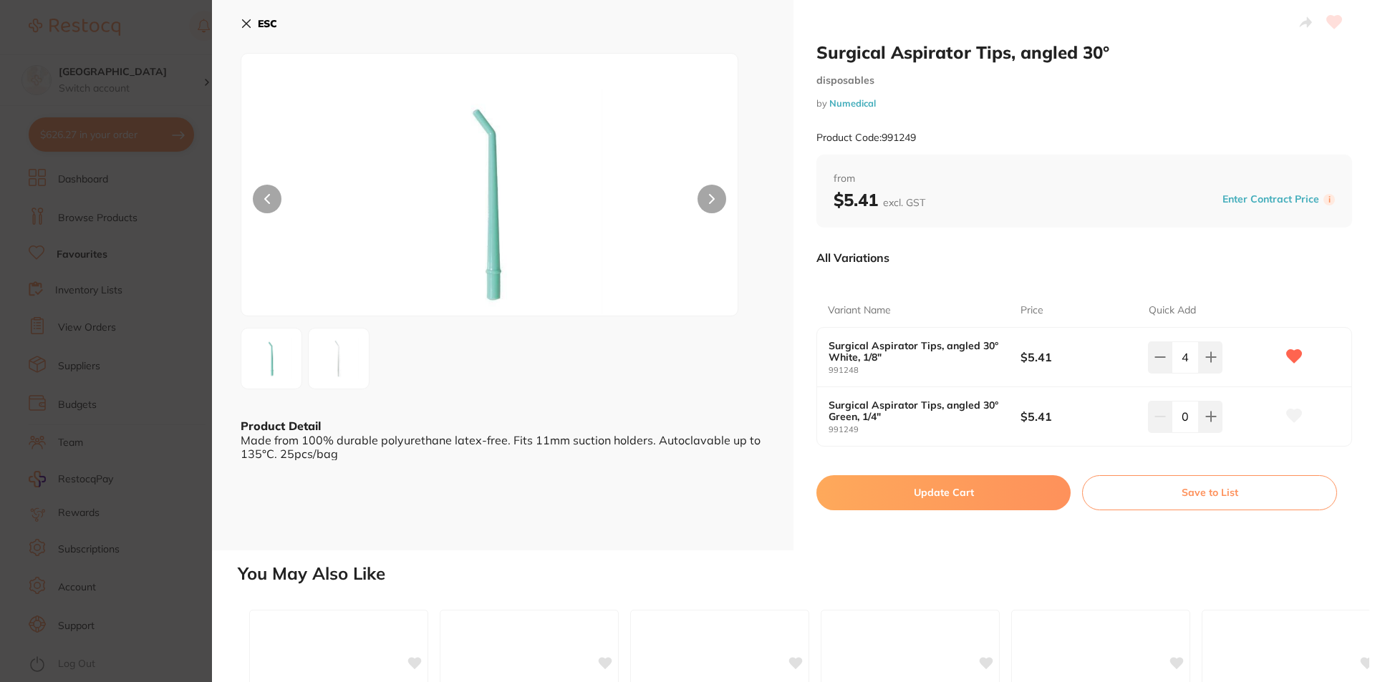
checkbox input "false"
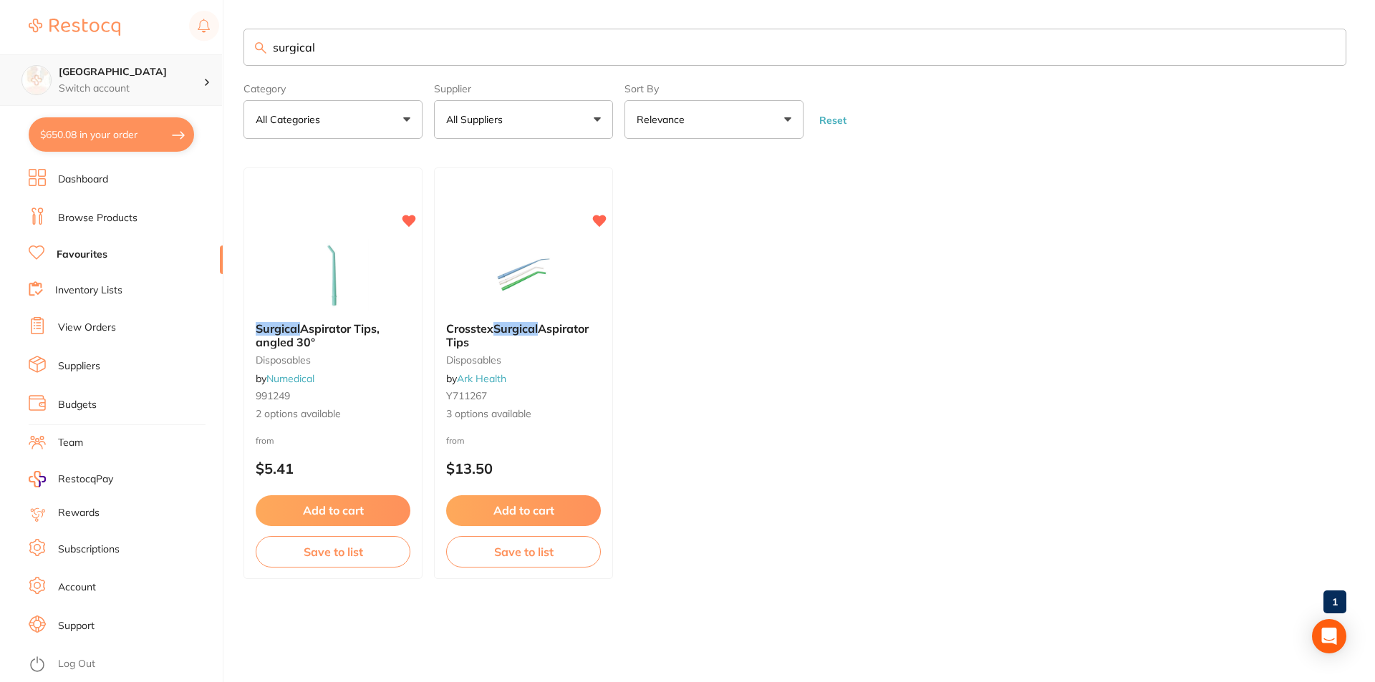
scroll to position [1, 0]
drag, startPoint x: 382, startPoint y: 50, endPoint x: 221, endPoint y: 55, distance: 161.2
click at [221, 55] on div "$650.08 Lakes Boulevard Dental Switch account Lakes Boulevard Dental $650.08 in…" at bounding box center [687, 341] width 1375 height 682
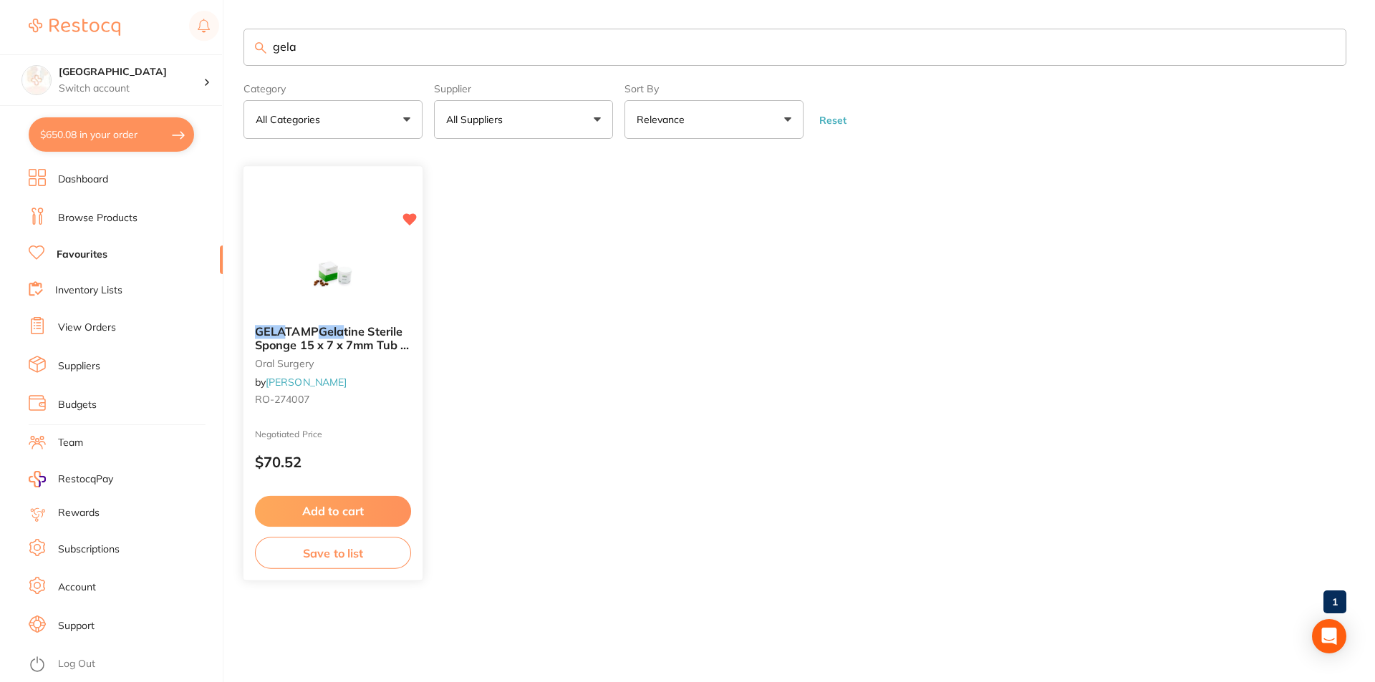
type input "gela"
click at [392, 306] on div at bounding box center [332, 278] width 179 height 72
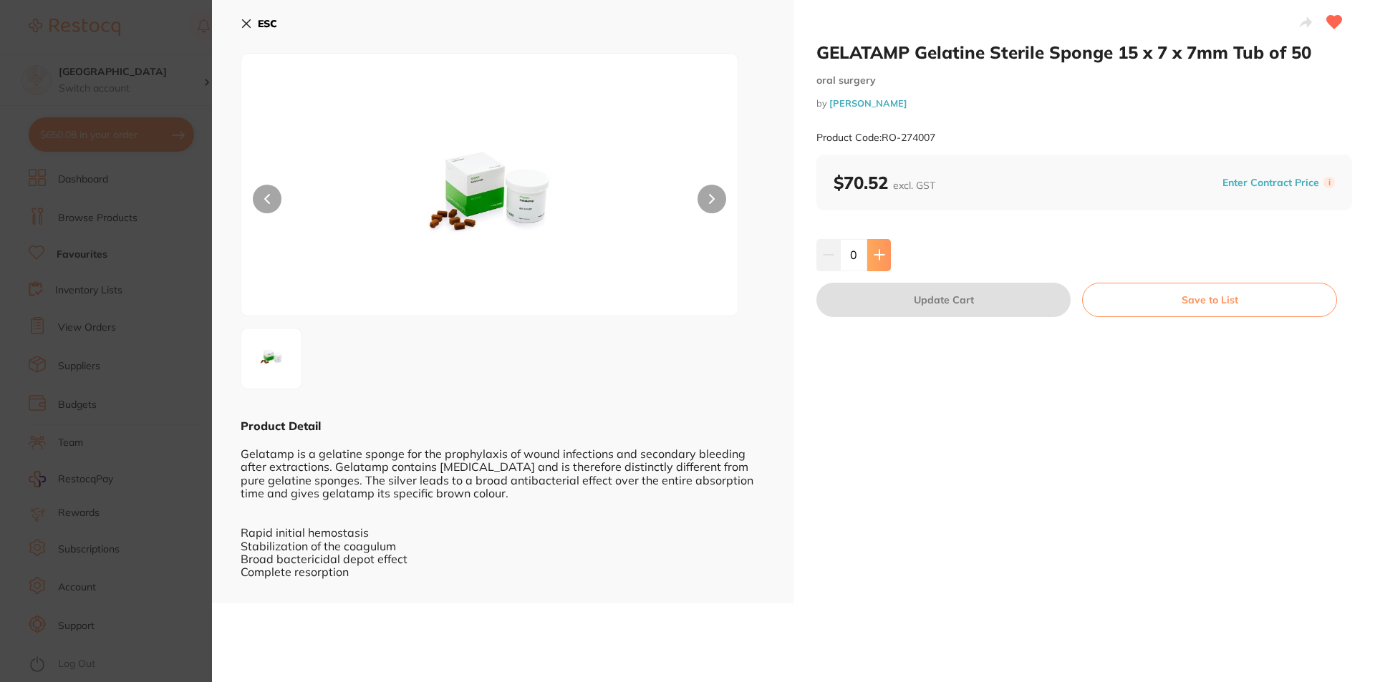
click at [873, 265] on button at bounding box center [879, 255] width 24 height 32
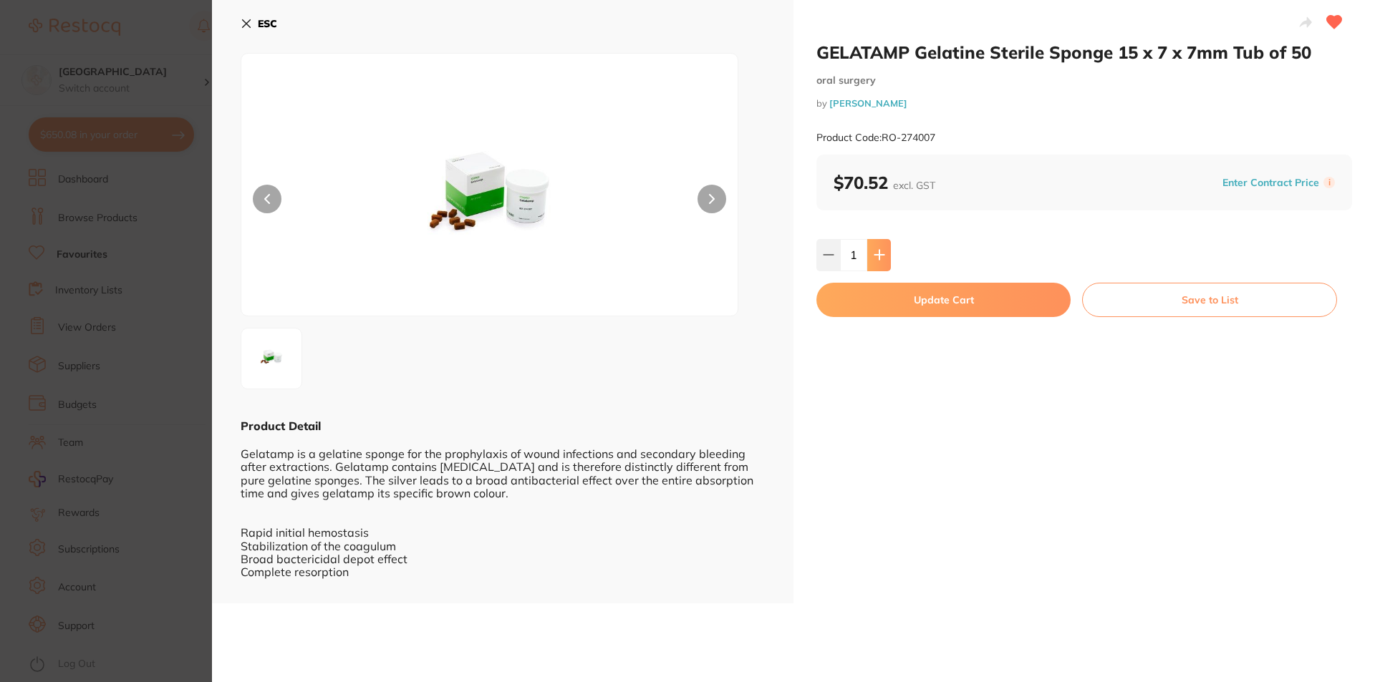
click at [873, 265] on button at bounding box center [879, 255] width 24 height 32
type input "2"
click at [874, 289] on button "Update Cart" at bounding box center [943, 300] width 254 height 34
checkbox input "false"
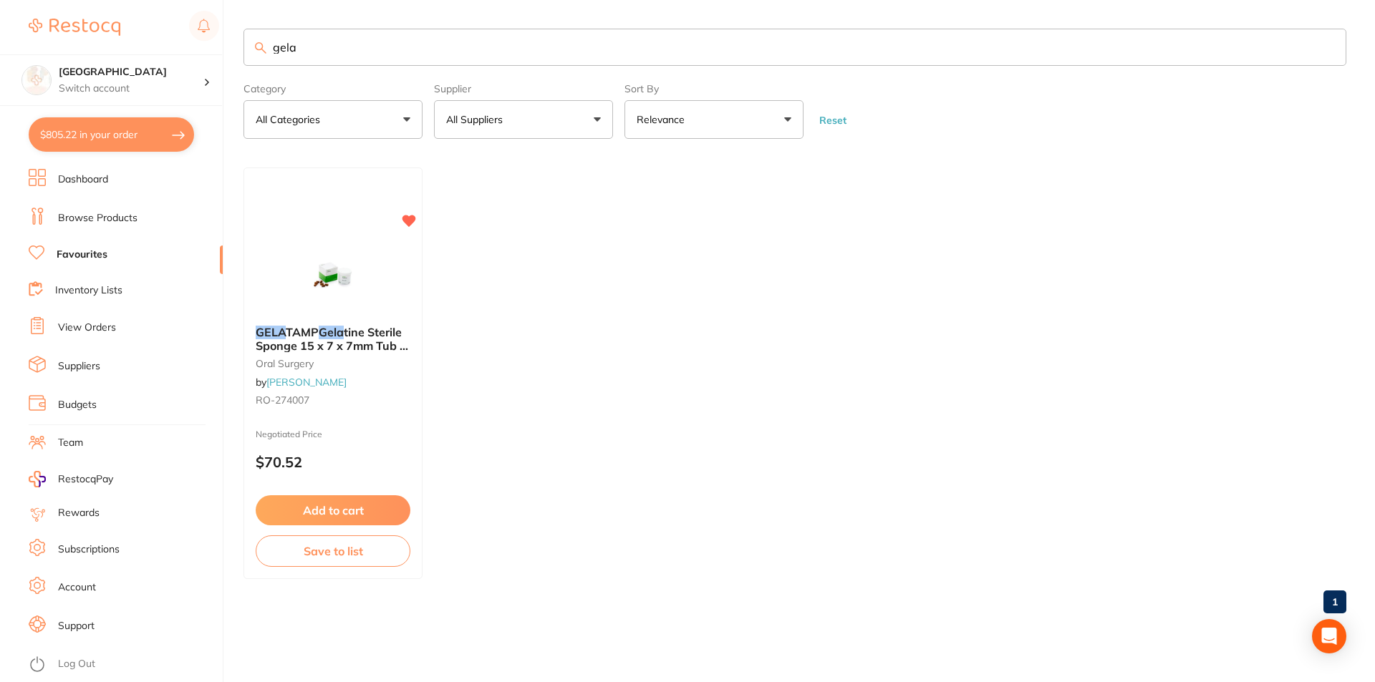
drag, startPoint x: 338, startPoint y: 48, endPoint x: 182, endPoint y: 52, distance: 156.1
click at [182, 52] on div "$805.22 Lakes Boulevard Dental Switch account Lakes Boulevard Dental $805.22 in…" at bounding box center [687, 341] width 1375 height 682
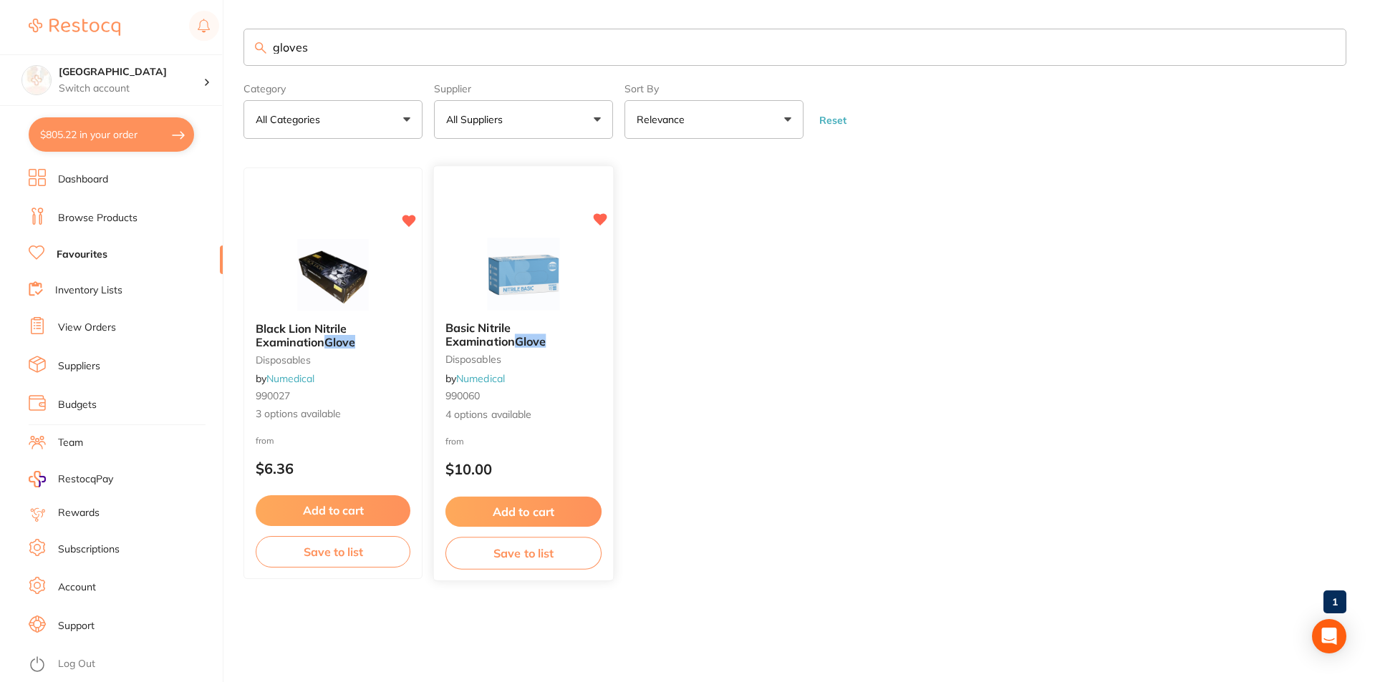
type input "gloves"
click at [513, 273] on img at bounding box center [523, 274] width 94 height 72
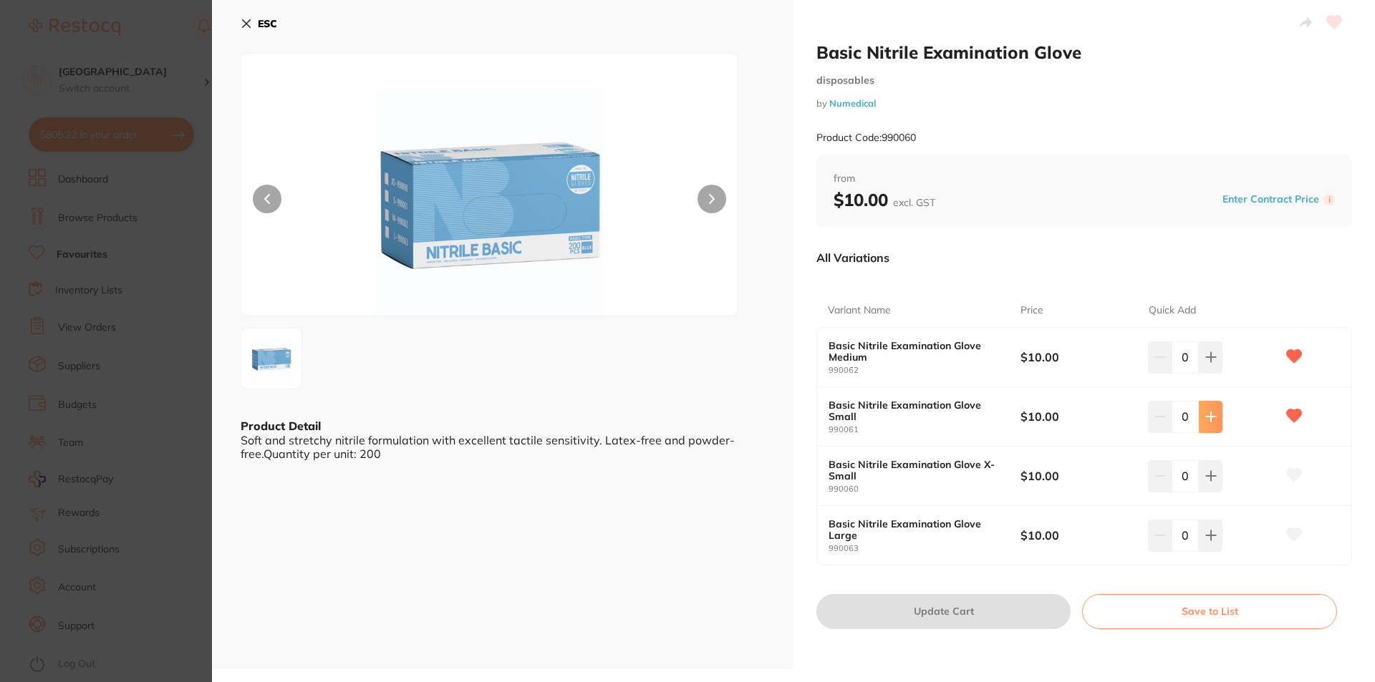
click at [1210, 415] on icon at bounding box center [1210, 416] width 11 height 11
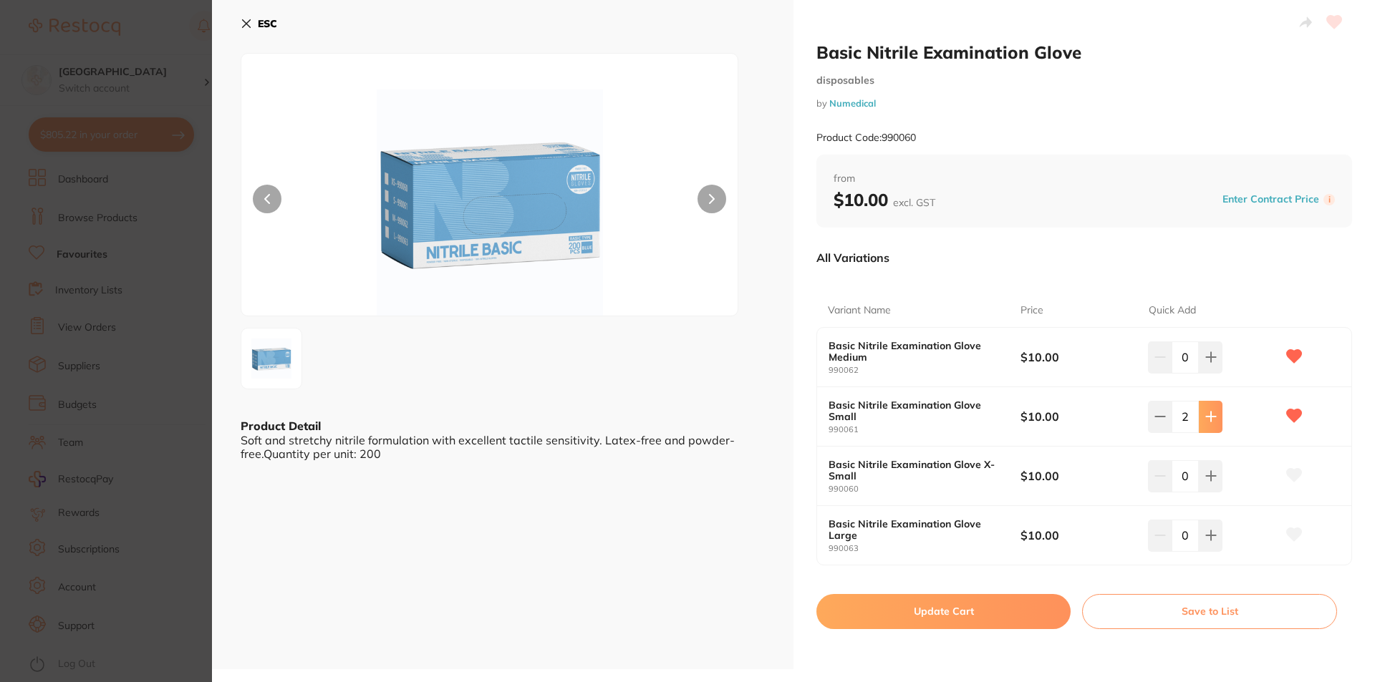
click at [1210, 415] on icon at bounding box center [1210, 416] width 11 height 11
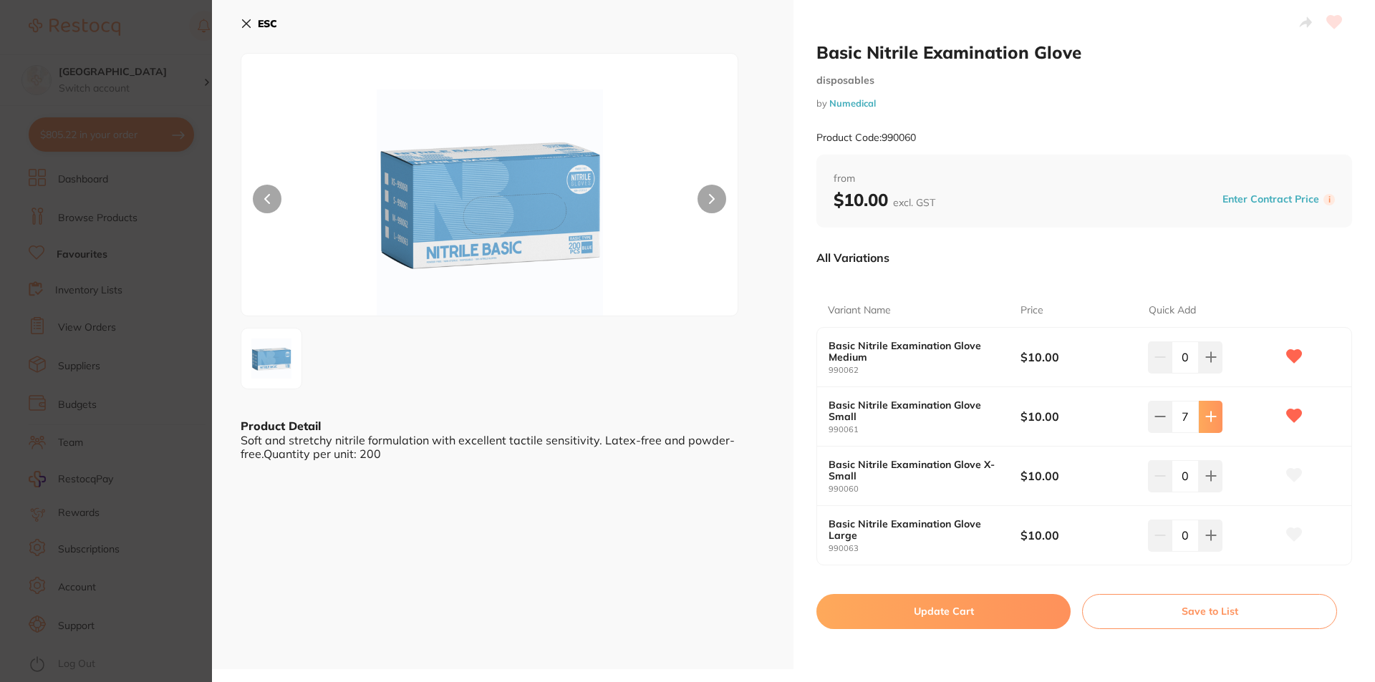
click at [1210, 415] on icon at bounding box center [1210, 416] width 11 height 11
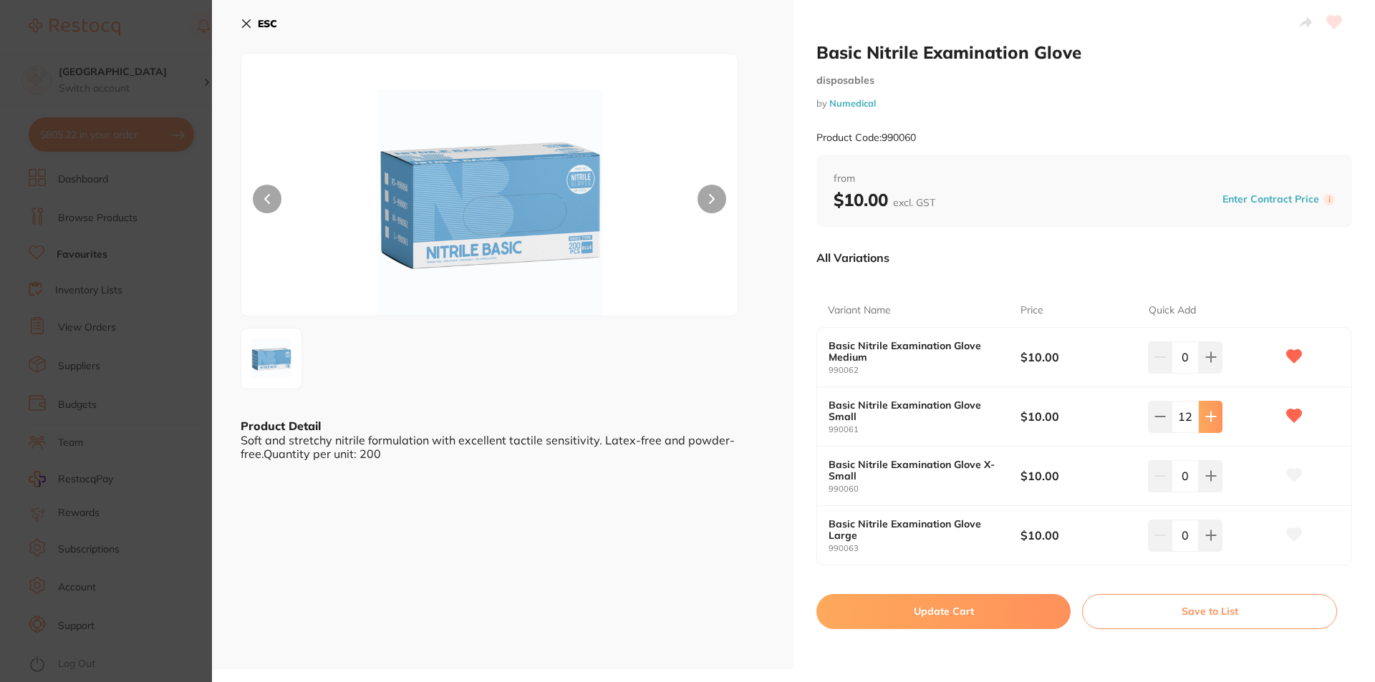
click at [1210, 415] on icon at bounding box center [1210, 416] width 11 height 11
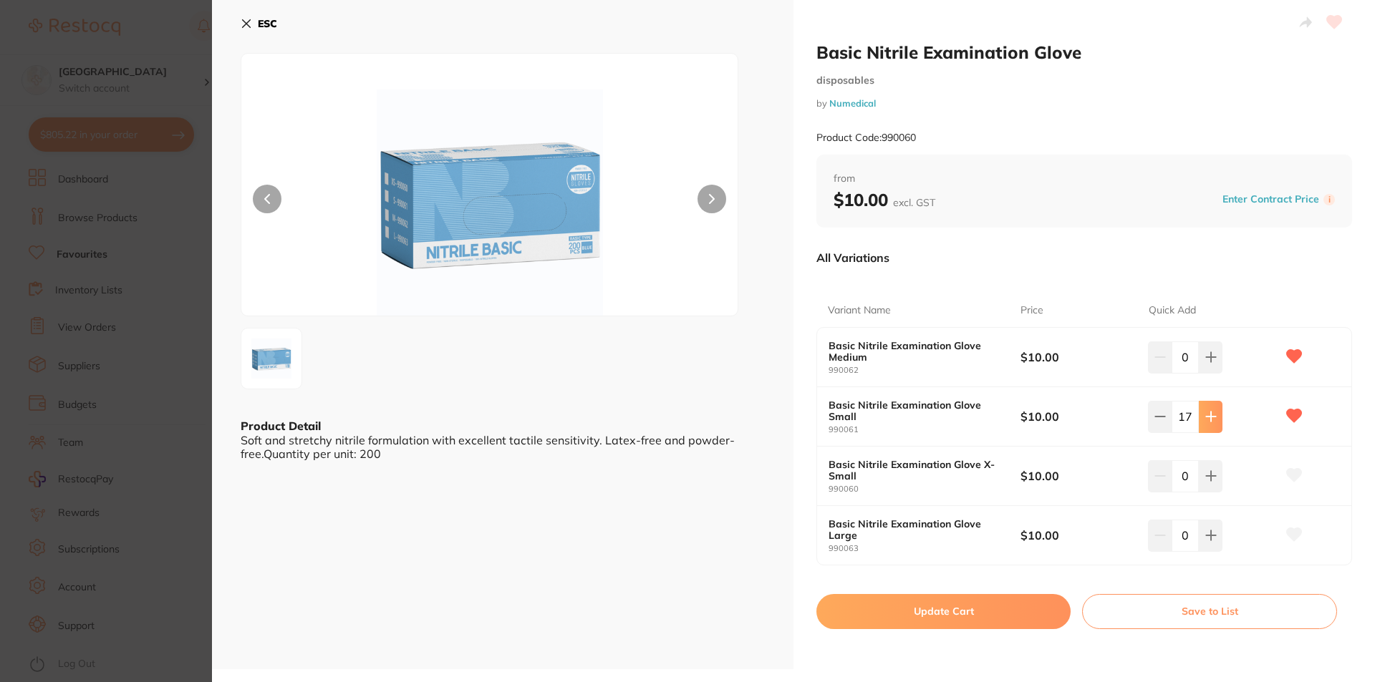
click at [1210, 415] on icon at bounding box center [1210, 416] width 11 height 11
type input "20"
click at [1210, 361] on icon at bounding box center [1210, 357] width 11 height 11
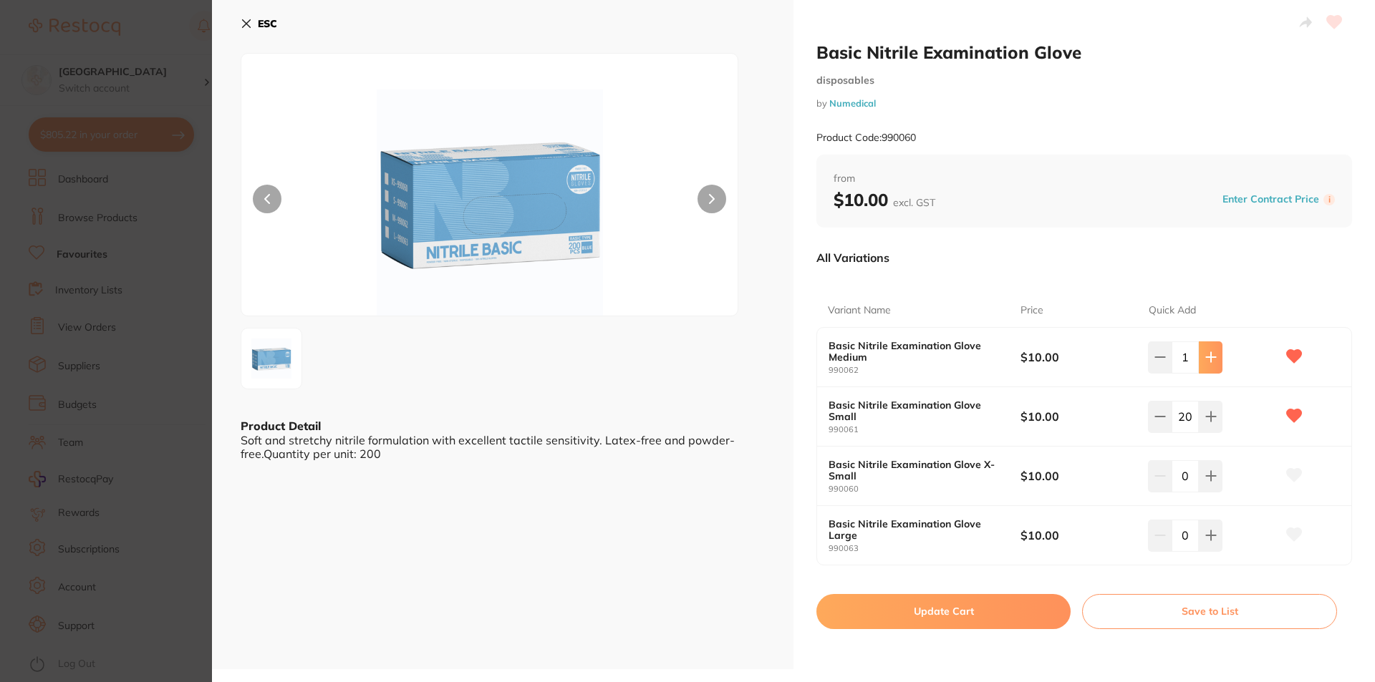
click at [1210, 361] on icon at bounding box center [1210, 357] width 11 height 11
click at [1211, 359] on icon at bounding box center [1210, 357] width 11 height 11
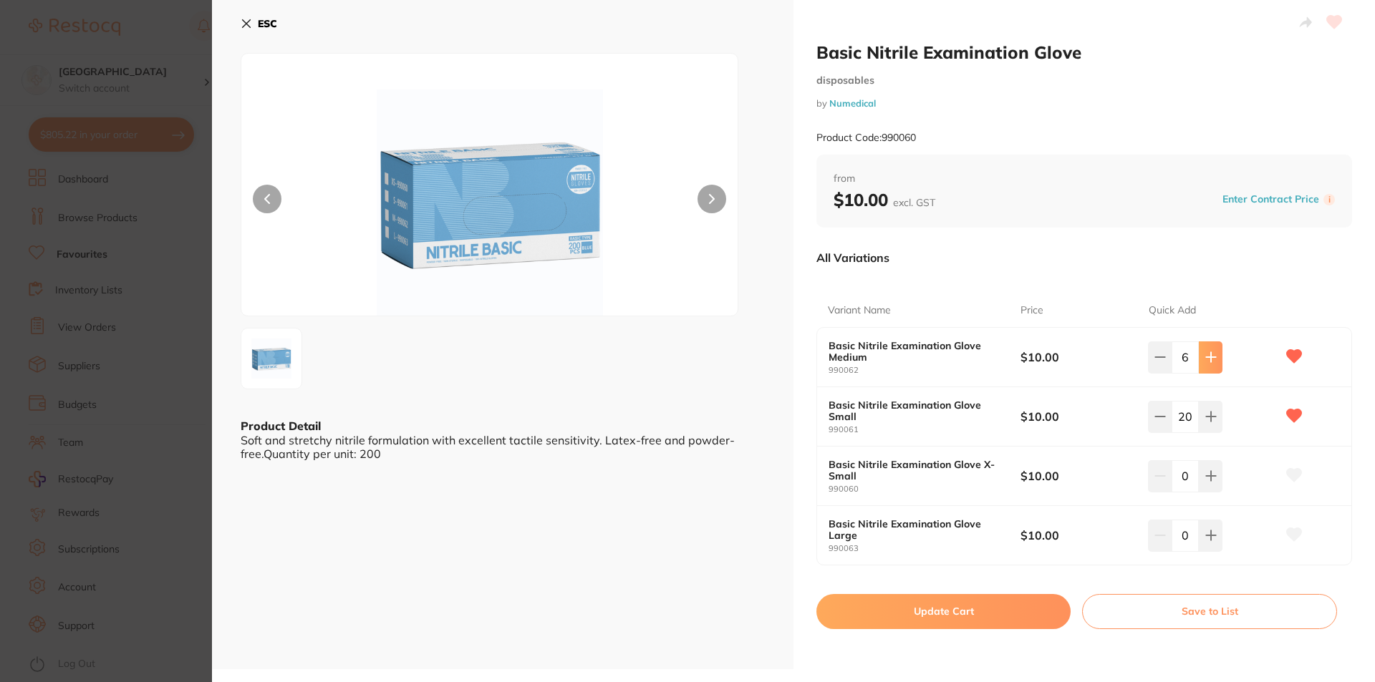
click at [1211, 359] on icon at bounding box center [1210, 357] width 11 height 11
click at [1158, 364] on button at bounding box center [1160, 358] width 24 height 32
click at [1165, 357] on button at bounding box center [1160, 358] width 24 height 32
type input "5"
click at [969, 602] on button "Update Cart" at bounding box center [943, 611] width 254 height 34
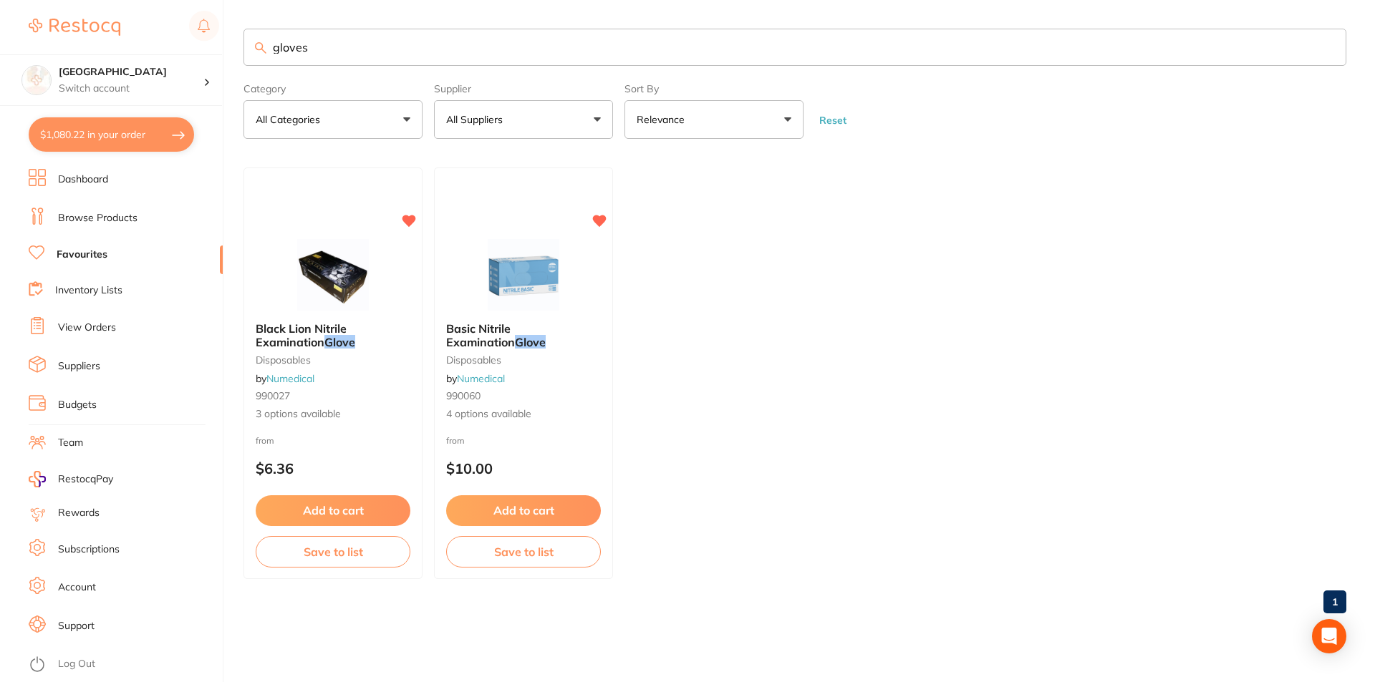
scroll to position [1, 0]
drag, startPoint x: 382, startPoint y: 49, endPoint x: 243, endPoint y: 67, distance: 140.0
click at [243, 67] on section "gloves Category All Categories All Categories disposables Clear Category false …" at bounding box center [794, 84] width 1103 height 110
type input "facemasks"
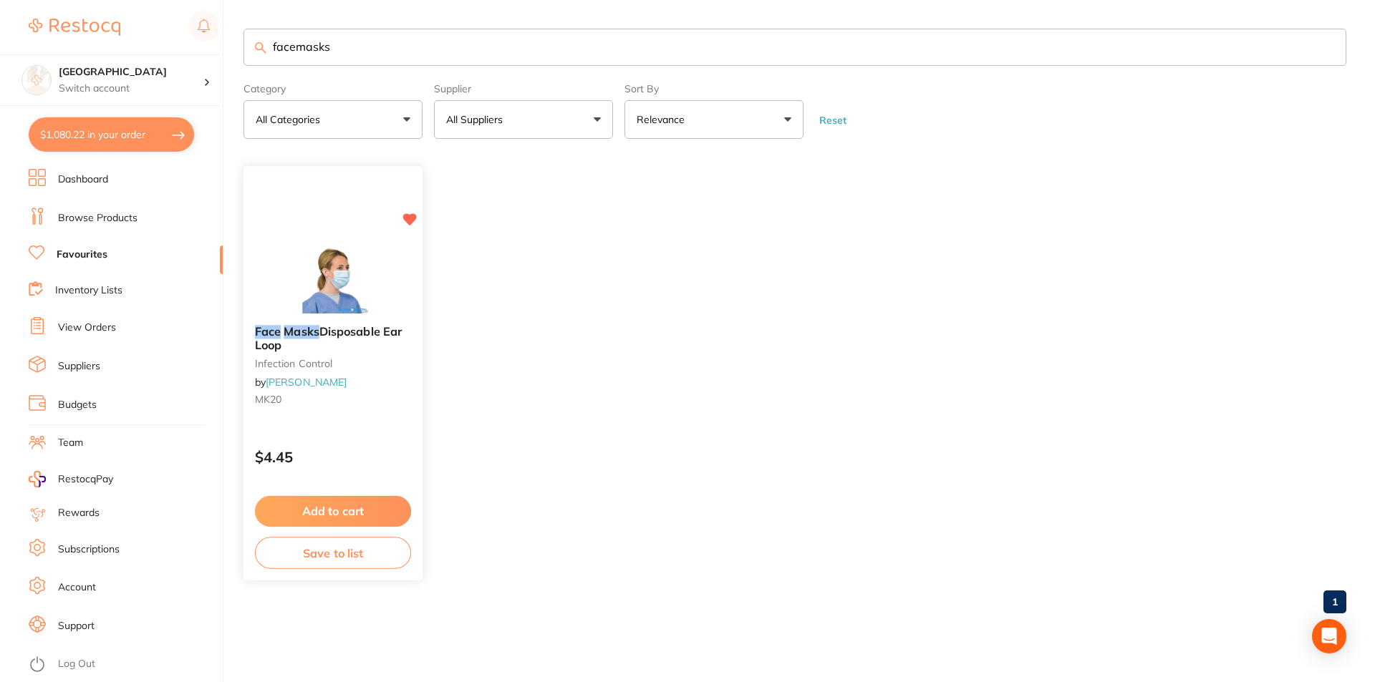
click at [335, 293] on img at bounding box center [333, 278] width 94 height 72
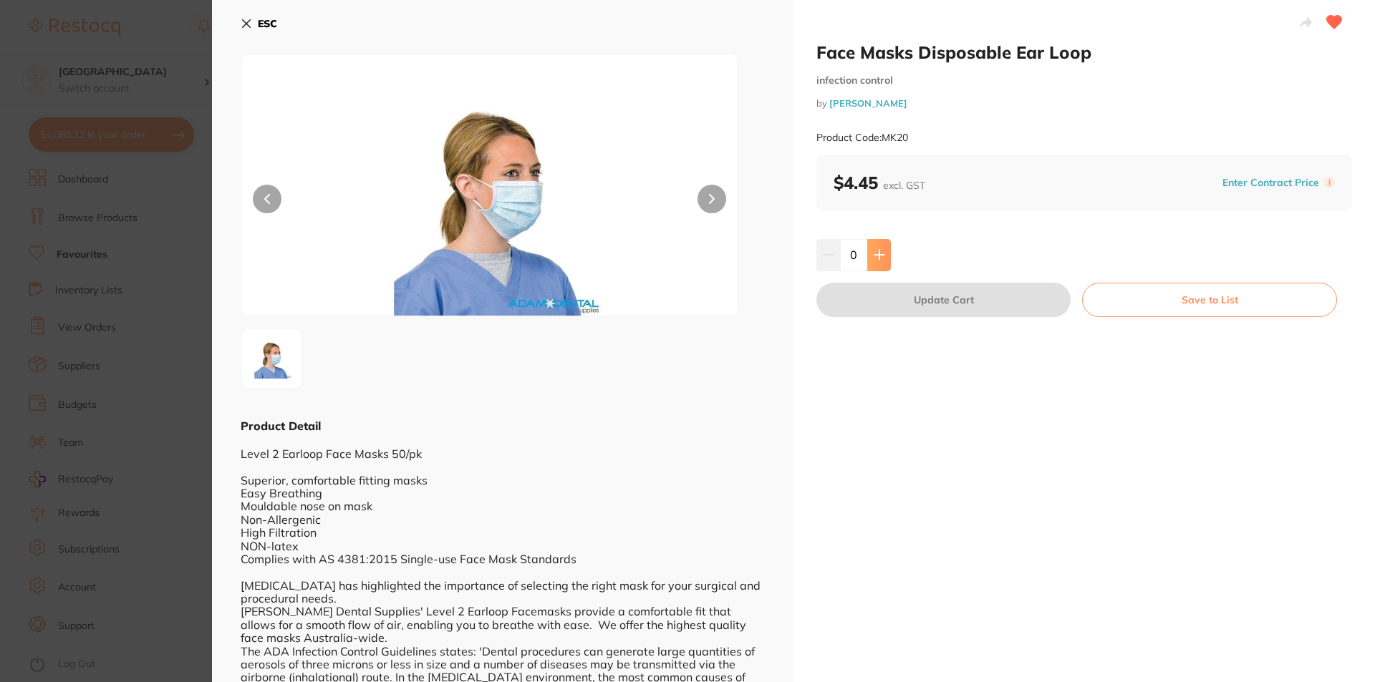
click at [879, 252] on icon at bounding box center [879, 254] width 11 height 11
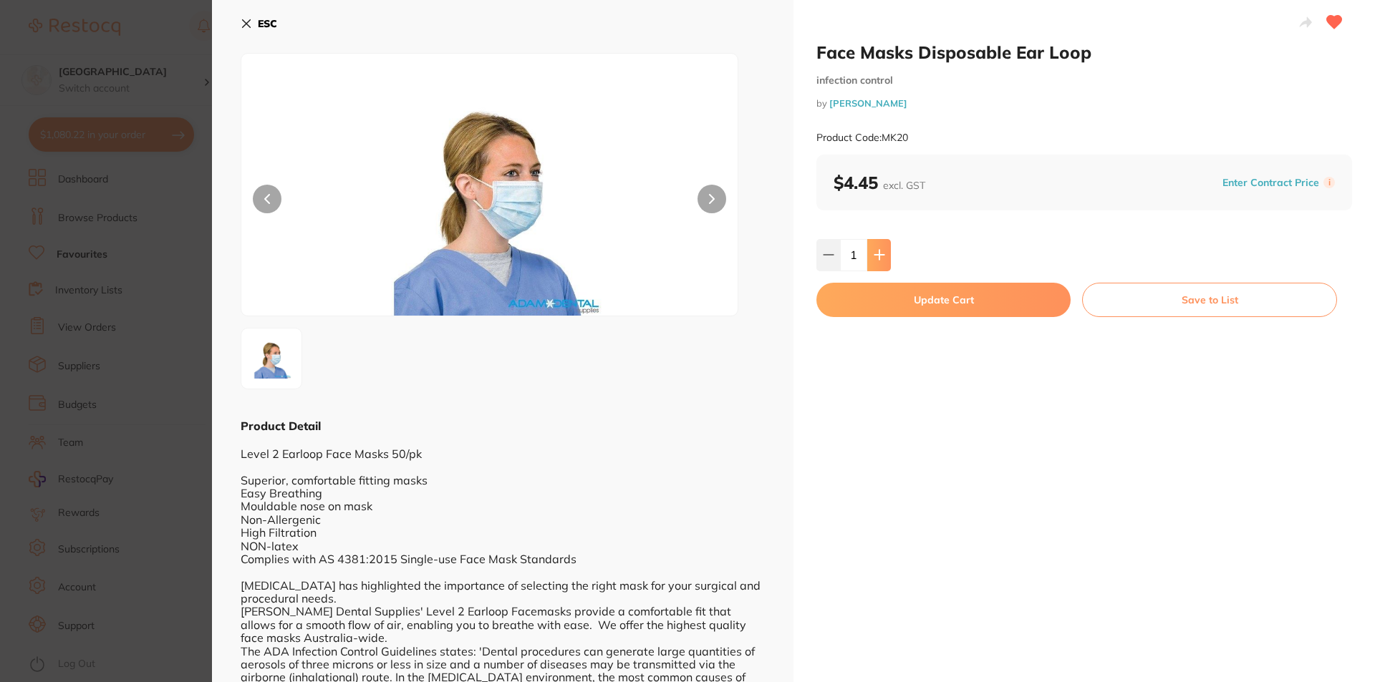
click at [879, 252] on icon at bounding box center [879, 254] width 11 height 11
click at [878, 252] on icon at bounding box center [878, 255] width 9 height 9
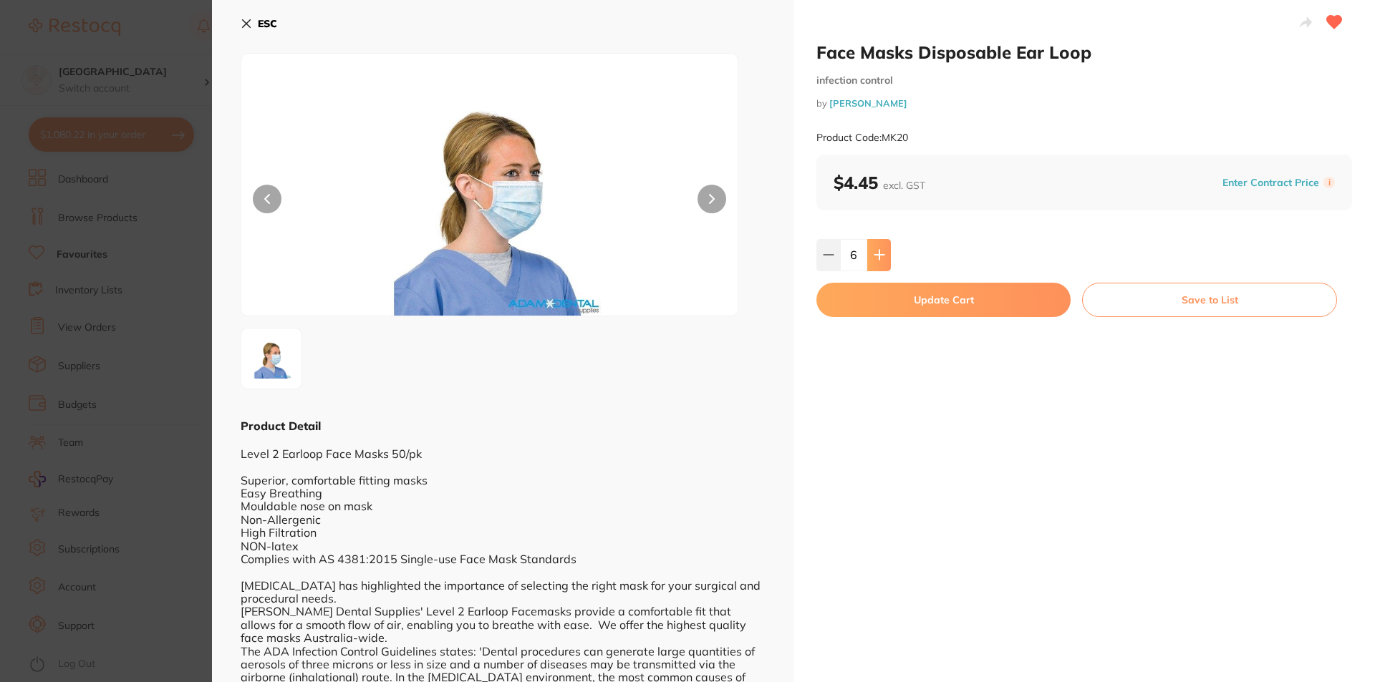
click at [878, 252] on icon at bounding box center [878, 255] width 9 height 9
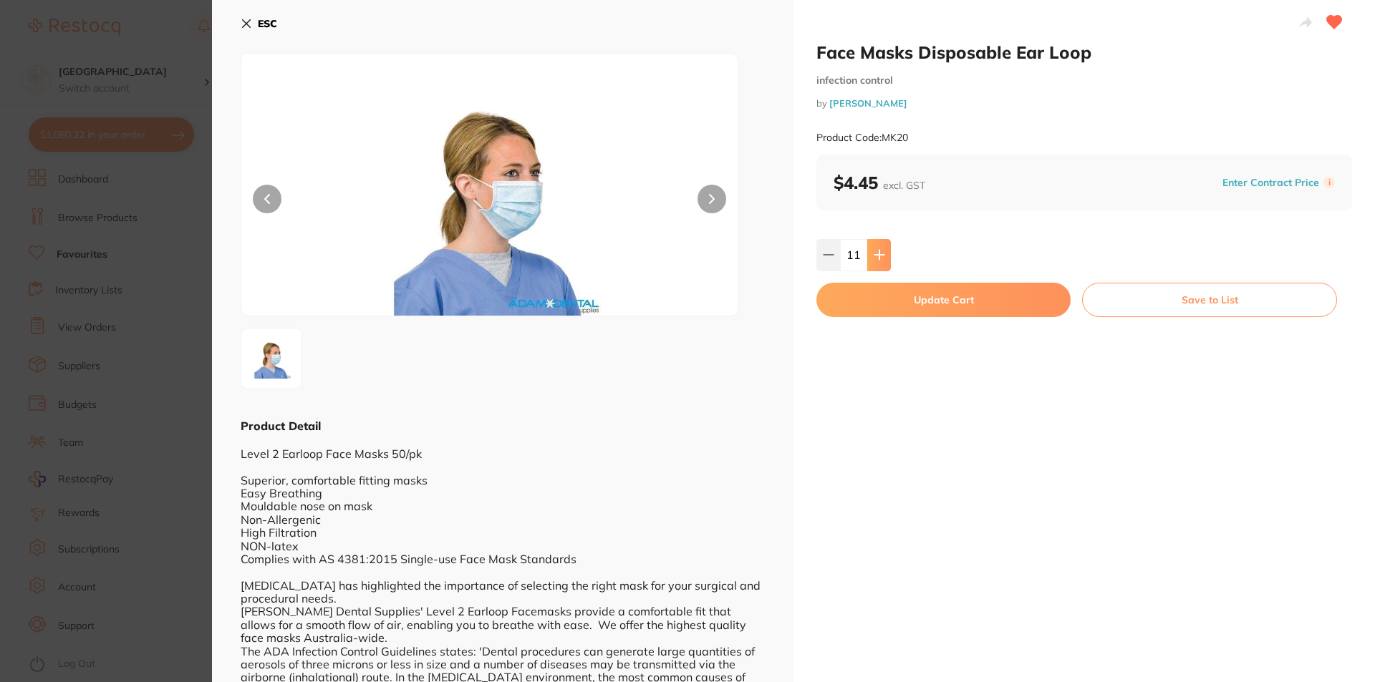
click at [878, 252] on icon at bounding box center [878, 255] width 9 height 9
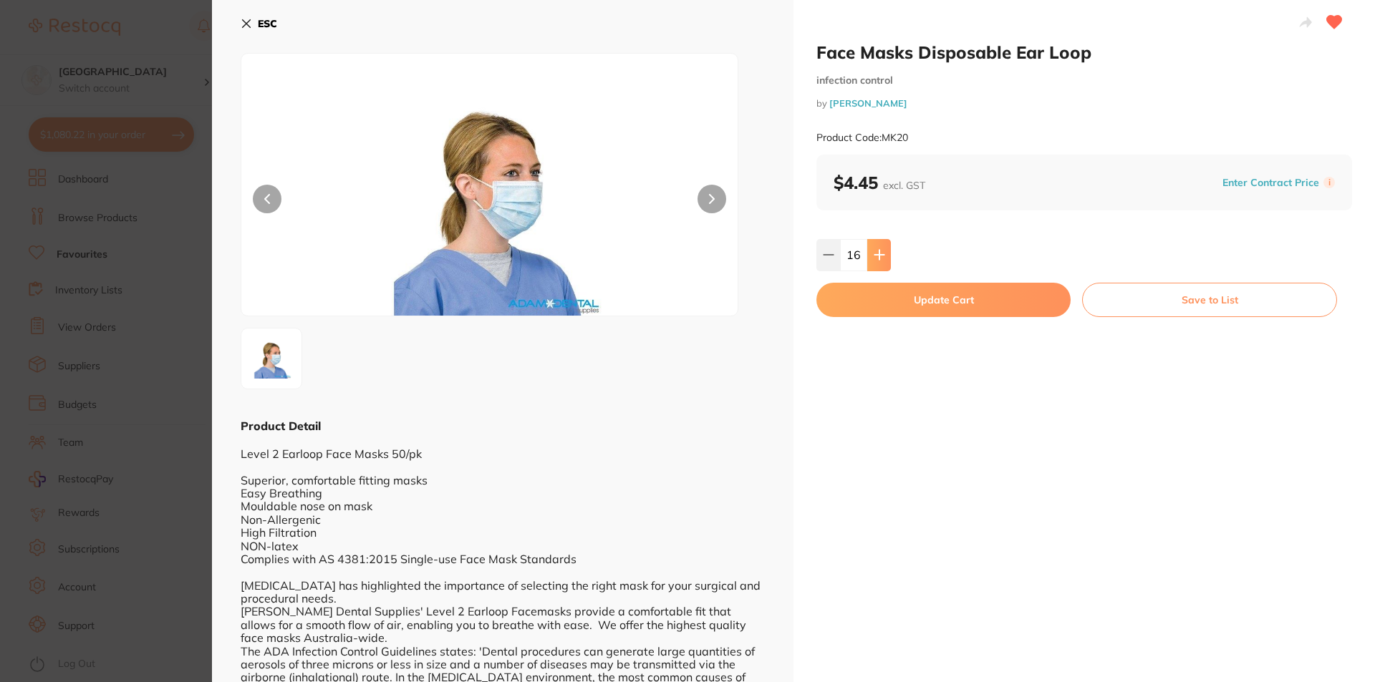
click at [878, 252] on icon at bounding box center [878, 255] width 9 height 9
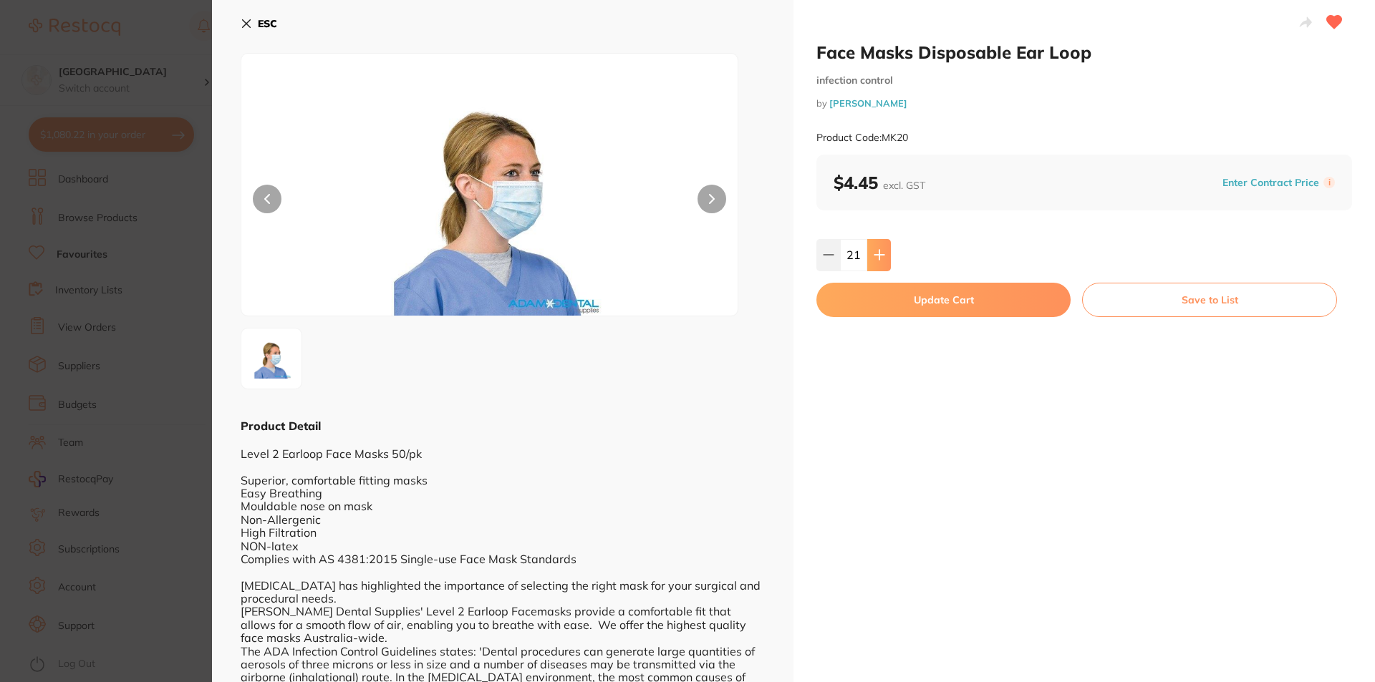
click at [878, 252] on icon at bounding box center [878, 255] width 9 height 9
type input "25"
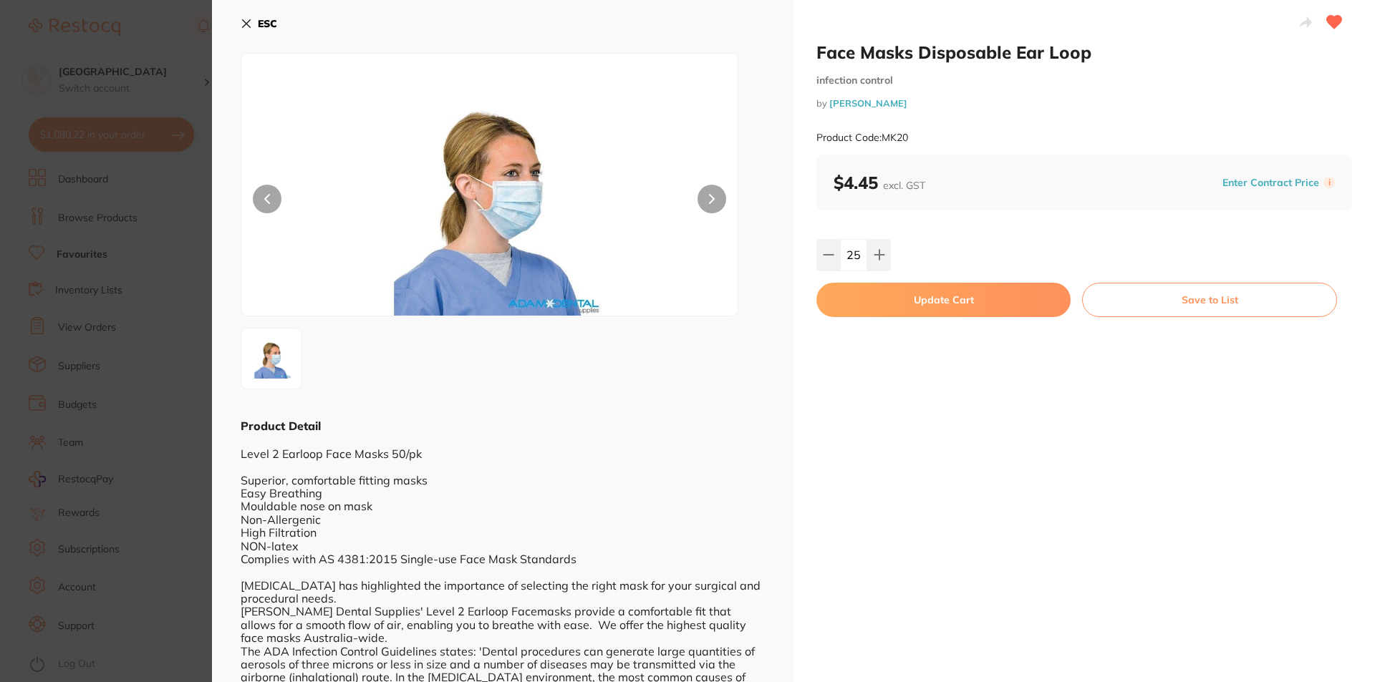
click at [892, 299] on button "Update Cart" at bounding box center [943, 300] width 254 height 34
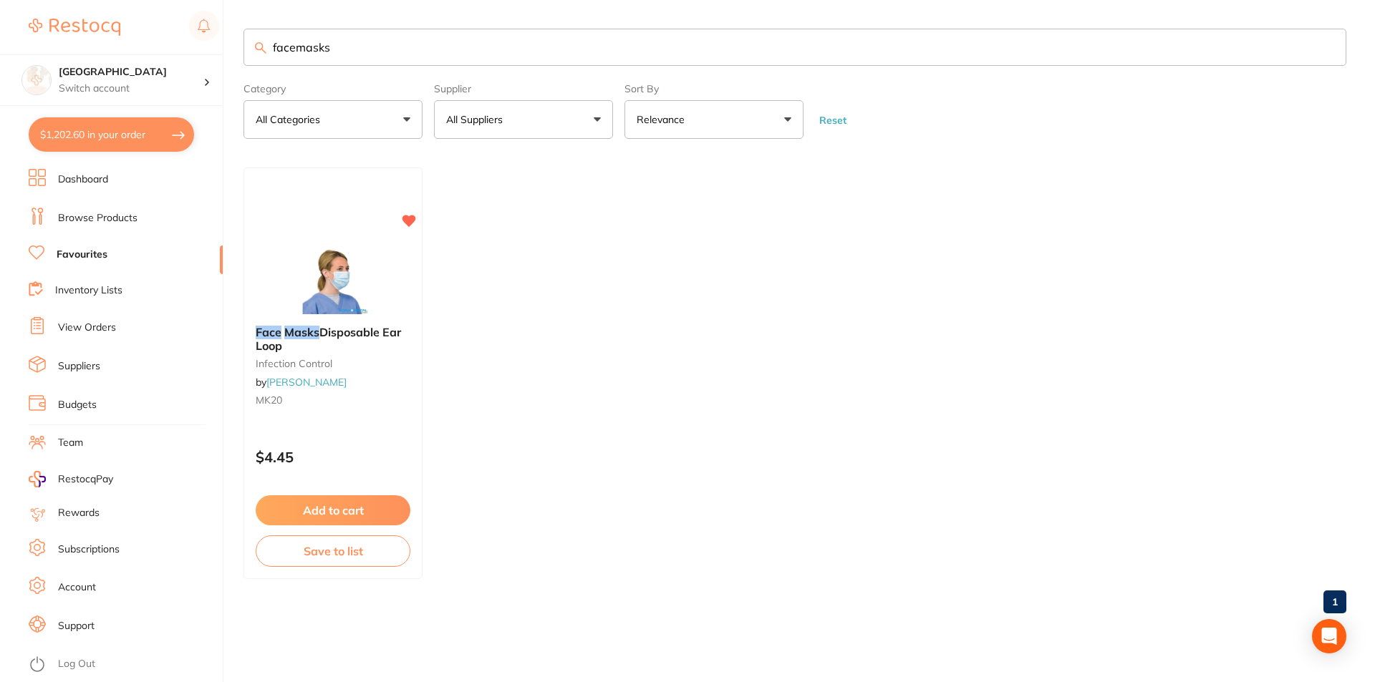
scroll to position [1, 0]
drag, startPoint x: 290, startPoint y: 52, endPoint x: 238, endPoint y: 56, distance: 52.4
click at [238, 56] on div "$1,202.60 Lakes Boulevard Dental Switch account Lakes Boulevard Dental $1,202.6…" at bounding box center [687, 341] width 1375 height 682
type input "cups"
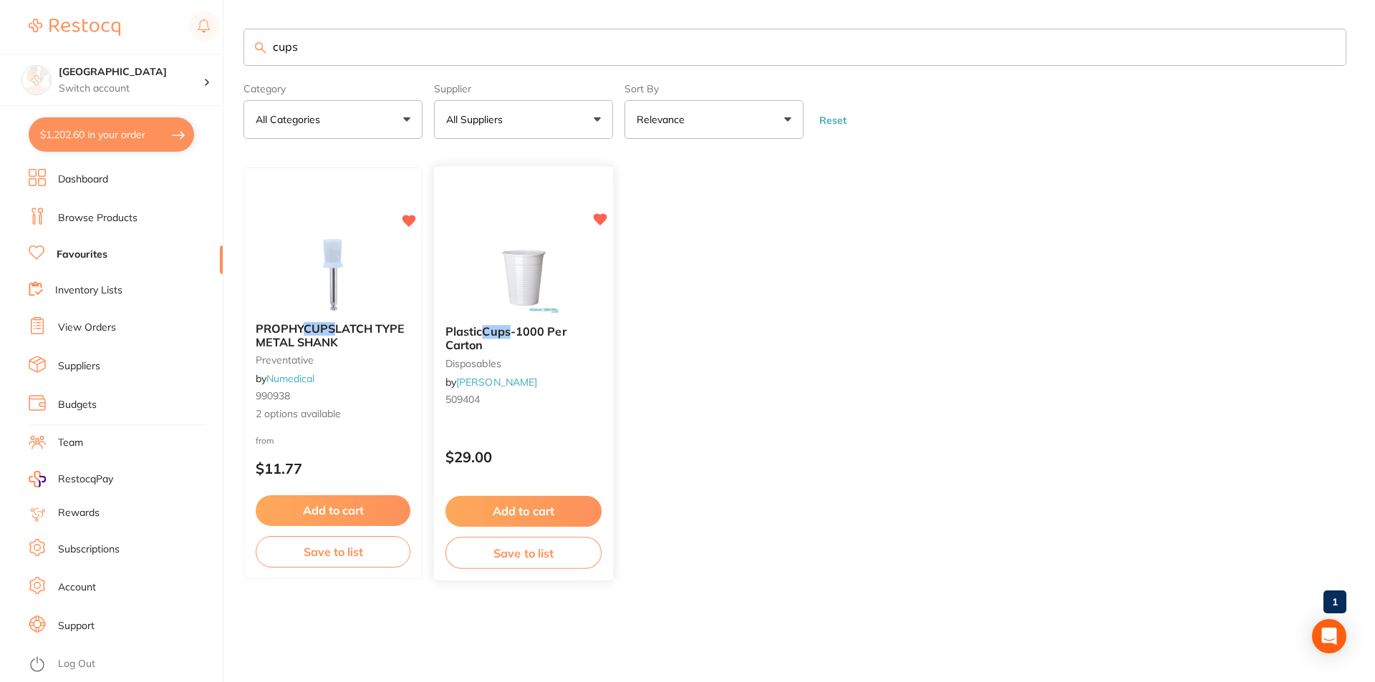
click at [532, 289] on img at bounding box center [523, 278] width 94 height 72
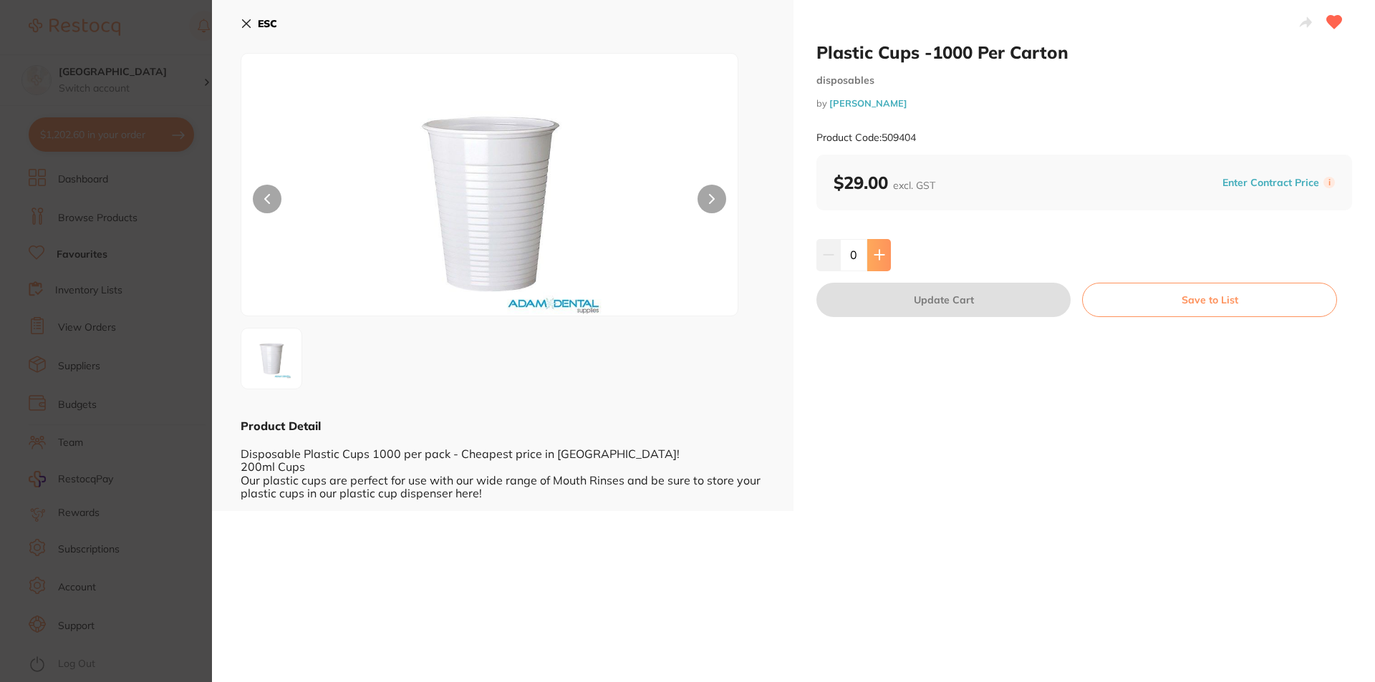
click at [881, 258] on icon at bounding box center [879, 254] width 11 height 11
type input "1"
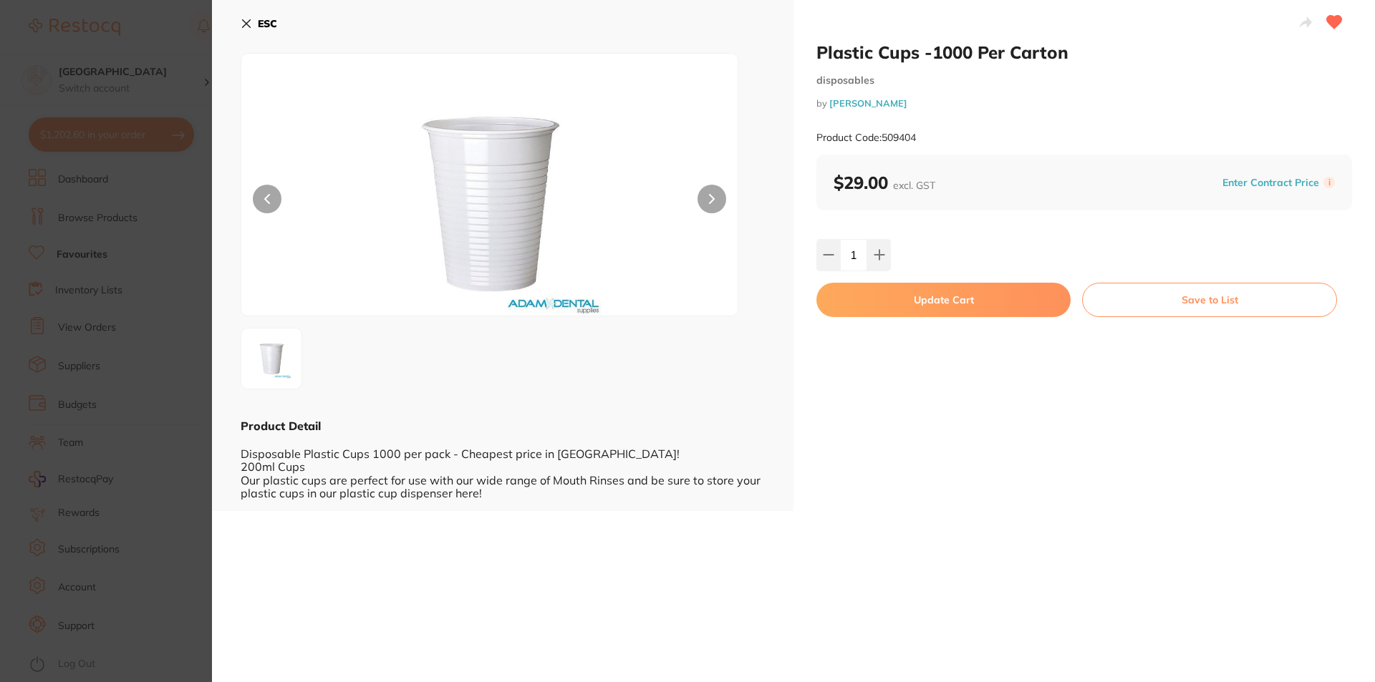
click at [899, 311] on button "Update Cart" at bounding box center [943, 300] width 254 height 34
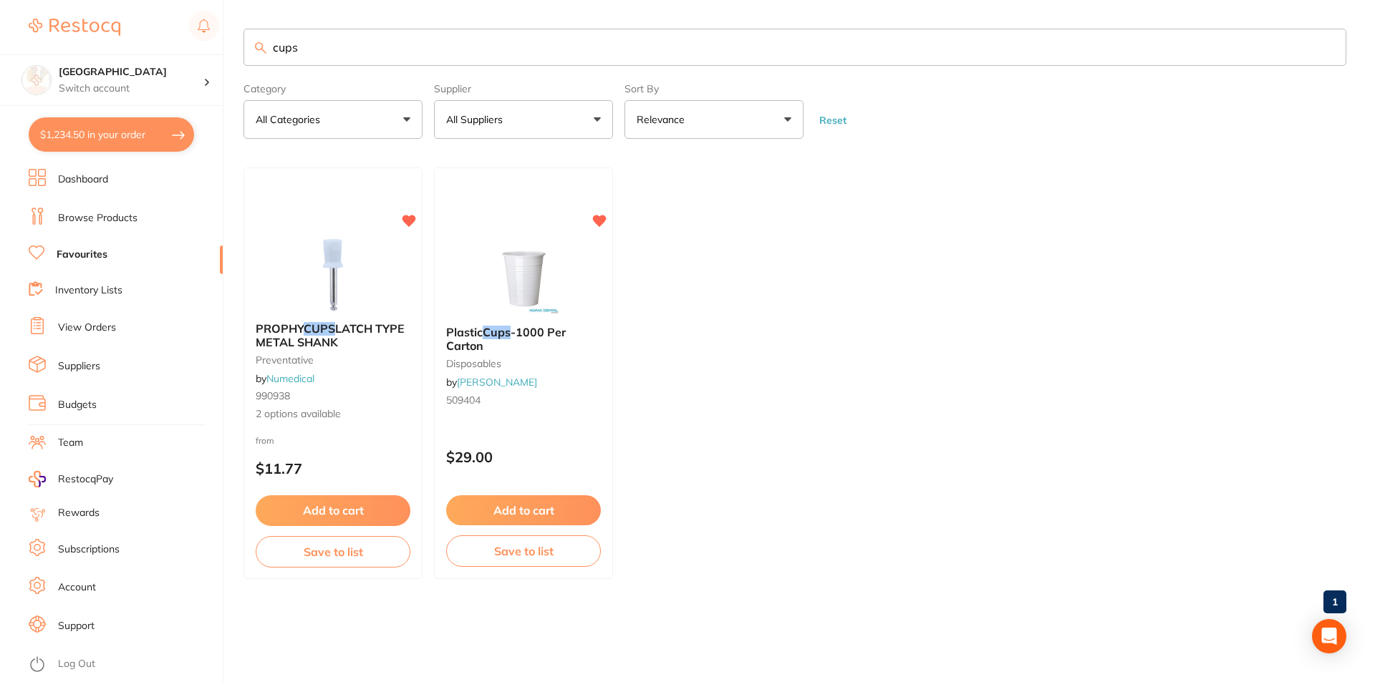
click at [385, 39] on input "cups" at bounding box center [794, 47] width 1103 height 37
drag, startPoint x: 383, startPoint y: 39, endPoint x: 274, endPoint y: 47, distance: 109.1
click at [274, 47] on input "cups" at bounding box center [794, 47] width 1103 height 37
type input "barrier"
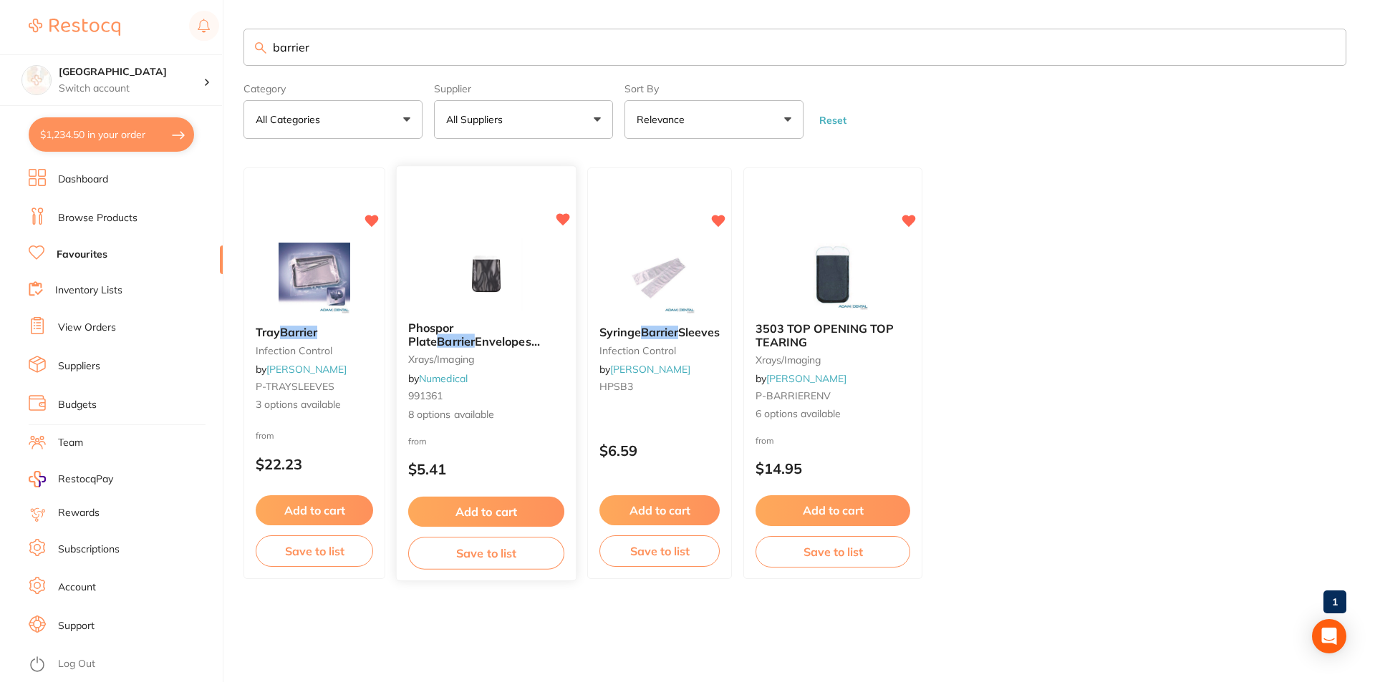
click at [490, 509] on button "Add to cart" at bounding box center [486, 512] width 156 height 31
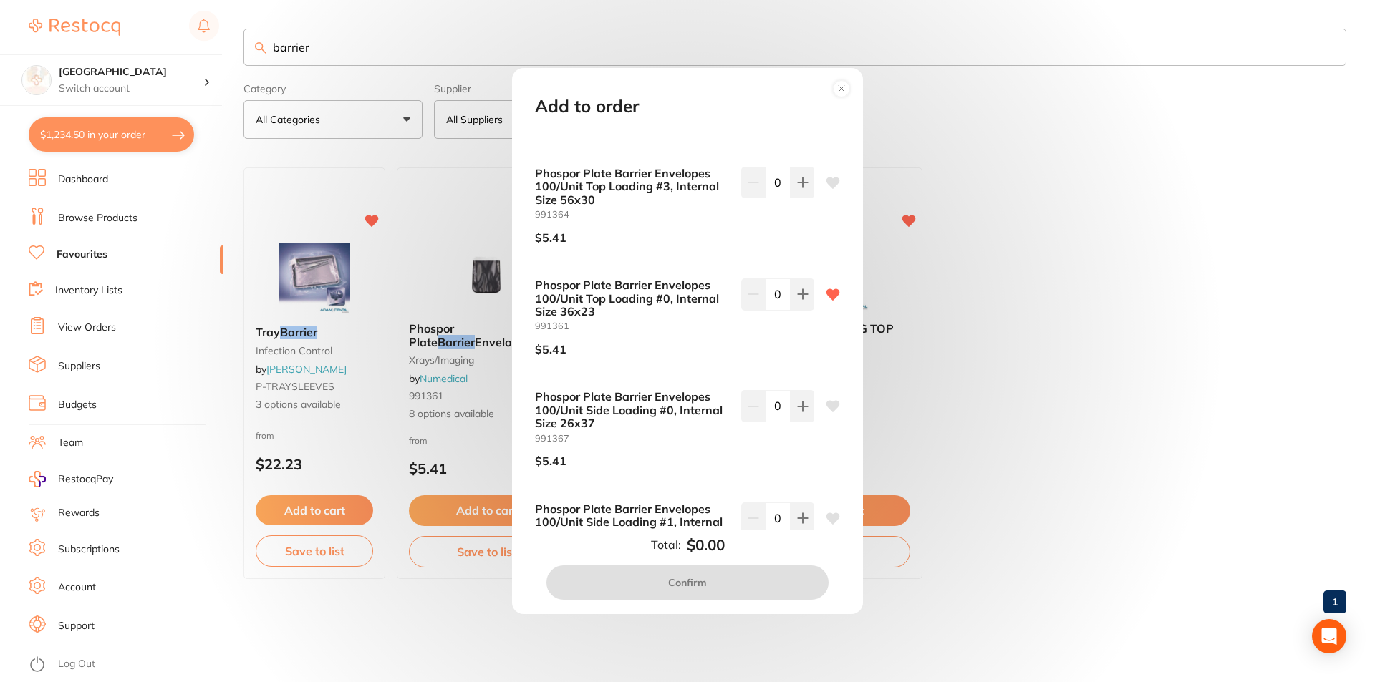
scroll to position [499, 0]
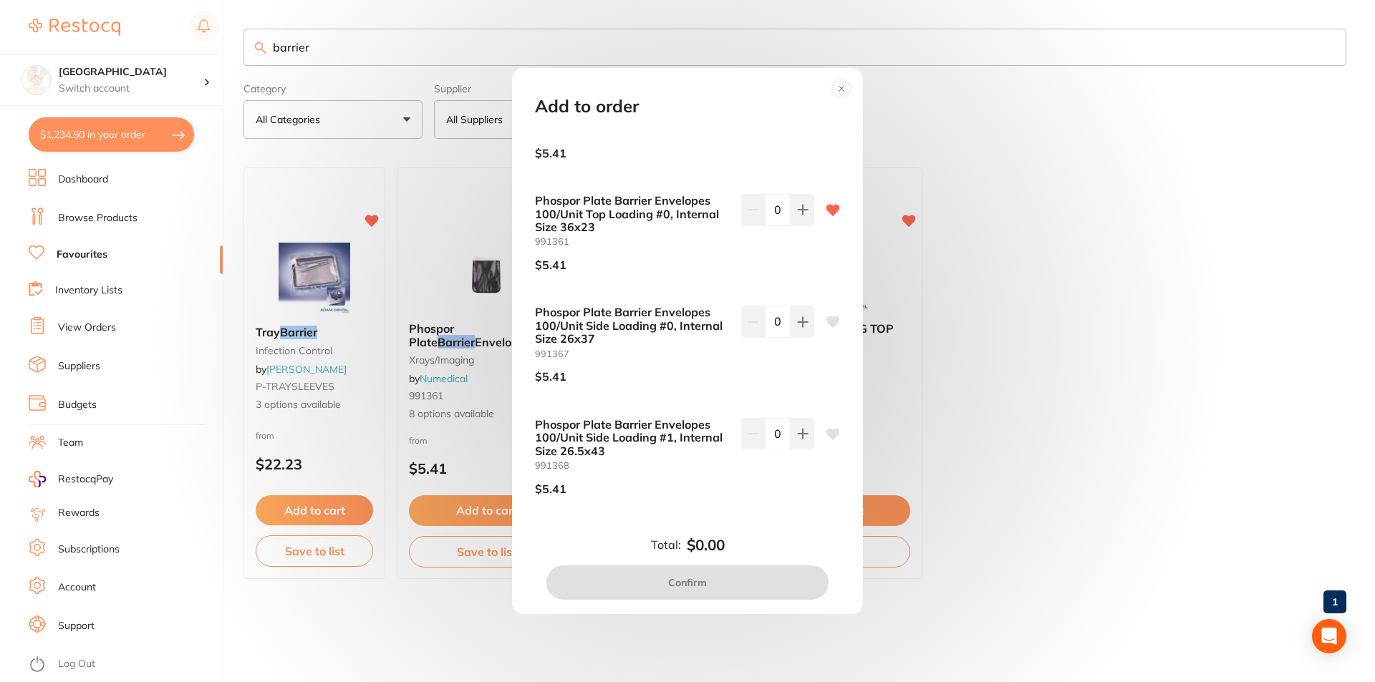
click at [849, 90] on circle at bounding box center [841, 89] width 16 height 16
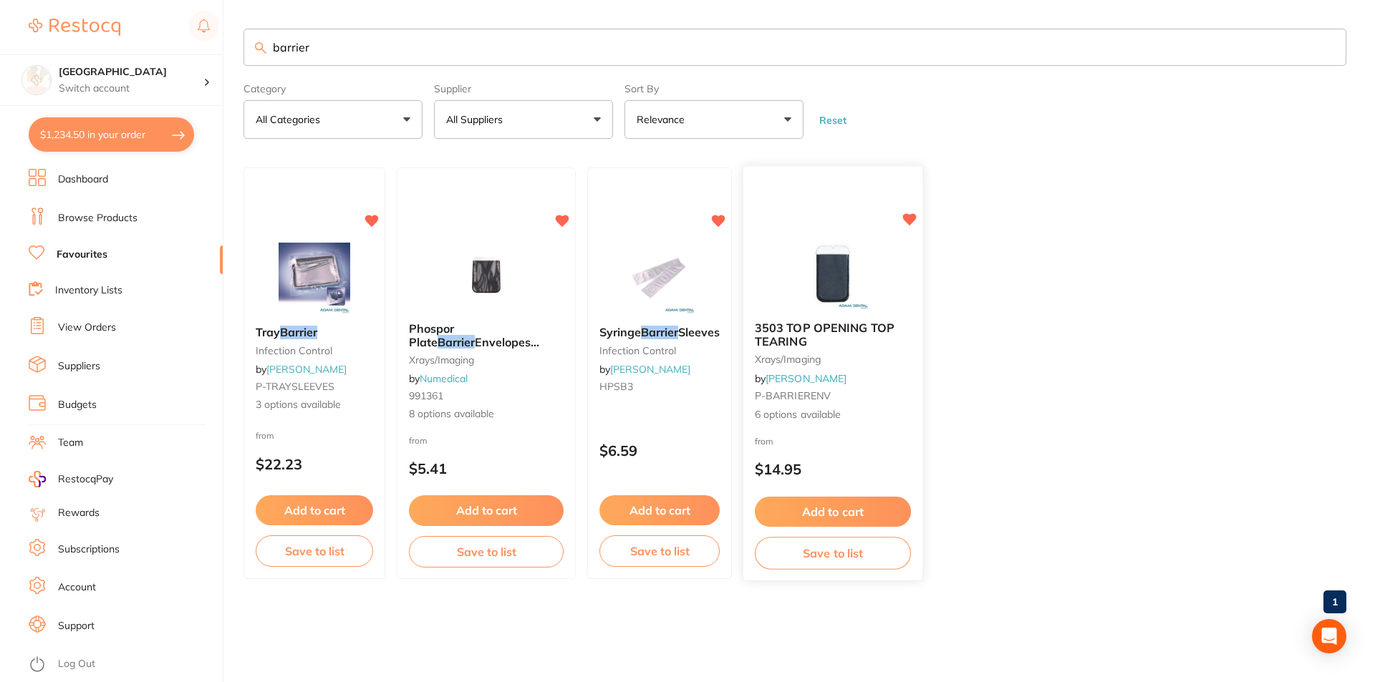
click at [871, 302] on img at bounding box center [832, 274] width 94 height 72
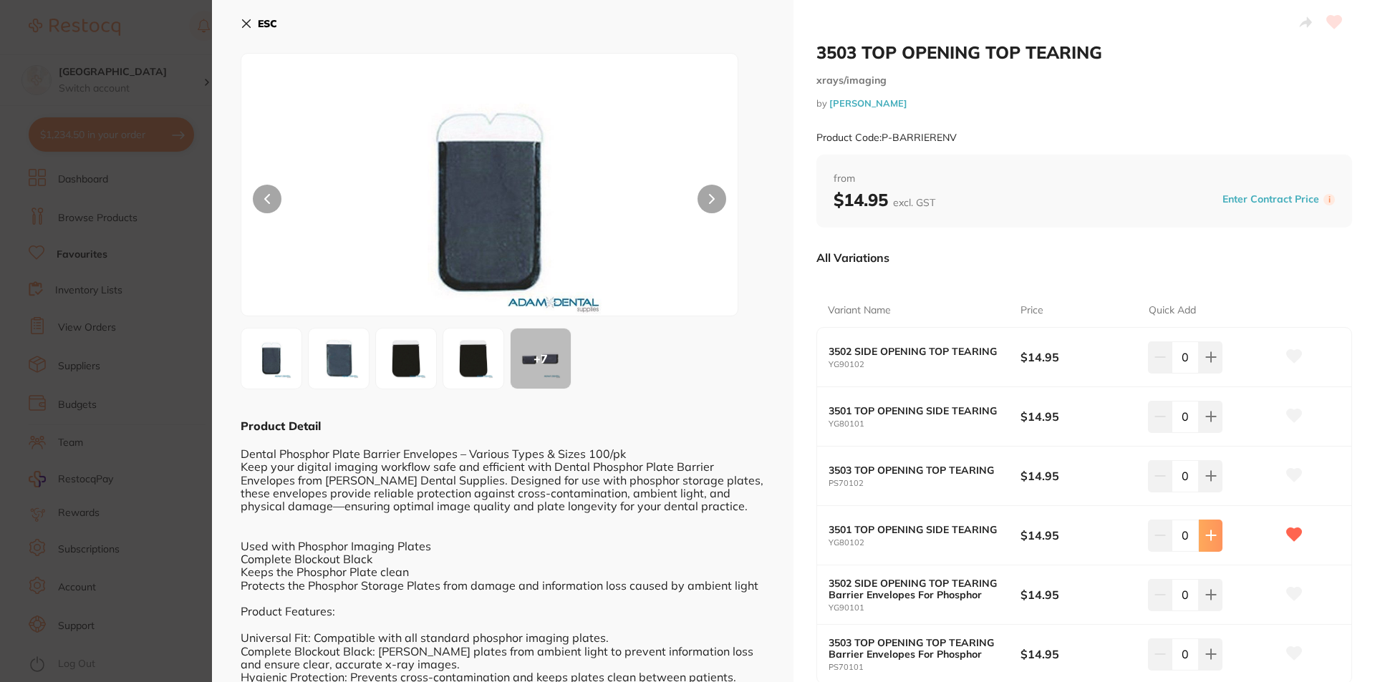
click at [1211, 537] on icon at bounding box center [1210, 535] width 11 height 11
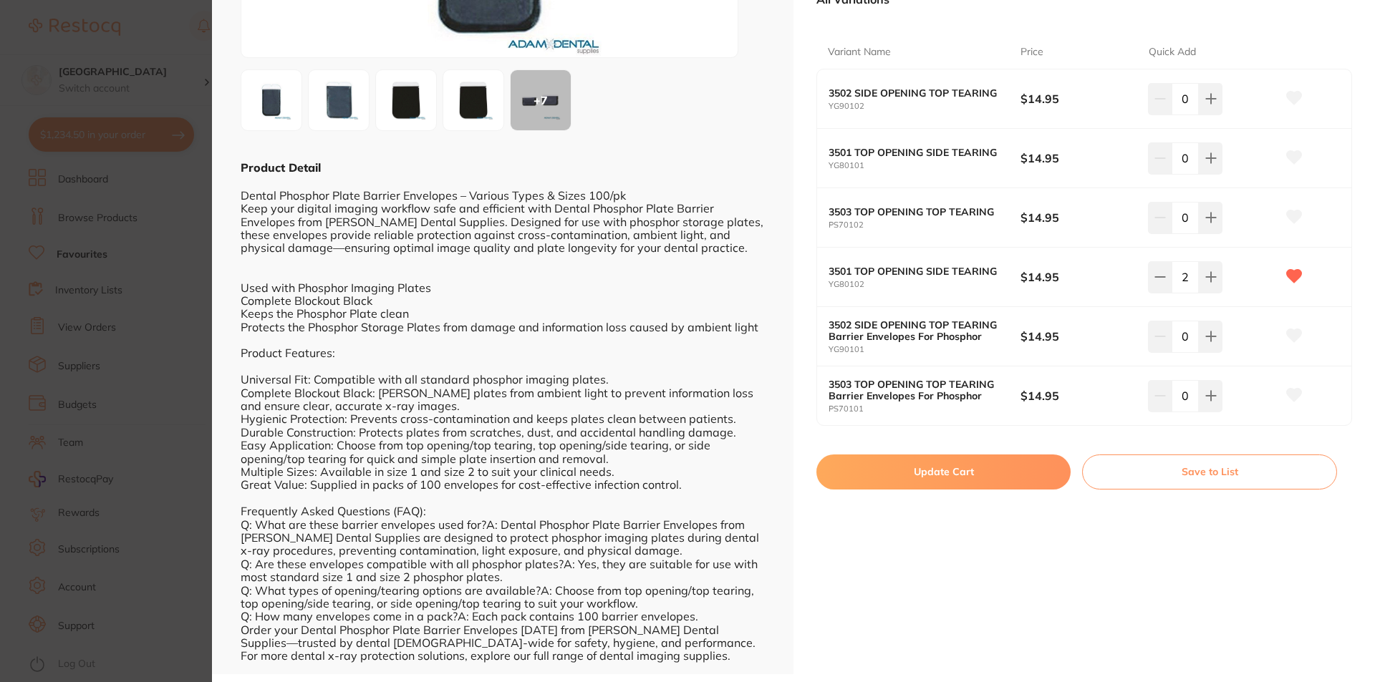
scroll to position [261, 0]
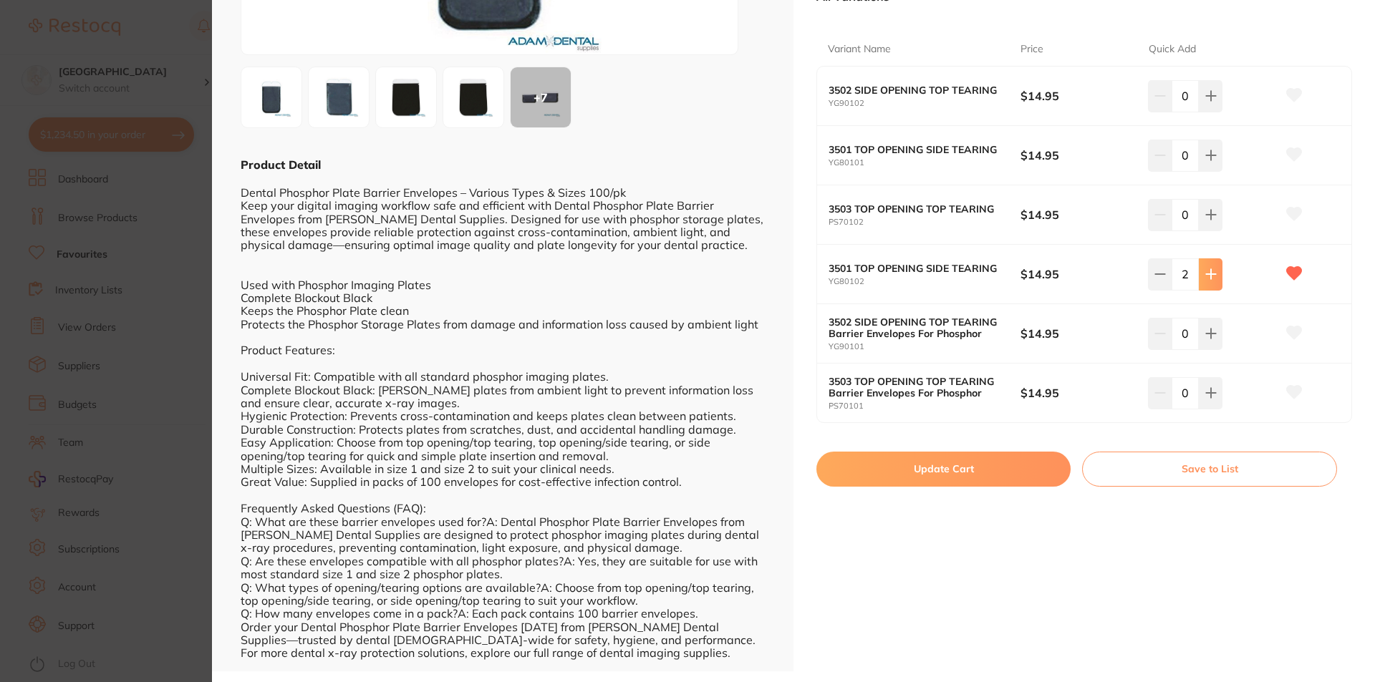
click at [1207, 278] on icon at bounding box center [1210, 274] width 9 height 9
type input "4"
click at [992, 474] on button "Update Cart" at bounding box center [943, 469] width 254 height 34
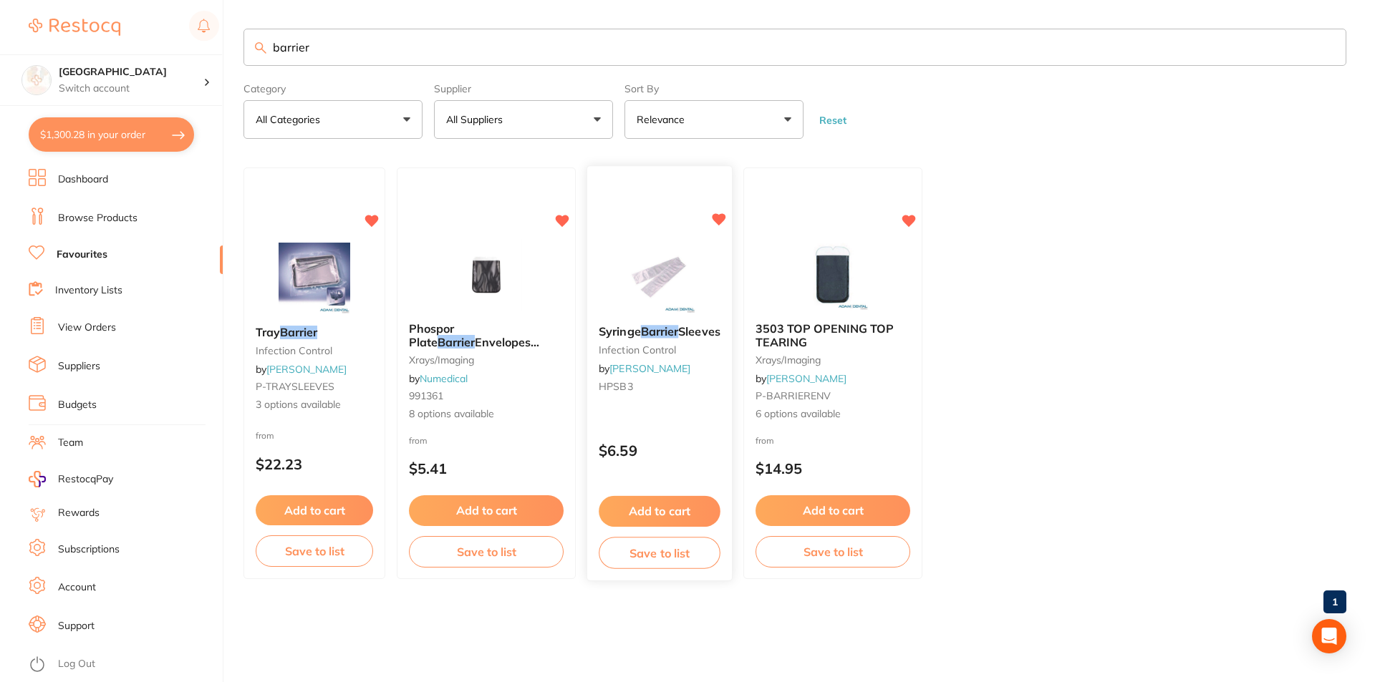
click at [673, 508] on button "Add to cart" at bounding box center [660, 511] width 122 height 31
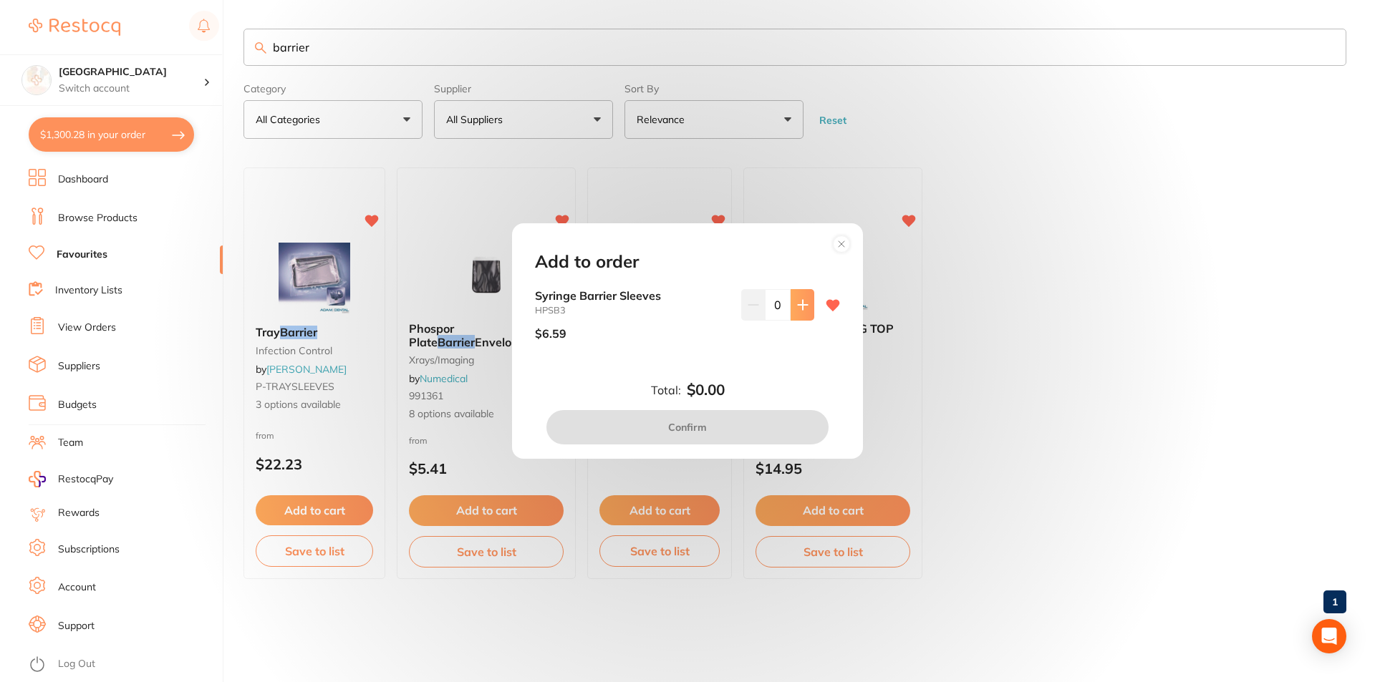
click at [801, 304] on icon at bounding box center [802, 304] width 9 height 9
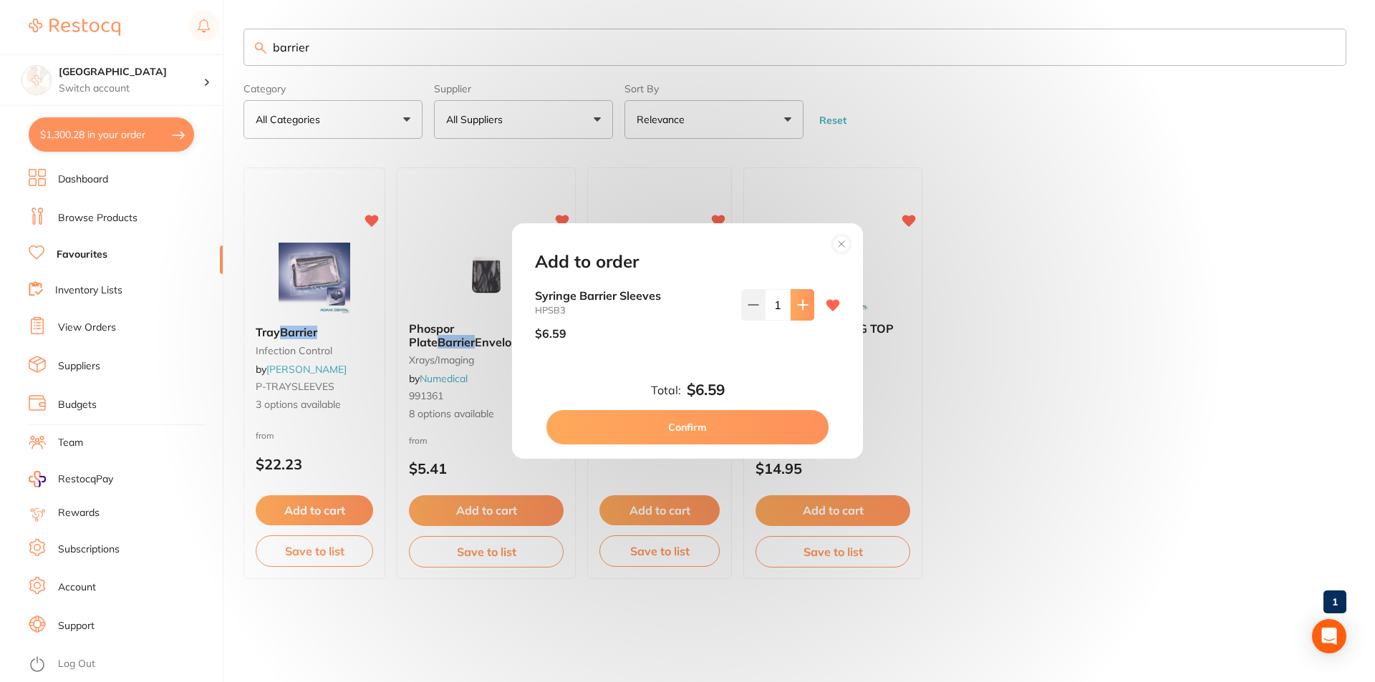
click at [801, 304] on icon at bounding box center [802, 304] width 9 height 9
type input "2"
click at [738, 422] on button "Confirm" at bounding box center [687, 427] width 282 height 34
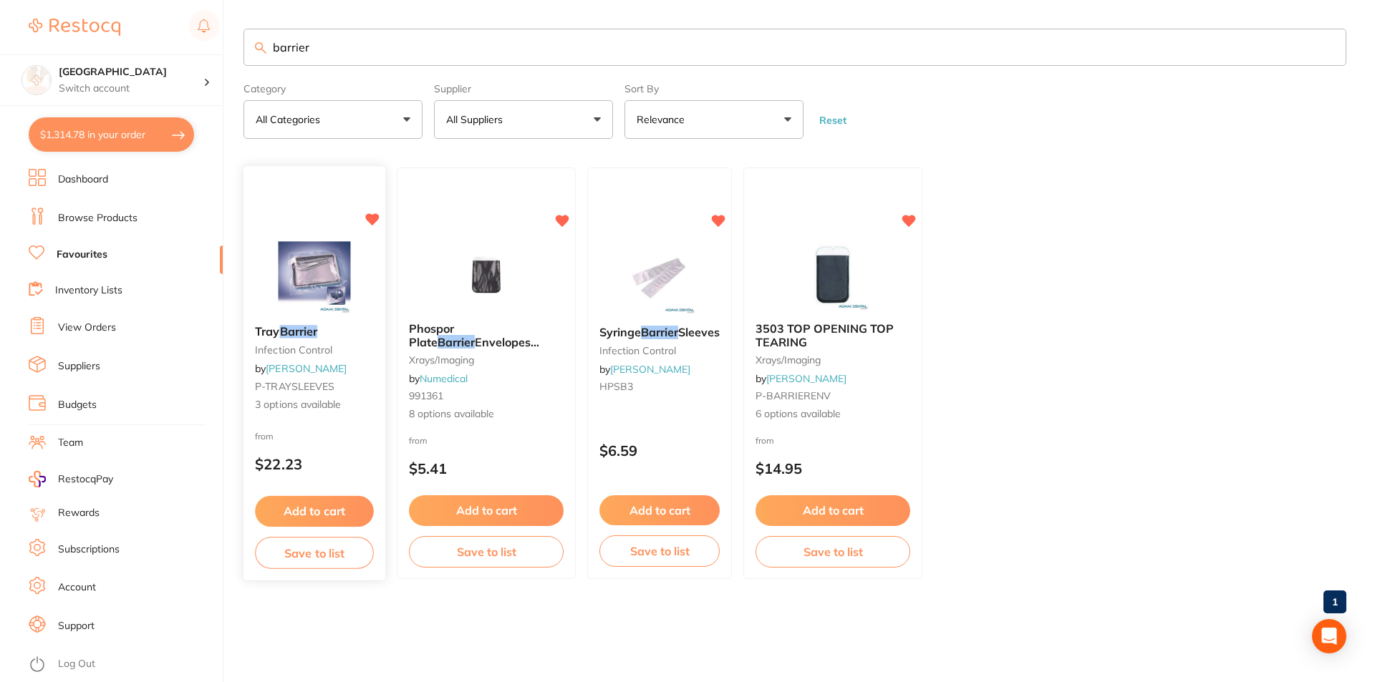
click at [324, 509] on button "Add to cart" at bounding box center [314, 511] width 119 height 31
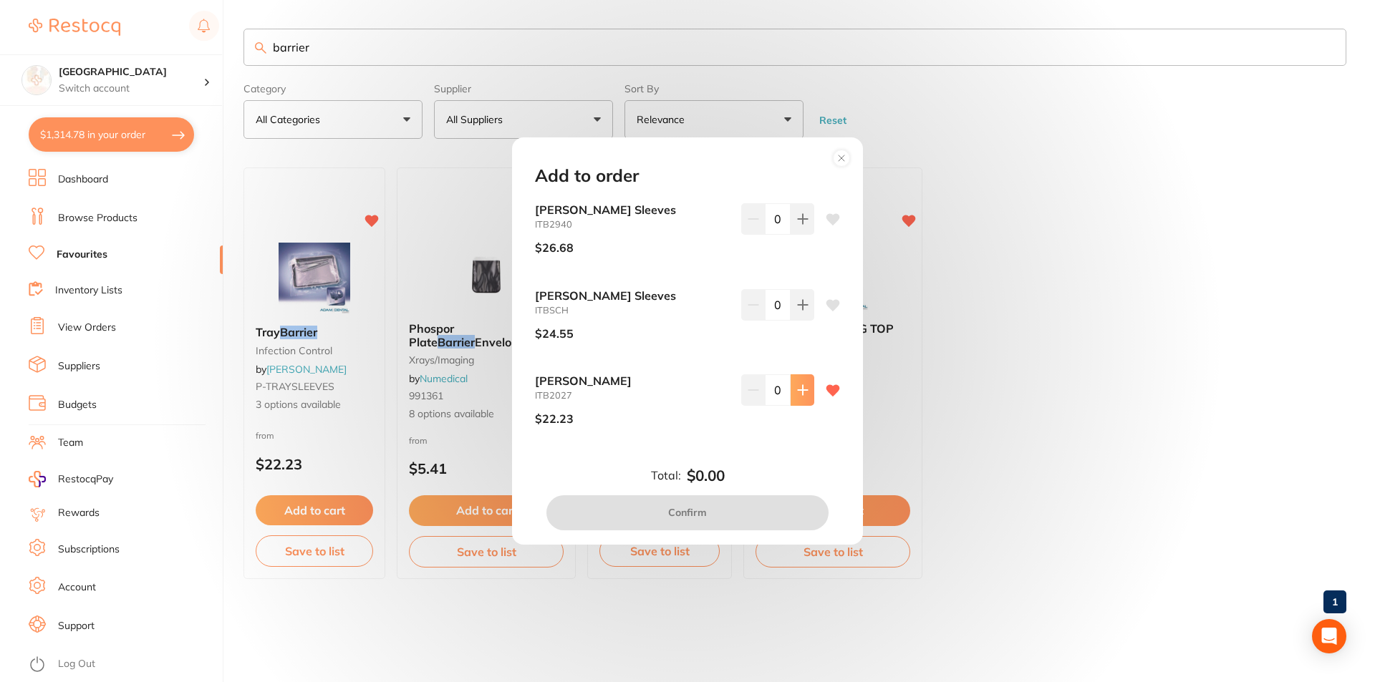
click at [798, 387] on icon at bounding box center [802, 390] width 9 height 9
type input "1"
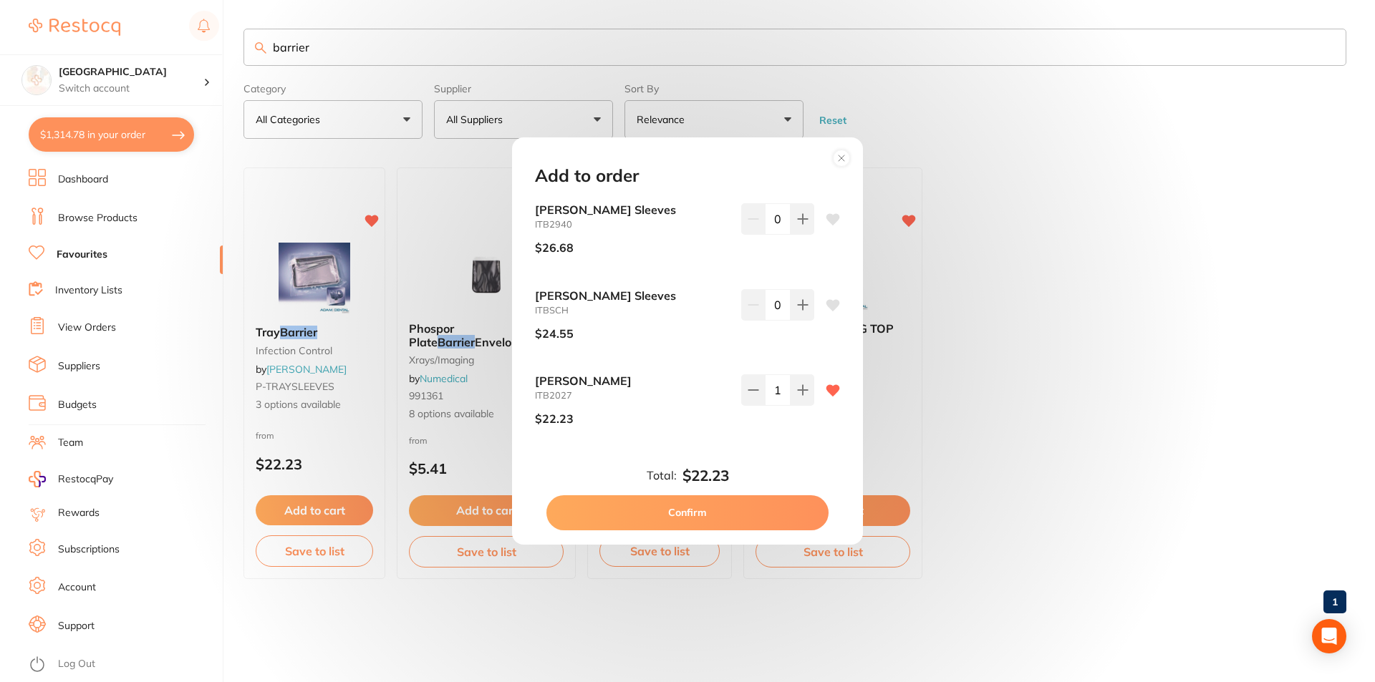
click at [727, 521] on button "Confirm" at bounding box center [687, 512] width 282 height 34
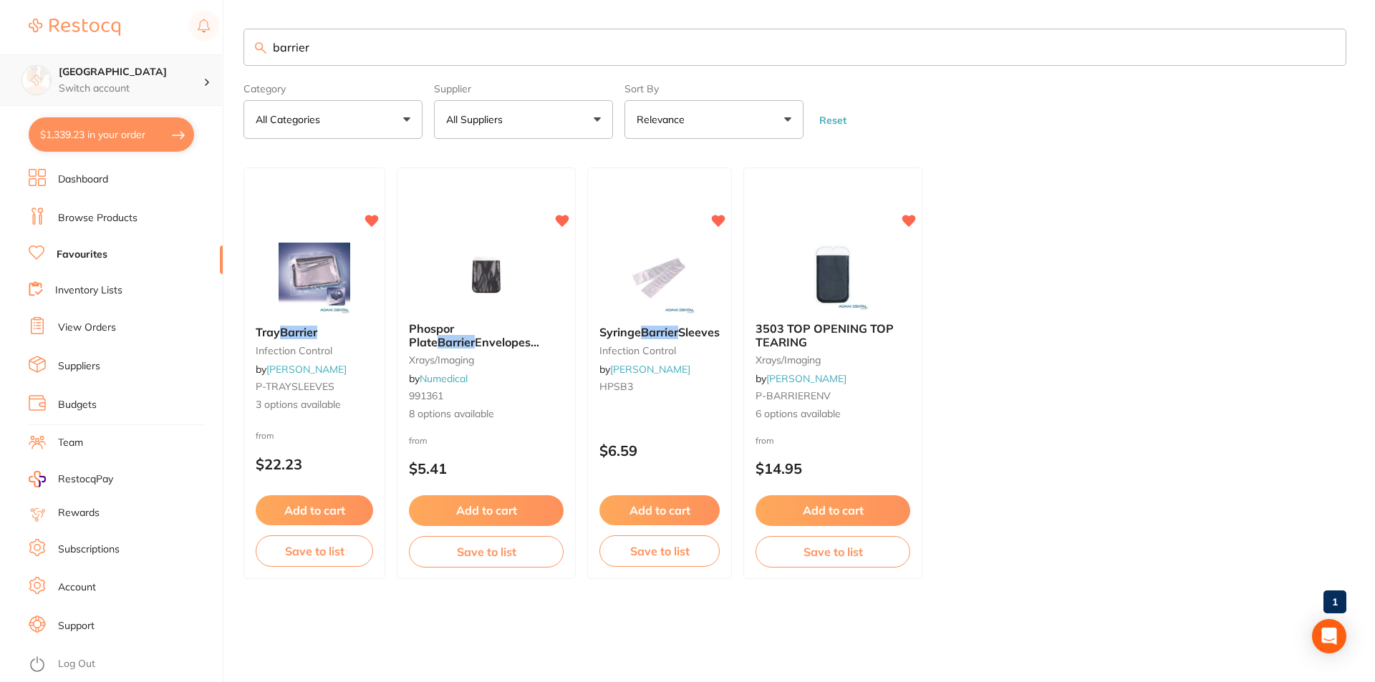
drag, startPoint x: 417, startPoint y: 53, endPoint x: 186, endPoint y: 74, distance: 232.2
click at [186, 74] on div "$1,339.23 Lakes Boulevard Dental Switch account Lakes Boulevard Dental $1,339.2…" at bounding box center [687, 341] width 1375 height 682
type input "applicator"
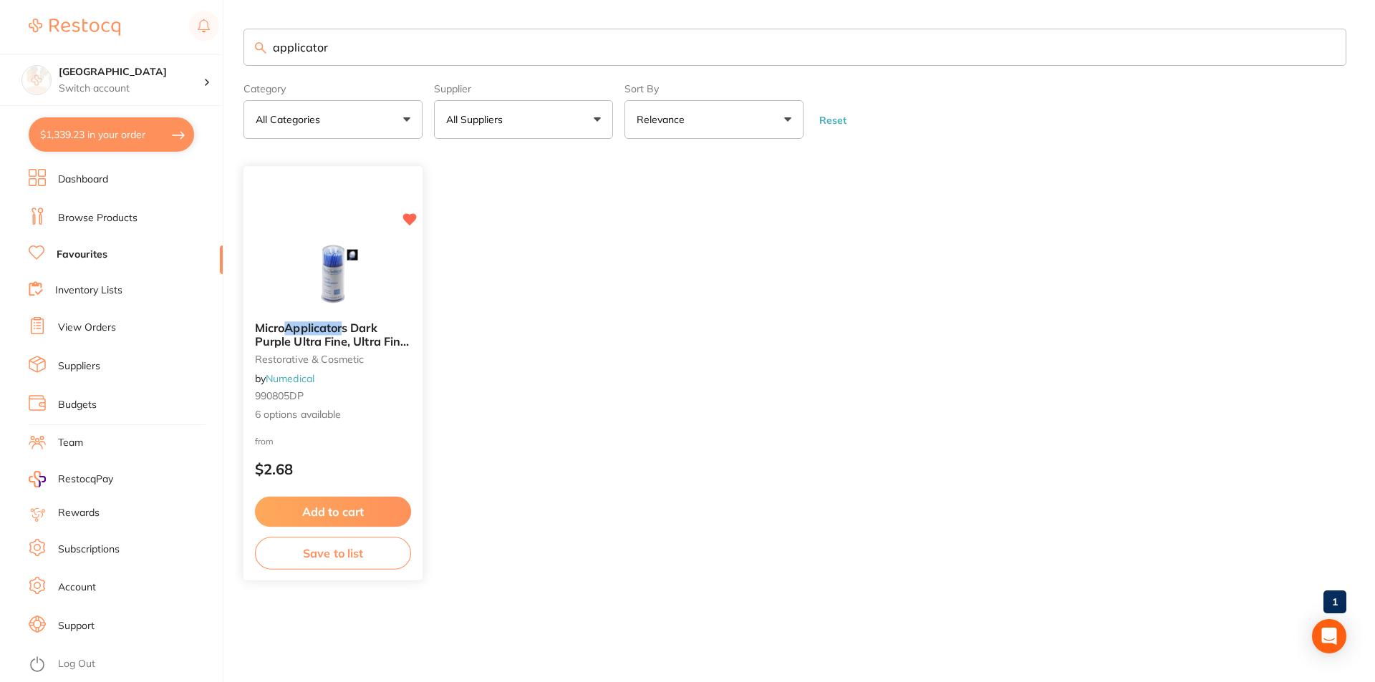
click at [360, 293] on img at bounding box center [333, 274] width 94 height 72
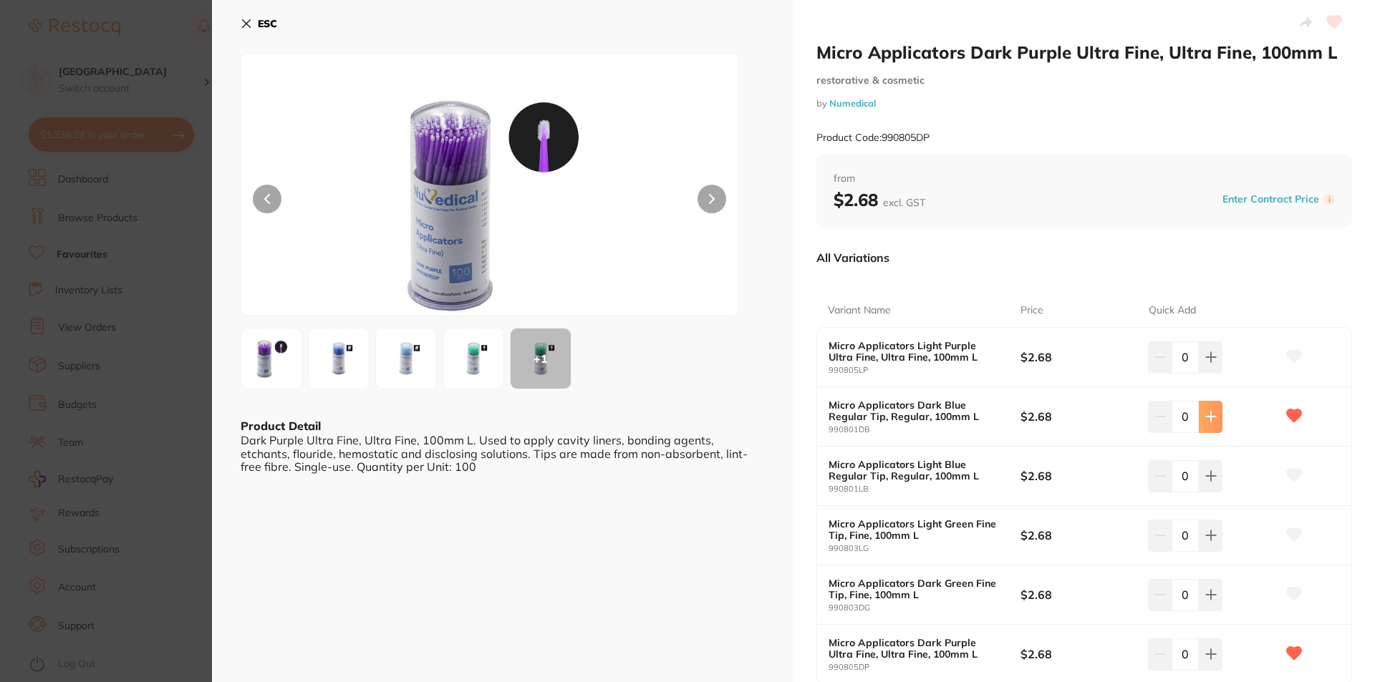
click at [1207, 416] on icon at bounding box center [1210, 416] width 9 height 9
type input "2"
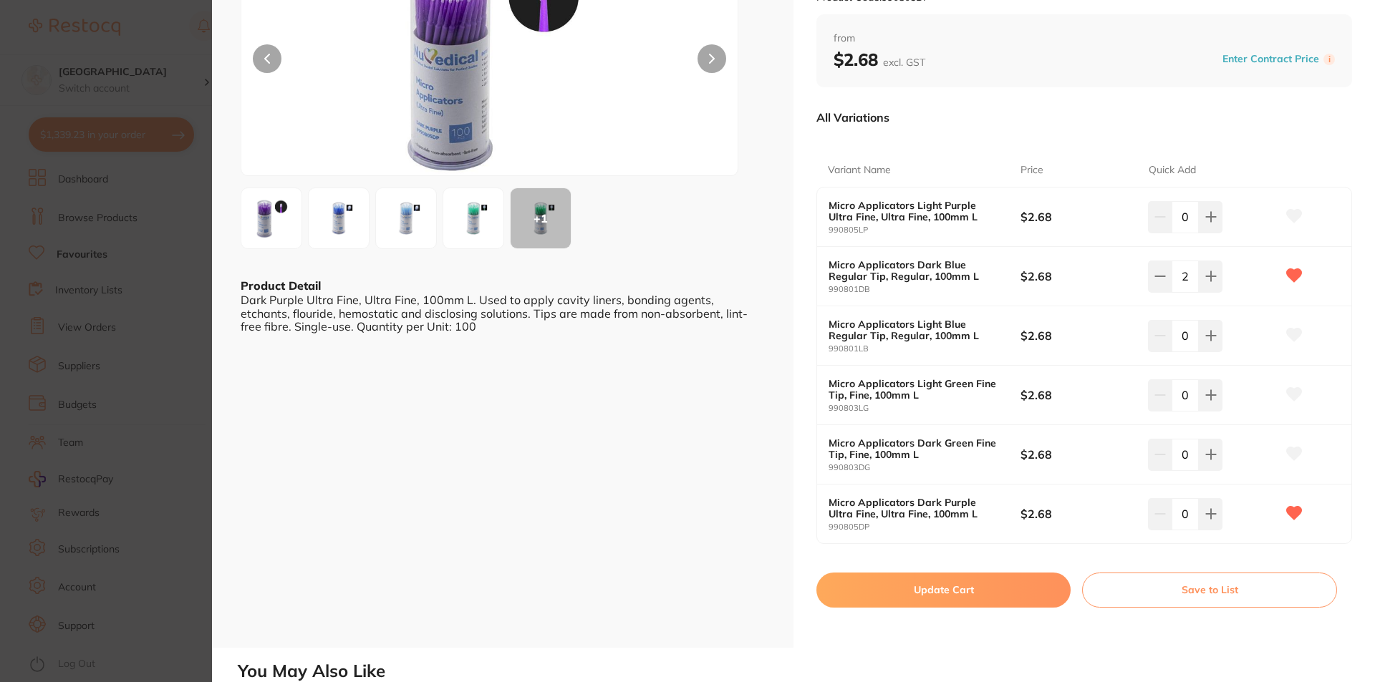
scroll to position [143, 0]
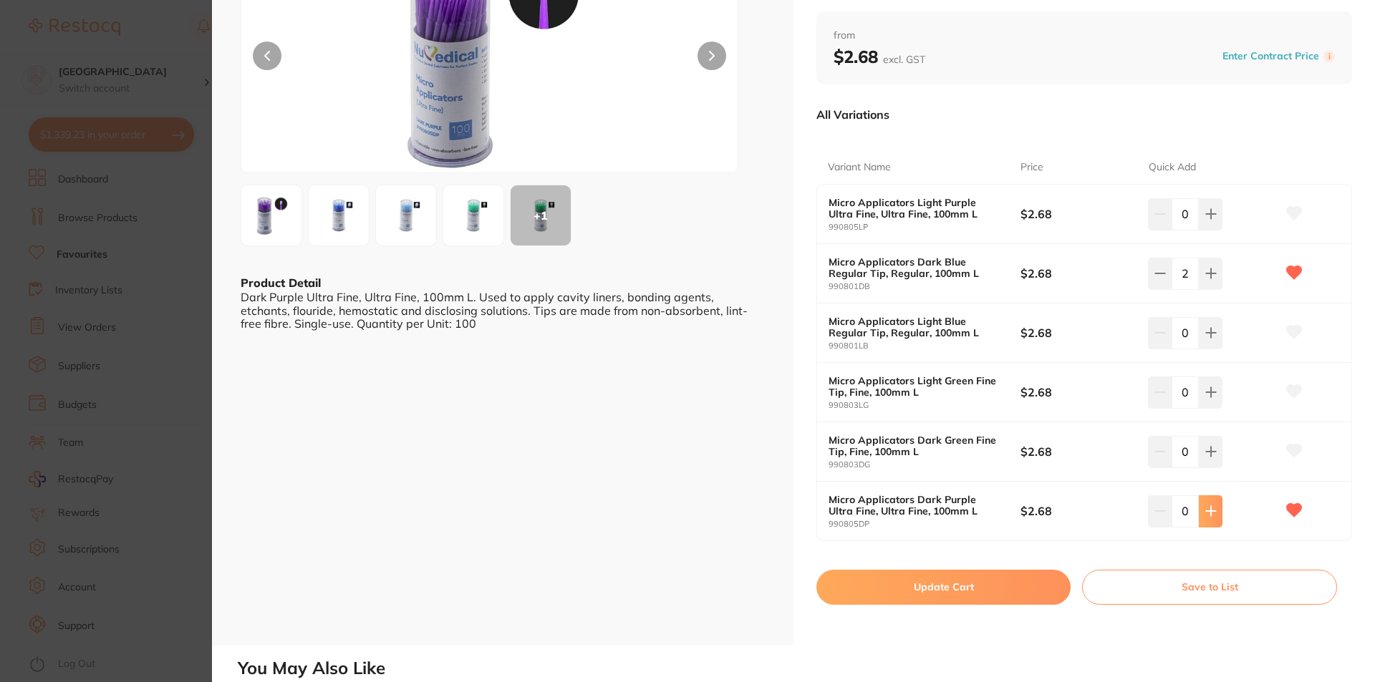
click at [1209, 519] on button at bounding box center [1211, 511] width 24 height 32
type input "2"
click at [999, 594] on button "Update Cart" at bounding box center [943, 587] width 254 height 34
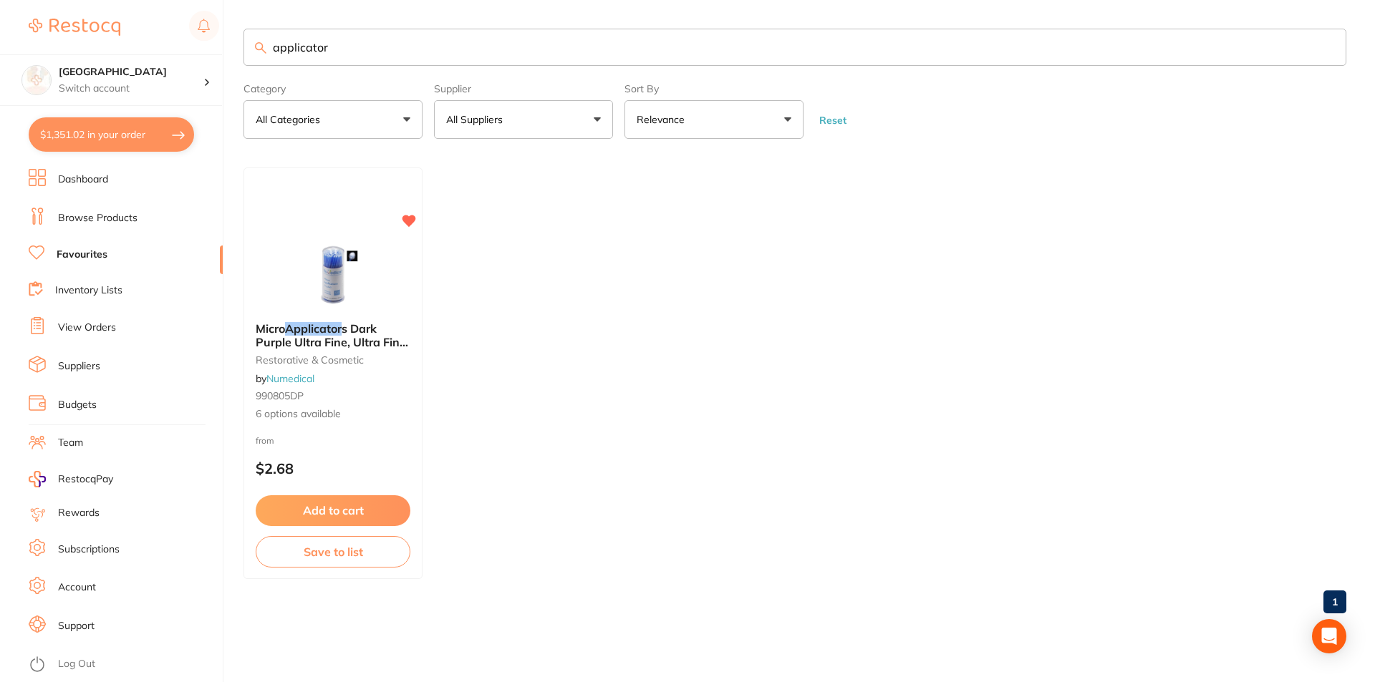
scroll to position [1, 0]
drag, startPoint x: 423, startPoint y: 42, endPoint x: 245, endPoint y: 60, distance: 179.2
click at [245, 60] on input "applicator" at bounding box center [794, 47] width 1103 height 37
type input "cotton rolls"
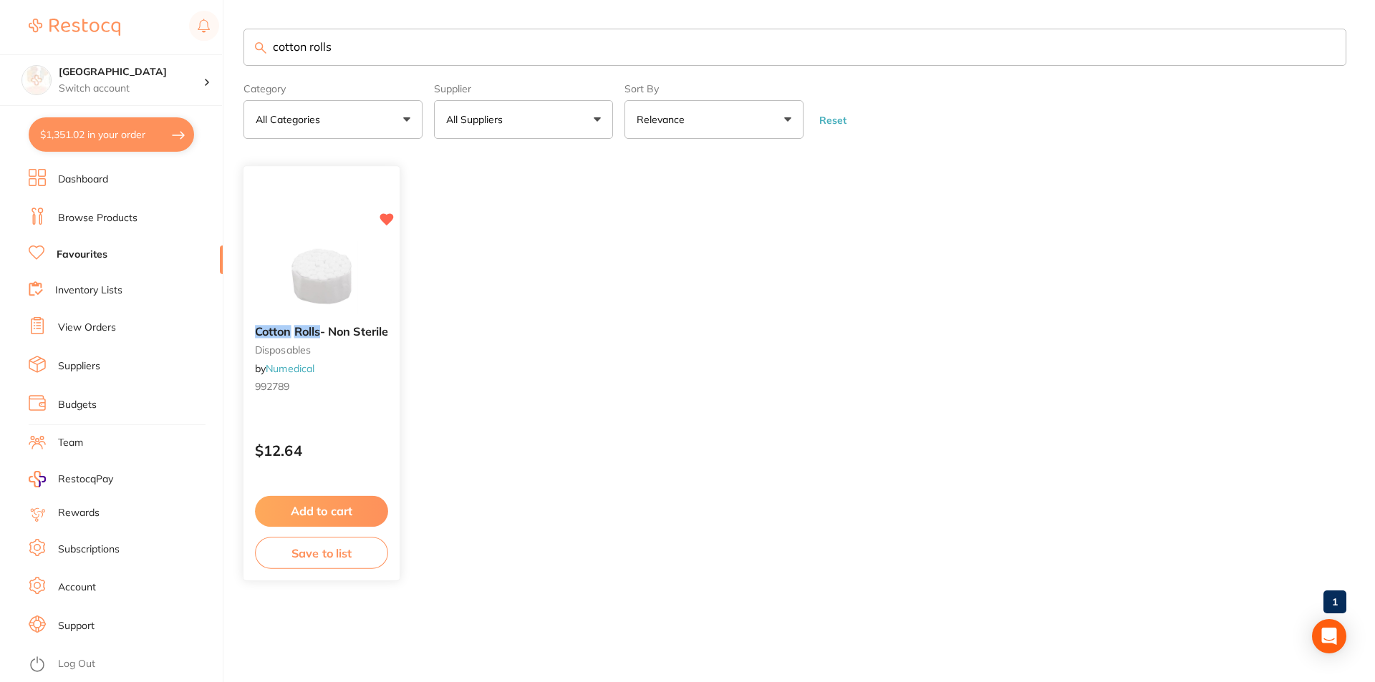
click at [304, 508] on button "Add to cart" at bounding box center [321, 511] width 133 height 31
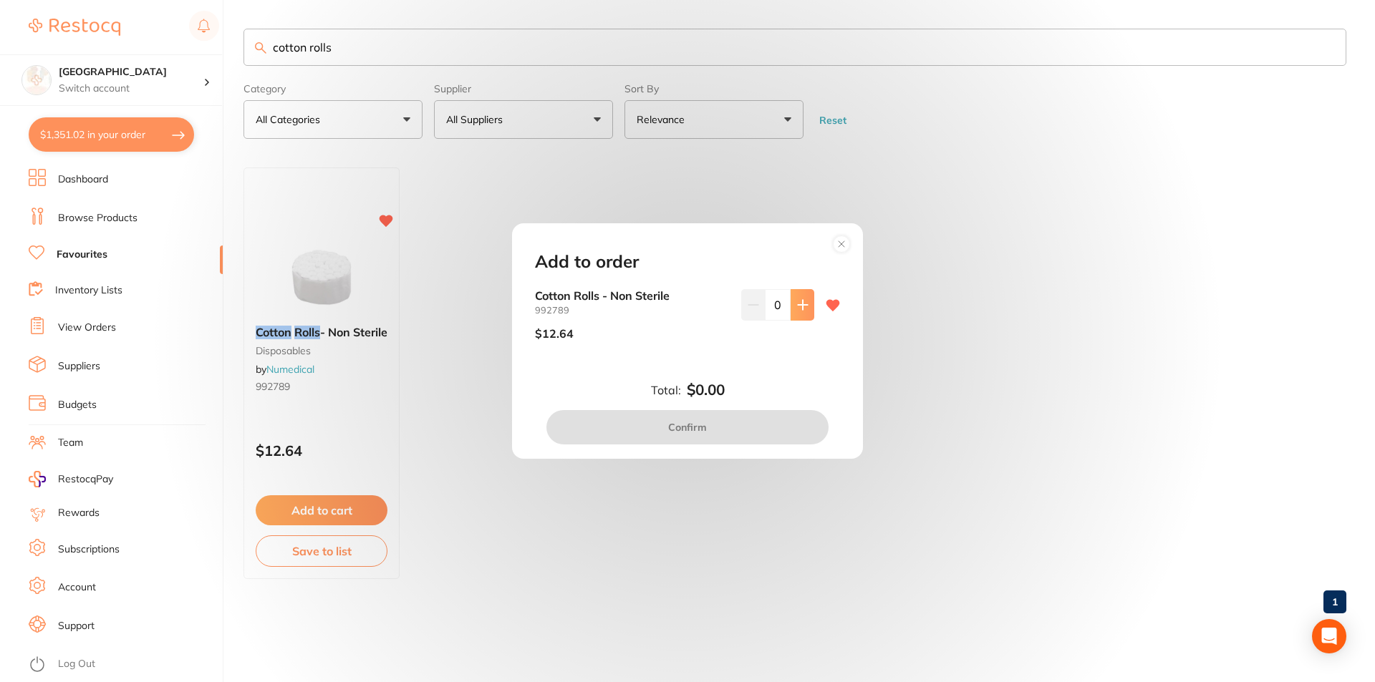
click at [801, 308] on icon at bounding box center [802, 304] width 11 height 11
type input "1"
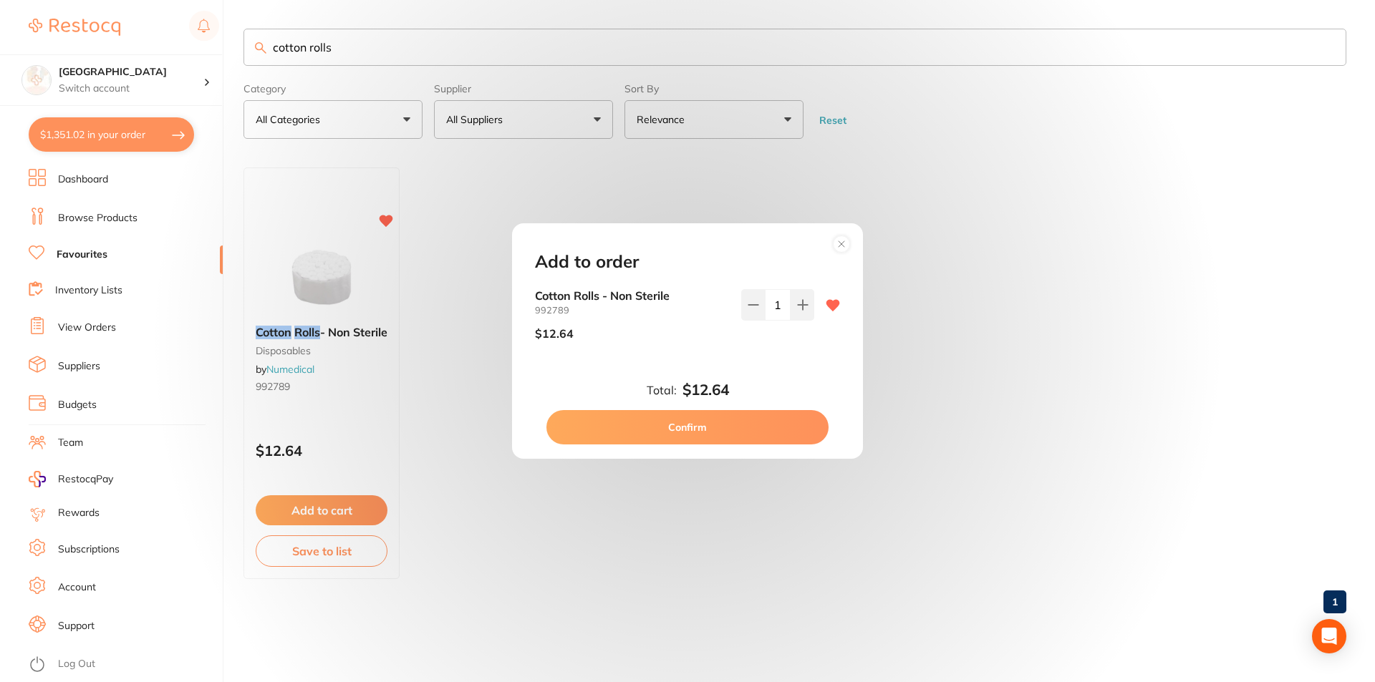
click at [704, 431] on button "Confirm" at bounding box center [687, 427] width 282 height 34
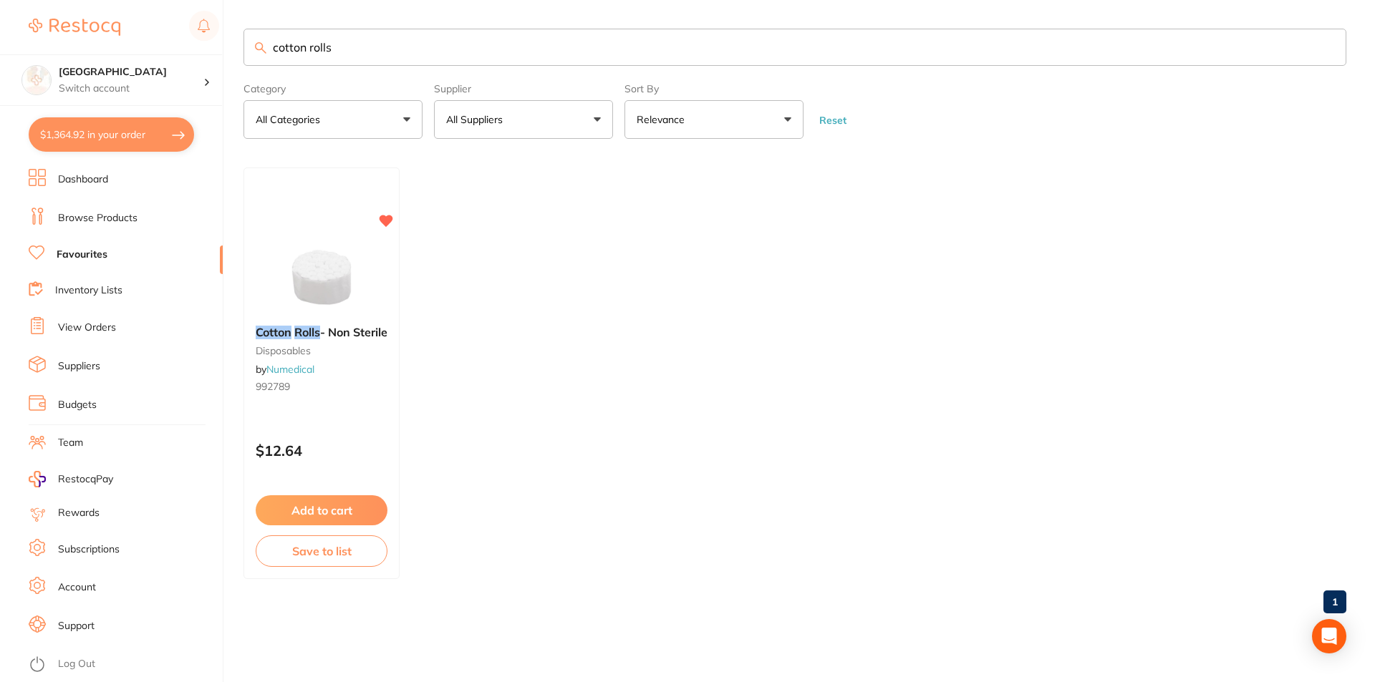
drag, startPoint x: 370, startPoint y: 29, endPoint x: 232, endPoint y: 44, distance: 139.0
click at [232, 44] on div "$1,364.92 Lakes Boulevard Dental Switch account Lakes Boulevard Dental $1,364.9…" at bounding box center [687, 341] width 1375 height 682
type input "irregation"
click at [353, 352] on b "Kitano Irrigation Syringe 12ml" at bounding box center [333, 339] width 156 height 26
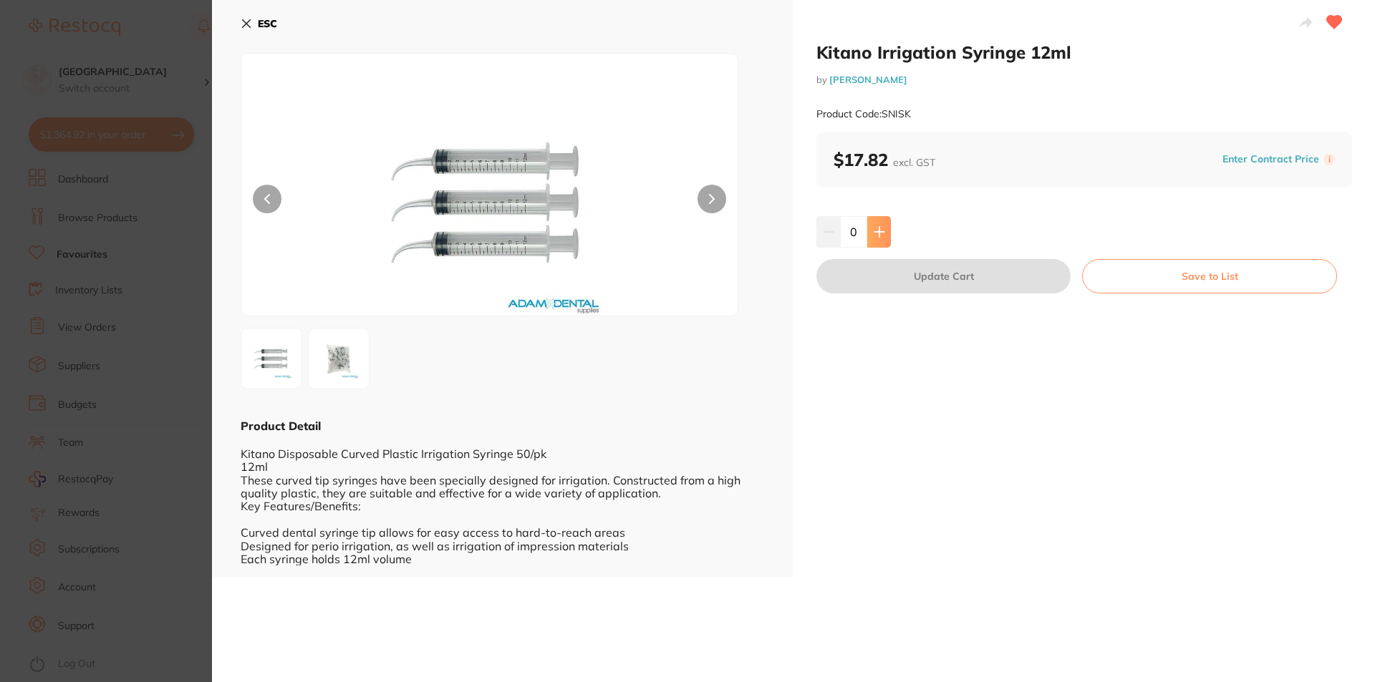
click at [876, 231] on icon at bounding box center [879, 231] width 11 height 11
type input "1"
click at [881, 276] on button "Update Cart" at bounding box center [943, 276] width 254 height 34
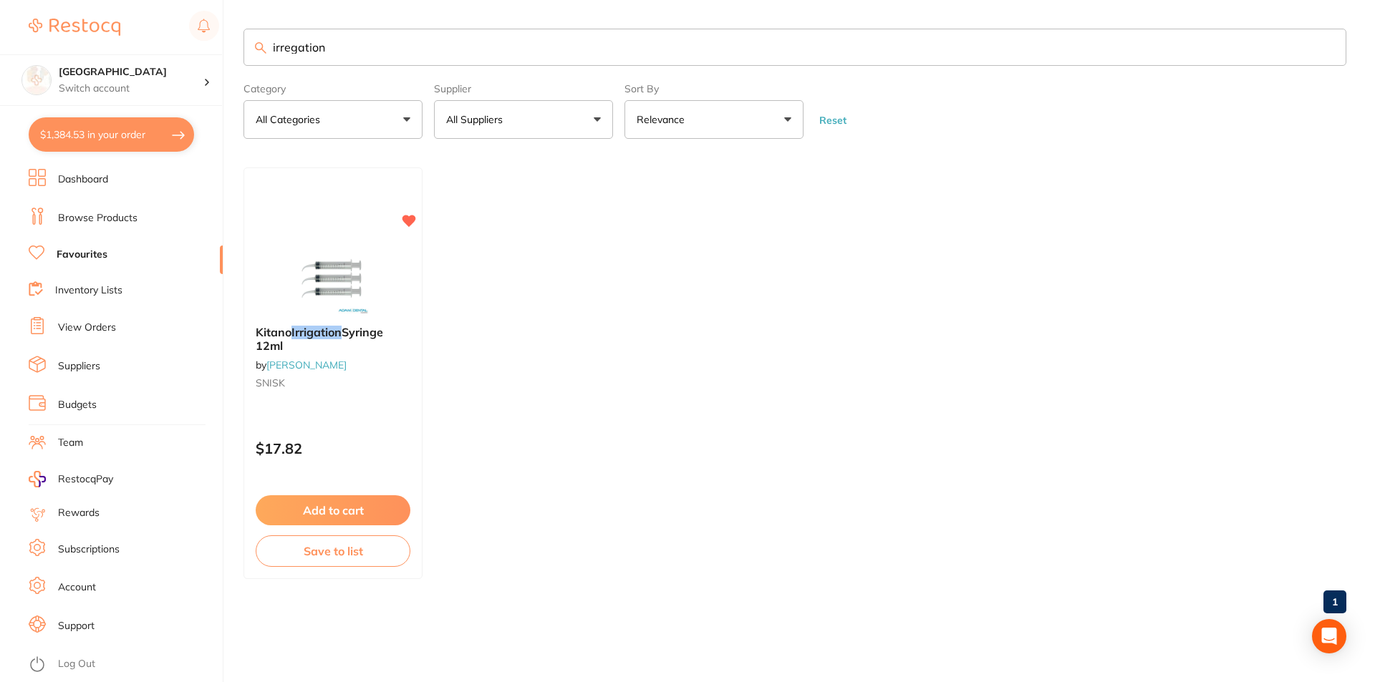
drag, startPoint x: 373, startPoint y: 37, endPoint x: 228, endPoint y: 51, distance: 145.3
click at [228, 51] on div "$1,384.53 Lakes Boulevard Dental Switch account Lakes Boulevard Dental $1,384.5…" at bounding box center [687, 341] width 1375 height 682
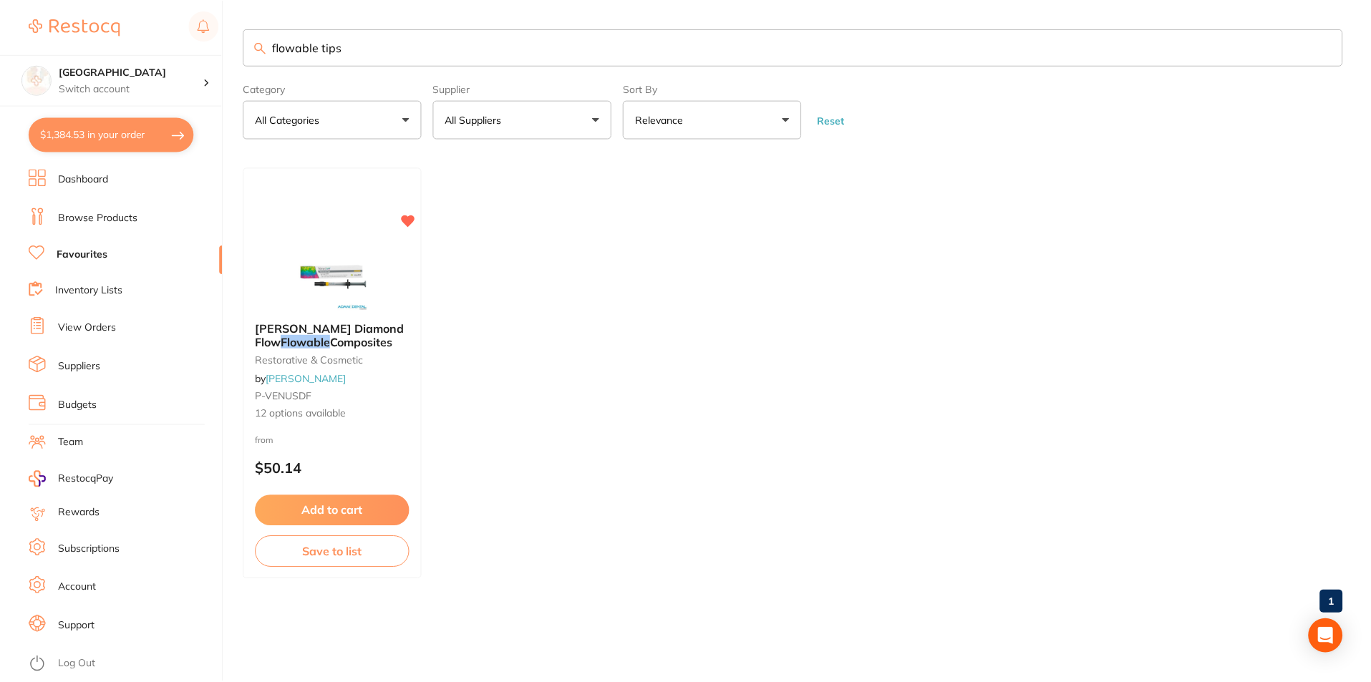
scroll to position [1, 0]
drag, startPoint x: 344, startPoint y: 46, endPoint x: 233, endPoint y: 57, distance: 111.6
click at [233, 57] on div "$1,384.53 Lakes Boulevard Dental Switch account Lakes Boulevard Dental $1,384.5…" at bounding box center [687, 341] width 1375 height 682
type input "tips"
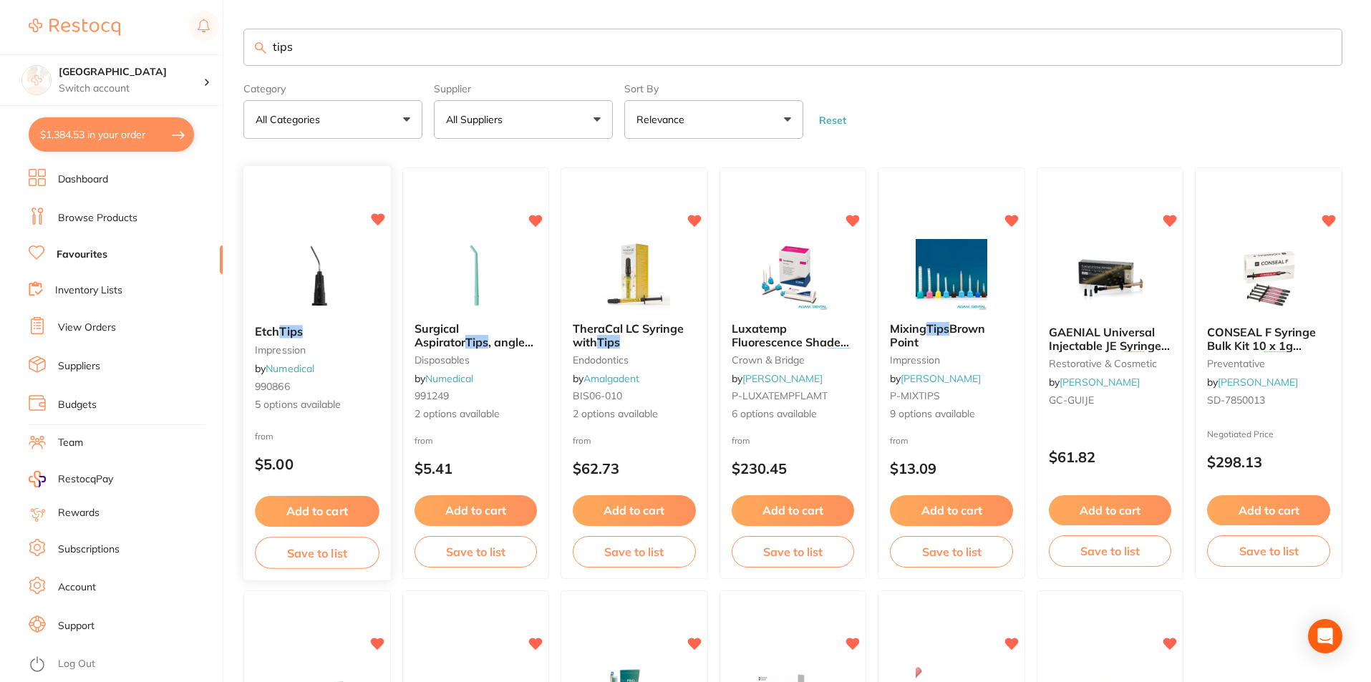
click at [342, 319] on div "Etch Tips impression by Numedical 990866 5 options available" at bounding box center [317, 369] width 148 height 110
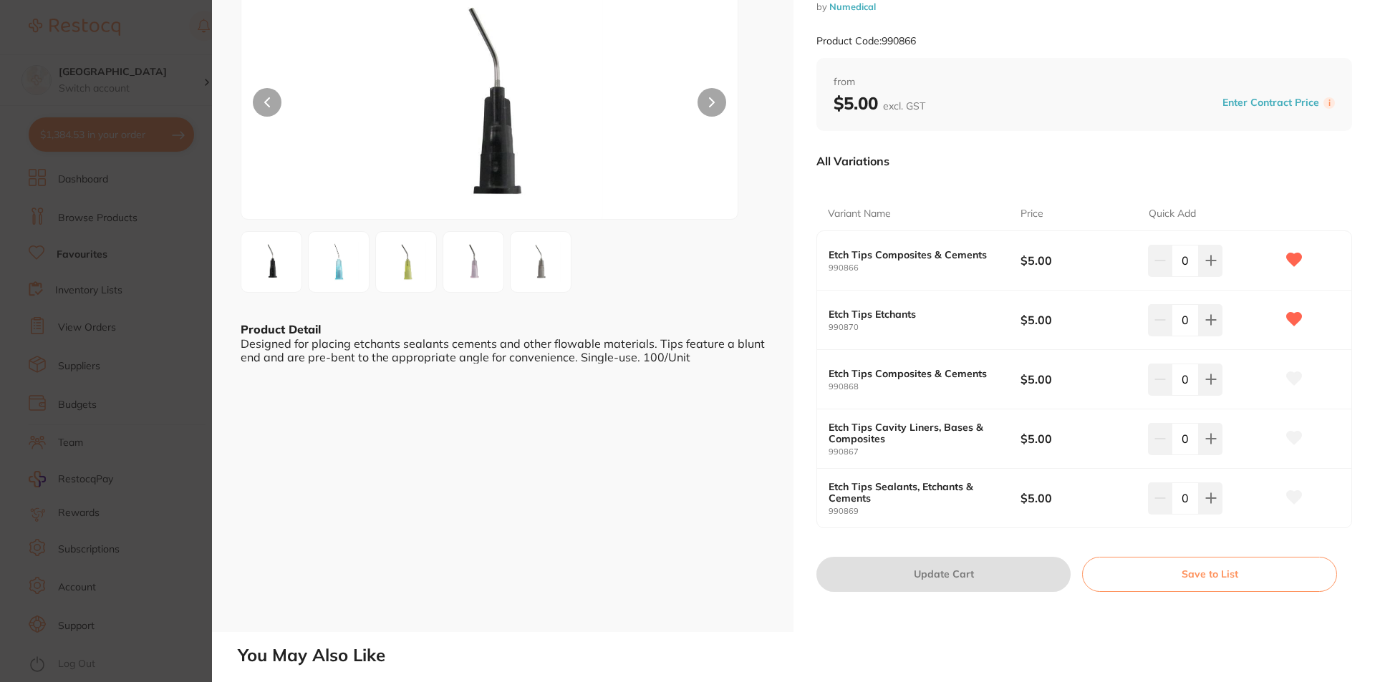
scroll to position [72, 0]
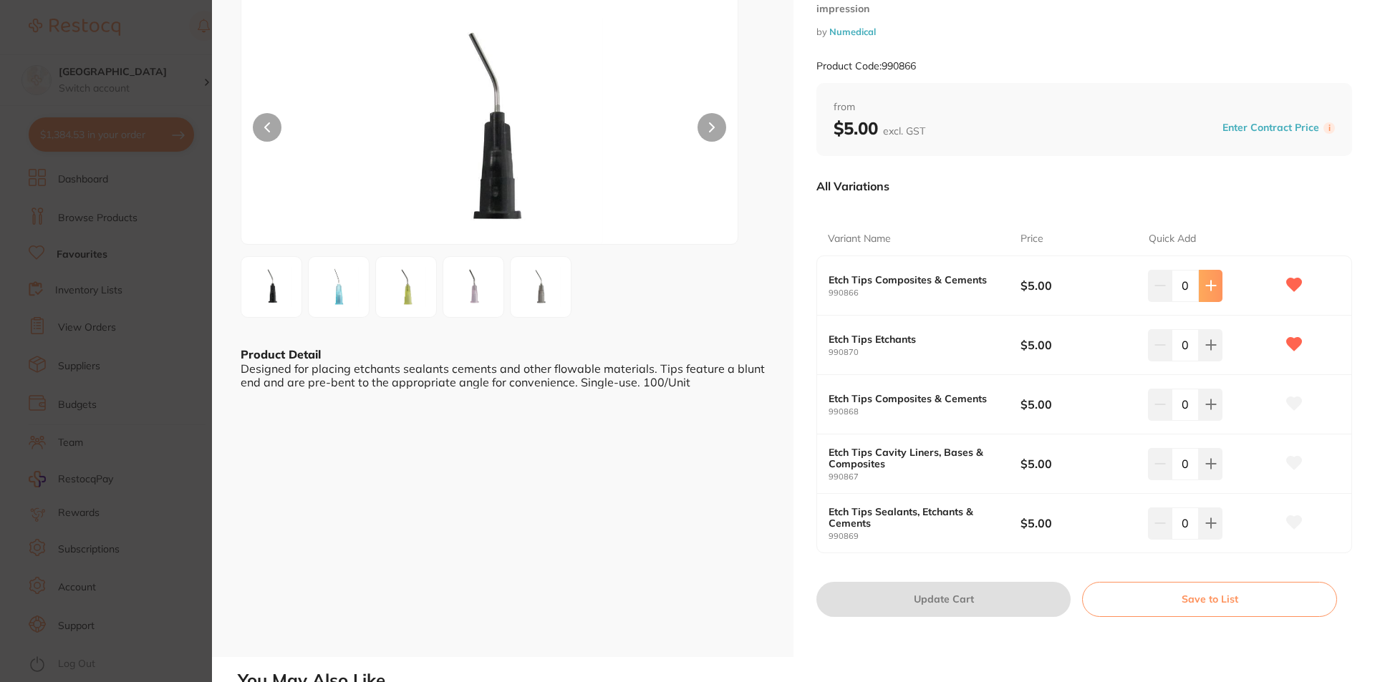
click at [1205, 290] on icon at bounding box center [1210, 285] width 11 height 11
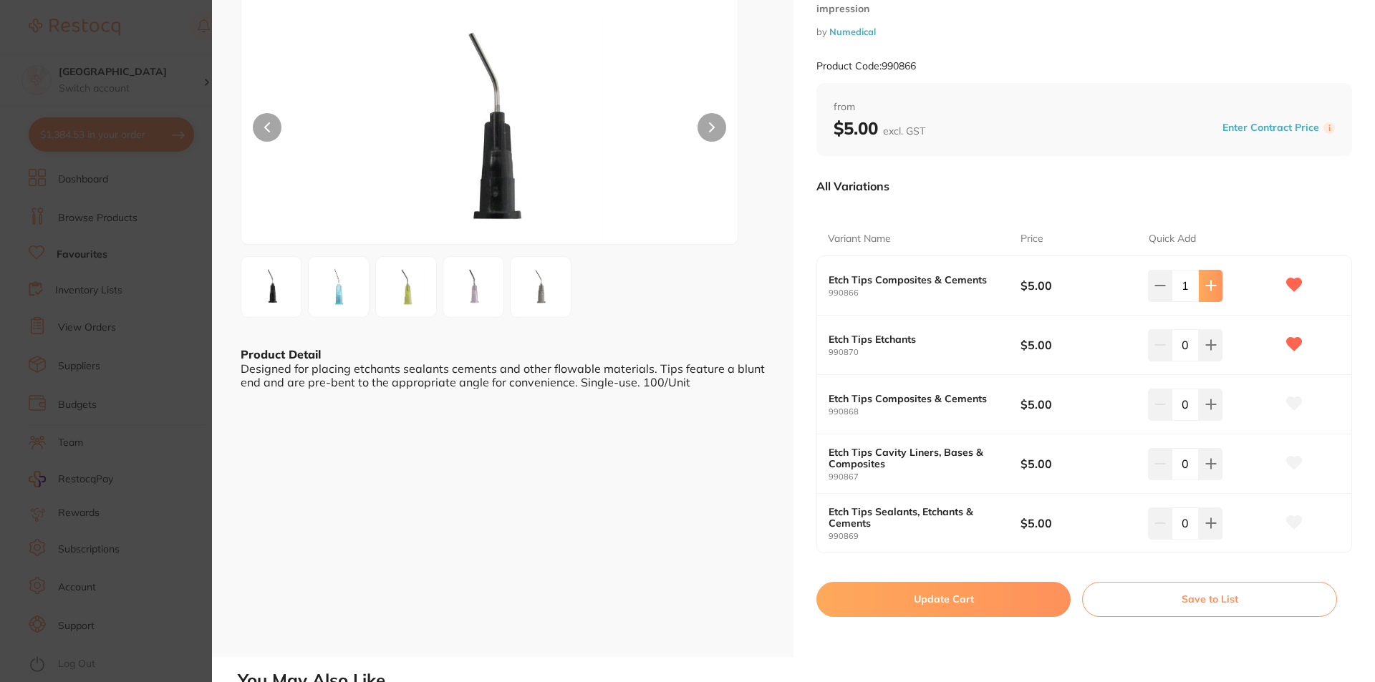
click at [1212, 285] on icon at bounding box center [1210, 285] width 11 height 11
type input "2"
click at [984, 601] on button "Update Cart" at bounding box center [943, 599] width 254 height 34
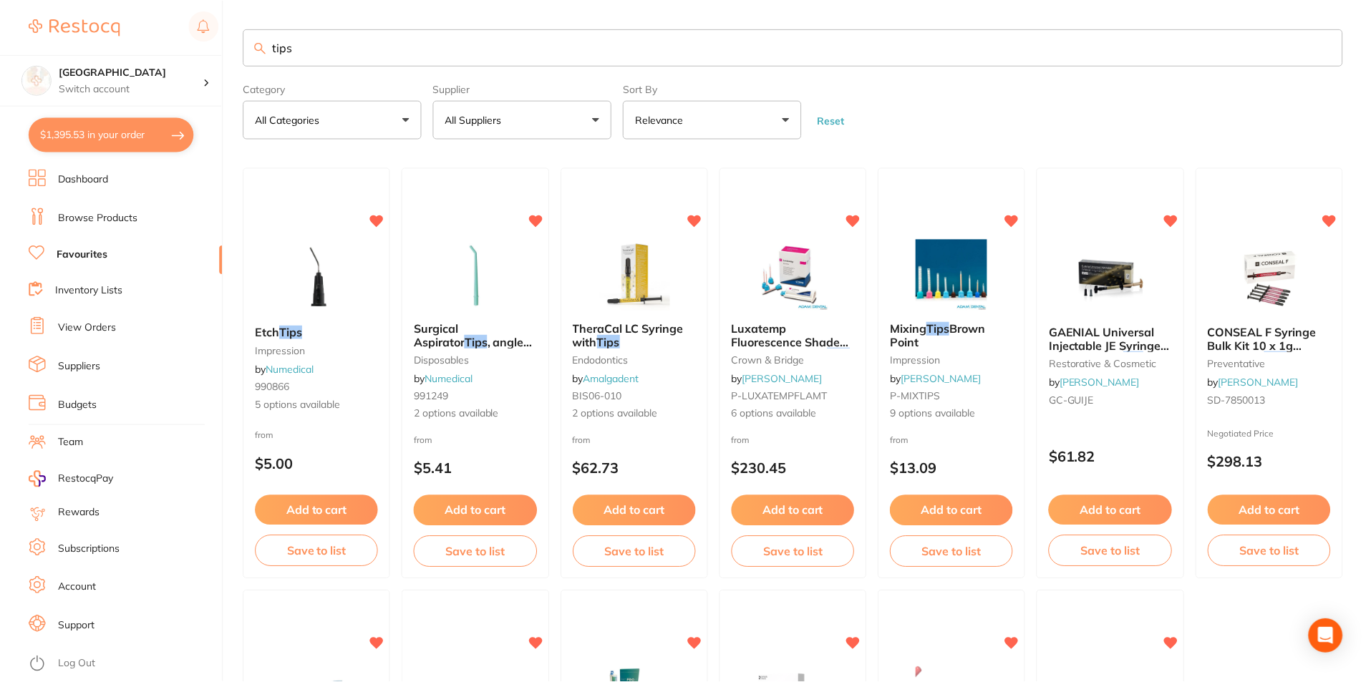
scroll to position [1, 0]
drag, startPoint x: 307, startPoint y: 43, endPoint x: 258, endPoint y: 47, distance: 48.8
click at [258, 47] on div "tips" at bounding box center [792, 46] width 1099 height 37
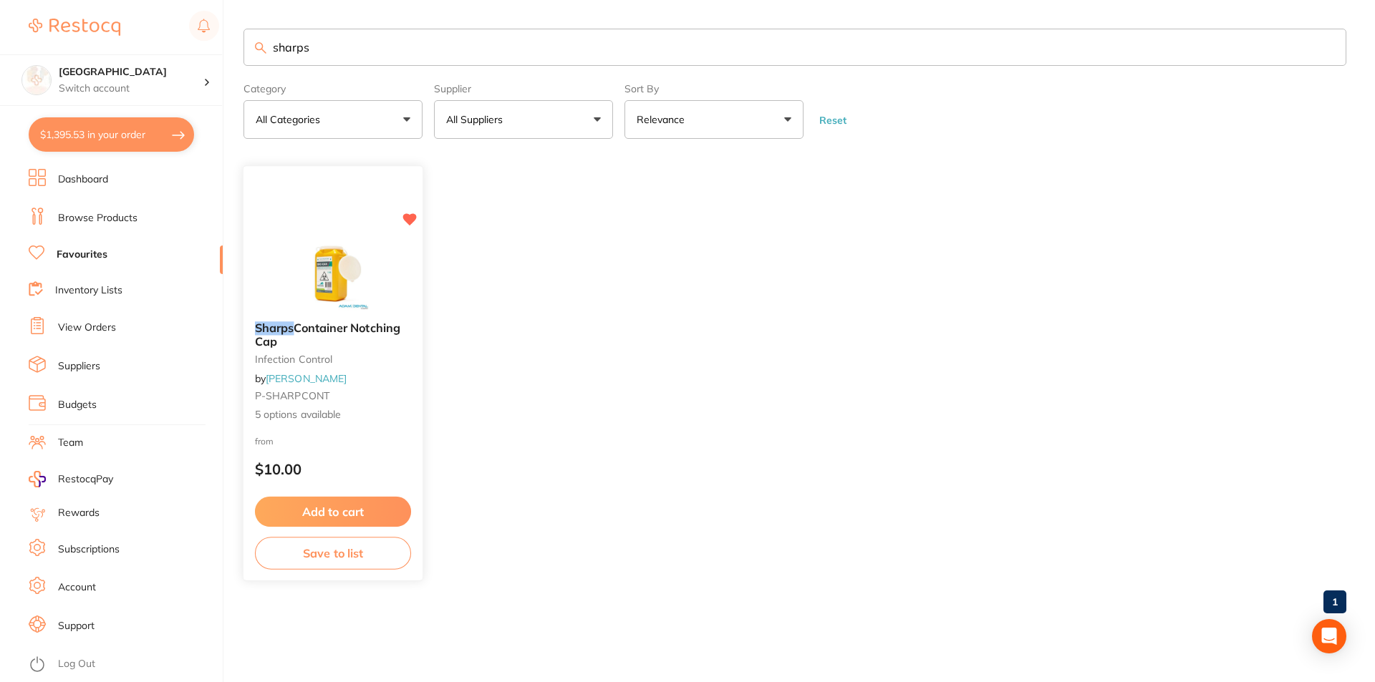
type input "sharps"
click at [339, 277] on img at bounding box center [333, 274] width 94 height 72
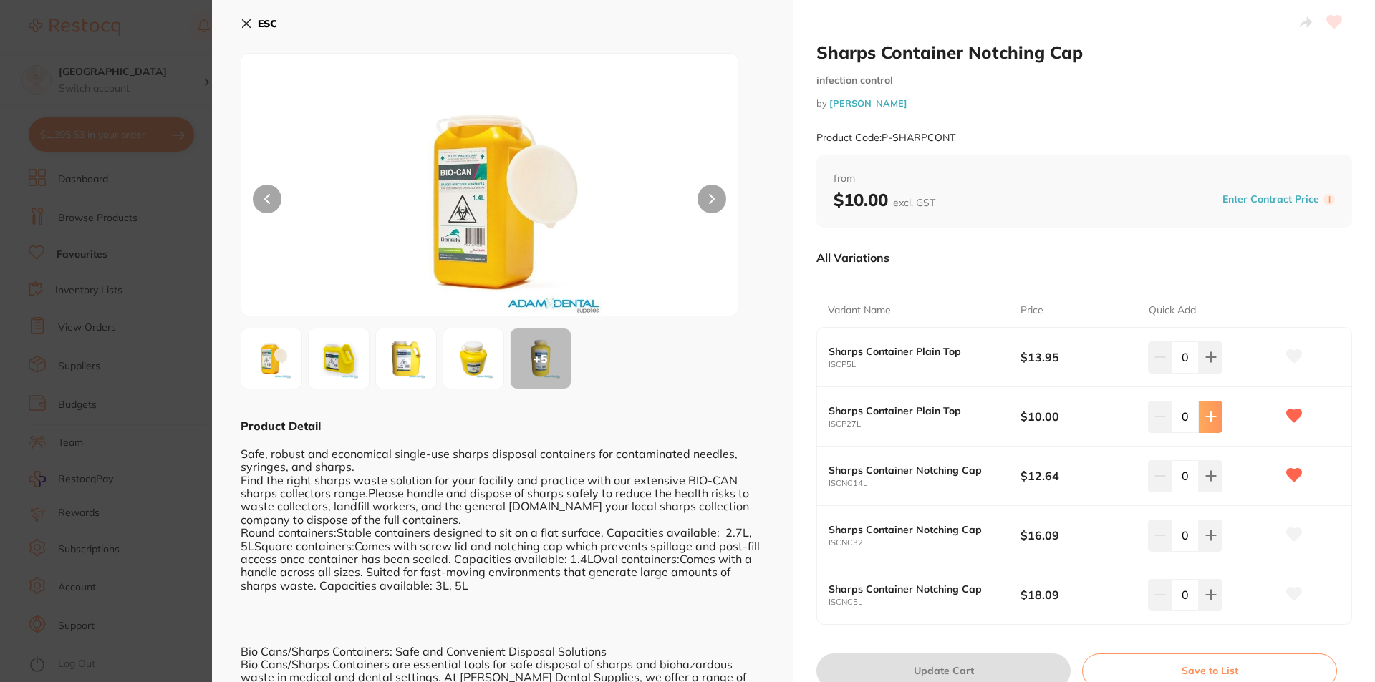
click at [1210, 420] on icon at bounding box center [1210, 416] width 11 height 11
type input "1"
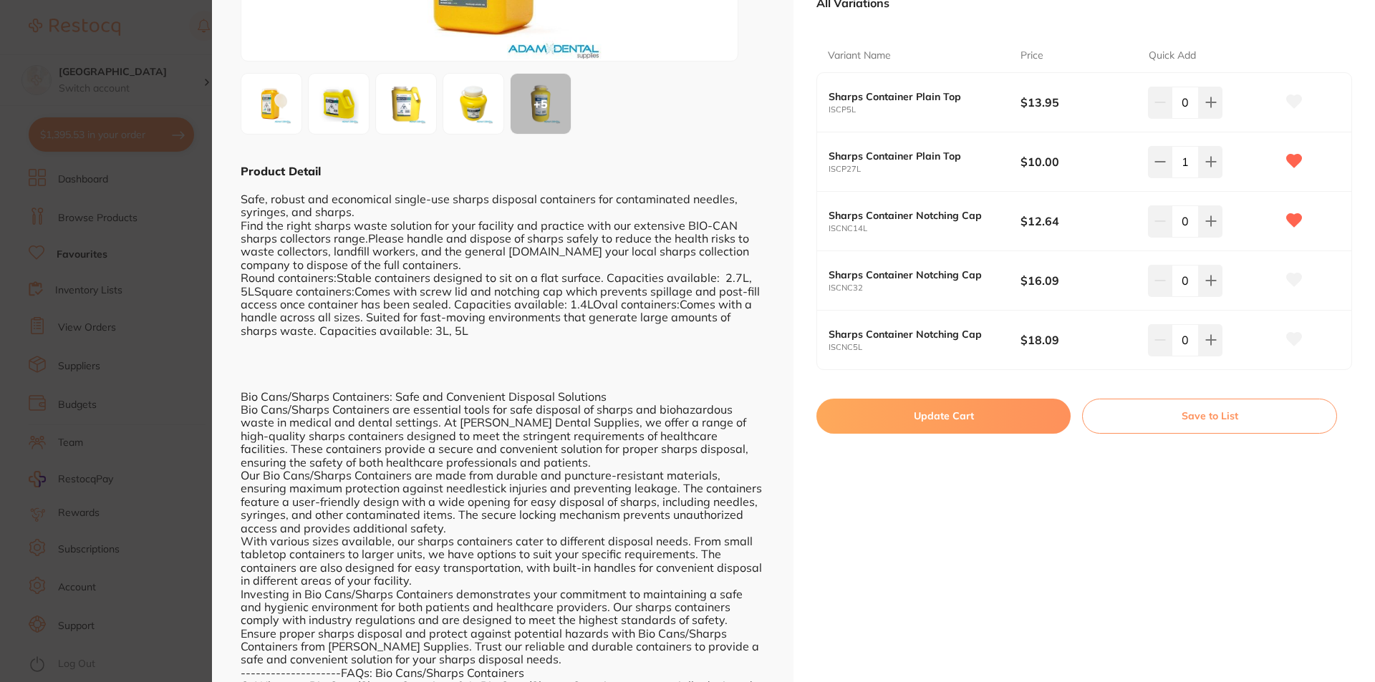
scroll to position [215, 0]
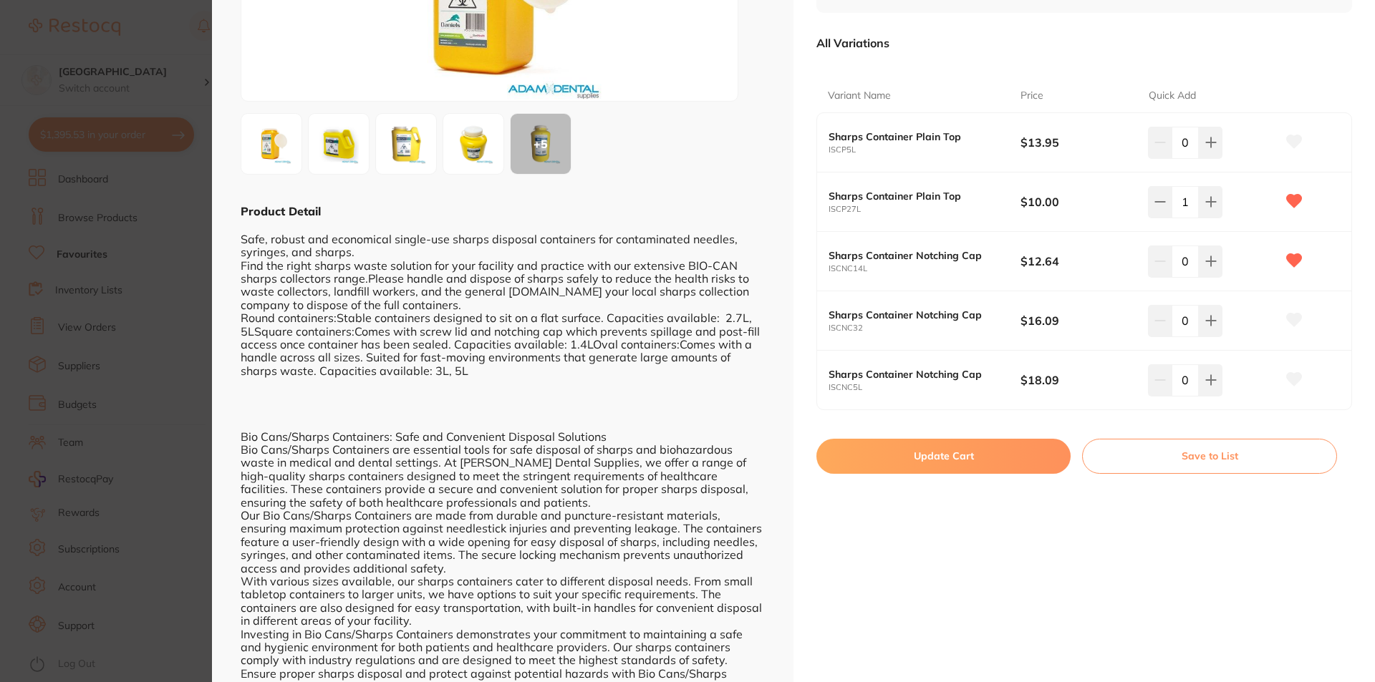
click at [859, 468] on button "Update Cart" at bounding box center [943, 456] width 254 height 34
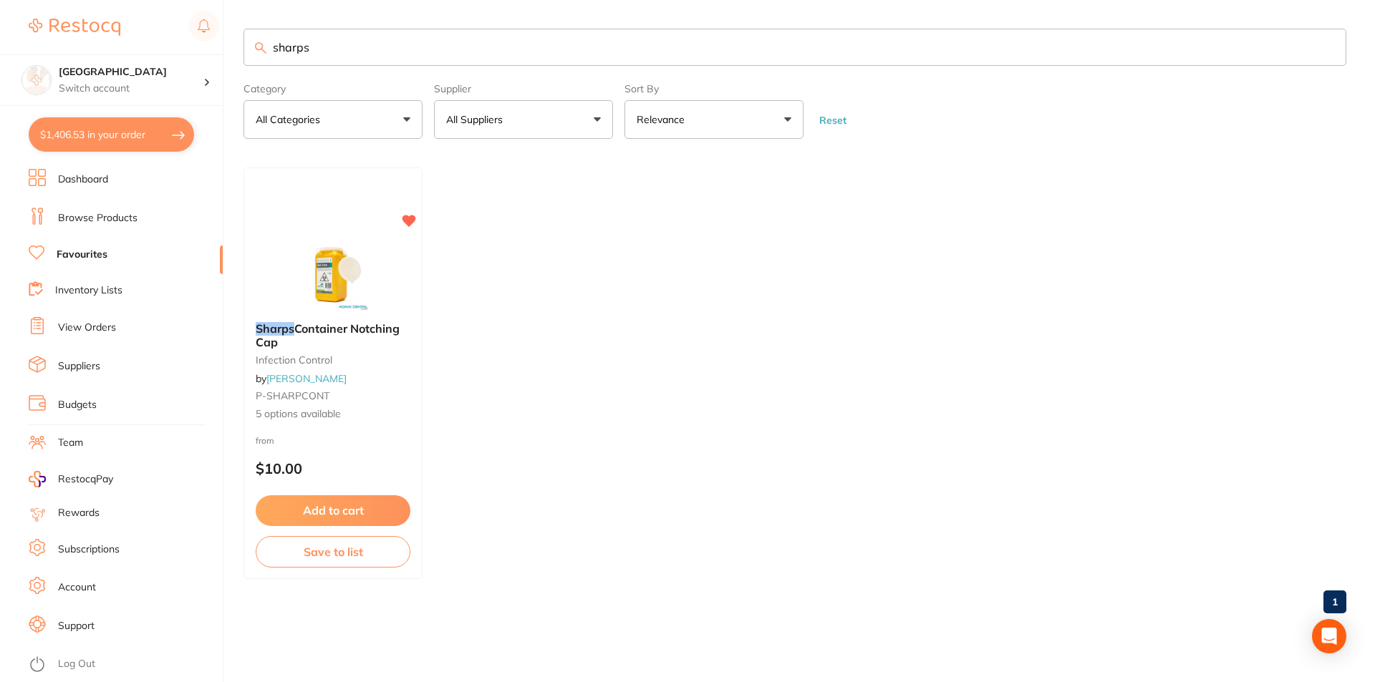
drag, startPoint x: 339, startPoint y: 49, endPoint x: 238, endPoint y: 52, distance: 100.3
click at [239, 52] on div "$1,406.53 Lakes Boulevard Dental Switch account Lakes Boulevard Dental $1,406.5…" at bounding box center [687, 341] width 1375 height 682
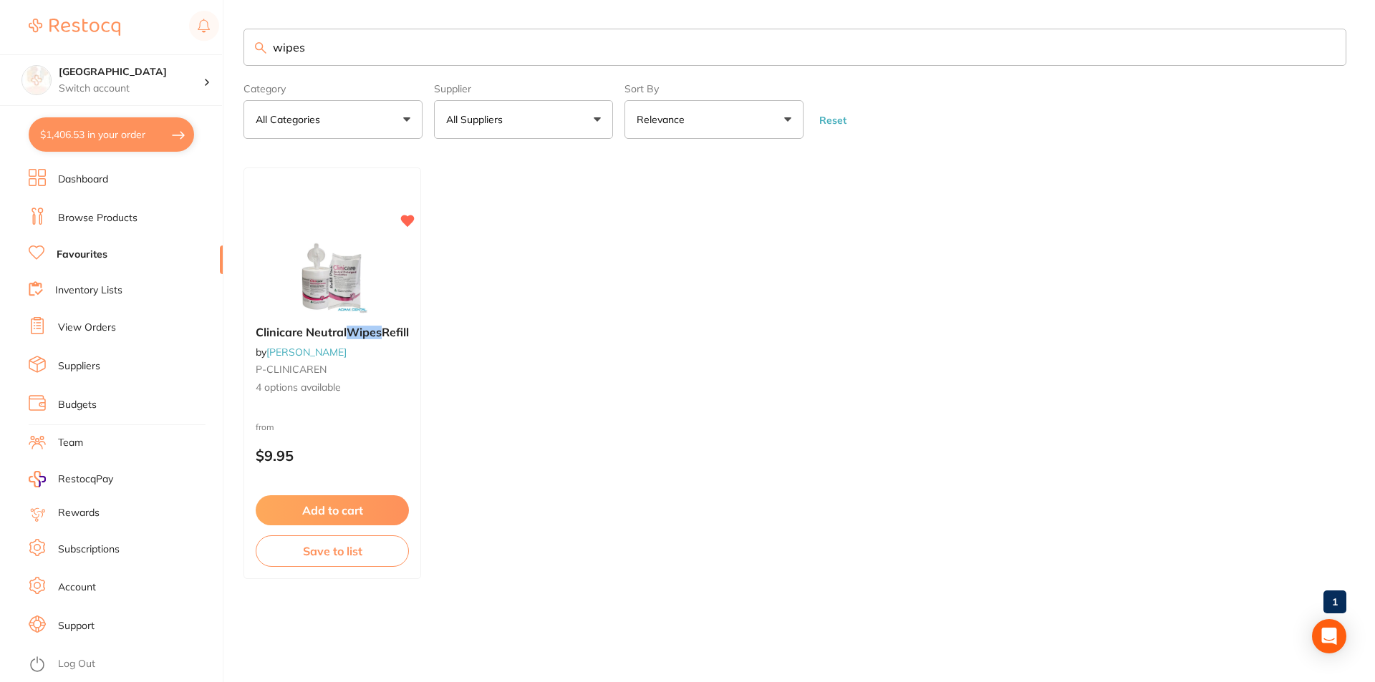
type input "wipes"
click at [331, 269] on img at bounding box center [332, 279] width 93 height 72
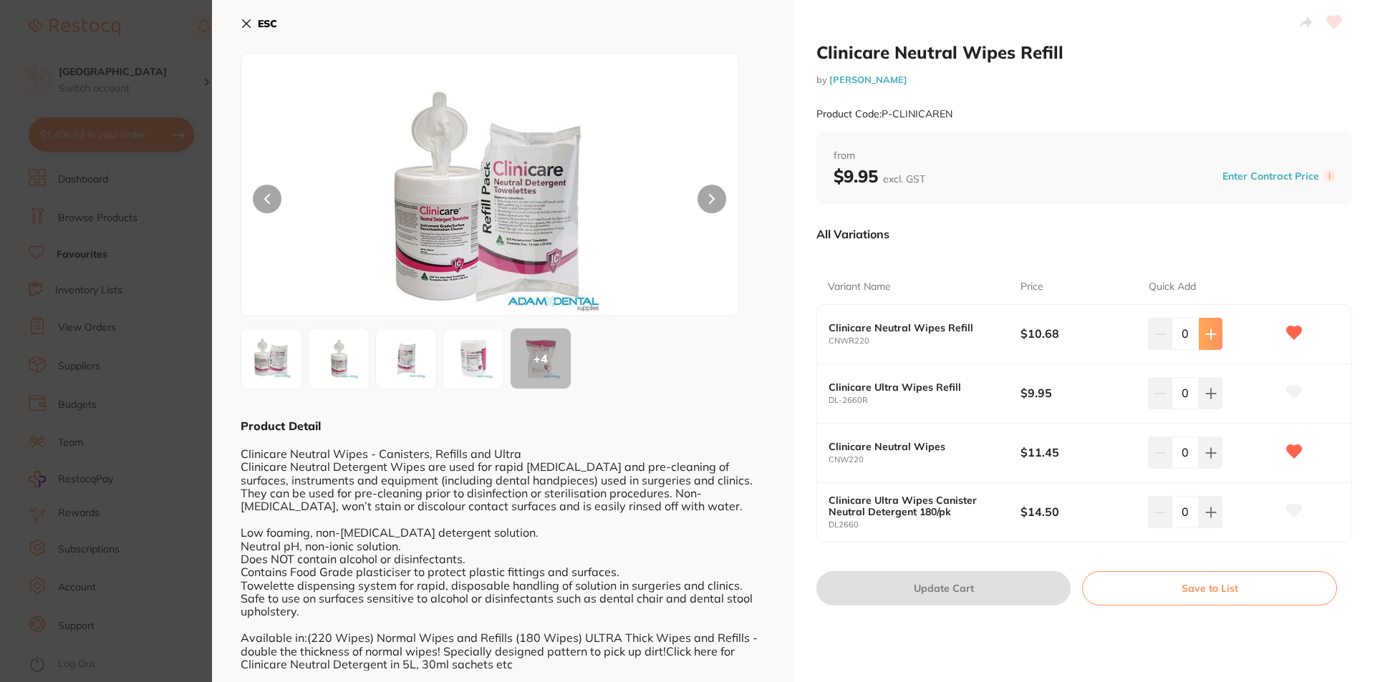
click at [1216, 338] on button at bounding box center [1211, 334] width 24 height 32
type input "2"
click at [936, 593] on button "Update Cart" at bounding box center [943, 588] width 254 height 34
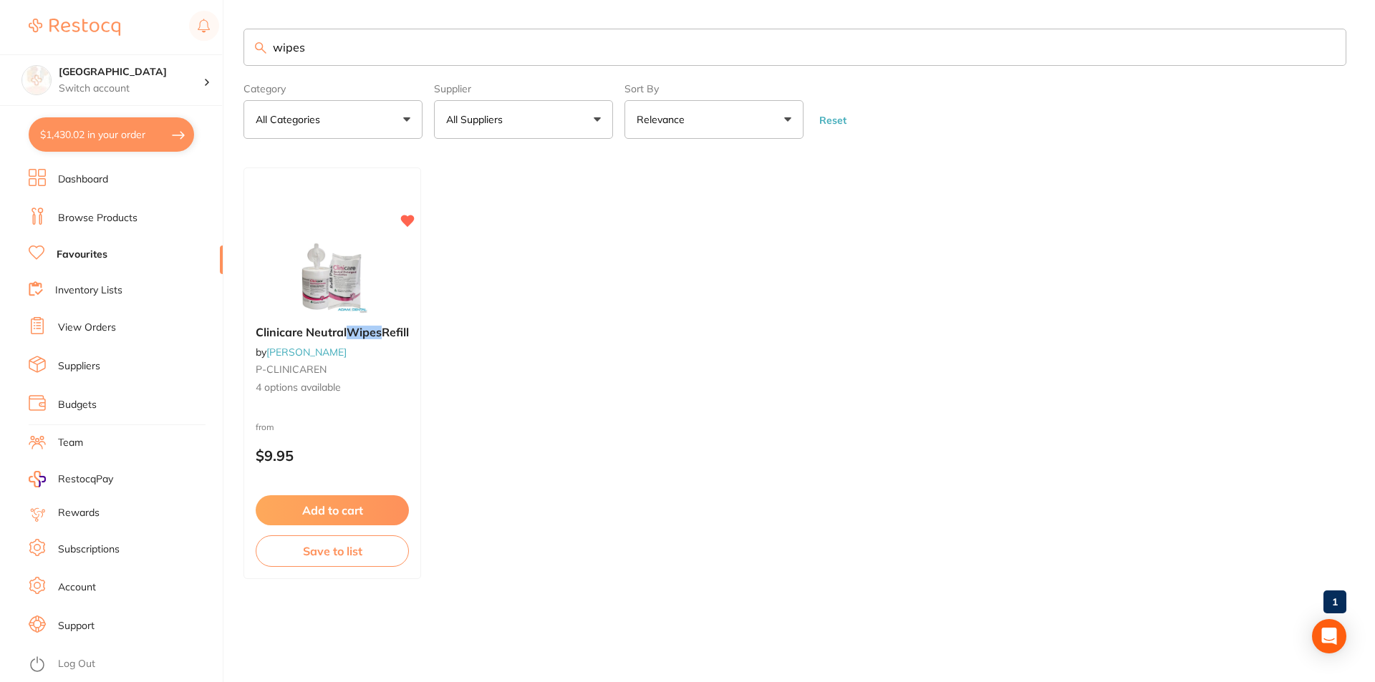
scroll to position [1, 0]
drag, startPoint x: 300, startPoint y: 57, endPoint x: 253, endPoint y: 59, distance: 47.3
click at [255, 60] on input "wipes" at bounding box center [794, 47] width 1103 height 37
type input "pouches"
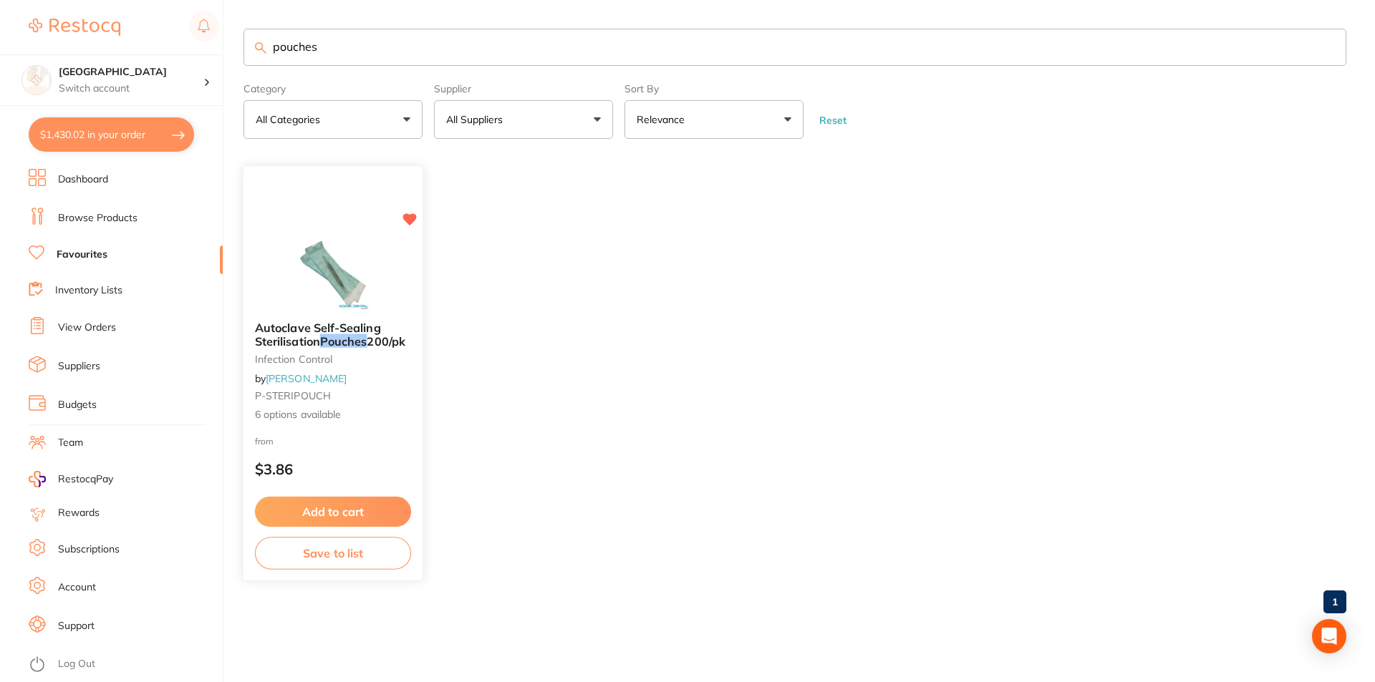
click at [371, 273] on img at bounding box center [333, 274] width 94 height 72
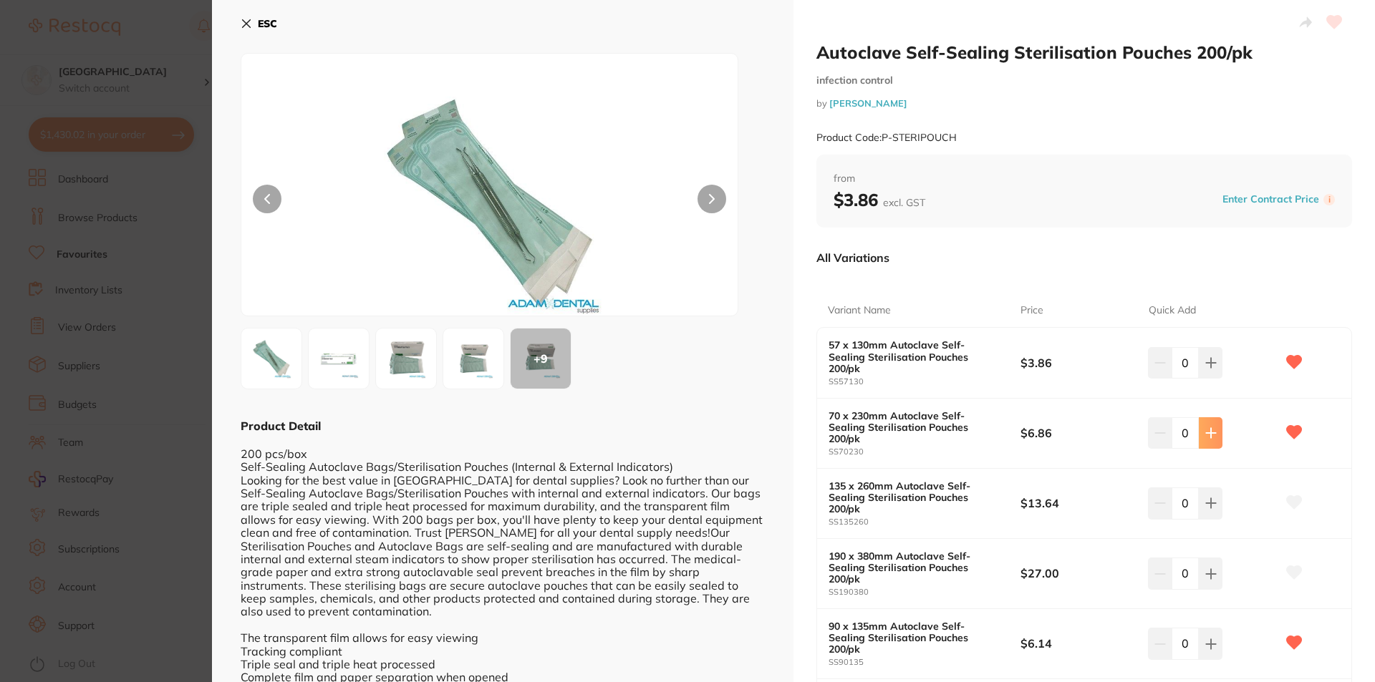
click at [1214, 417] on button at bounding box center [1211, 433] width 24 height 32
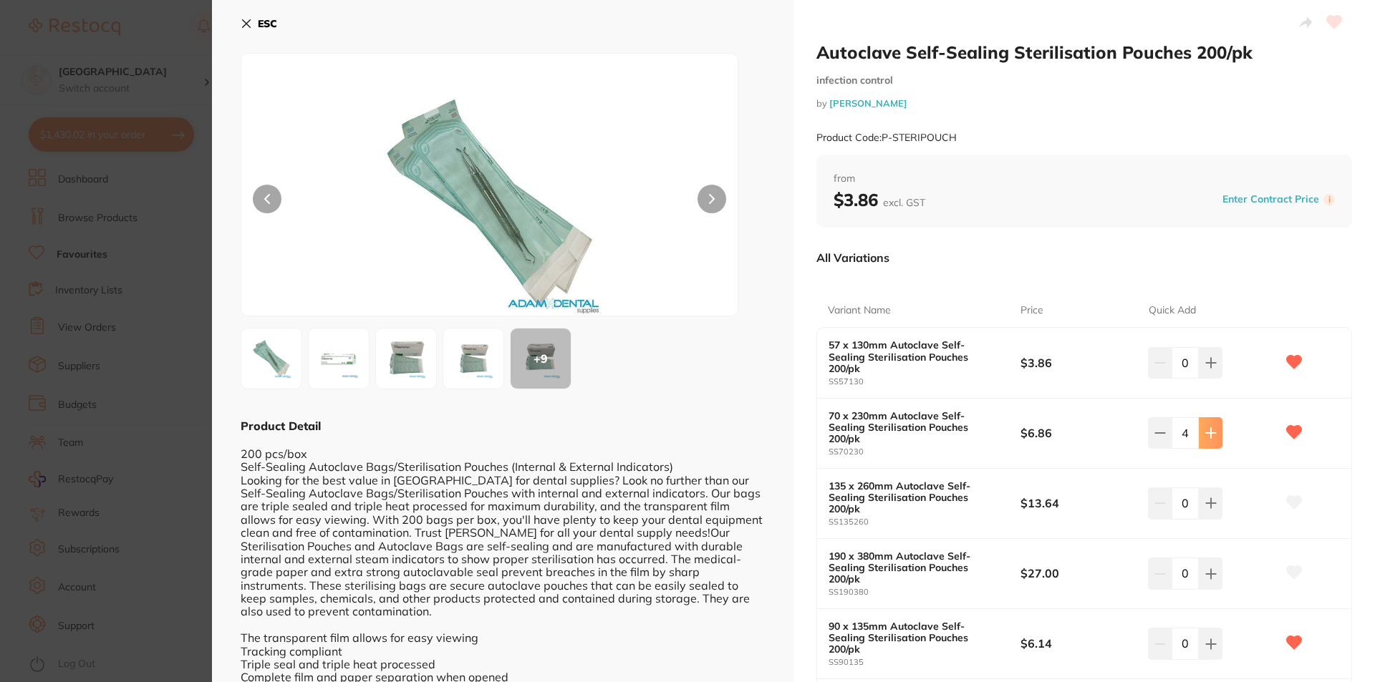
type input "5"
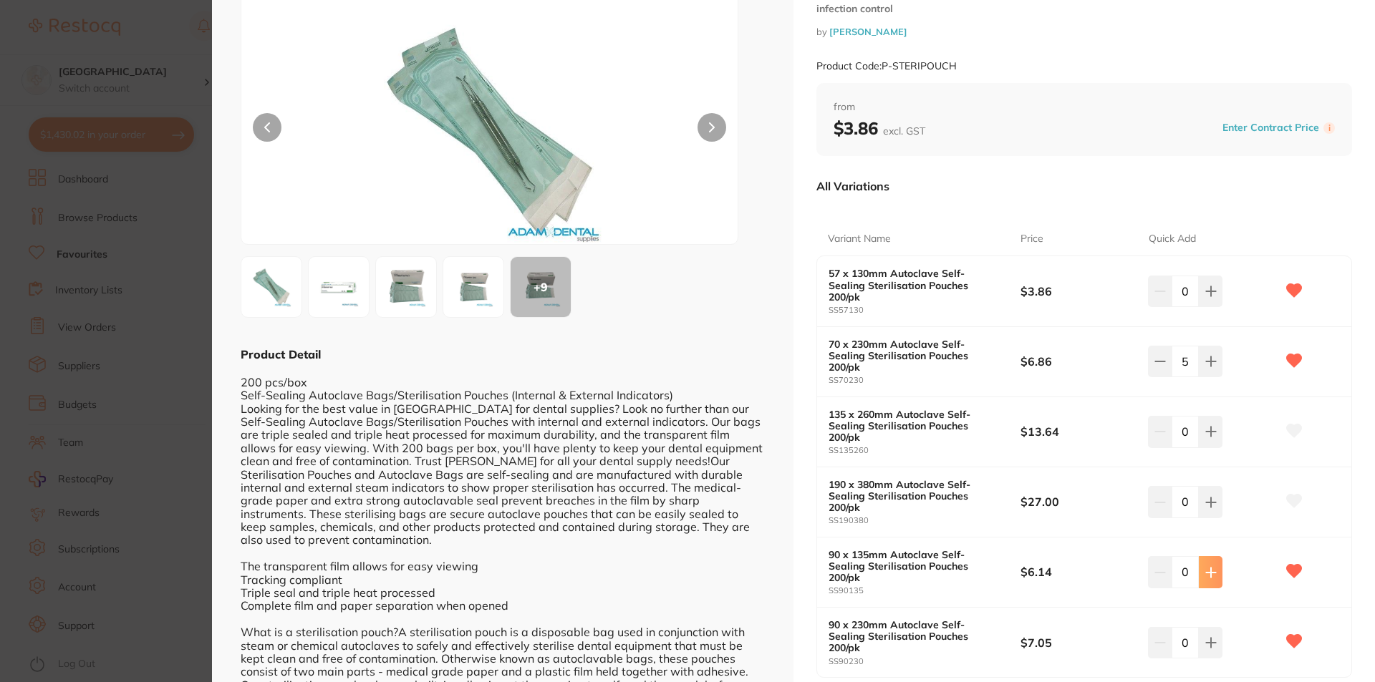
click at [1212, 556] on button at bounding box center [1211, 572] width 24 height 32
type input "3"
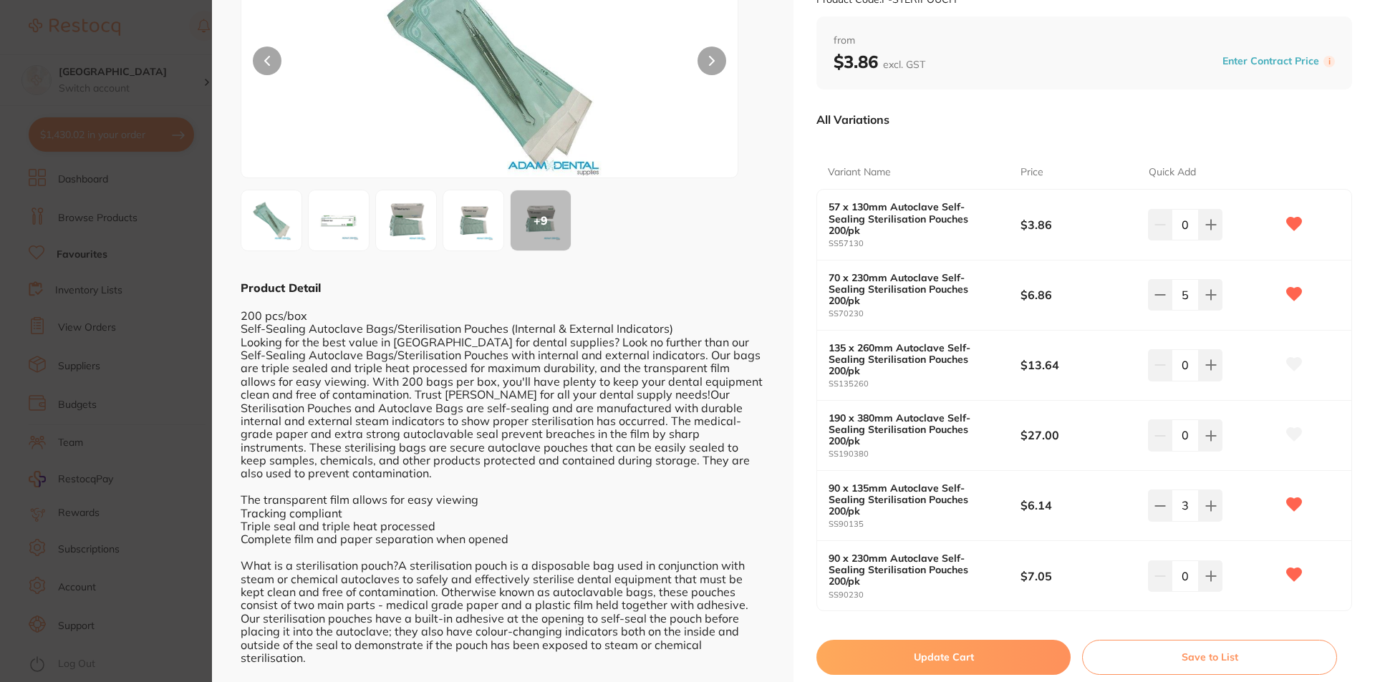
click at [959, 640] on button "Update Cart" at bounding box center [943, 657] width 254 height 34
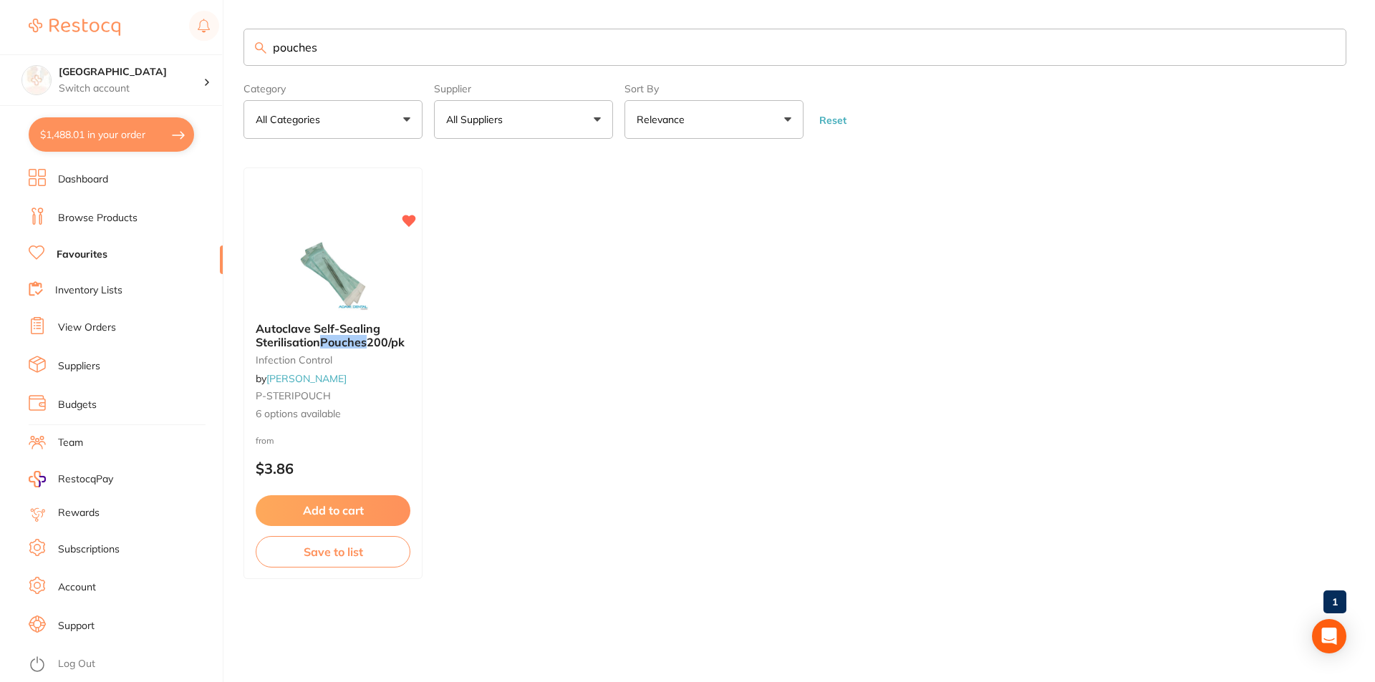
click at [142, 142] on button "$1,488.01 in your order" at bounding box center [111, 134] width 165 height 34
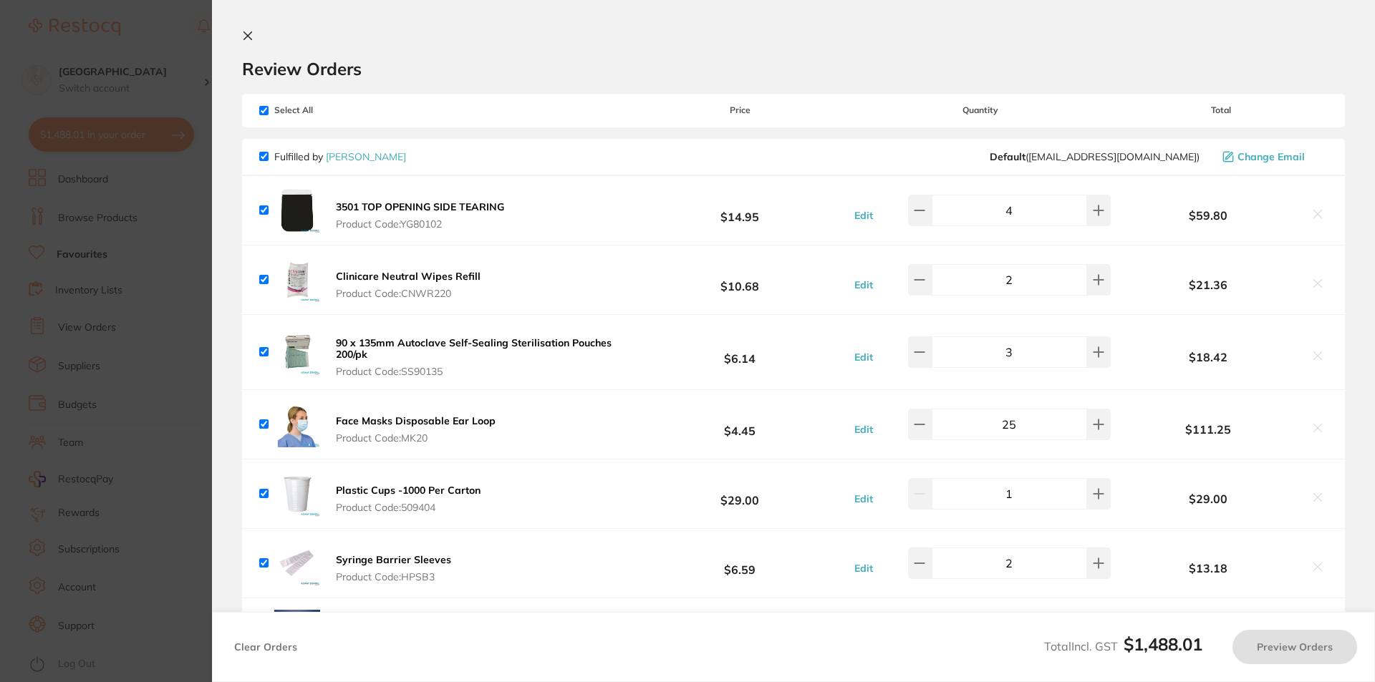
checkbox input "true"
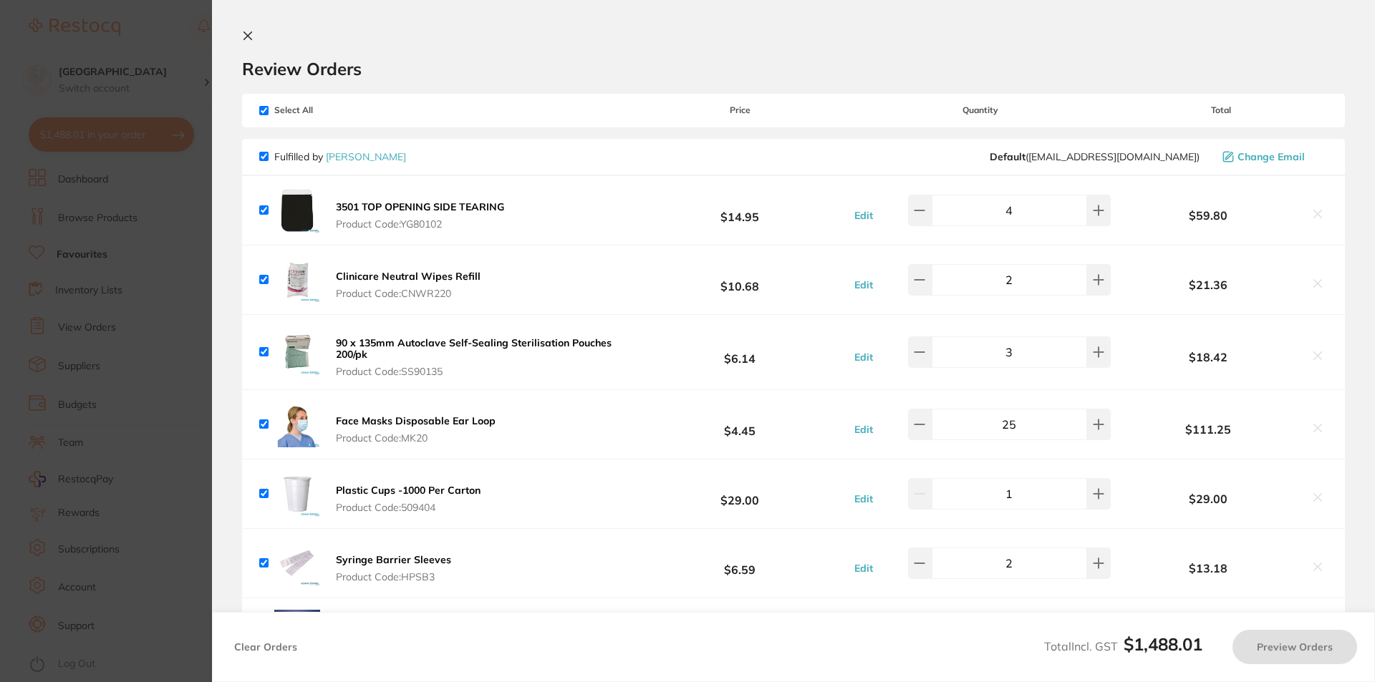
checkbox input "true"
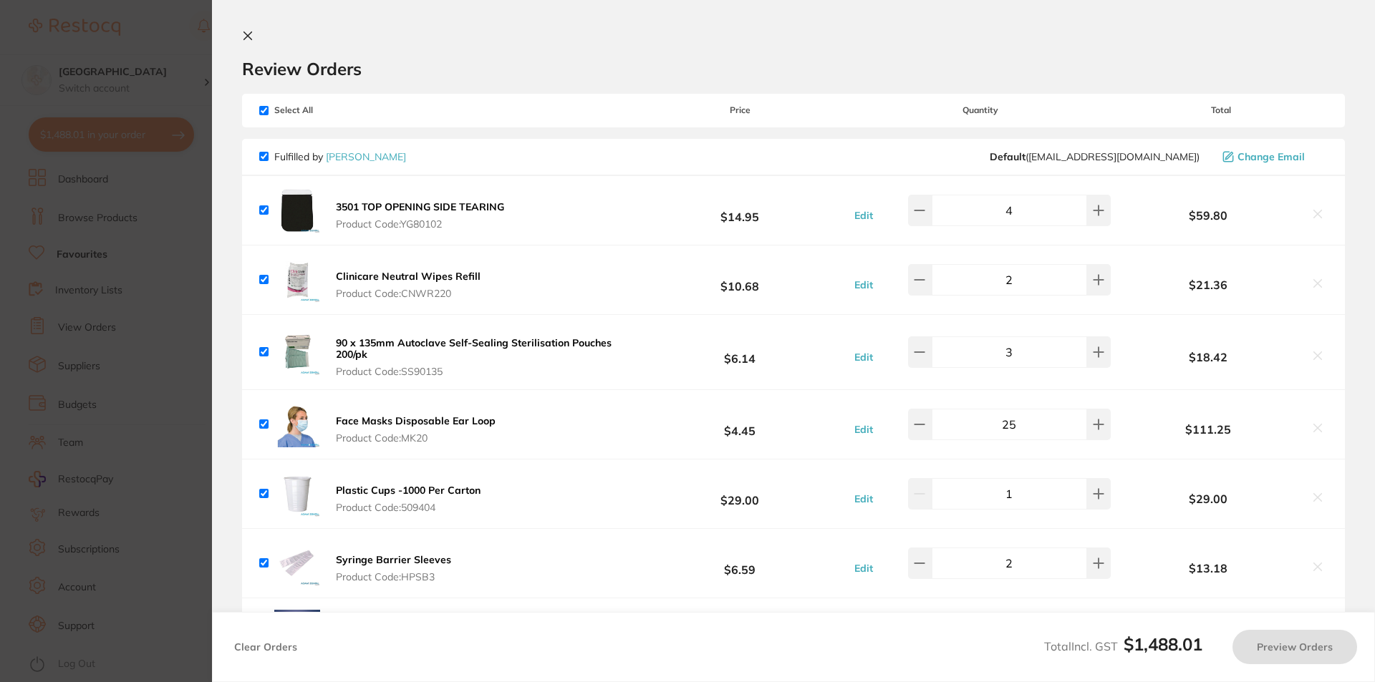
checkbox input "true"
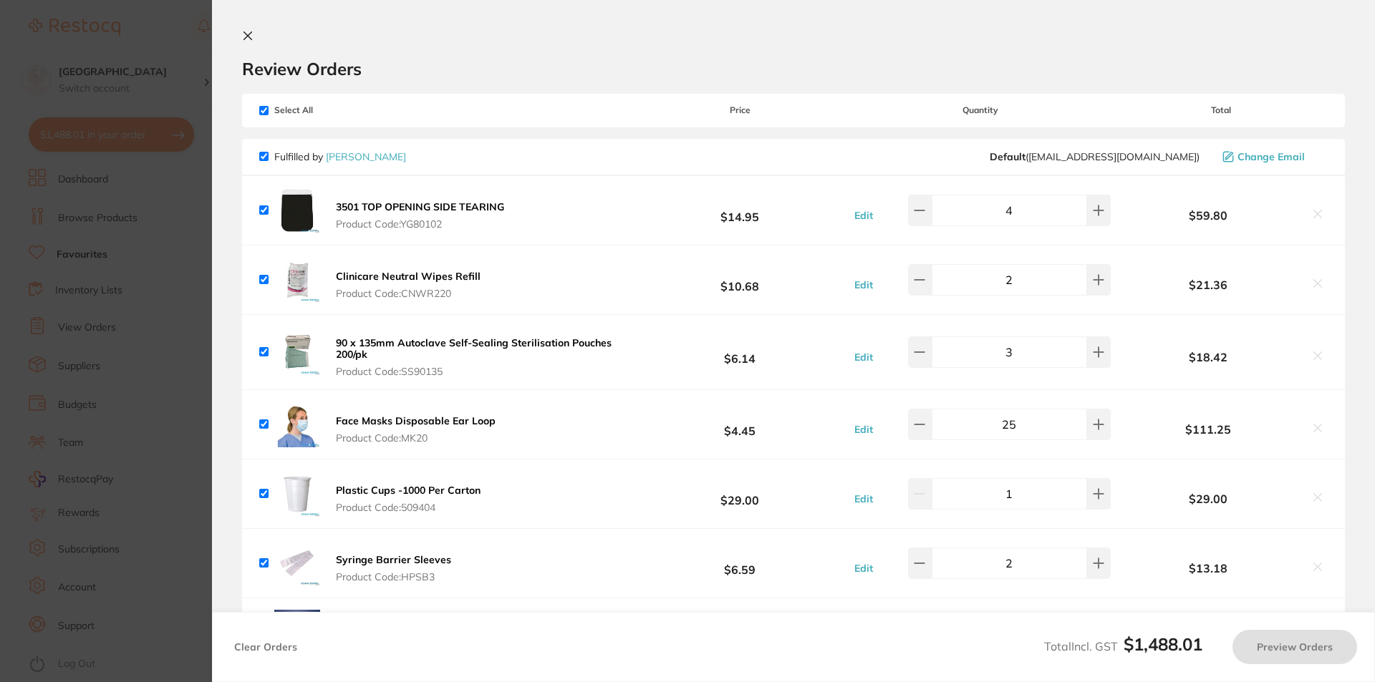
checkbox input "true"
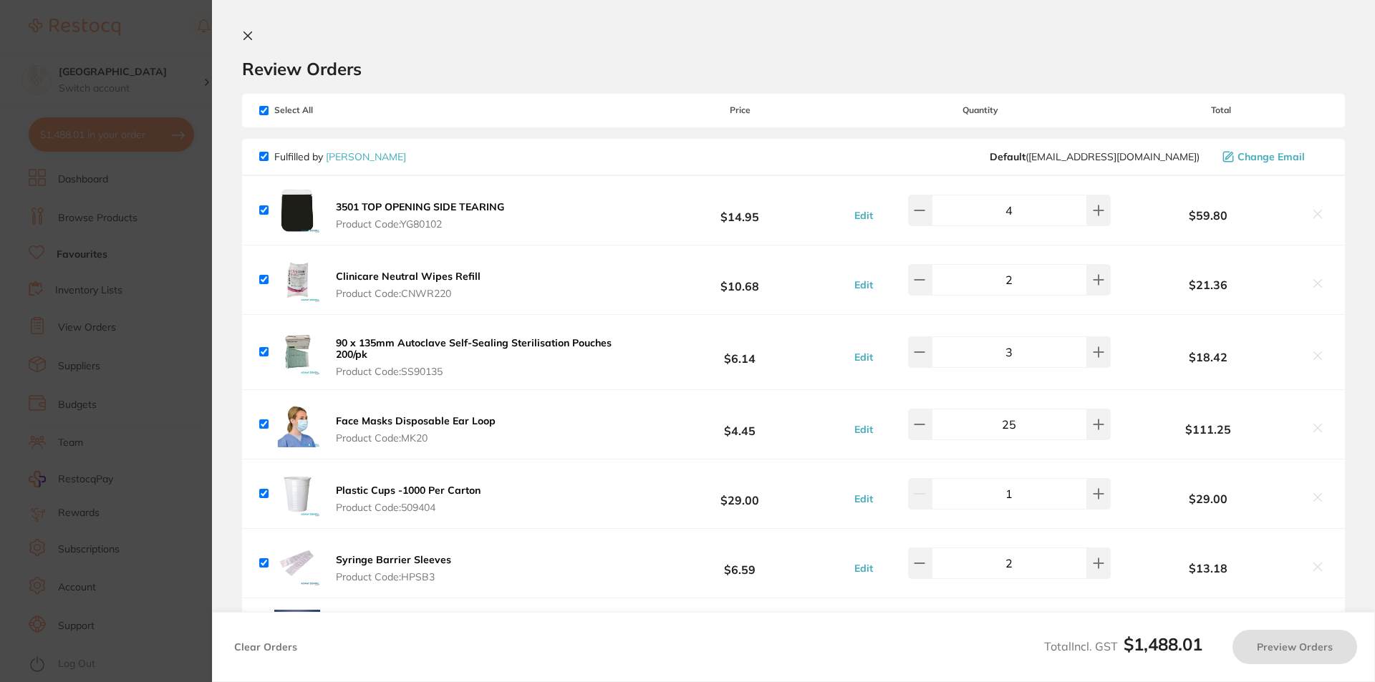
checkbox input "true"
click at [244, 37] on icon at bounding box center [247, 35] width 11 height 11
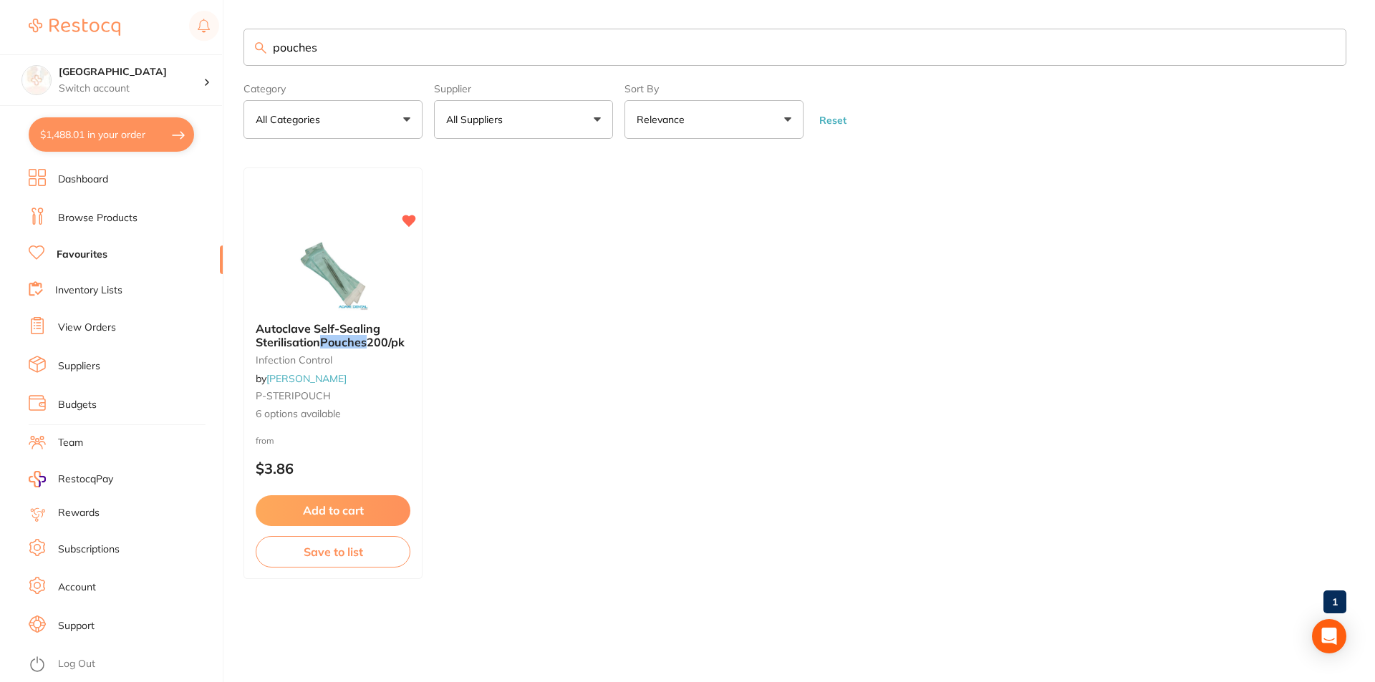
drag, startPoint x: 367, startPoint y: 44, endPoint x: 251, endPoint y: 42, distance: 116.0
click at [251, 42] on input "pouches" at bounding box center [794, 47] width 1103 height 37
type input "gaenial"
click at [332, 278] on img at bounding box center [333, 278] width 94 height 72
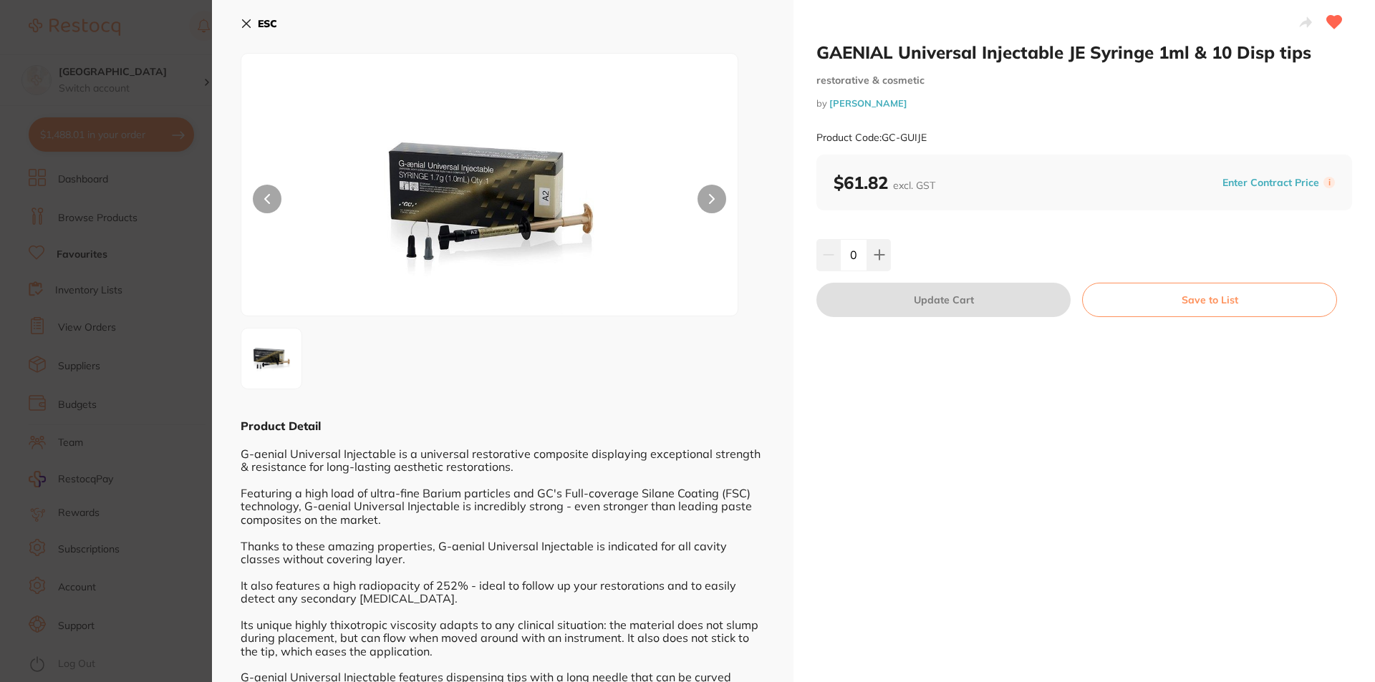
click at [243, 26] on icon at bounding box center [247, 24] width 8 height 8
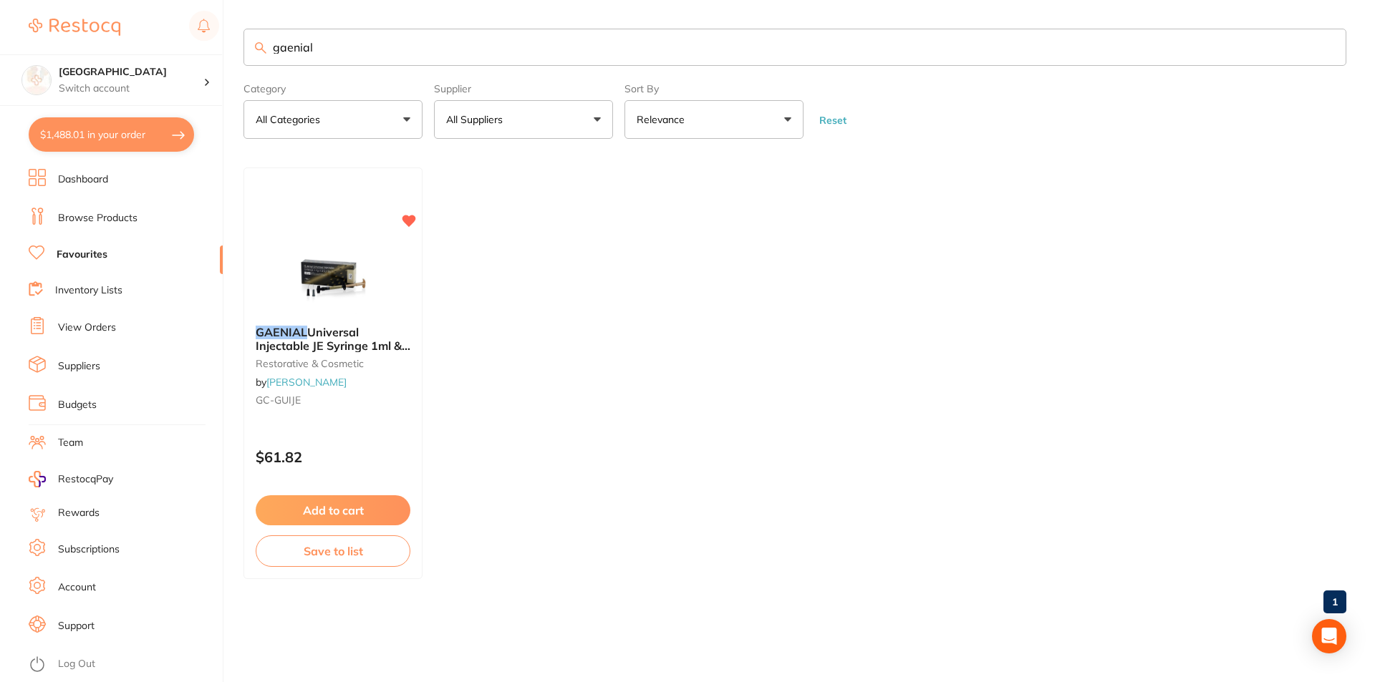
drag, startPoint x: 355, startPoint y: 47, endPoint x: 253, endPoint y: 47, distance: 102.4
click at [253, 47] on input "gaenial" at bounding box center [794, 47] width 1103 height 37
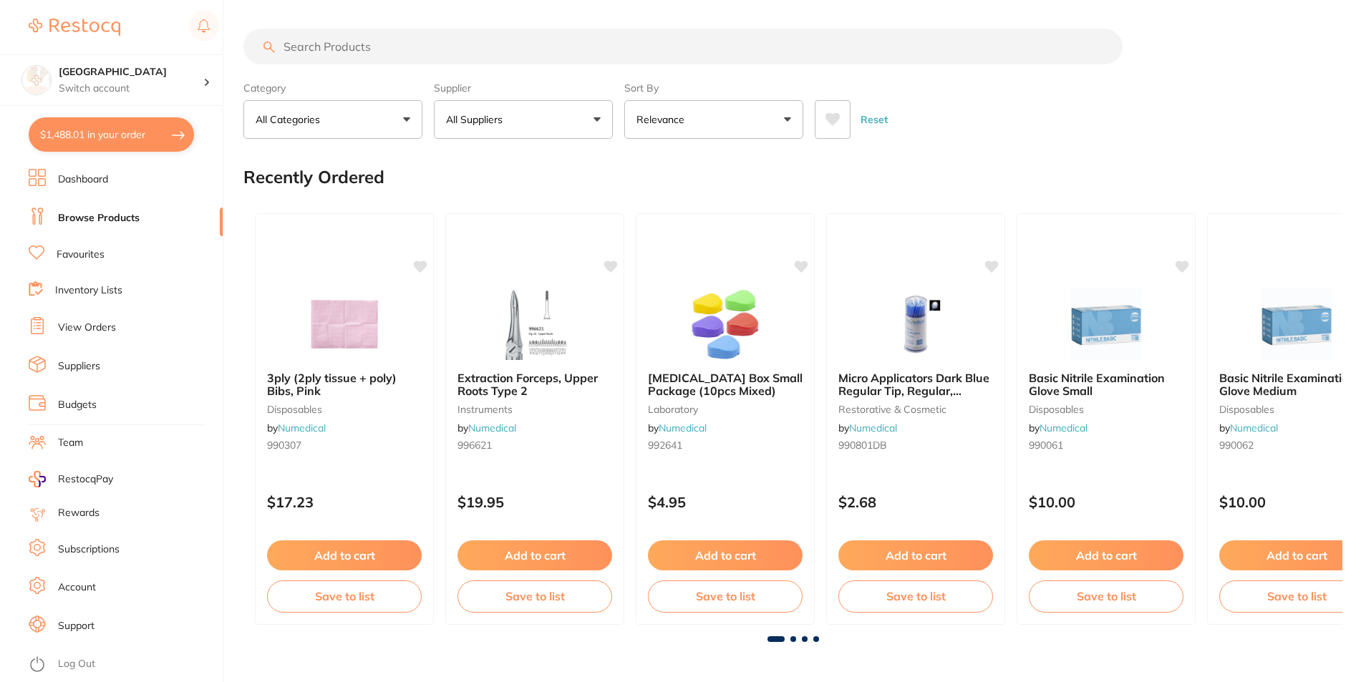
click at [372, 47] on input "search" at bounding box center [682, 47] width 879 height 36
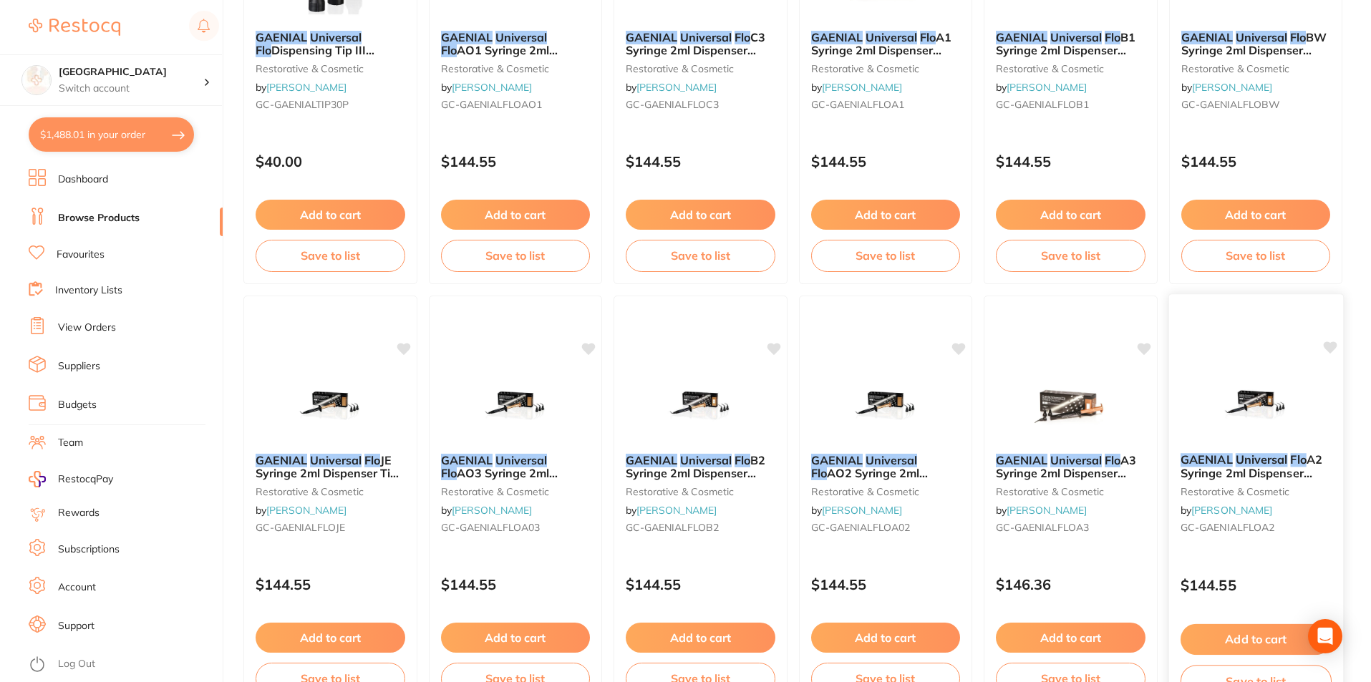
scroll to position [358, 0]
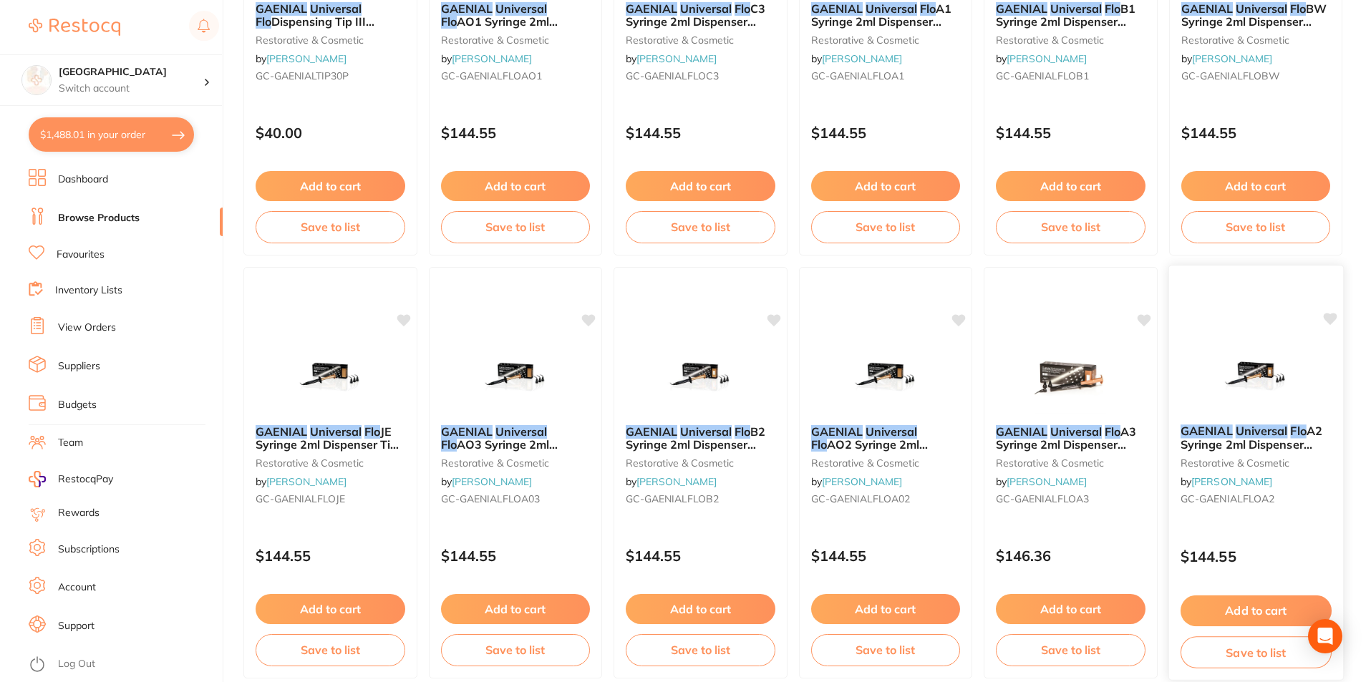
type input "gaenial universal flow"
click at [1243, 388] on img at bounding box center [1256, 377] width 94 height 72
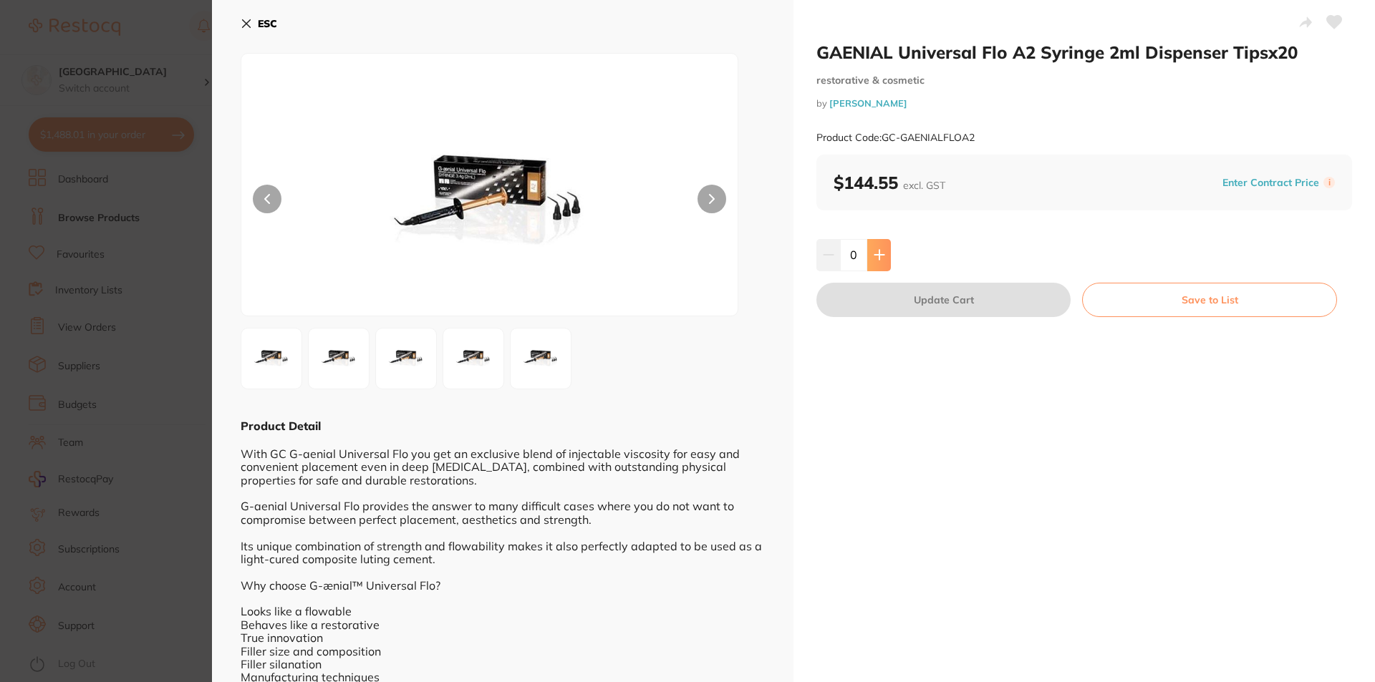
click at [882, 249] on icon at bounding box center [879, 254] width 11 height 11
type input "1"
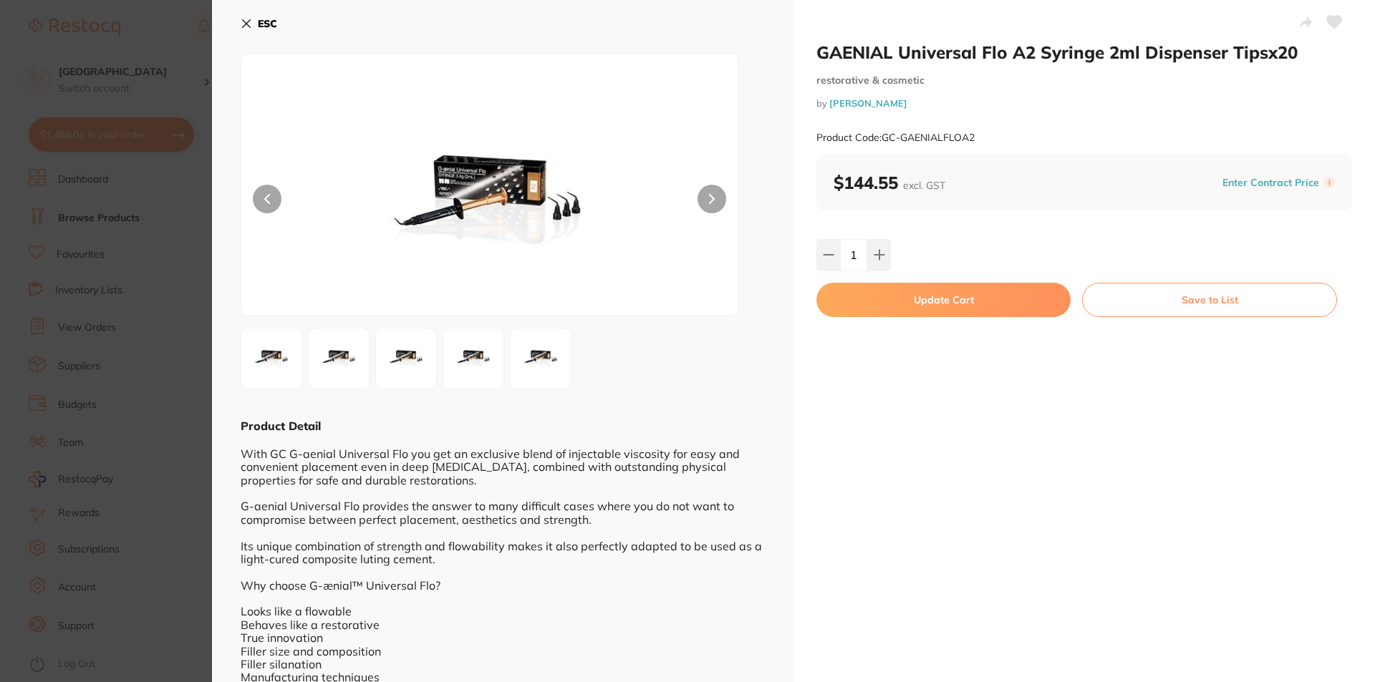
click at [1327, 19] on icon at bounding box center [1334, 22] width 15 height 13
click at [922, 300] on button "Update Cart" at bounding box center [943, 300] width 254 height 34
checkbox input "false"
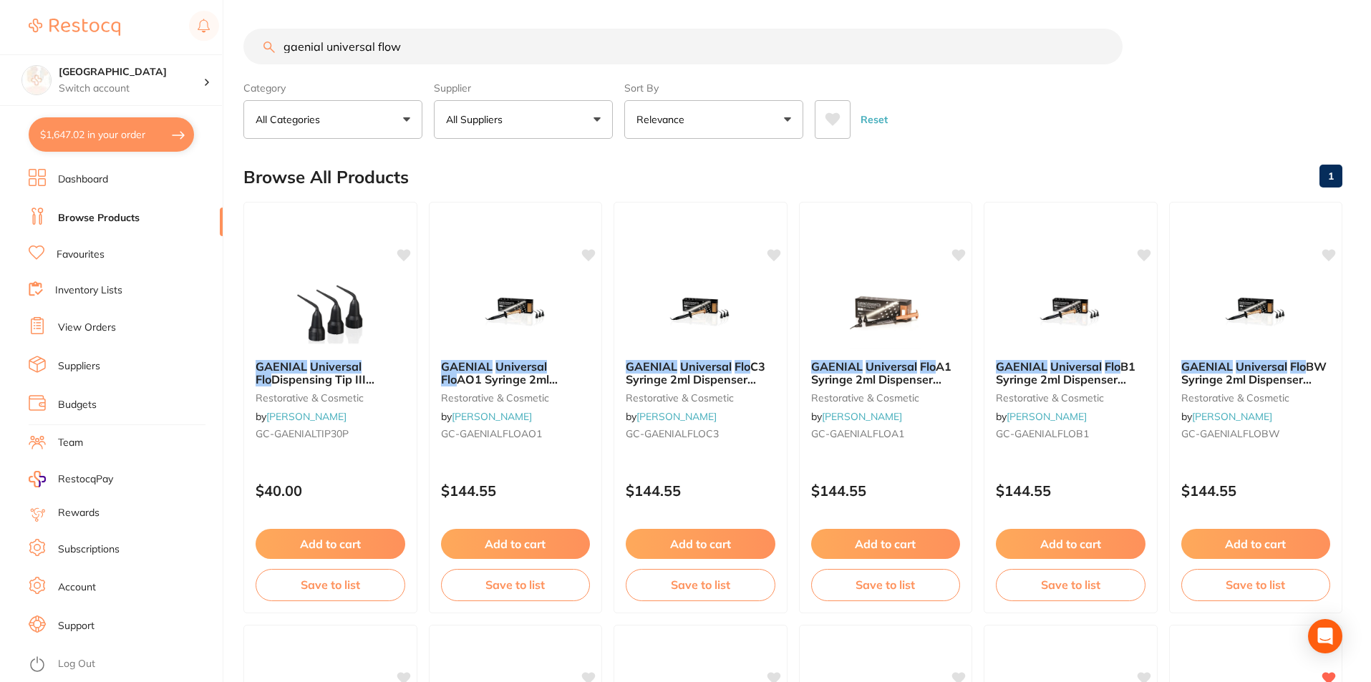
drag, startPoint x: 414, startPoint y: 41, endPoint x: 277, endPoint y: 39, distance: 136.8
click at [277, 39] on input "gaenial universal flow" at bounding box center [682, 47] width 879 height 36
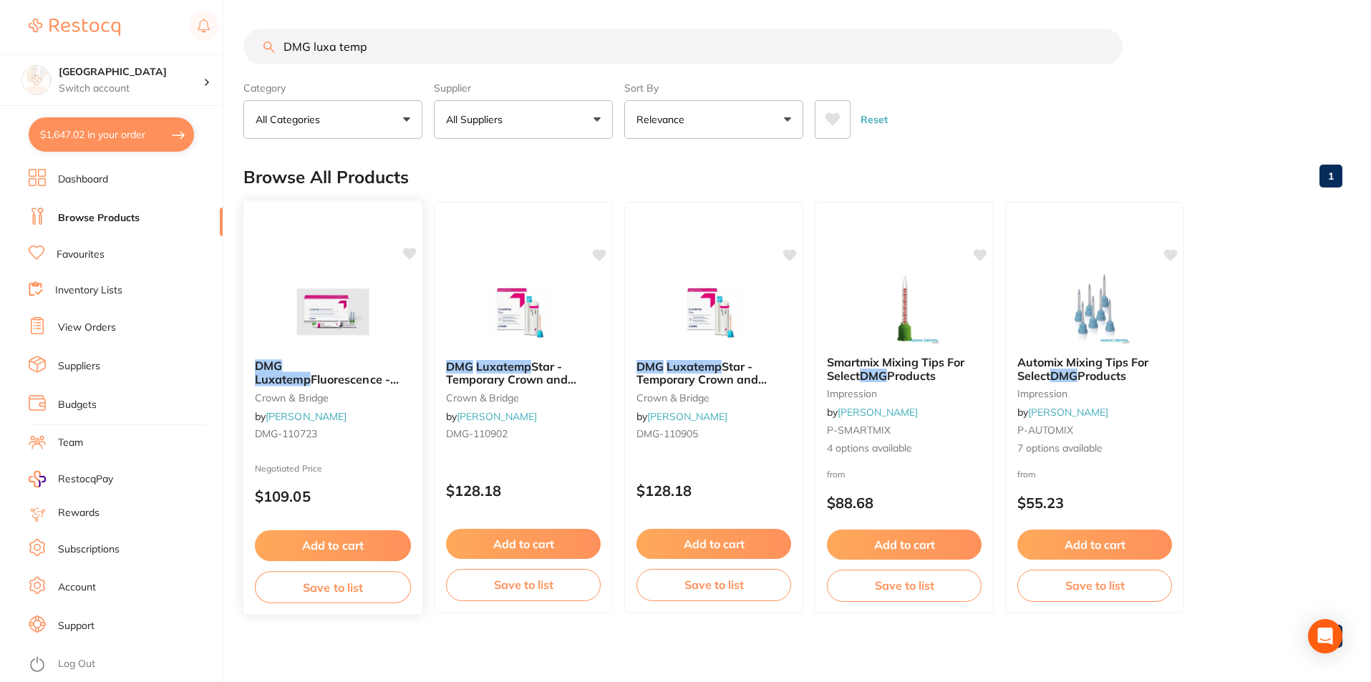
click at [378, 376] on span "Fluorescence - Temporary Crown and Bridge - Shade BL - 15g Syringe, 1-Pack and …" at bounding box center [331, 405] width 153 height 67
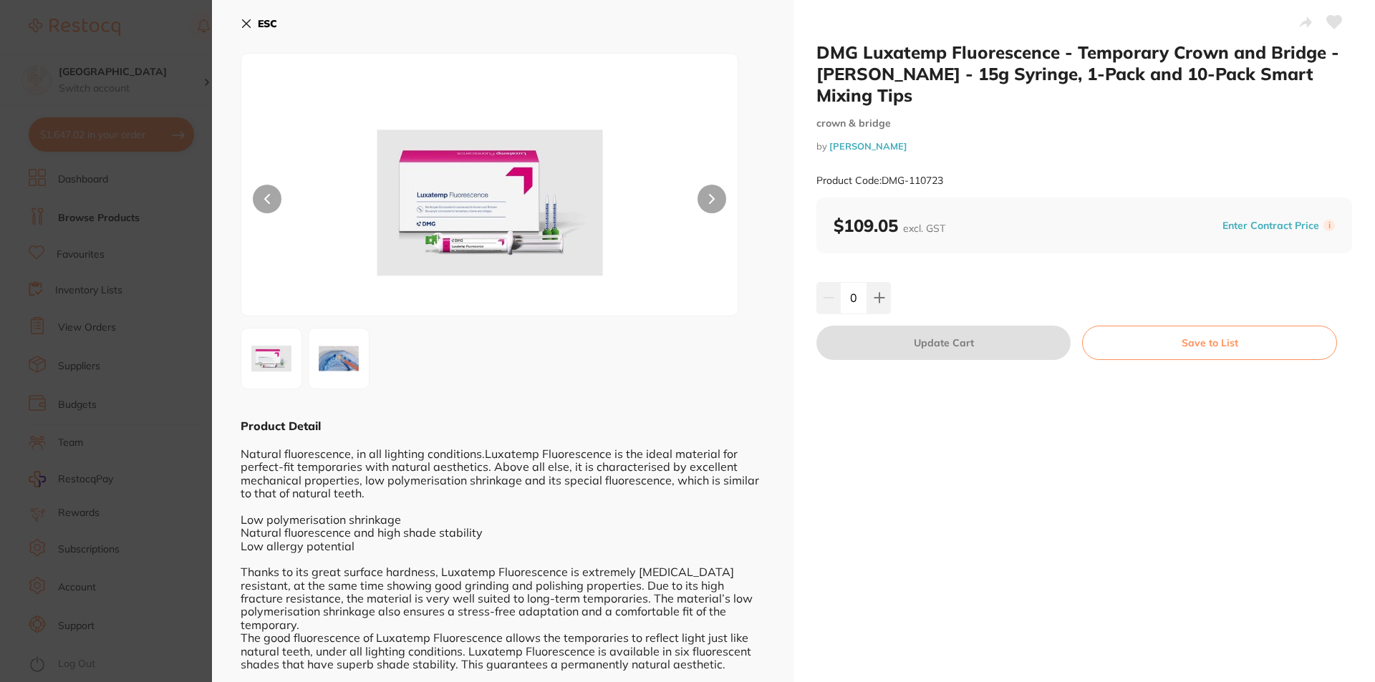
click at [712, 198] on icon at bounding box center [712, 199] width 4 height 9
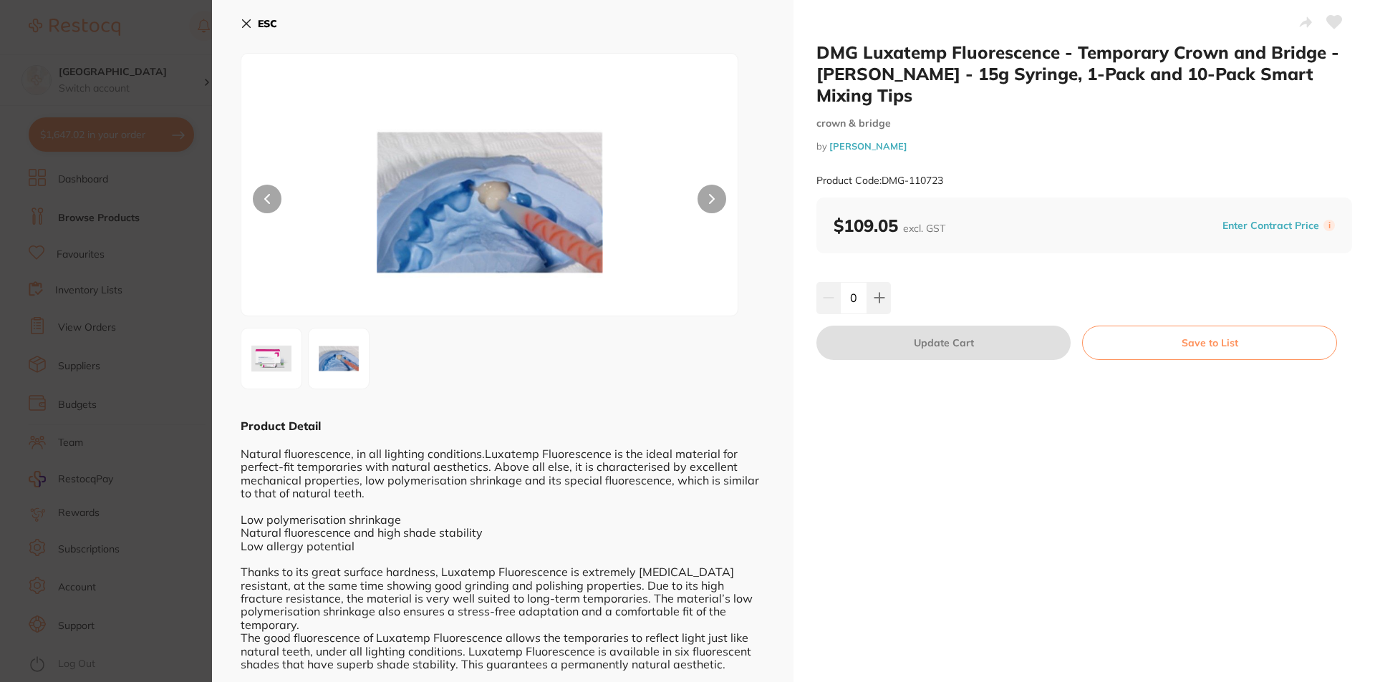
click at [715, 193] on button at bounding box center [711, 199] width 29 height 29
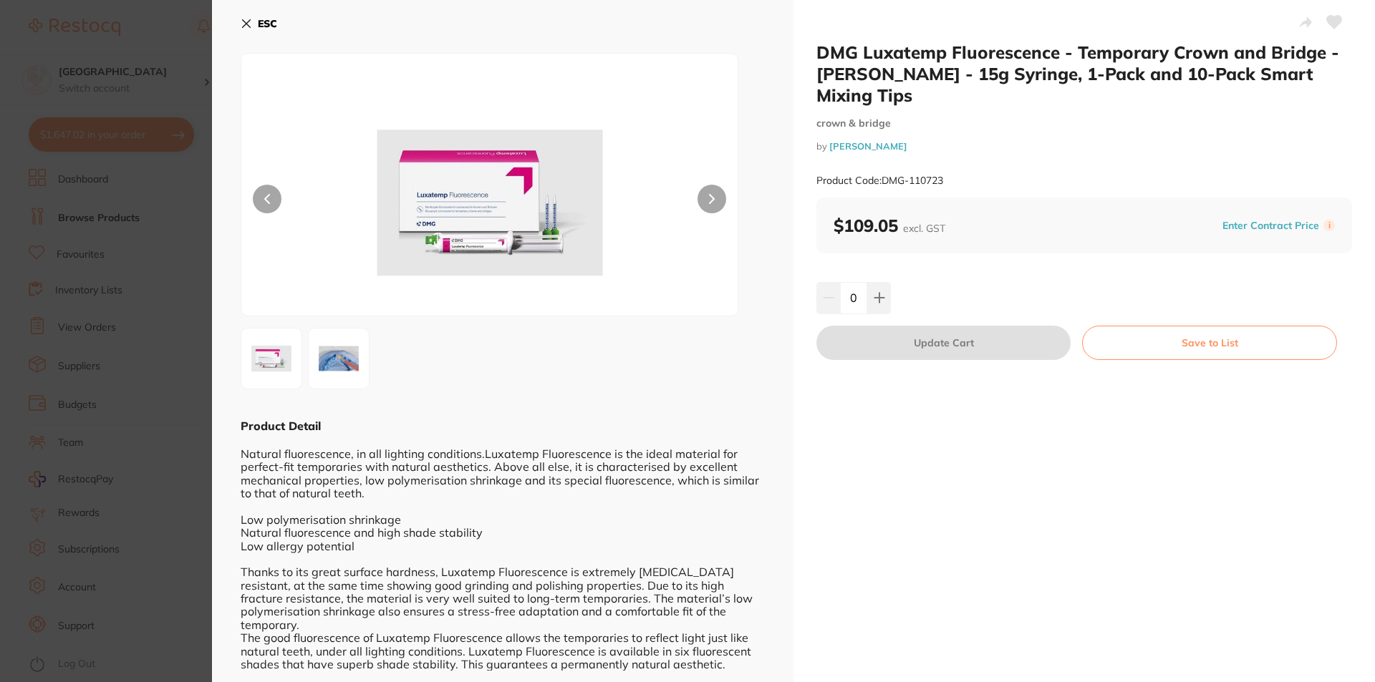
click at [254, 21] on button "ESC" at bounding box center [259, 23] width 37 height 24
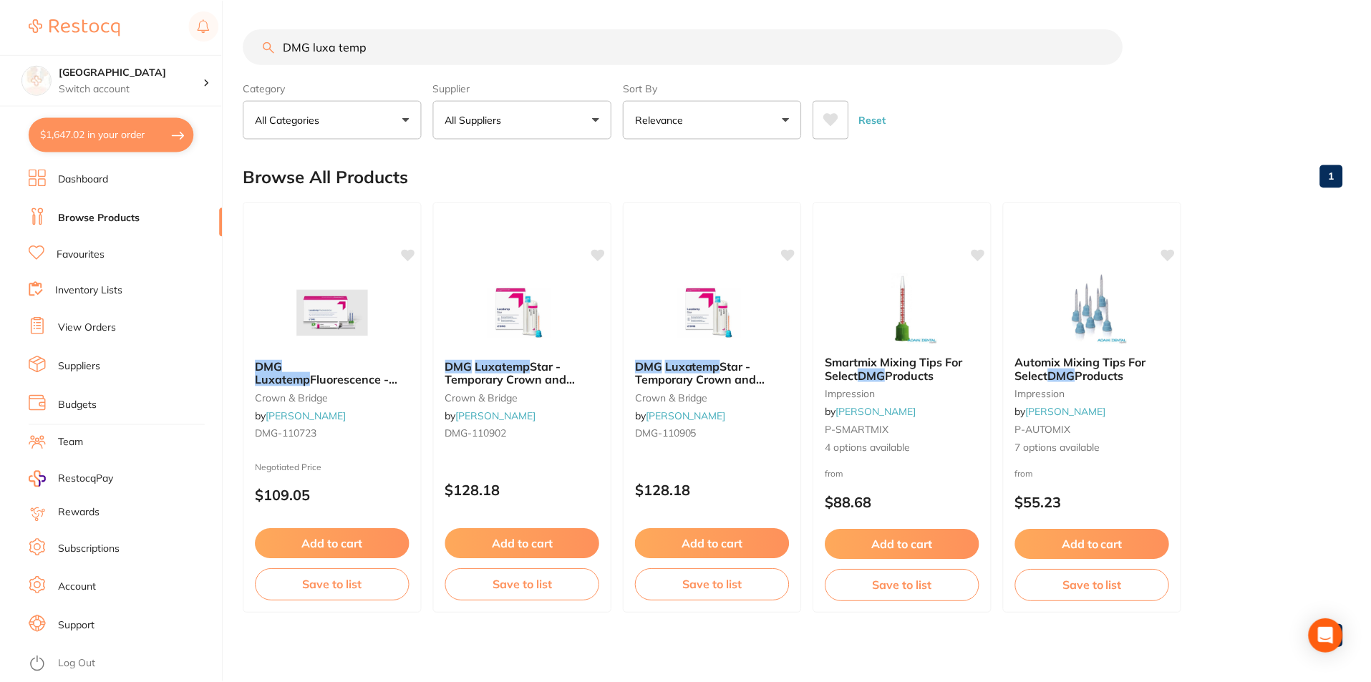
scroll to position [1, 0]
click at [526, 313] on img at bounding box center [523, 311] width 94 height 72
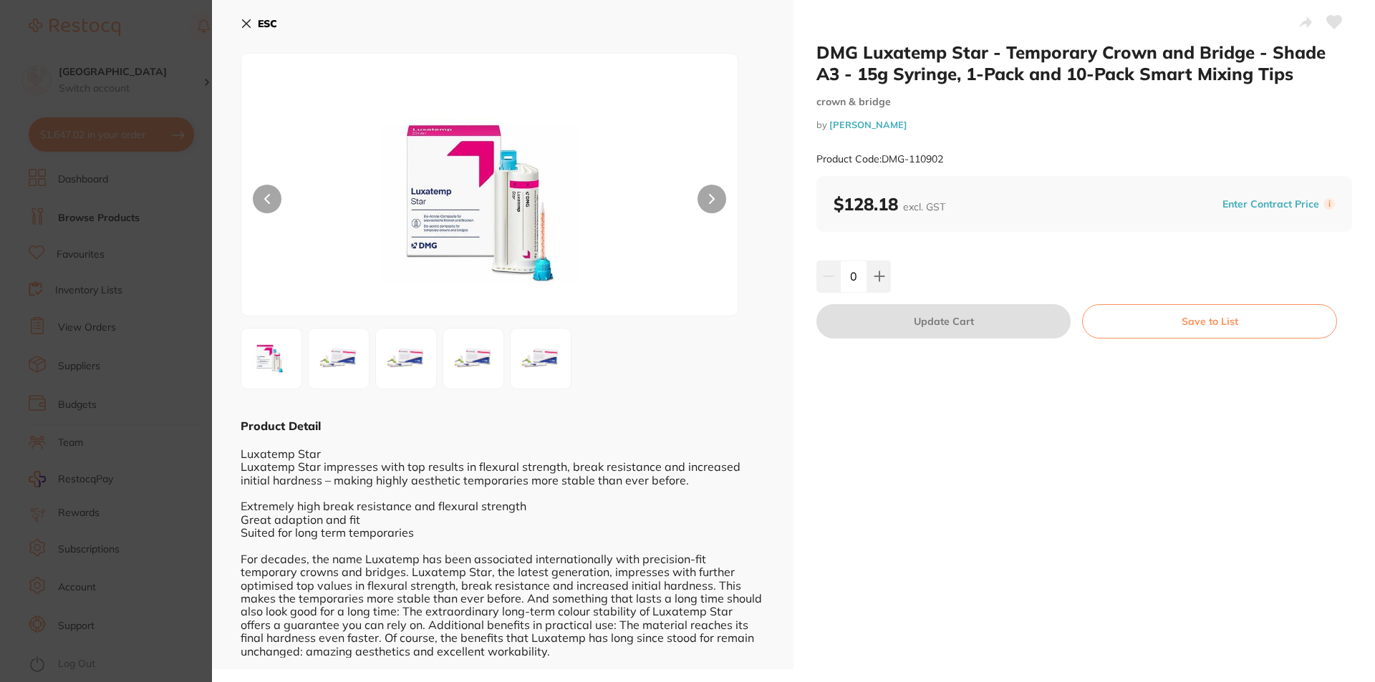
click at [258, 24] on b "ESC" at bounding box center [267, 23] width 19 height 13
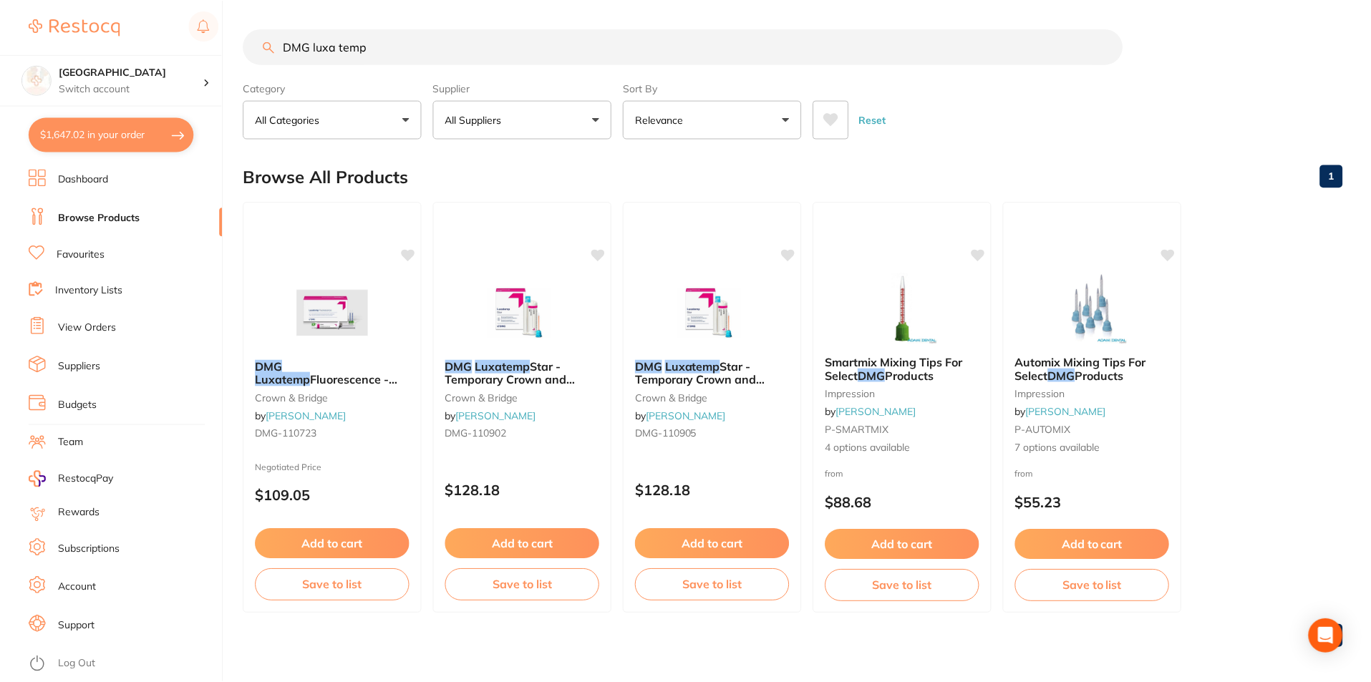
scroll to position [1, 0]
click at [690, 364] on em "Luxatemp" at bounding box center [694, 365] width 56 height 14
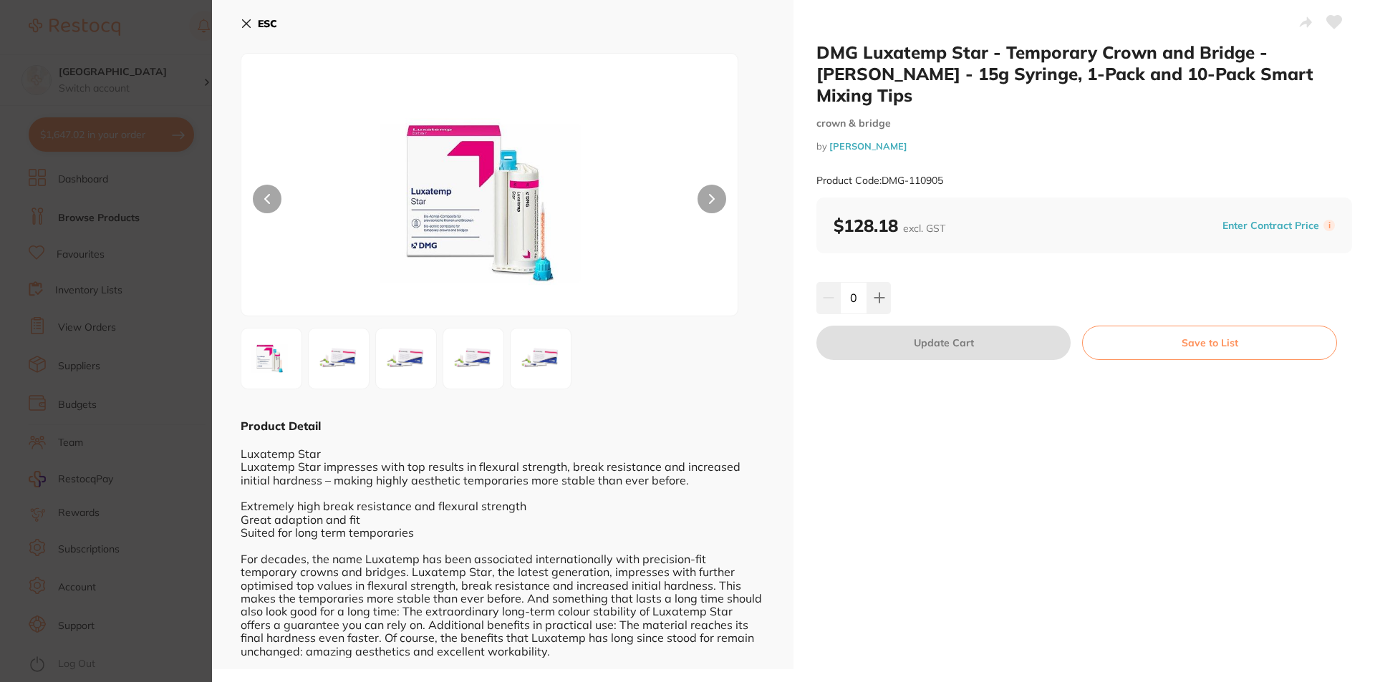
click at [246, 18] on icon at bounding box center [246, 23] width 11 height 11
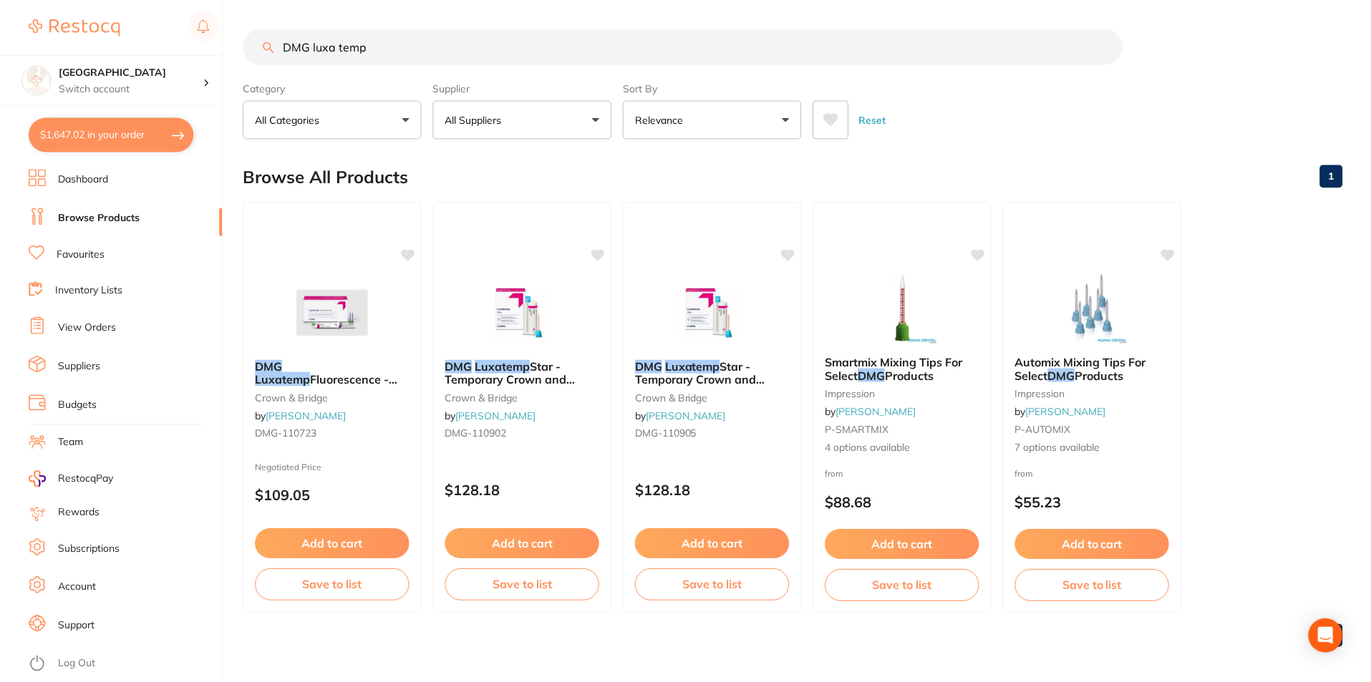
scroll to position [1, 0]
click at [551, 284] on img at bounding box center [523, 311] width 94 height 72
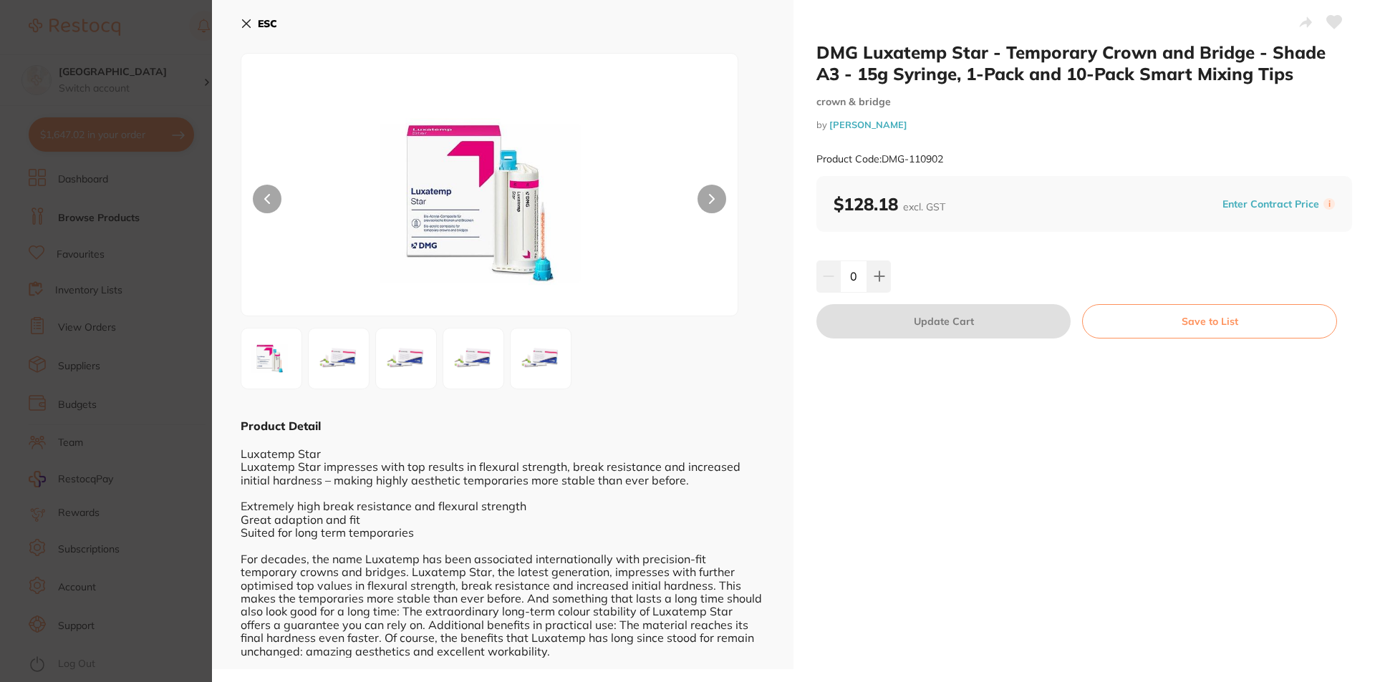
click at [255, 21] on button "ESC" at bounding box center [259, 23] width 37 height 24
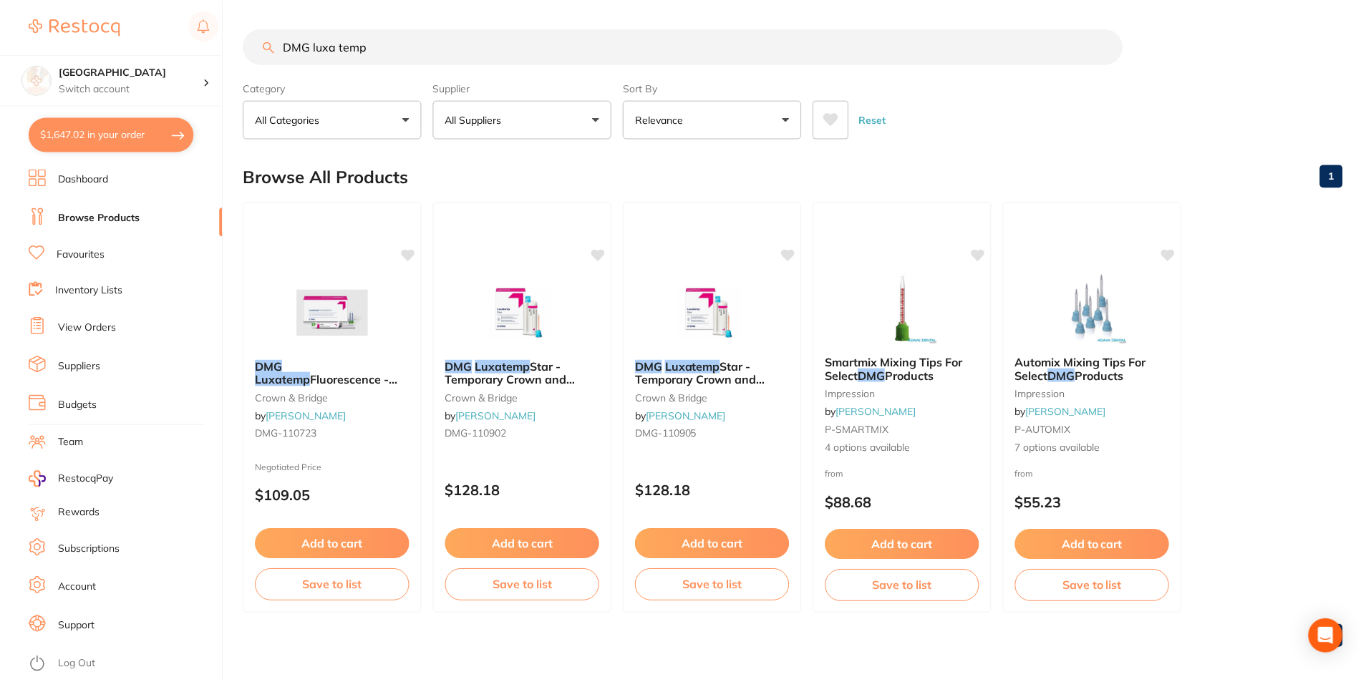
scroll to position [1, 0]
click at [346, 305] on img at bounding box center [333, 311] width 94 height 72
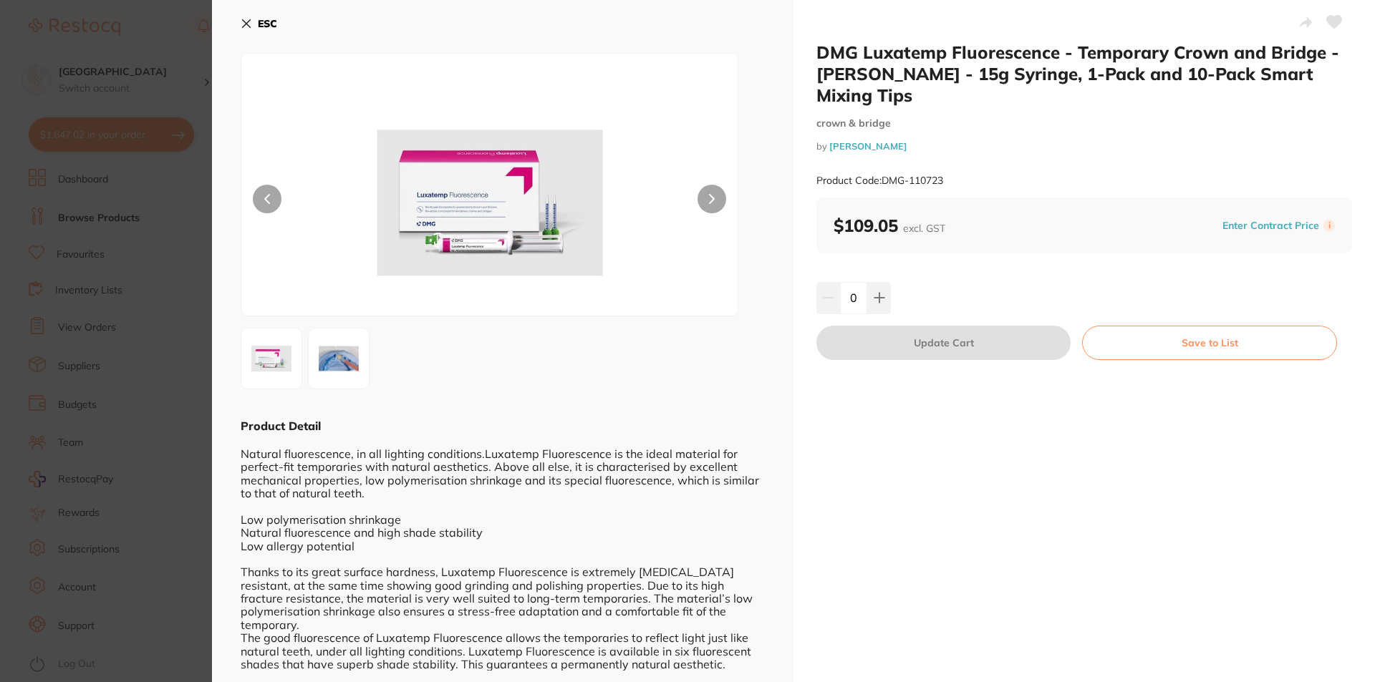
click at [268, 24] on b "ESC" at bounding box center [267, 23] width 19 height 13
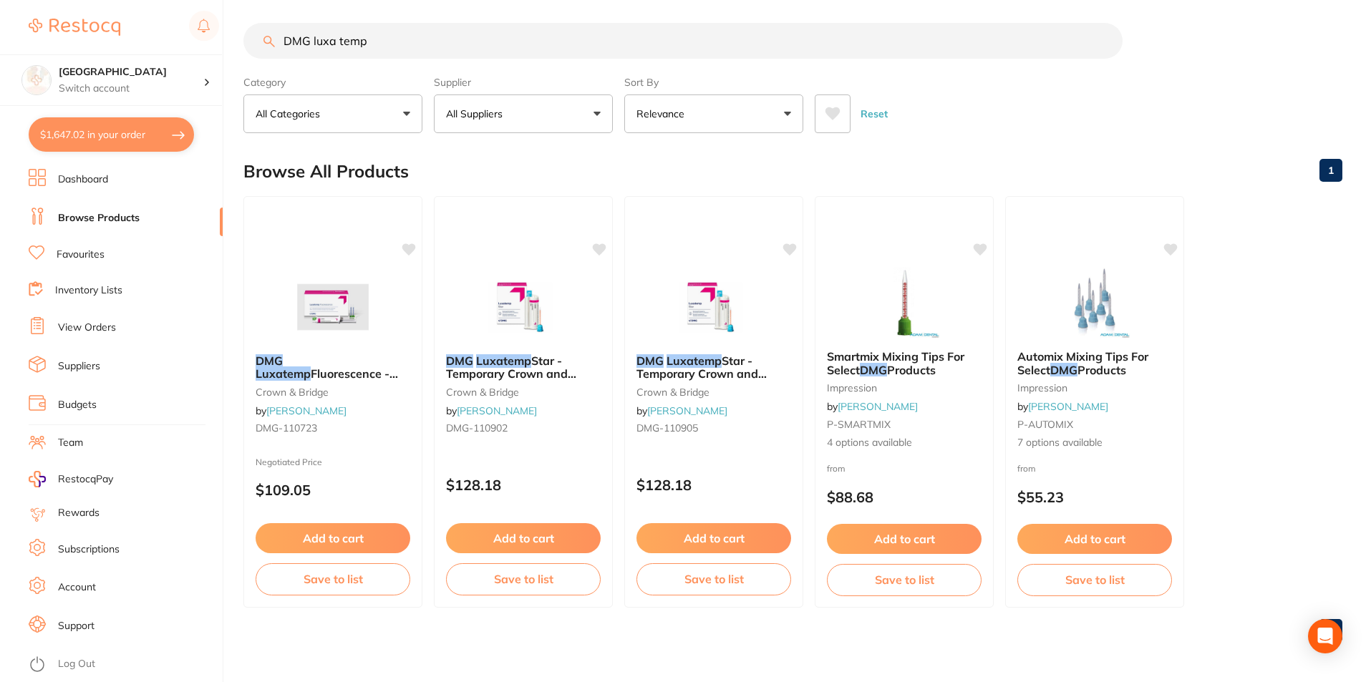
scroll to position [1, 0]
drag, startPoint x: 437, startPoint y: 50, endPoint x: 236, endPoint y: 52, distance: 201.9
click at [236, 52] on div "$1,647.02 Lakes Boulevard Dental Switch account Lakes Boulevard Dental $1,647.0…" at bounding box center [685, 335] width 1371 height 682
type input "vi"
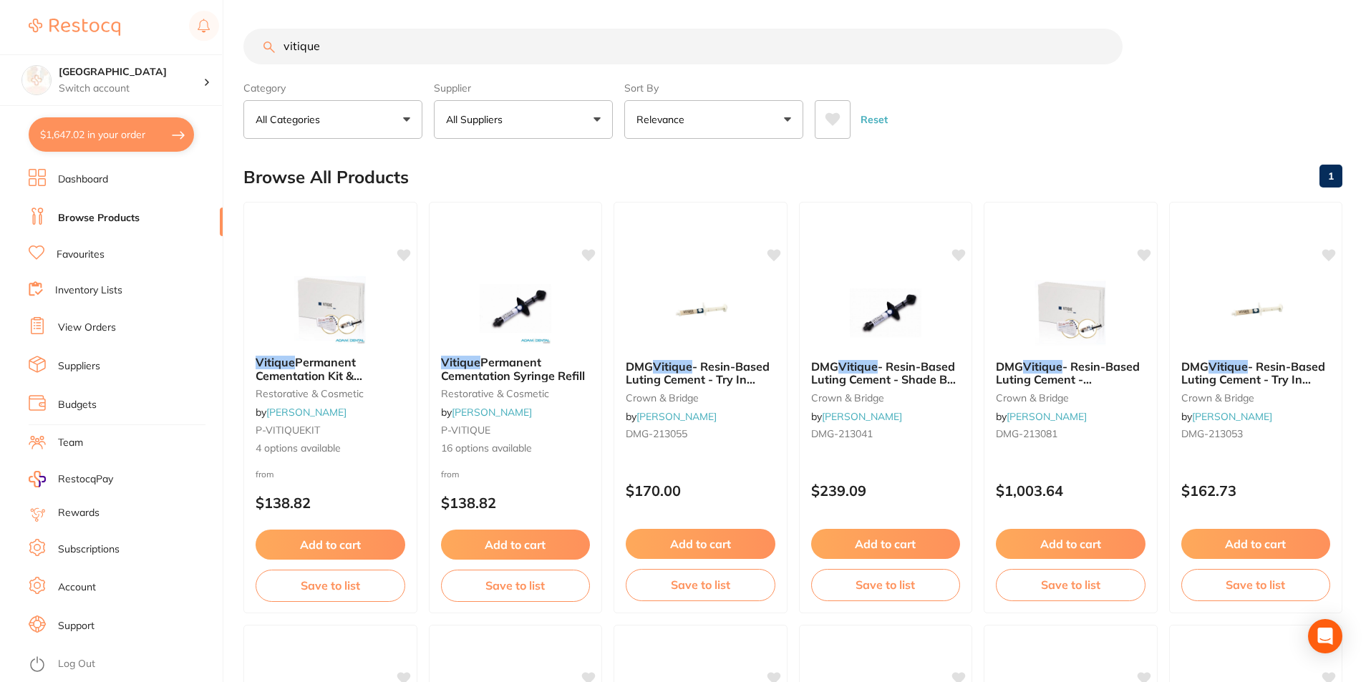
click at [372, 44] on input "vitique" at bounding box center [682, 47] width 879 height 36
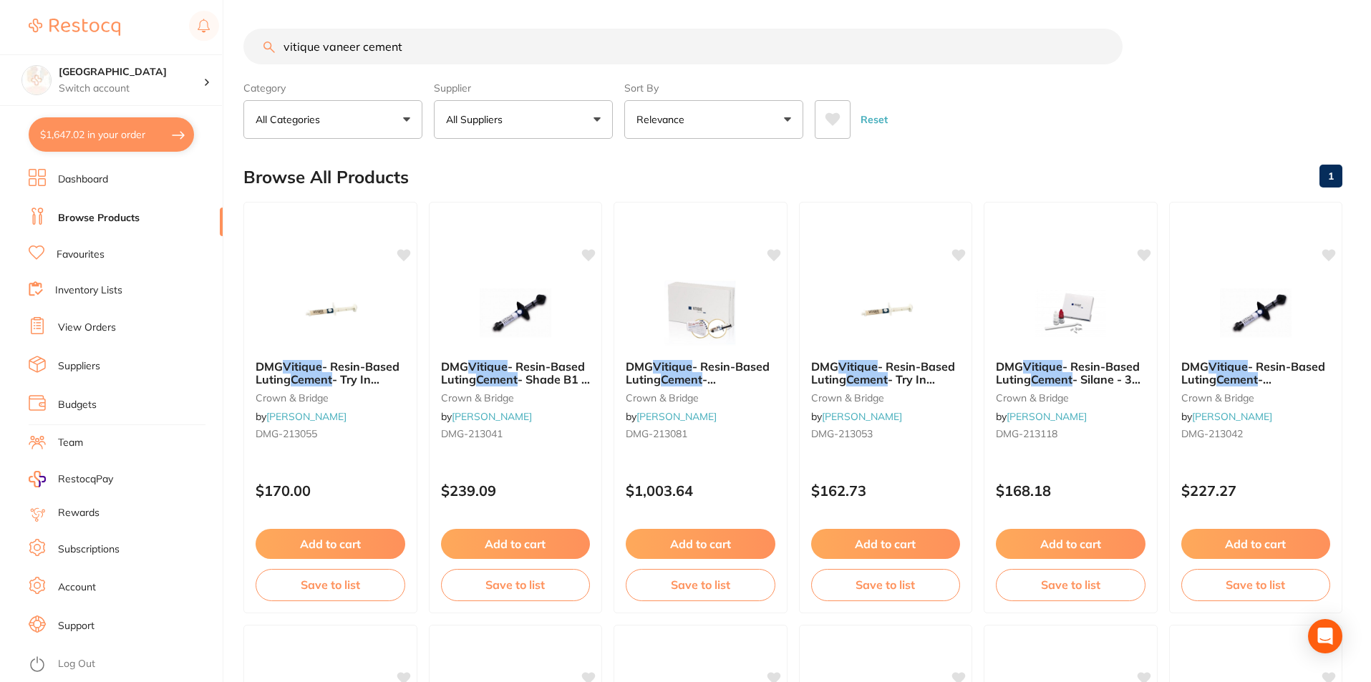
drag, startPoint x: 436, startPoint y: 42, endPoint x: 224, endPoint y: 53, distance: 212.2
click at [224, 53] on div "$1,647.02 Lakes Boulevard Dental Switch account [GEOGRAPHIC_DATA] Dental $1,647…" at bounding box center [685, 341] width 1371 height 682
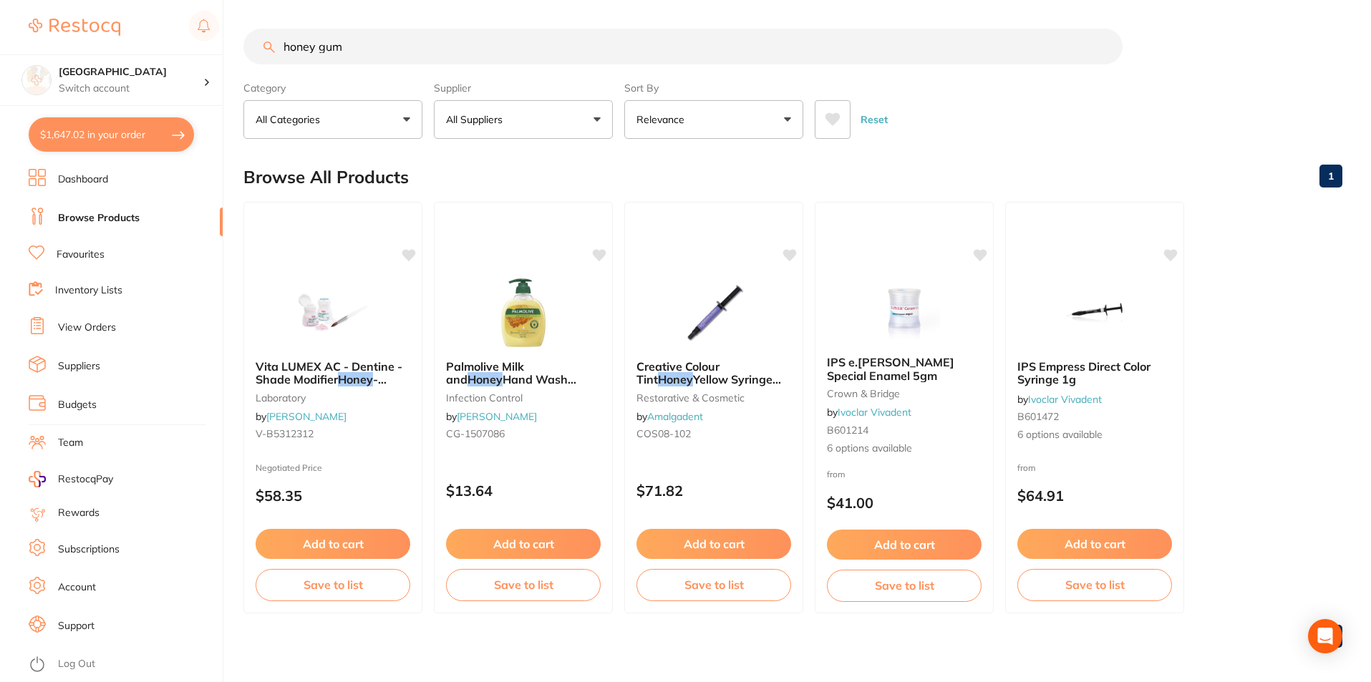
click at [433, 40] on input "honey gum" at bounding box center [682, 47] width 879 height 36
drag, startPoint x: 344, startPoint y: 46, endPoint x: 305, endPoint y: 47, distance: 38.7
click at [305, 47] on input "honey gum impression material" at bounding box center [682, 47] width 879 height 36
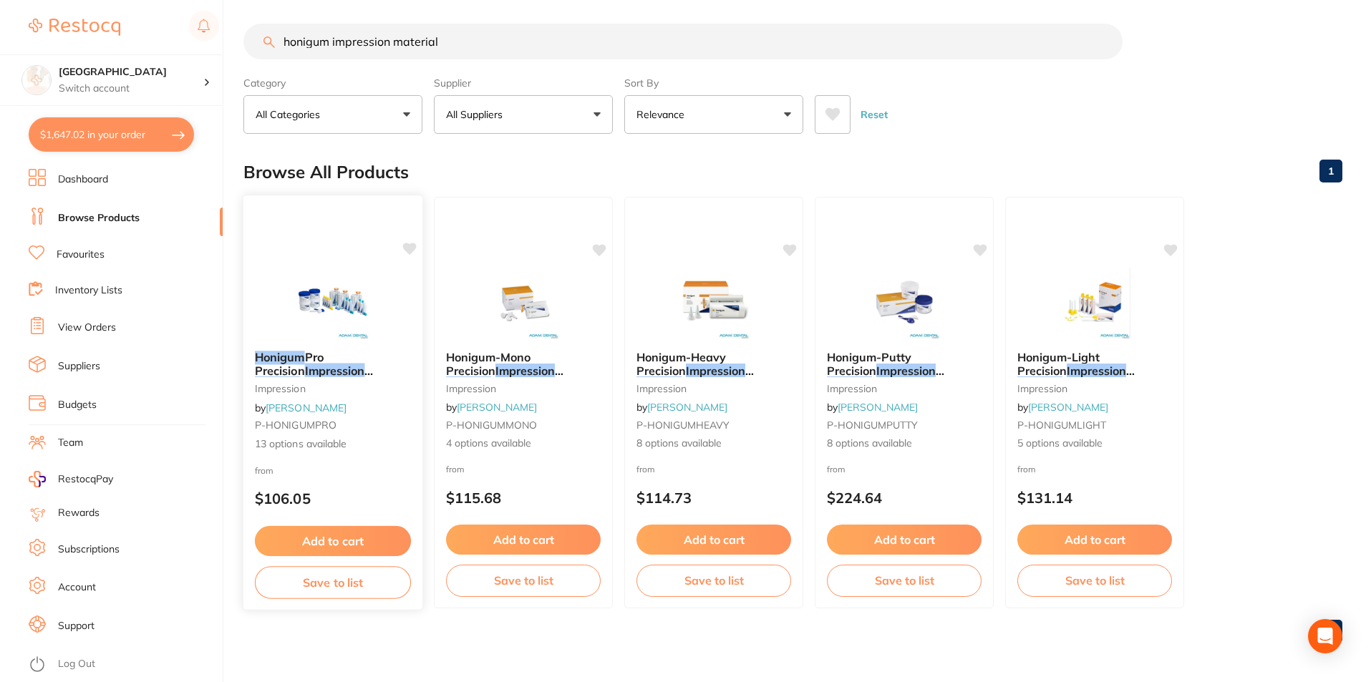
scroll to position [6, 0]
click at [335, 286] on img at bounding box center [333, 302] width 94 height 72
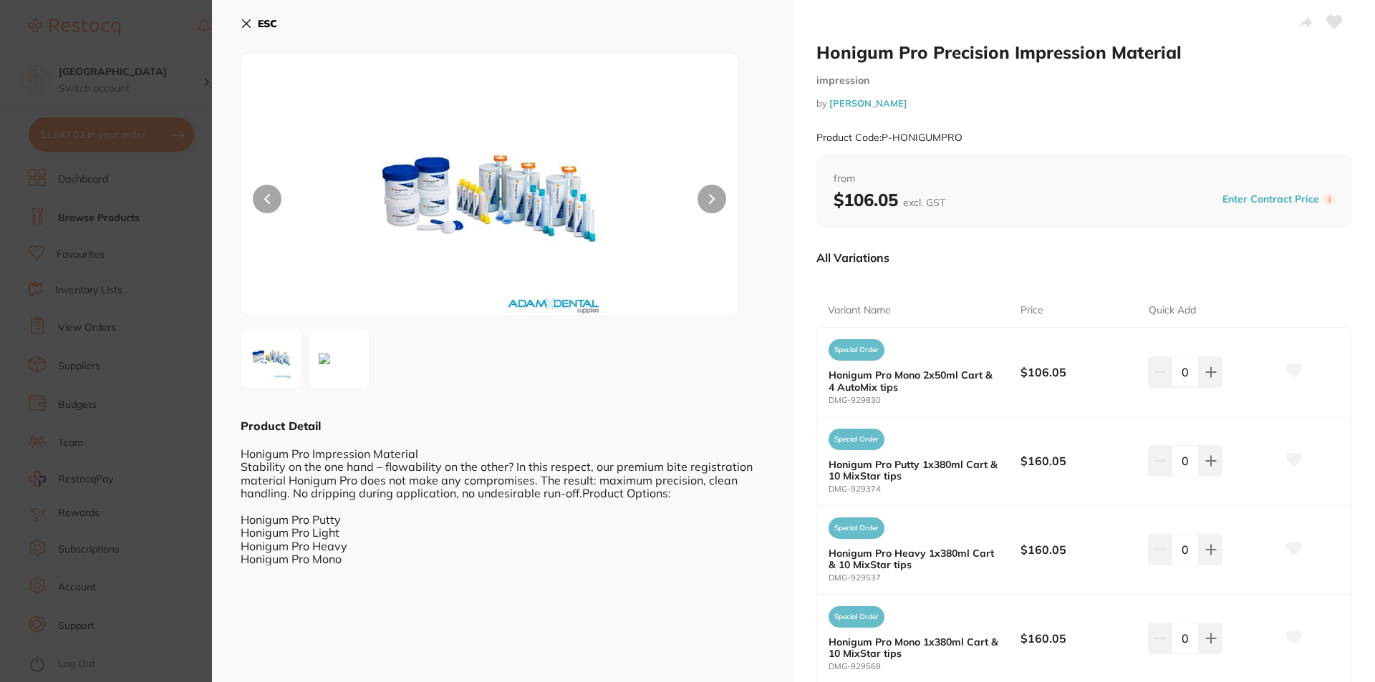
click at [270, 24] on b "ESC" at bounding box center [267, 23] width 19 height 13
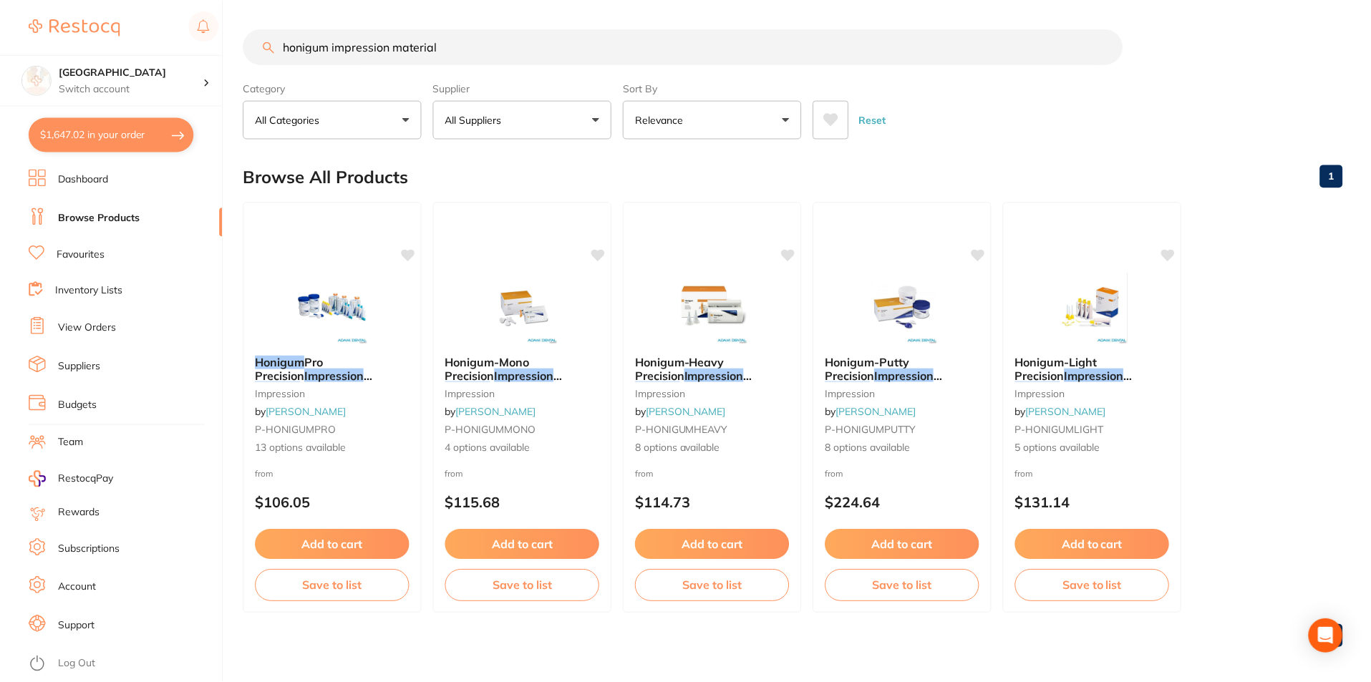
scroll to position [6, 0]
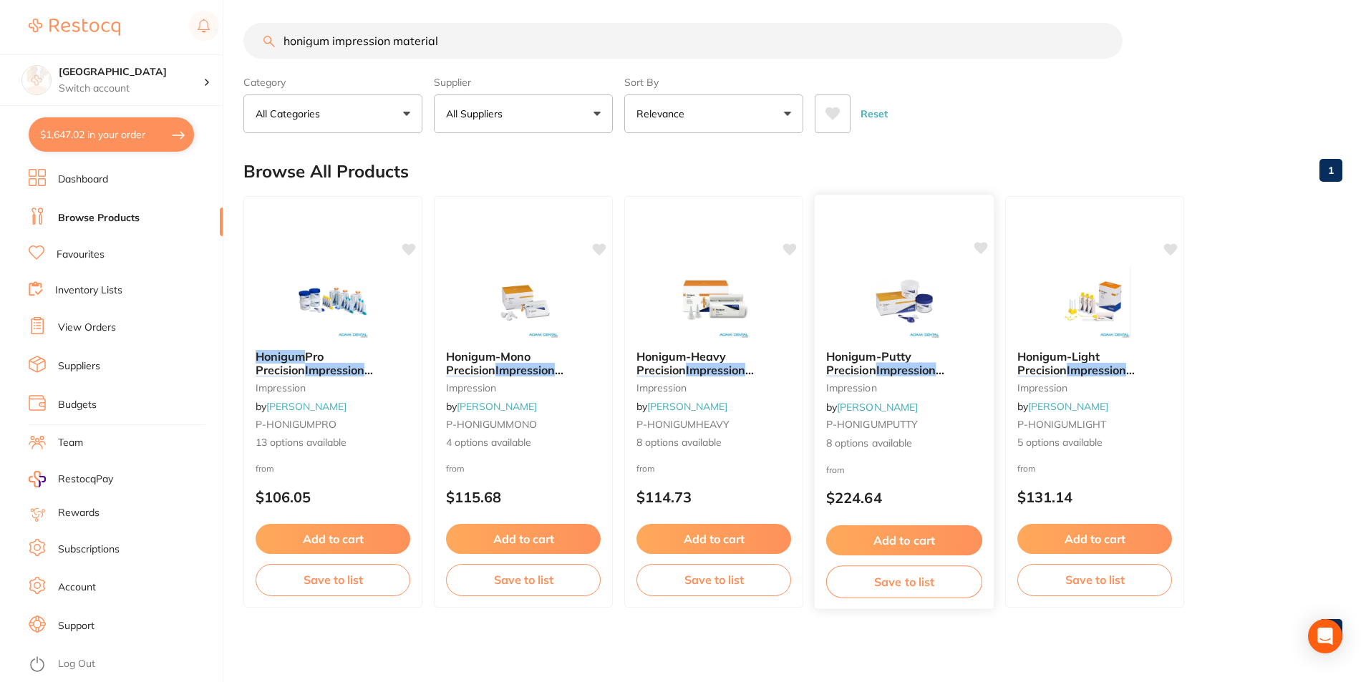
click at [902, 299] on img at bounding box center [904, 302] width 94 height 72
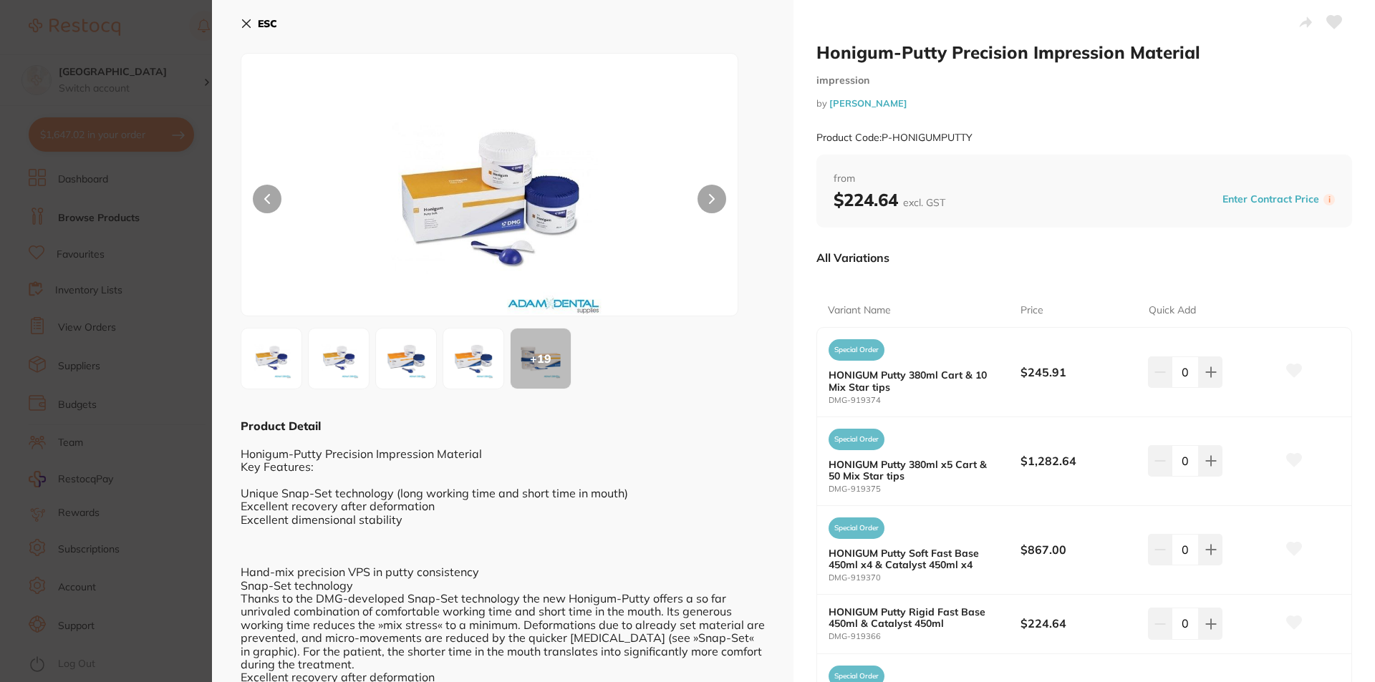
click at [241, 27] on icon at bounding box center [246, 23] width 11 height 11
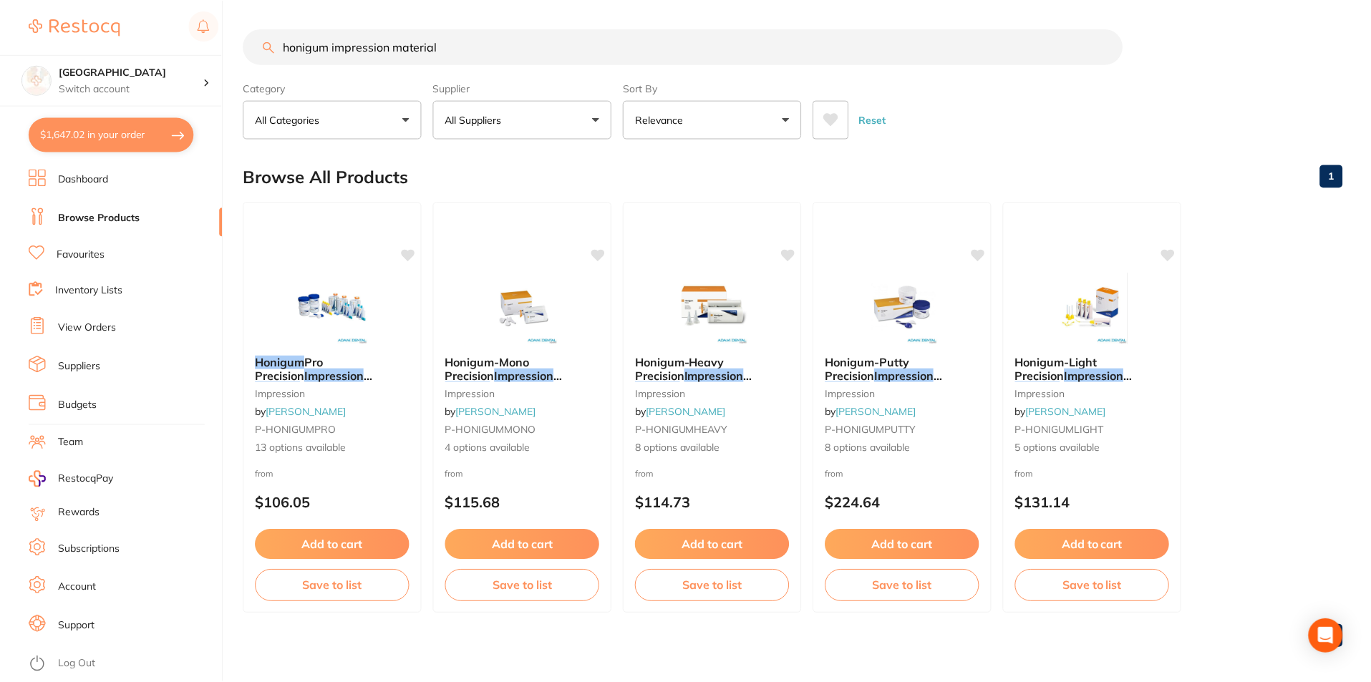
scroll to position [6, 0]
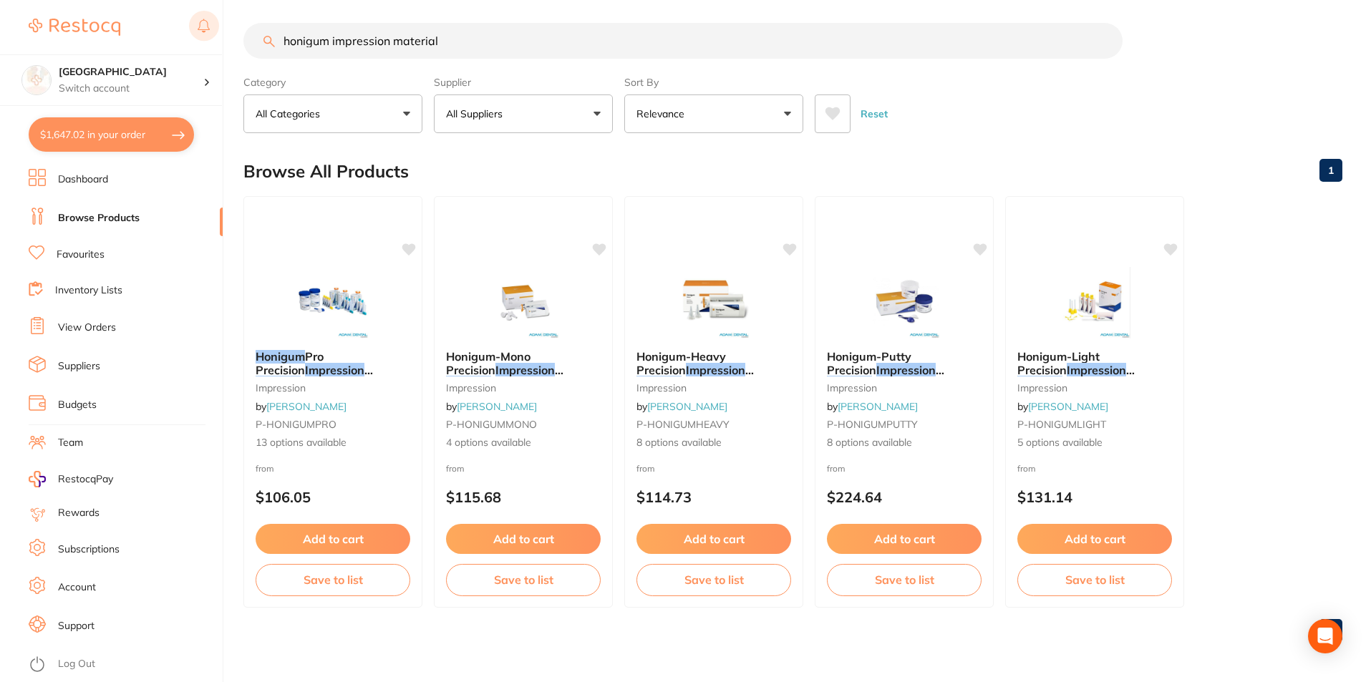
drag, startPoint x: 466, startPoint y: 35, endPoint x: 193, endPoint y: 39, distance: 272.8
click at [196, 41] on div "$1,647.02 Lakes Boulevard Dental Switch account Lakes Boulevard Dental $1,647.0…" at bounding box center [685, 335] width 1371 height 682
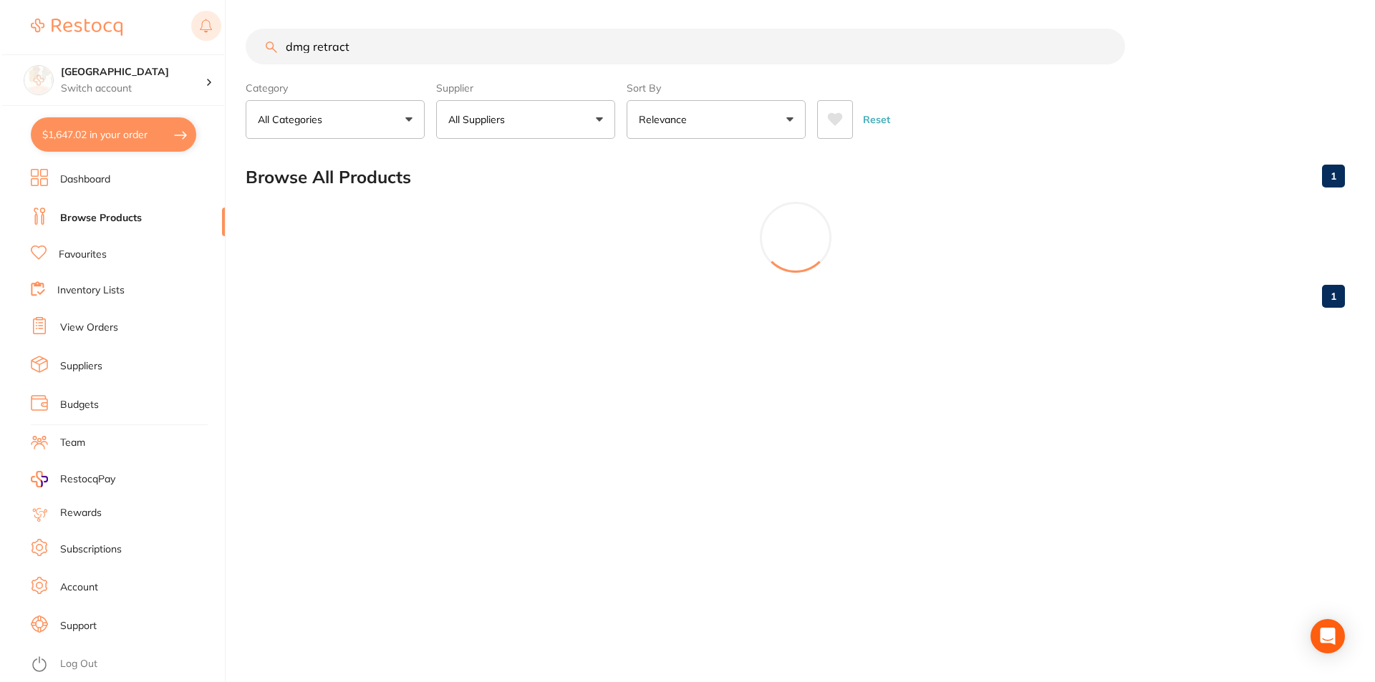
scroll to position [0, 0]
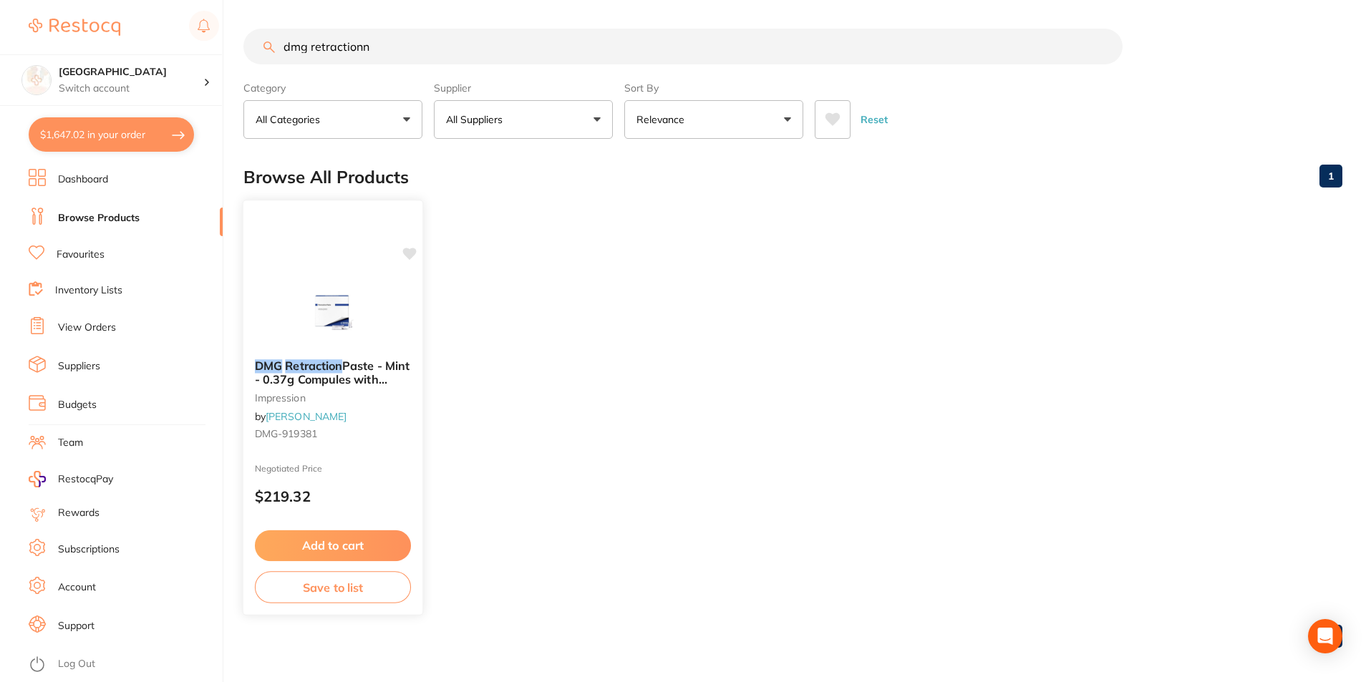
type input "dmg retractionn"
click at [334, 293] on img at bounding box center [333, 312] width 94 height 72
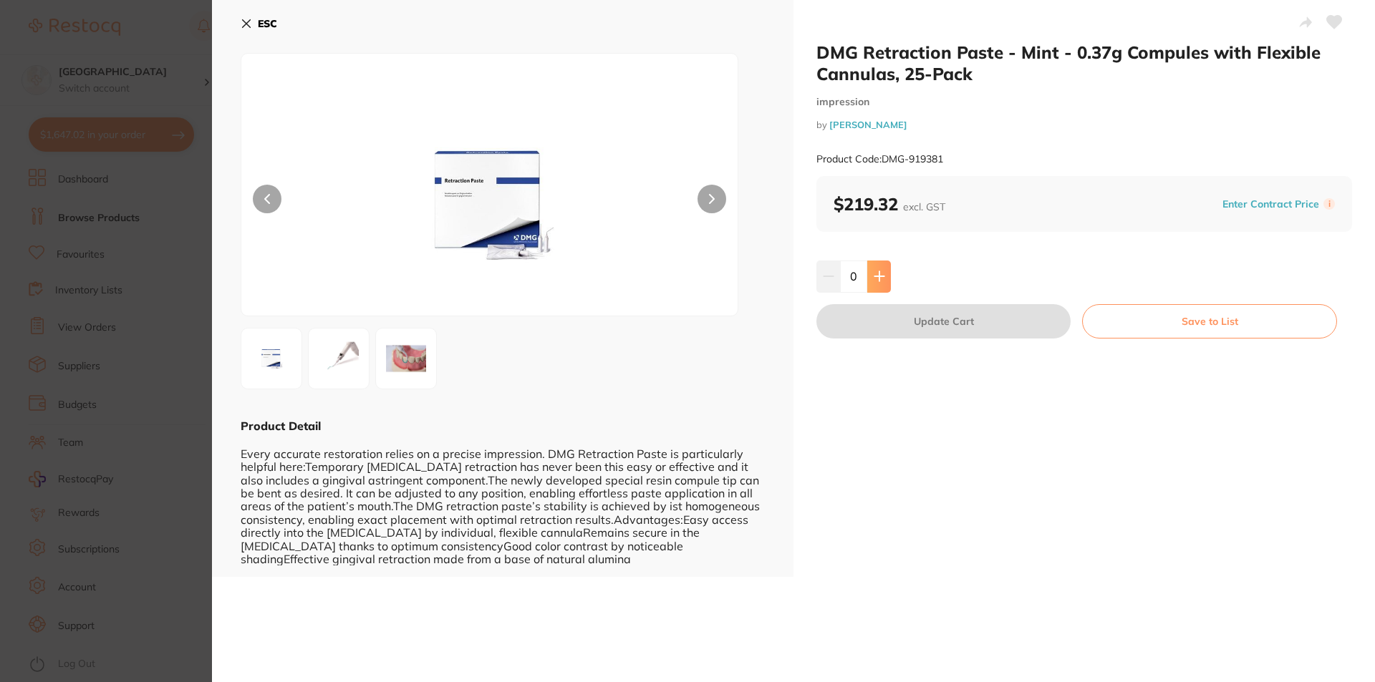
click at [884, 277] on button at bounding box center [879, 277] width 24 height 32
type input "1"
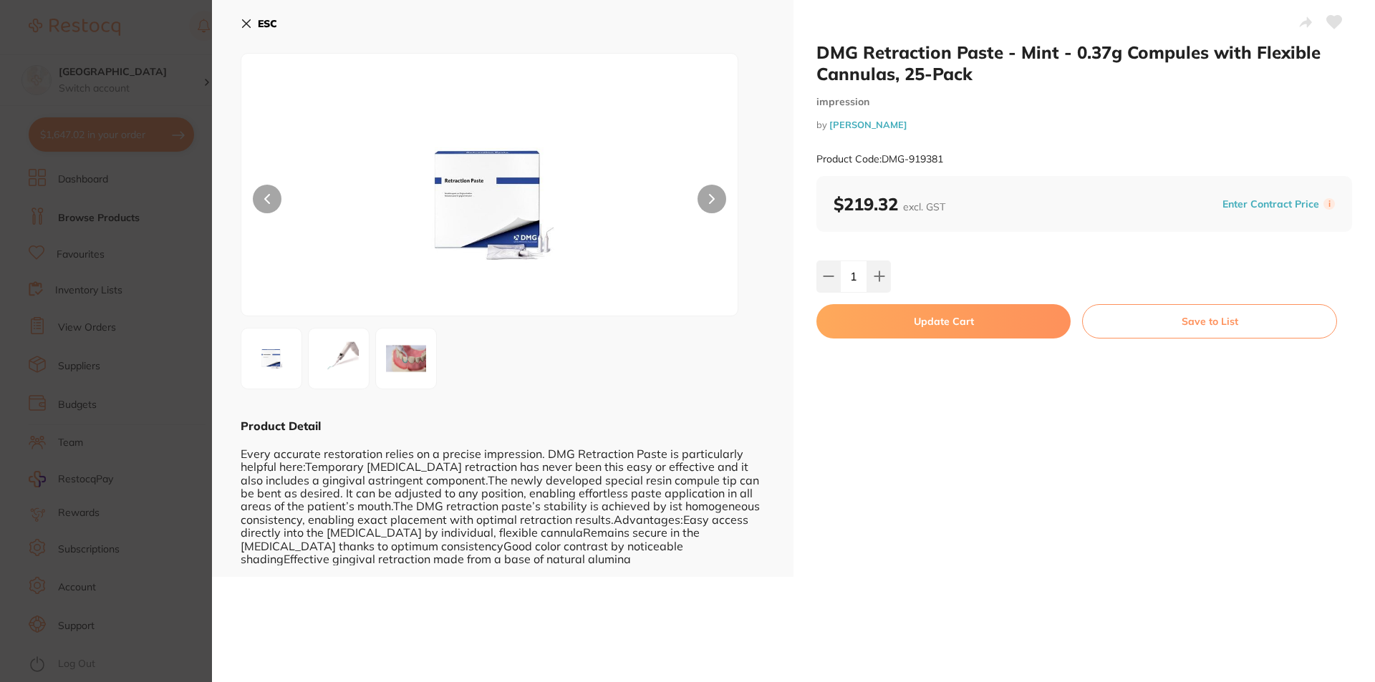
click at [1334, 23] on icon at bounding box center [1334, 22] width 15 height 13
click at [984, 317] on button "Update Cart" at bounding box center [943, 321] width 254 height 34
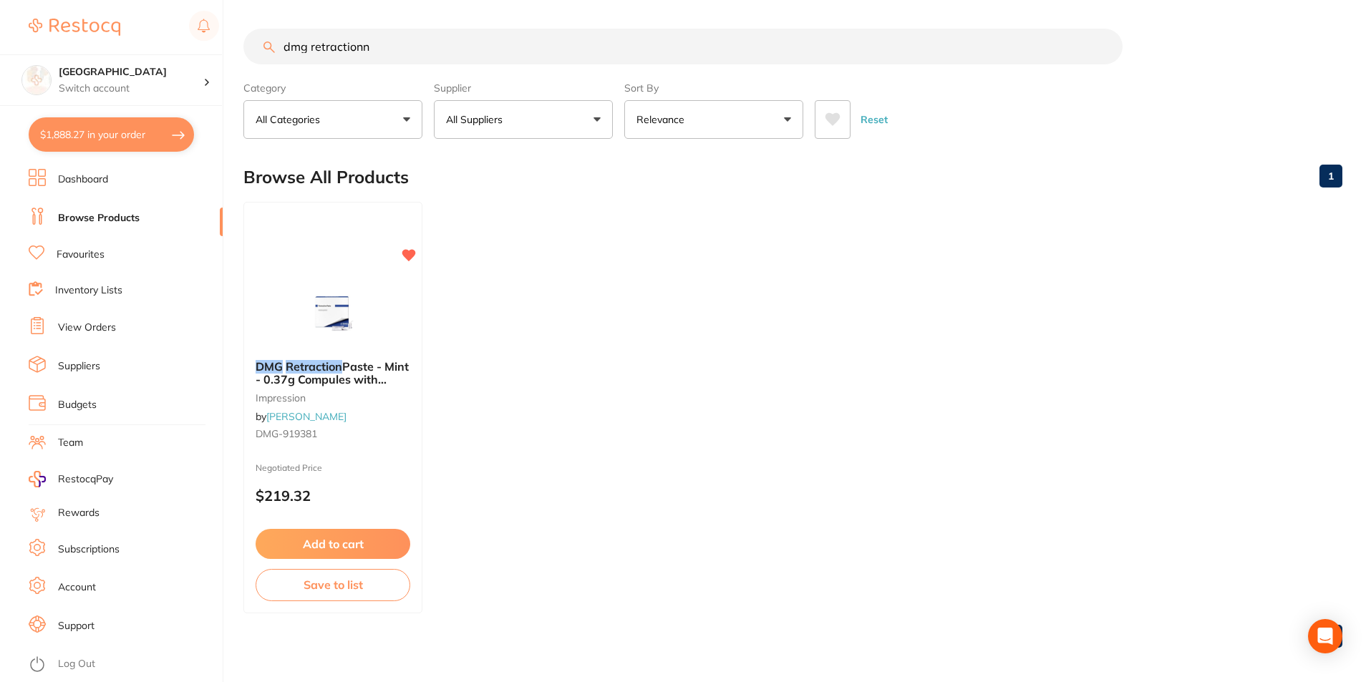
click at [108, 219] on link "Browse Products" at bounding box center [99, 218] width 82 height 14
click at [95, 140] on button "$1,888.27 in your order" at bounding box center [111, 134] width 165 height 34
checkbox input "true"
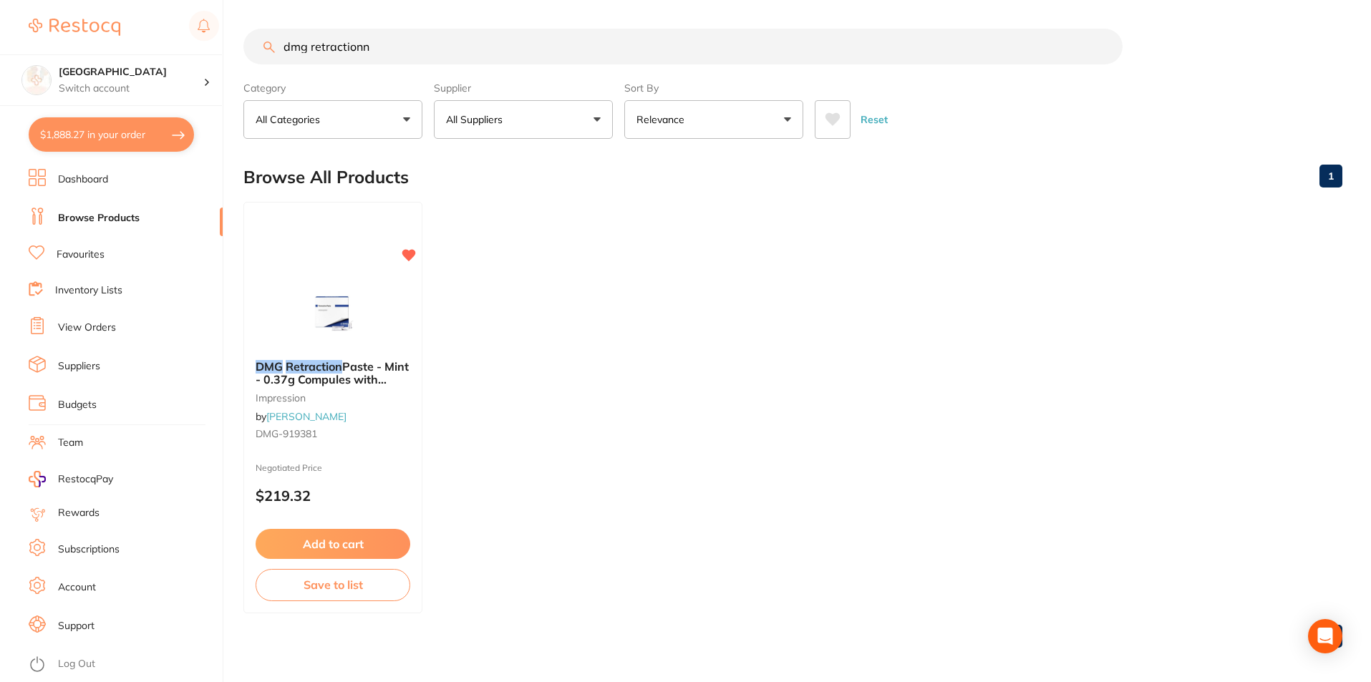
checkbox input "true"
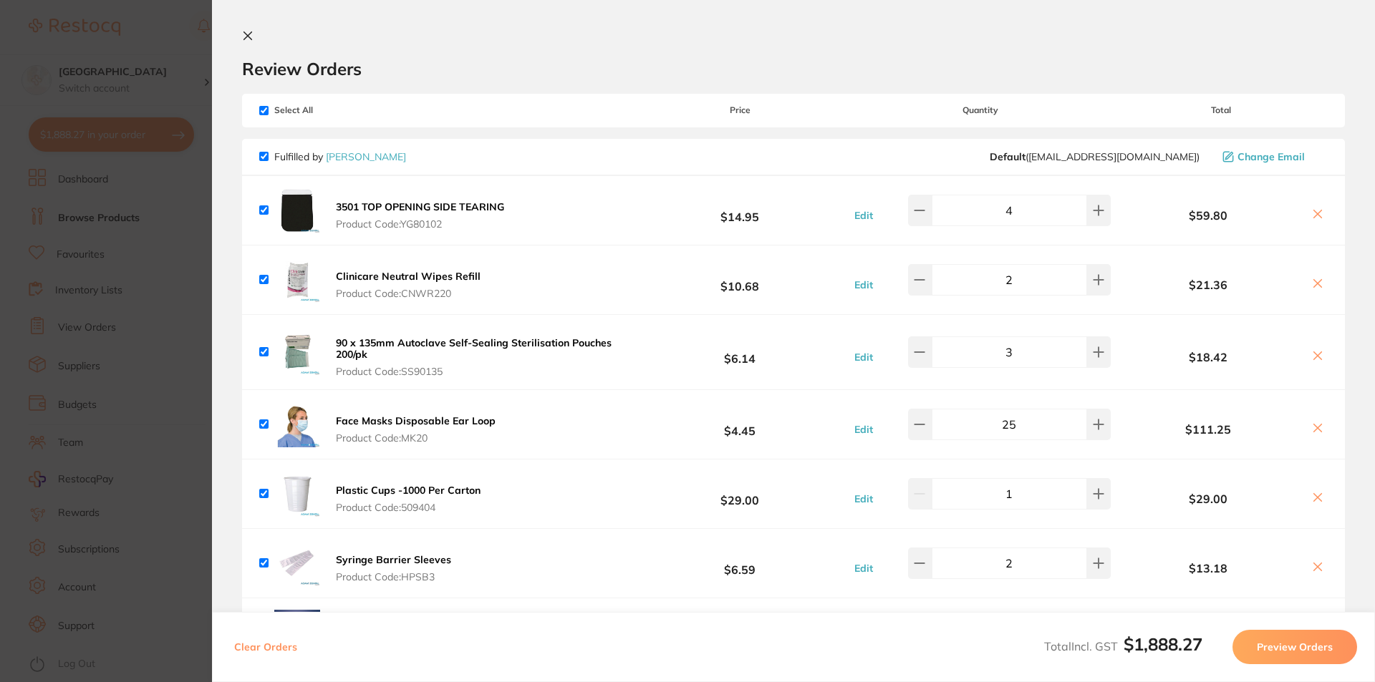
click at [247, 32] on icon at bounding box center [247, 35] width 11 height 11
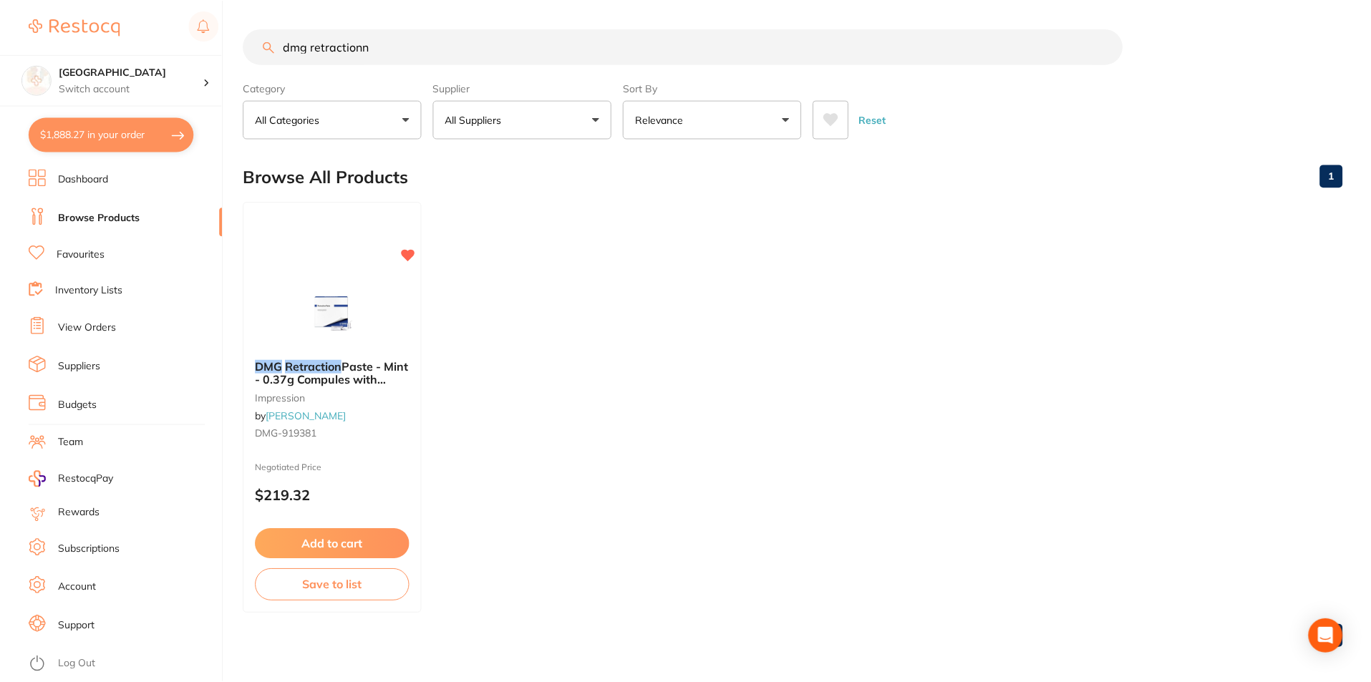
scroll to position [6, 0]
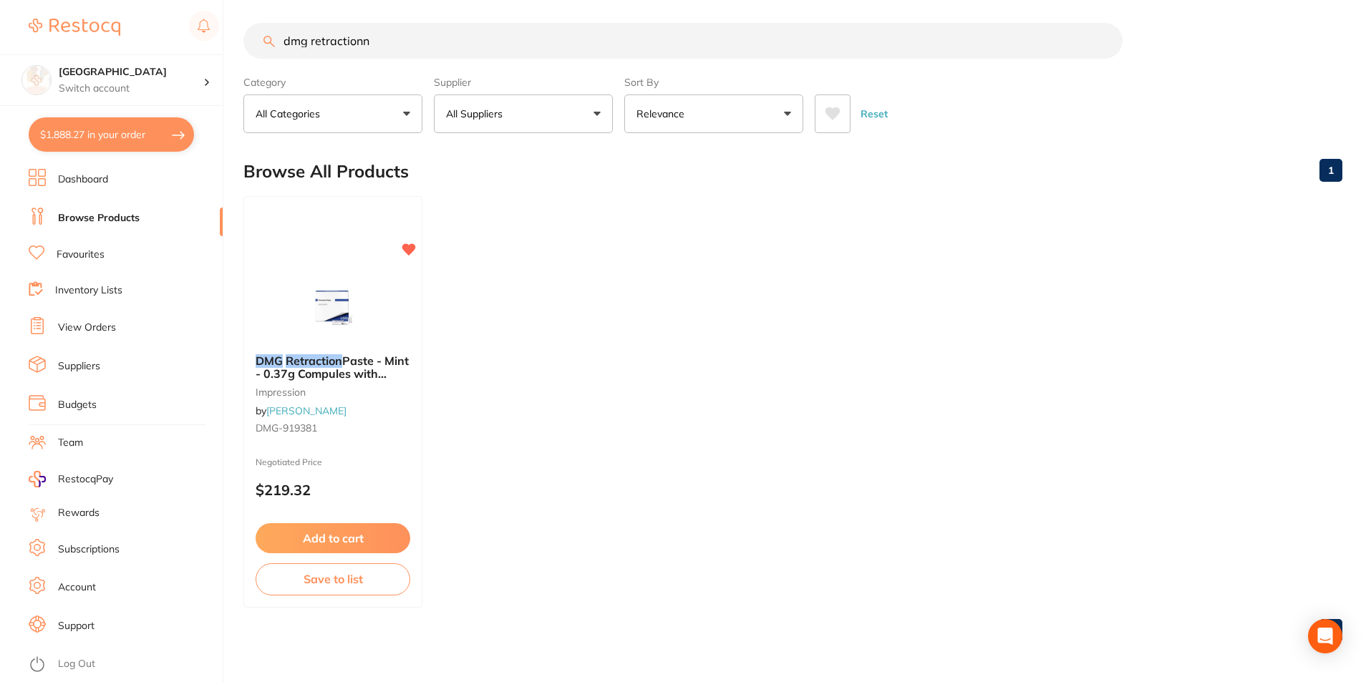
click at [91, 256] on link "Favourites" at bounding box center [81, 255] width 48 height 14
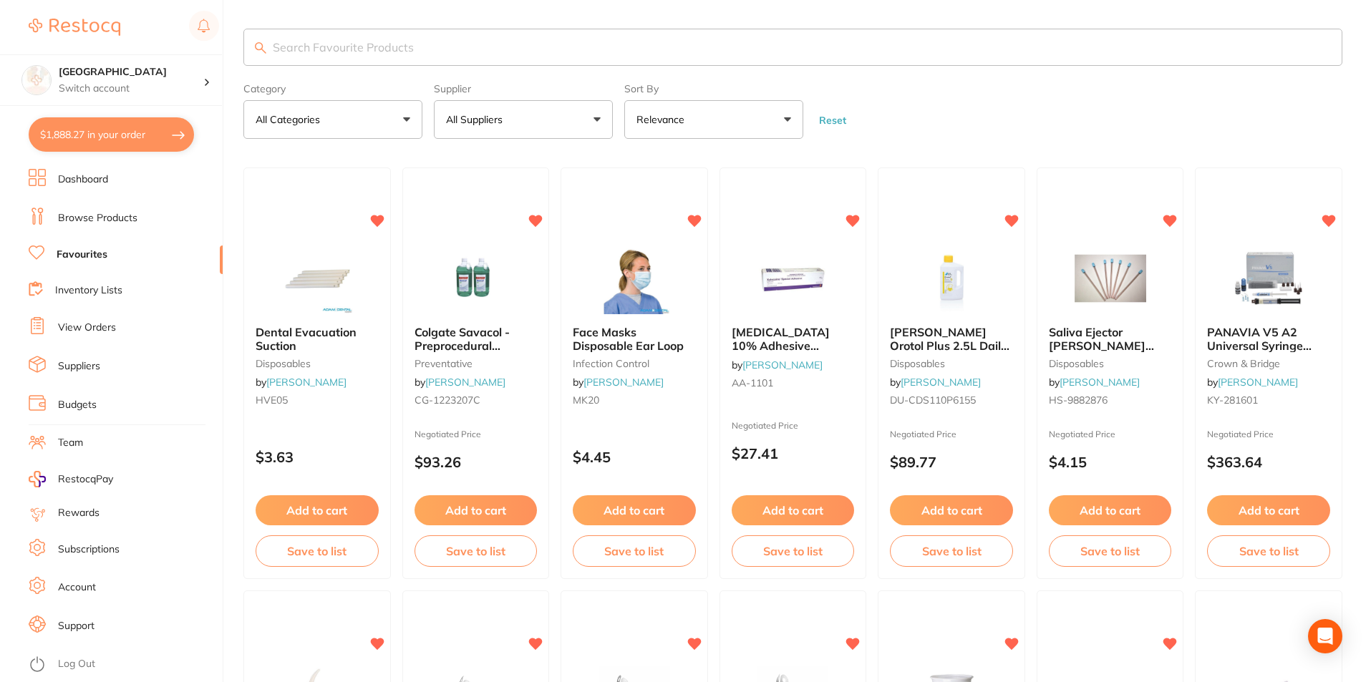
click at [150, 138] on button "$1,888.27 in your order" at bounding box center [111, 134] width 165 height 34
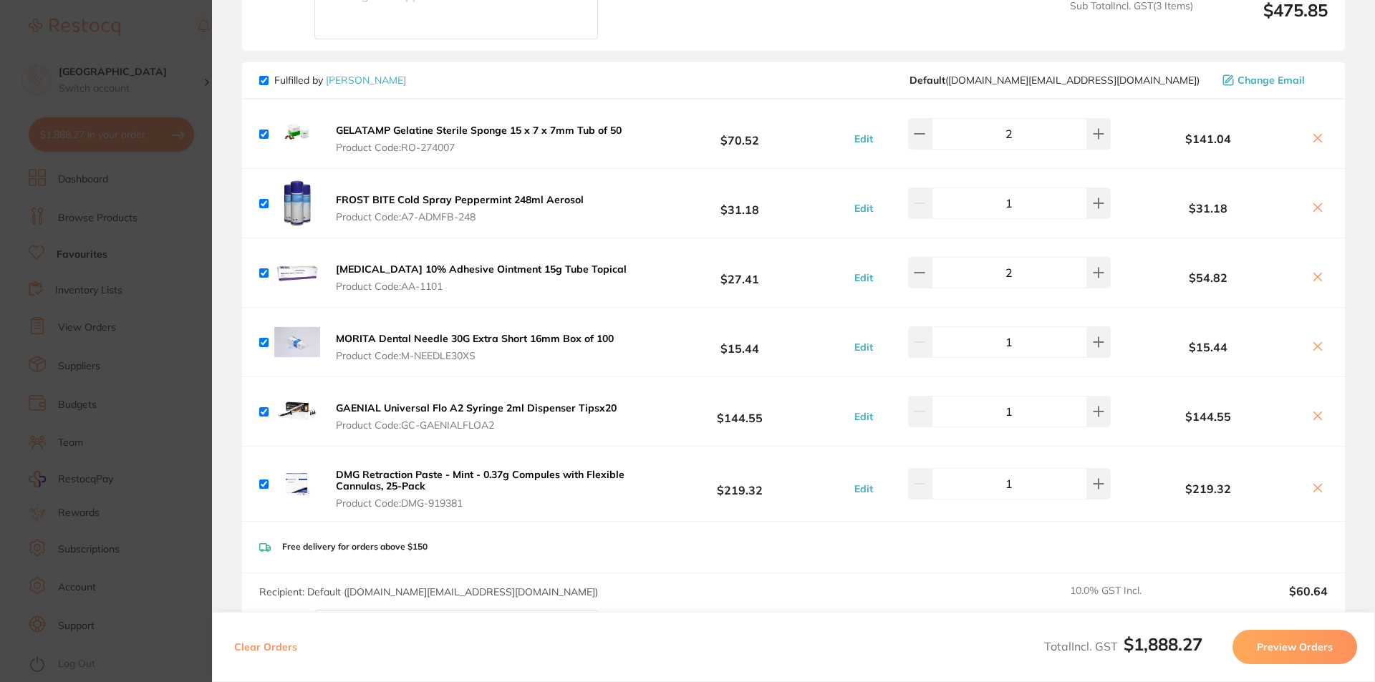
scroll to position [1718, 0]
